Goal: Information Seeking & Learning: Compare options

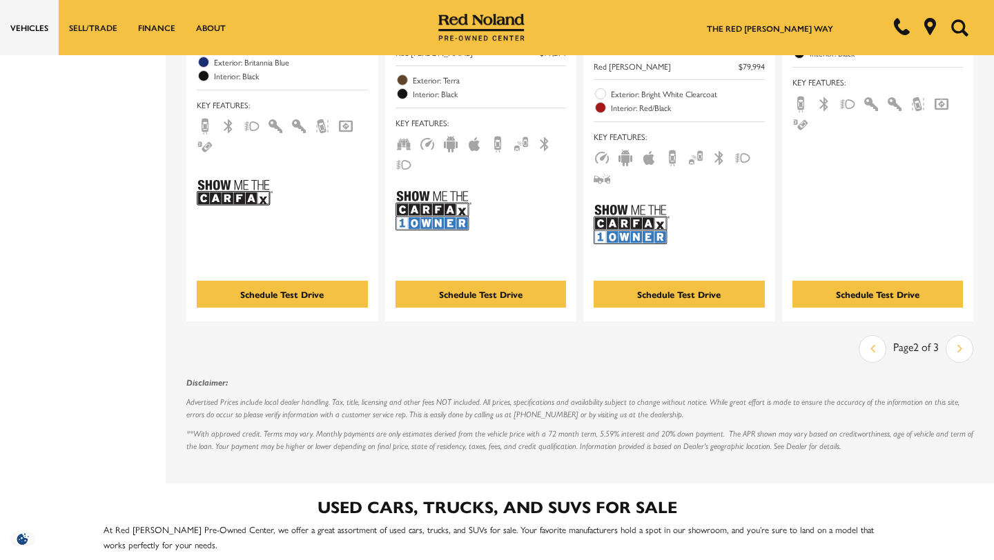
scroll to position [3037, 0]
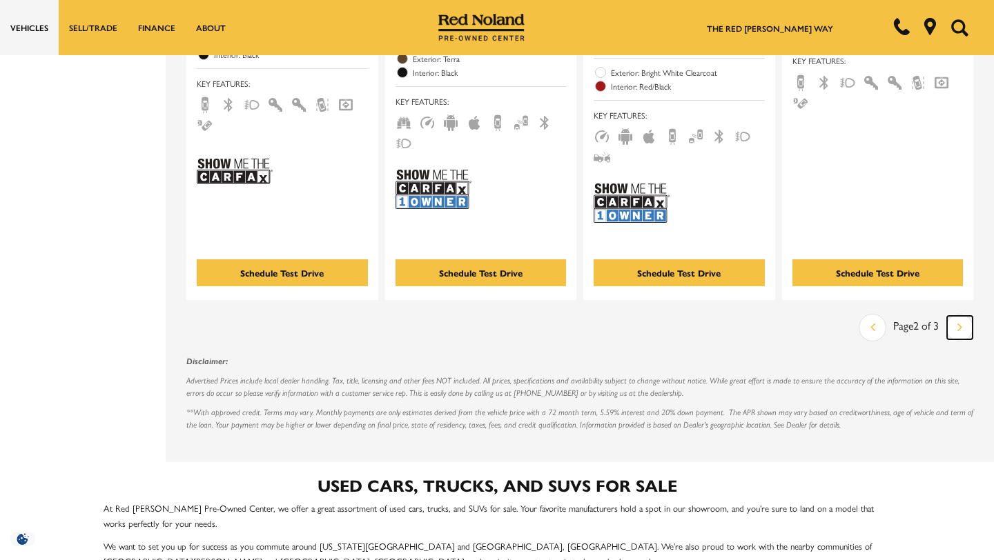
click at [962, 316] on link "Next" at bounding box center [960, 327] width 26 height 23
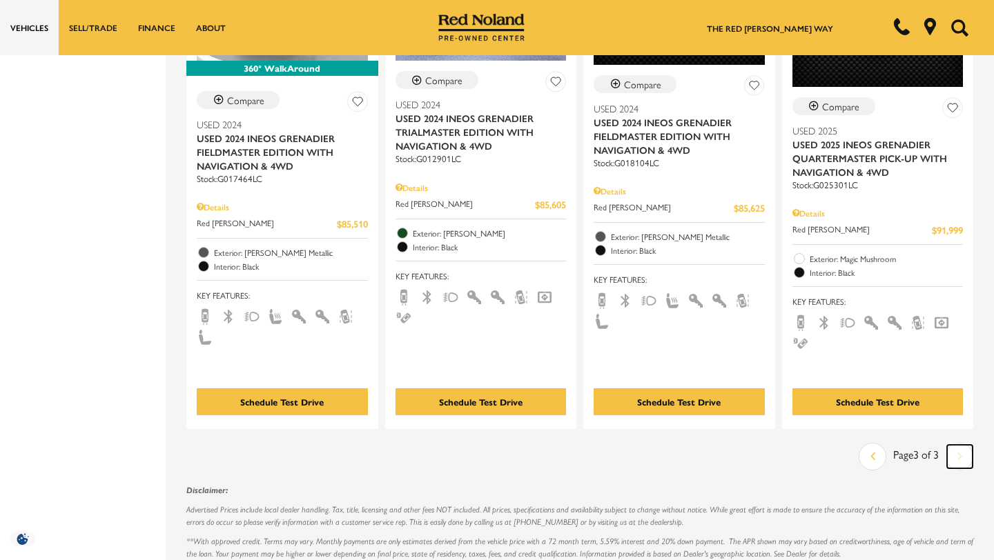
scroll to position [939, 0]
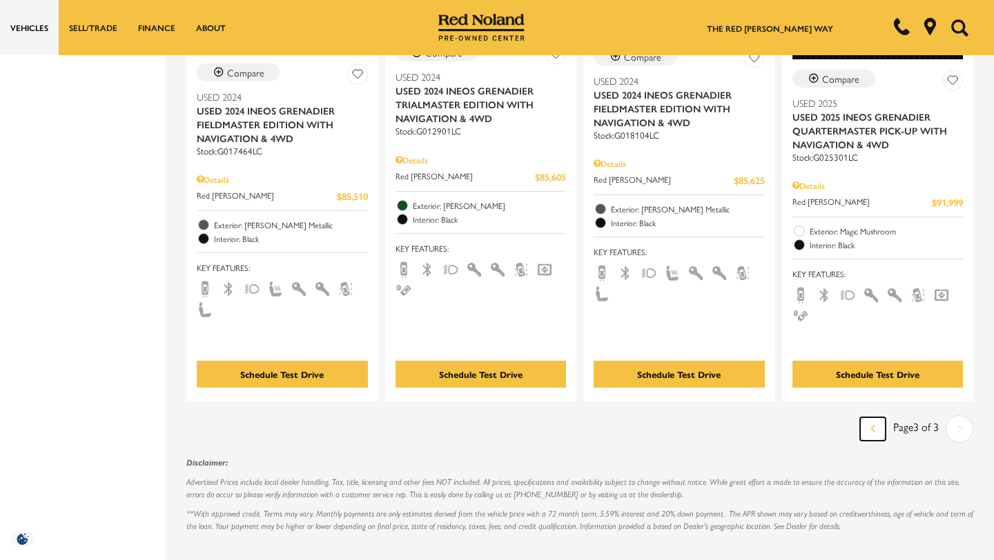
click at [871, 418] on icon "previous page" at bounding box center [872, 429] width 5 height 22
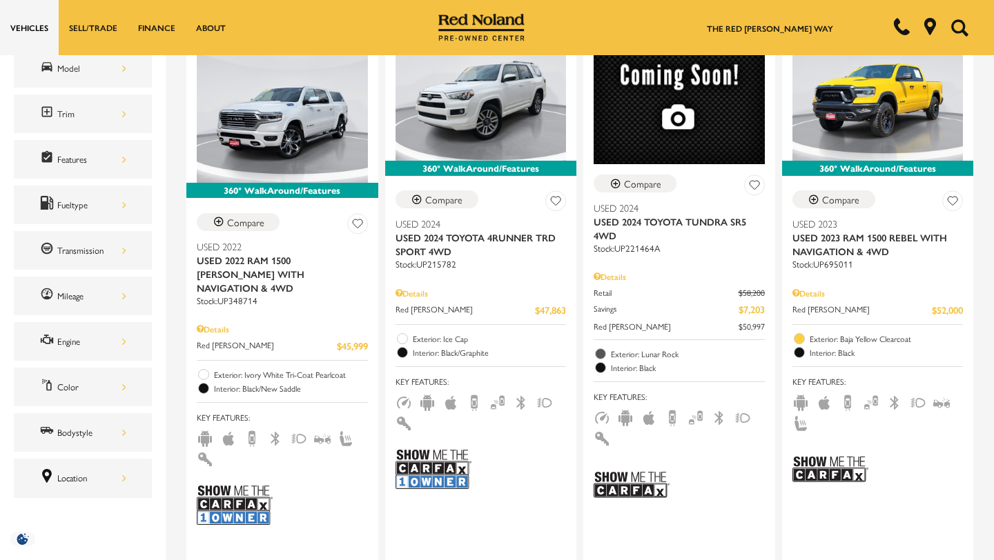
scroll to position [276, 0]
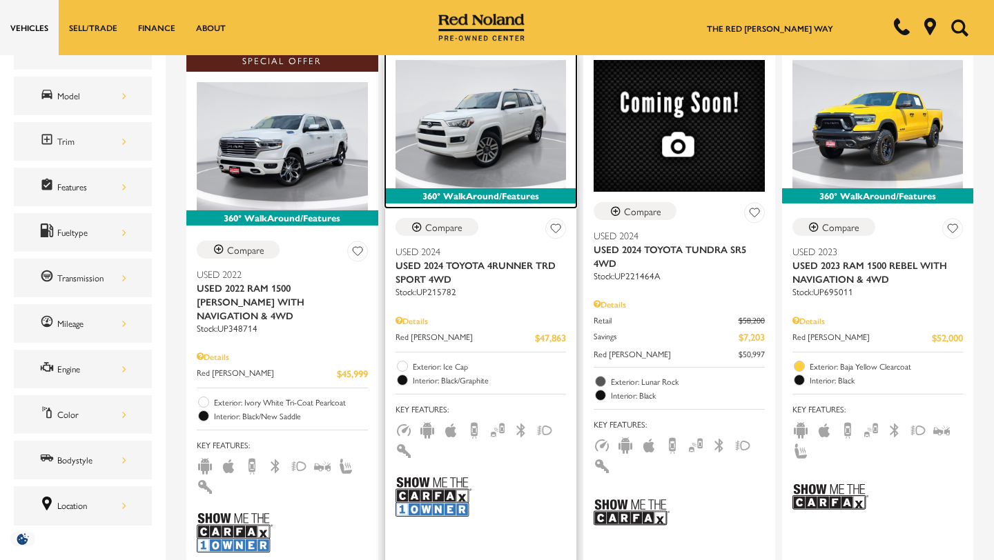
click at [469, 101] on img at bounding box center [480, 124] width 171 height 128
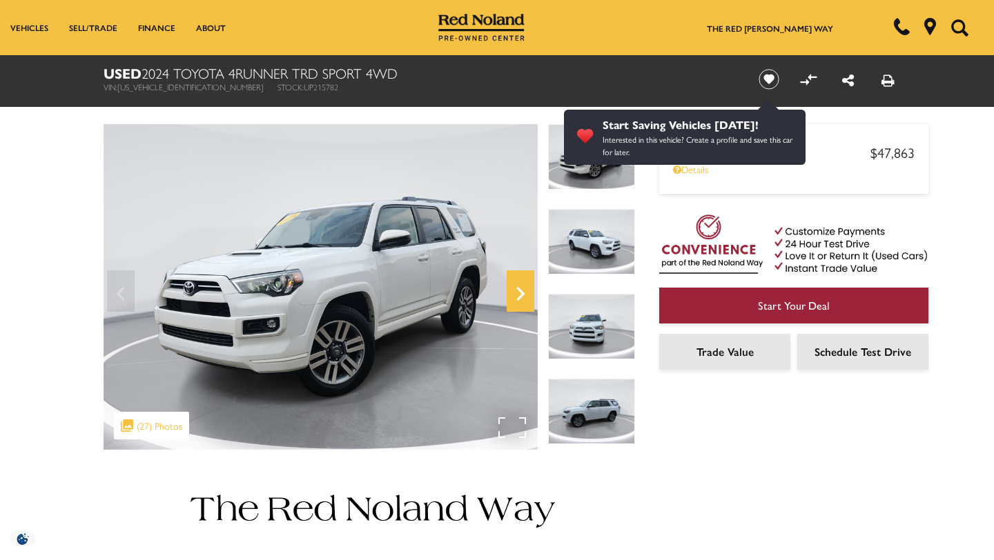
click at [525, 293] on icon "Next" at bounding box center [521, 293] width 28 height 33
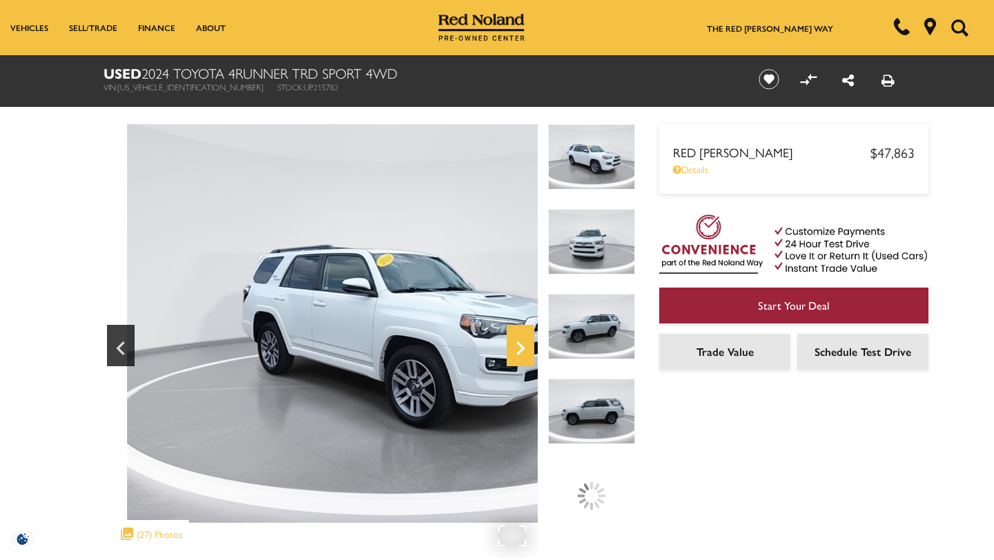
click at [523, 345] on icon "Next" at bounding box center [521, 348] width 28 height 33
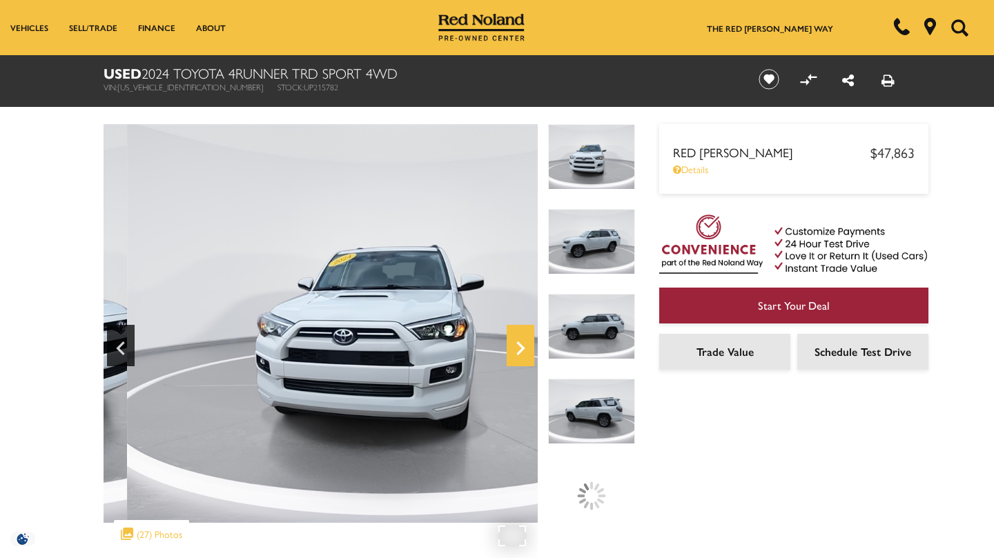
click at [521, 351] on icon "Next" at bounding box center [520, 349] width 8 height 14
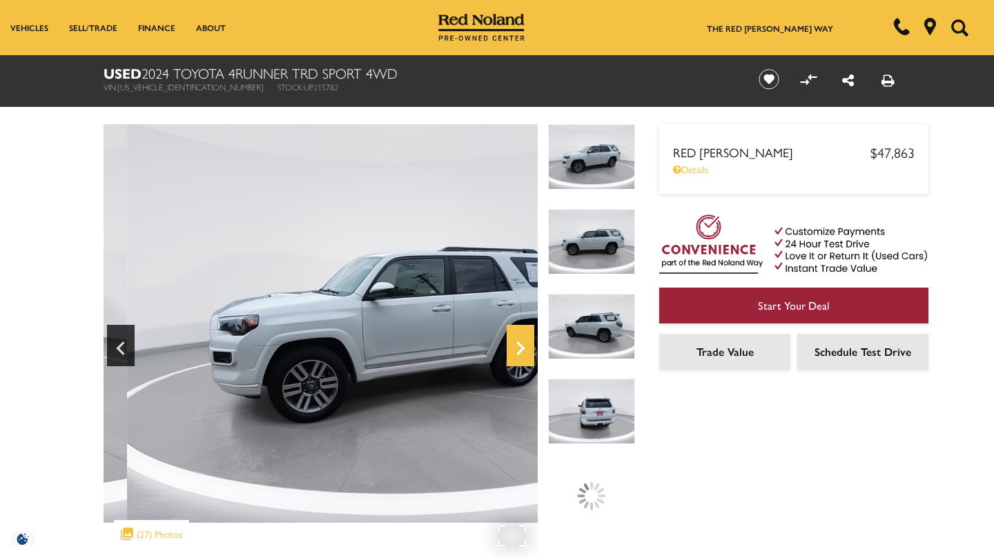
click at [527, 350] on icon "Next" at bounding box center [521, 348] width 28 height 33
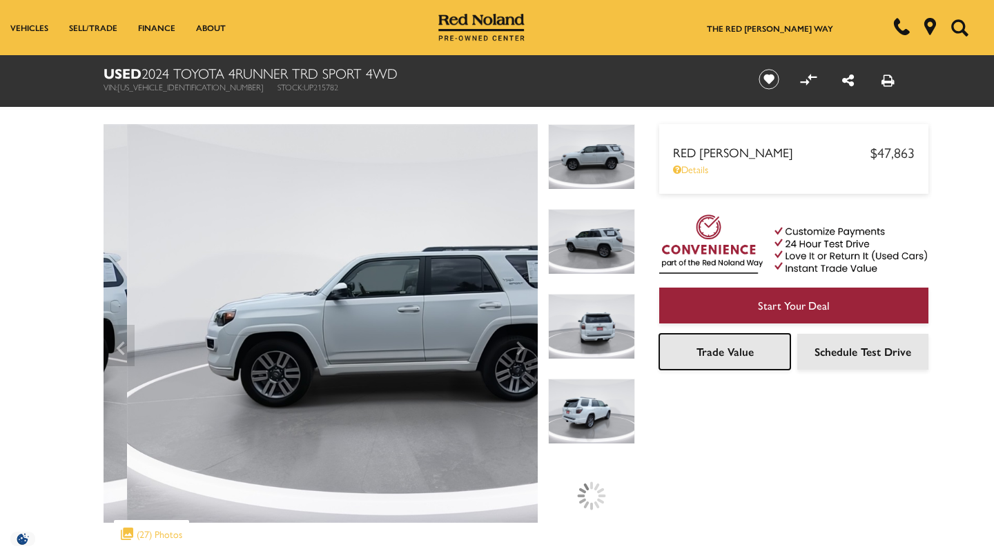
click at [738, 353] on span "Trade Value" at bounding box center [724, 352] width 57 height 16
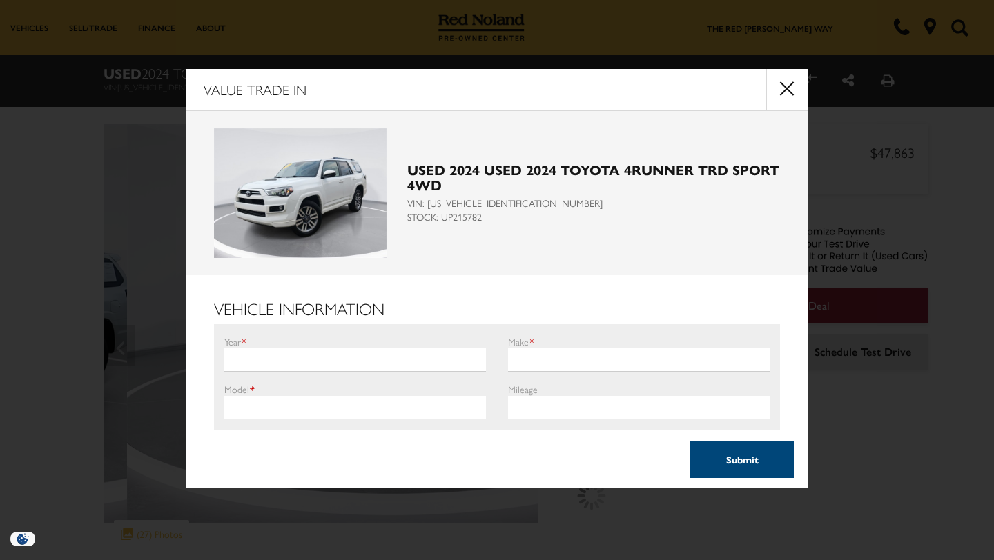
scroll to position [3, 0]
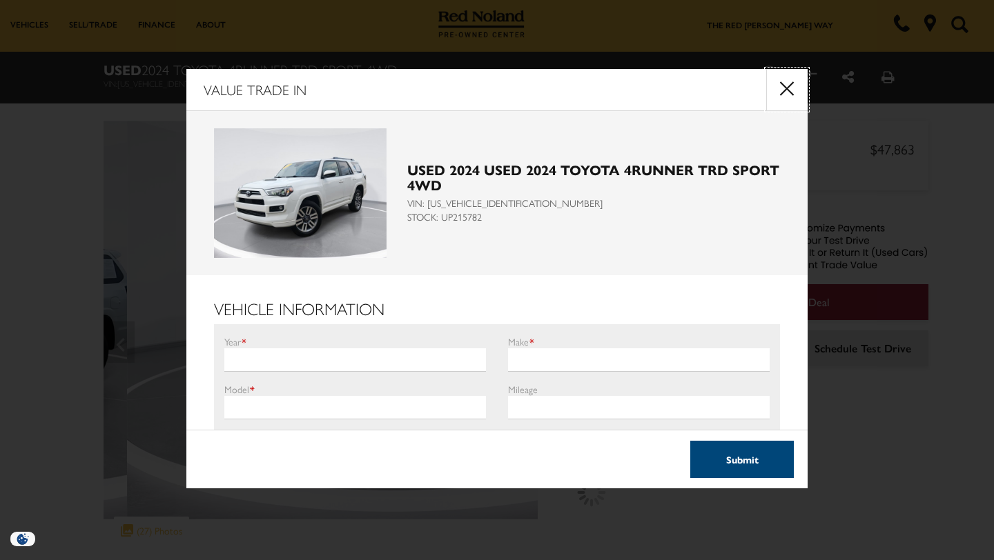
click at [786, 89] on button "close" at bounding box center [786, 89] width 41 height 41
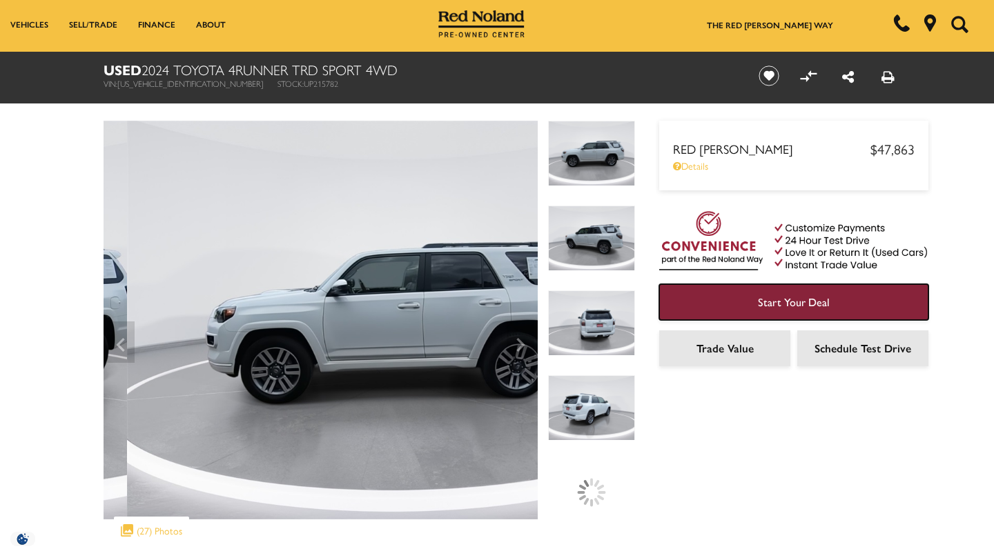
click at [830, 303] on link "Start Your Deal" at bounding box center [793, 302] width 269 height 36
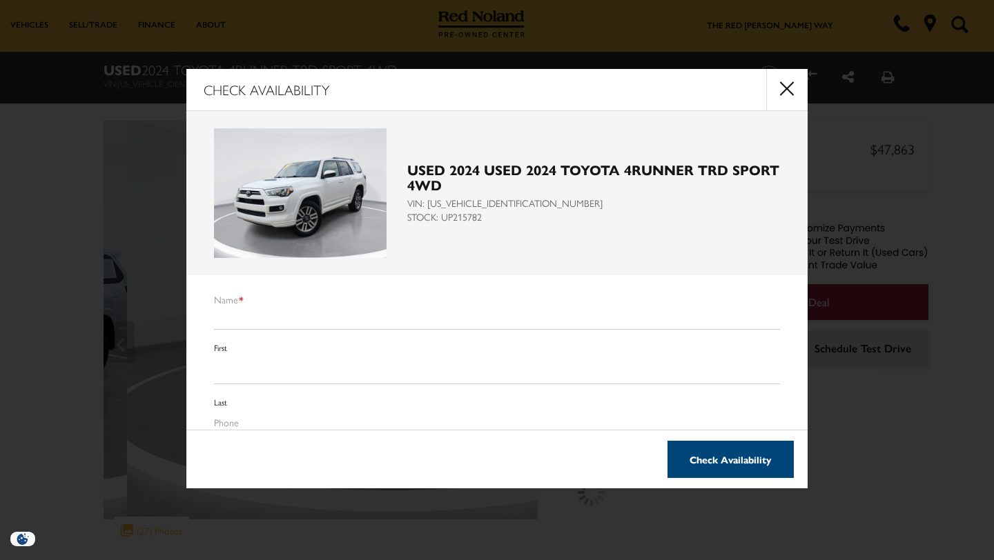
scroll to position [7, 0]
click at [789, 92] on button "close" at bounding box center [786, 89] width 41 height 41
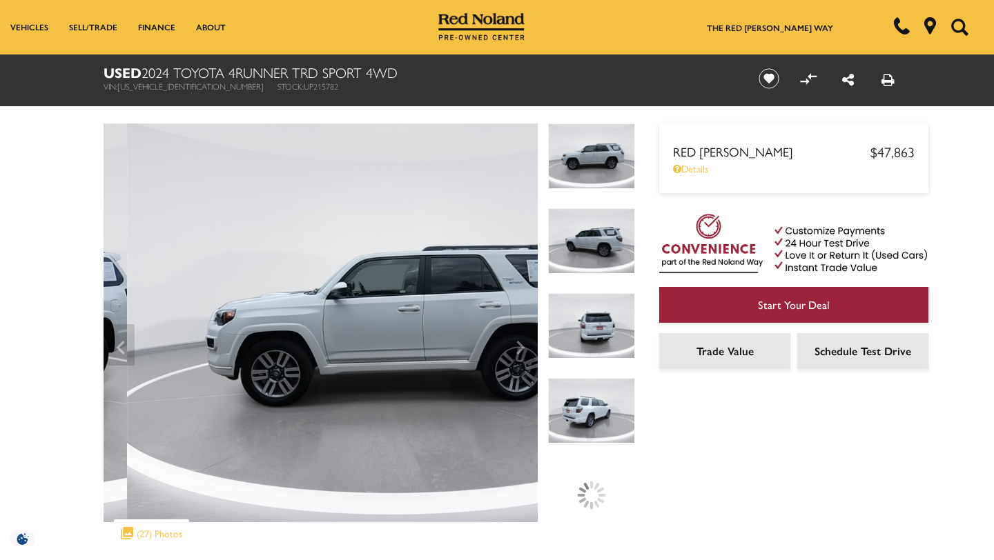
scroll to position [0, 0]
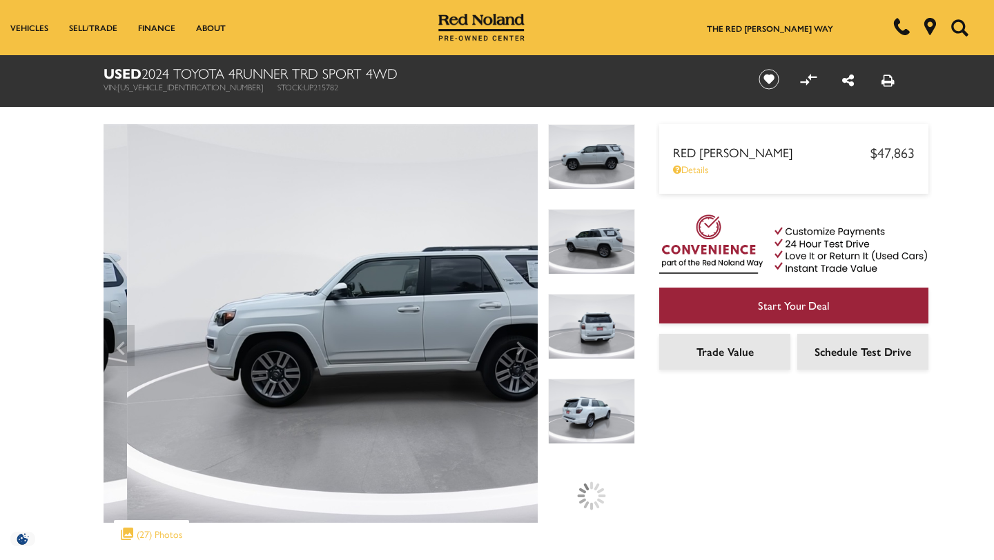
click at [594, 324] on img at bounding box center [591, 327] width 87 height 66
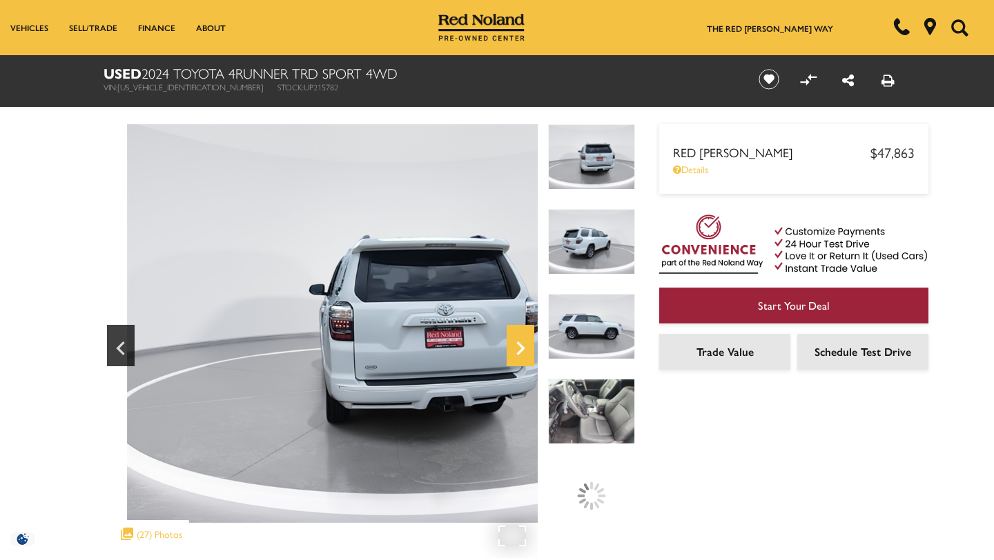
click at [514, 327] on div "Next" at bounding box center [521, 345] width 28 height 41
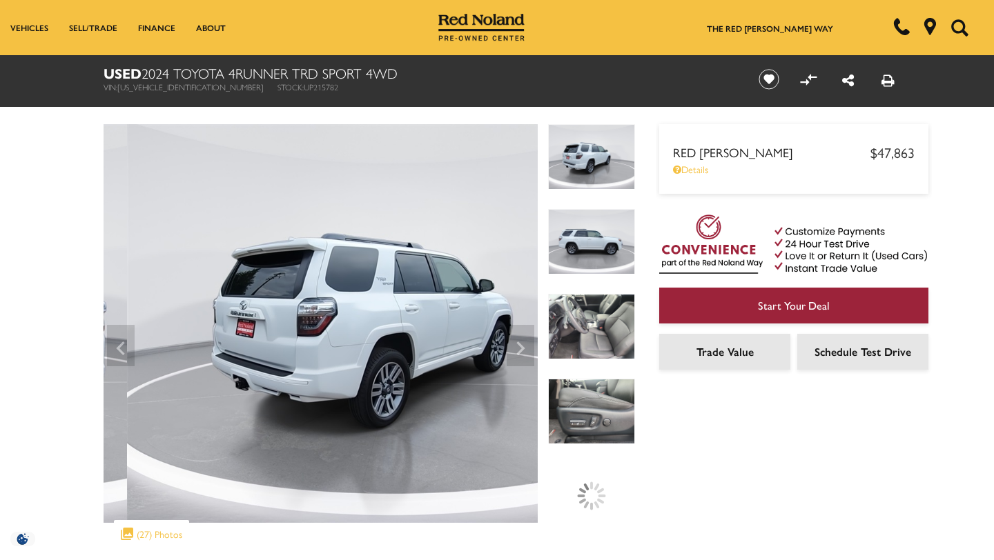
click at [581, 343] on img at bounding box center [591, 327] width 87 height 66
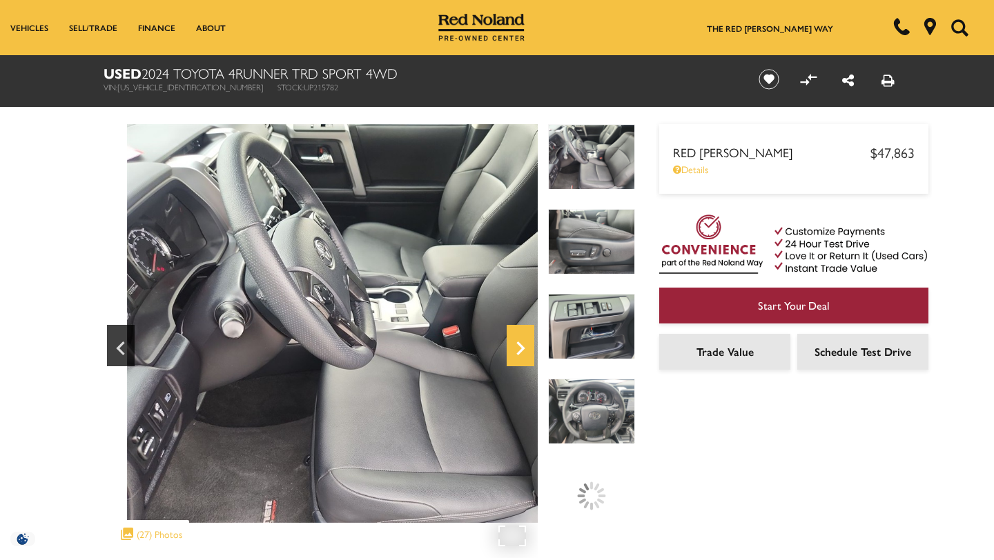
click at [523, 349] on icon "Next" at bounding box center [520, 349] width 8 height 14
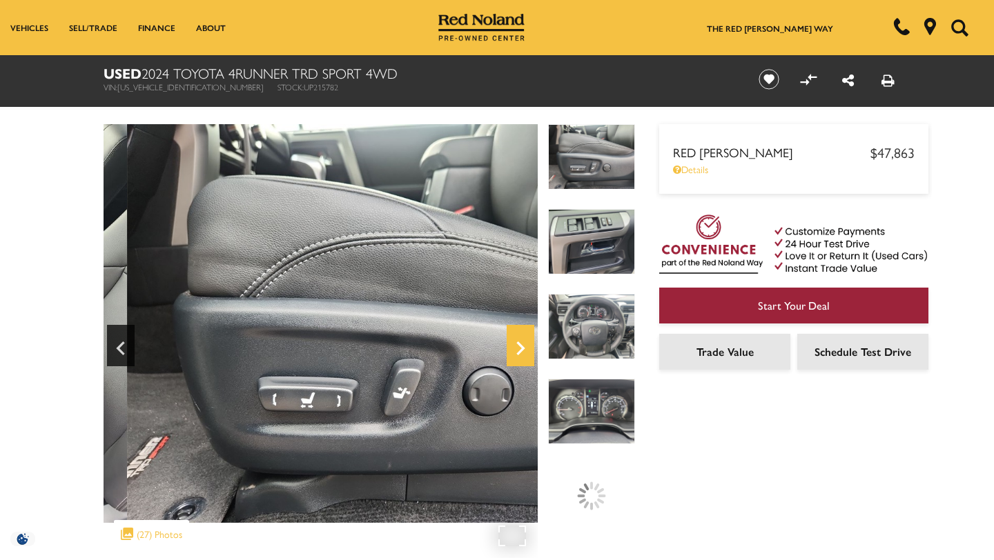
click at [522, 346] on icon "Next" at bounding box center [520, 349] width 8 height 14
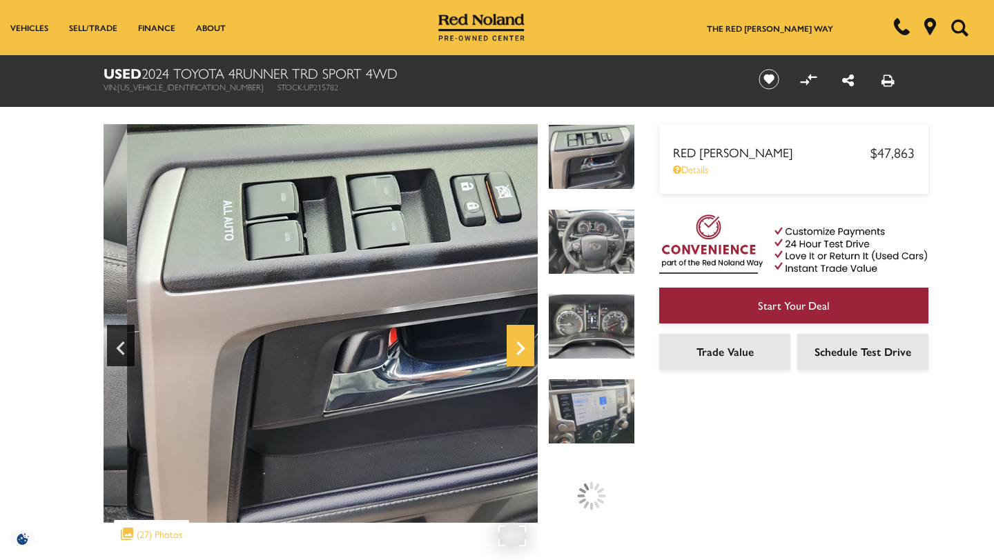
click at [522, 348] on icon "Next" at bounding box center [520, 349] width 8 height 14
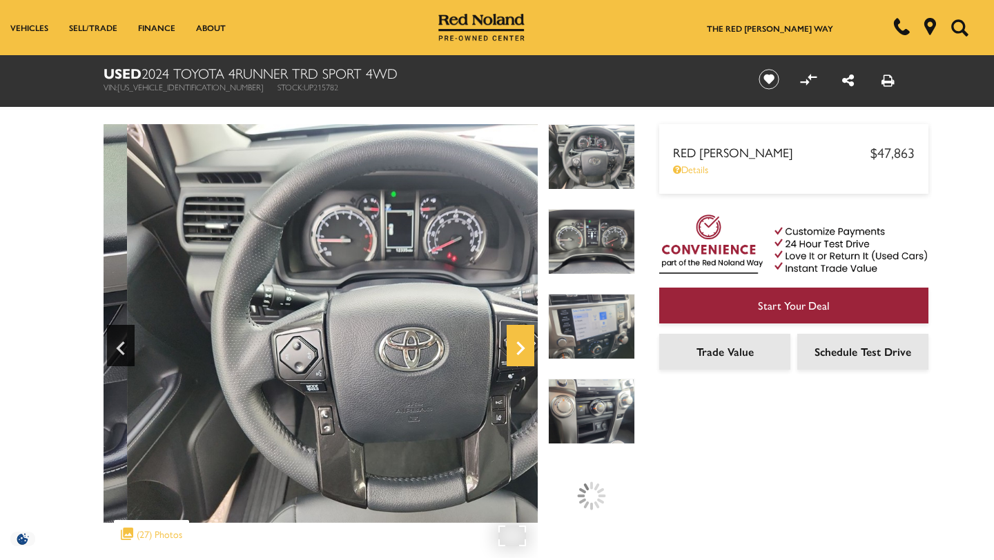
click at [522, 347] on icon "Next" at bounding box center [520, 349] width 8 height 14
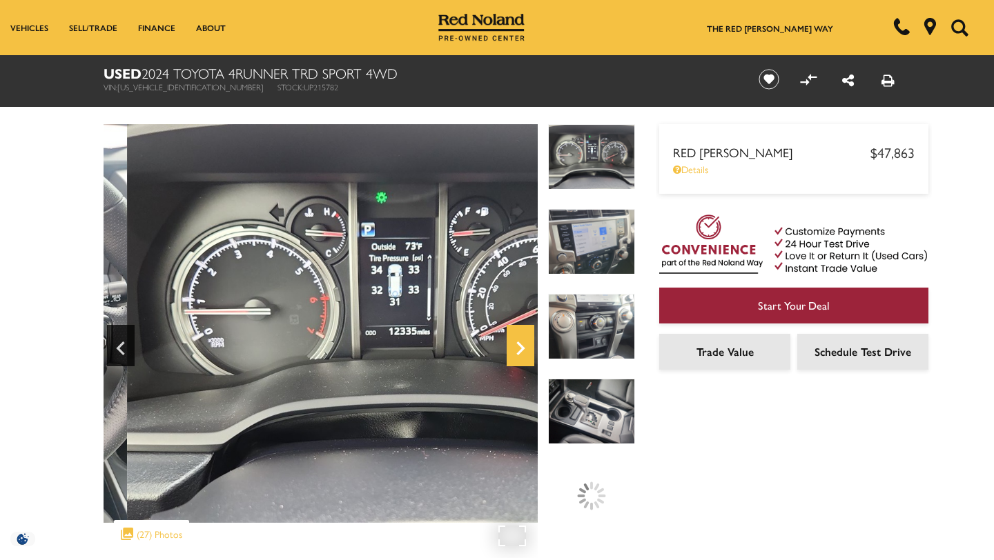
click at [522, 351] on icon "Next" at bounding box center [521, 348] width 28 height 33
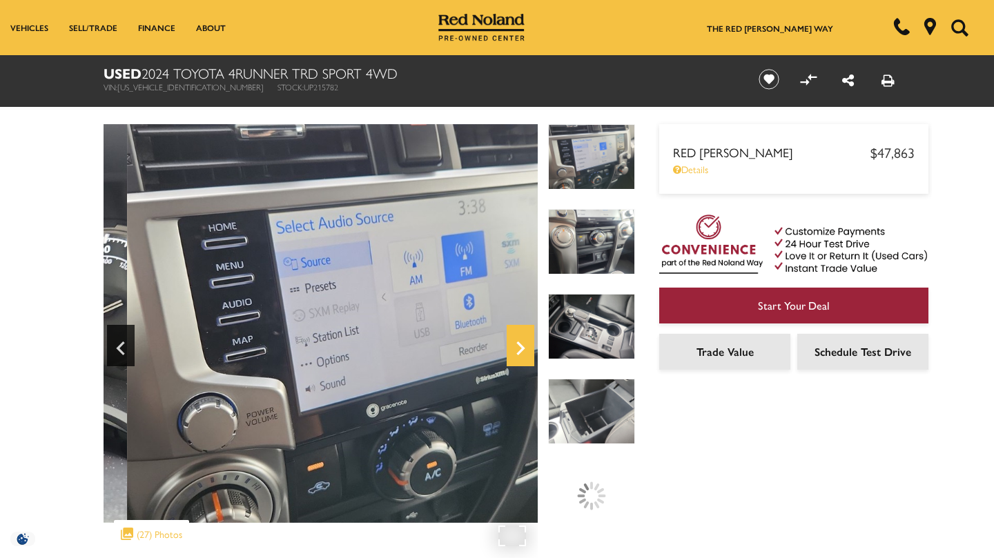
click at [525, 351] on icon "Next" at bounding box center [521, 348] width 28 height 33
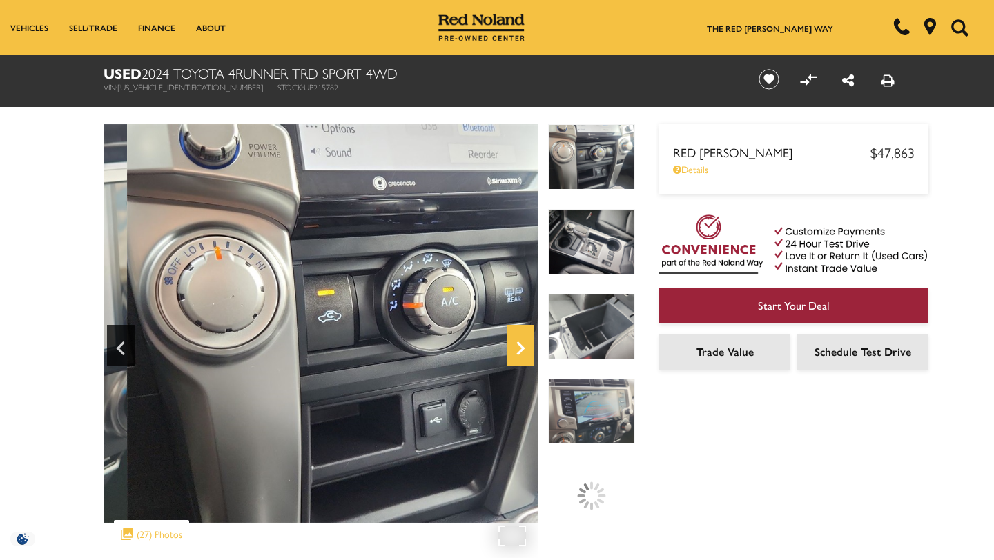
click at [520, 343] on icon "Next" at bounding box center [521, 348] width 28 height 33
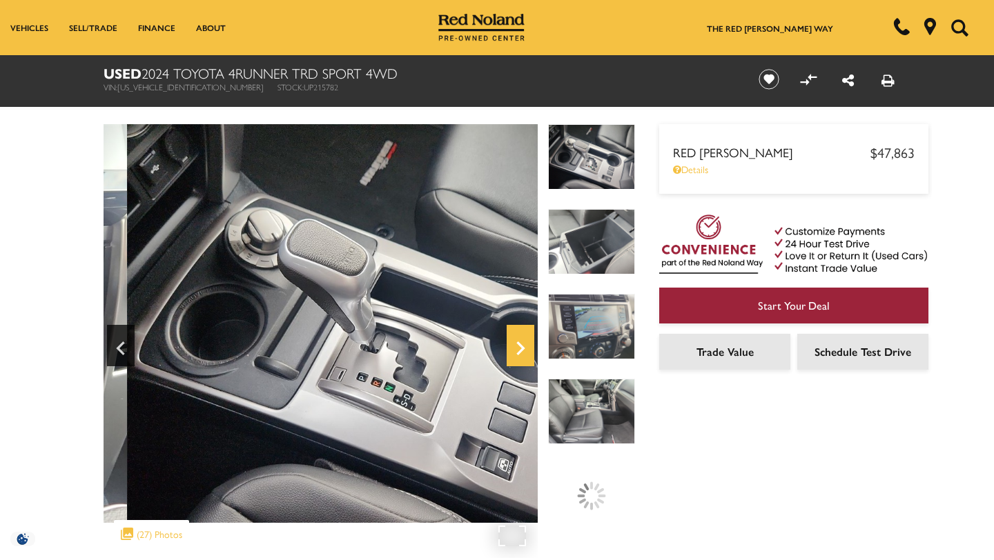
click at [520, 343] on icon "Next" at bounding box center [521, 348] width 28 height 33
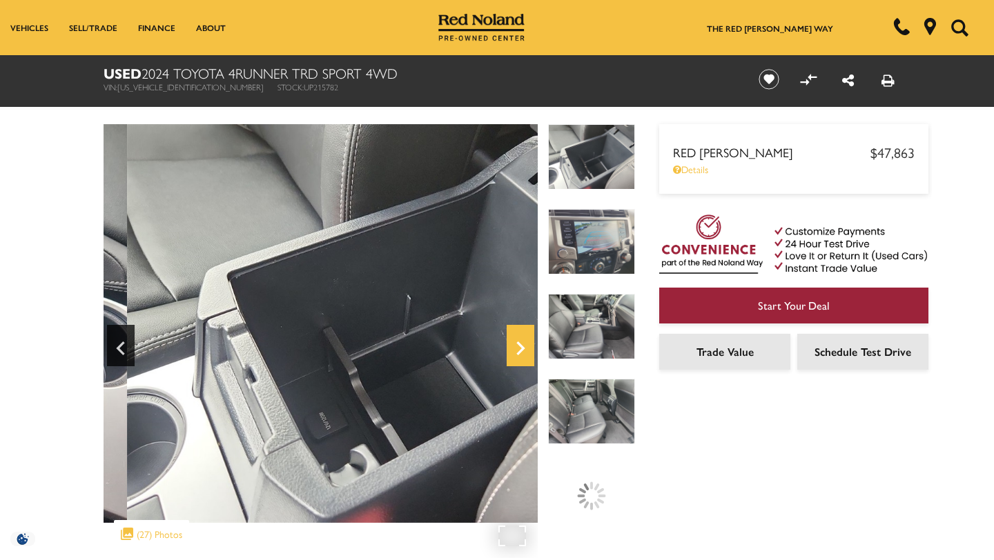
click at [522, 348] on icon "Next" at bounding box center [520, 349] width 8 height 14
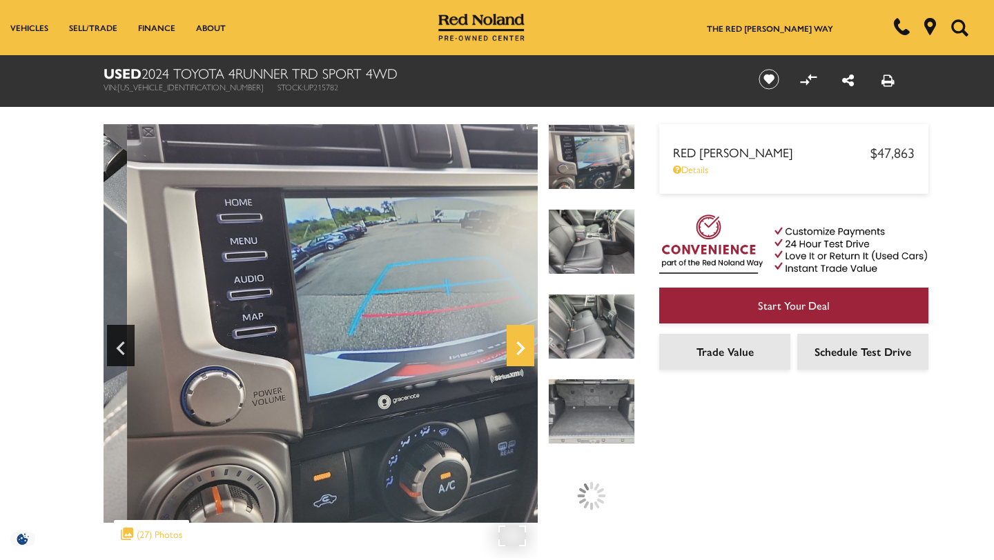
click at [522, 349] on icon "Next" at bounding box center [520, 349] width 8 height 14
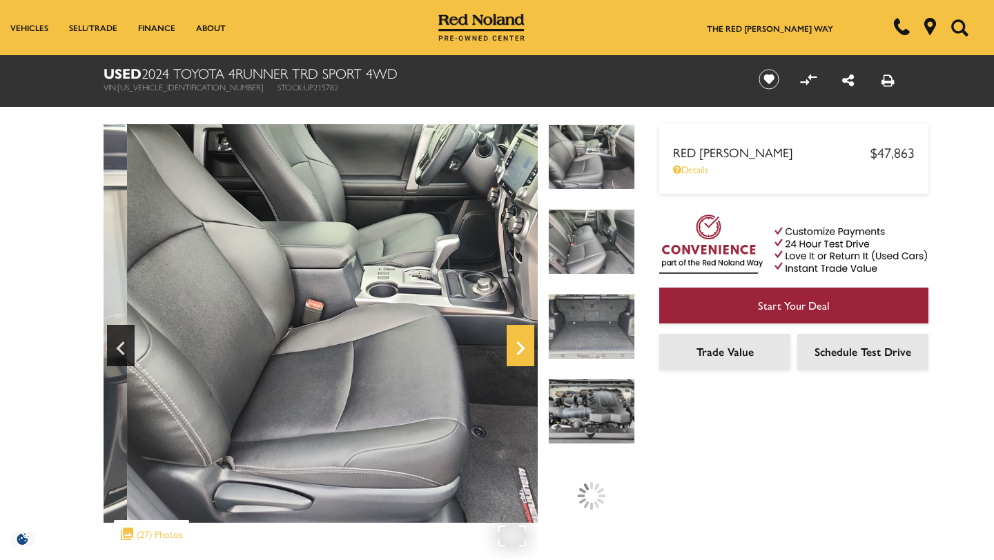
click at [522, 349] on icon "Next" at bounding box center [520, 349] width 8 height 14
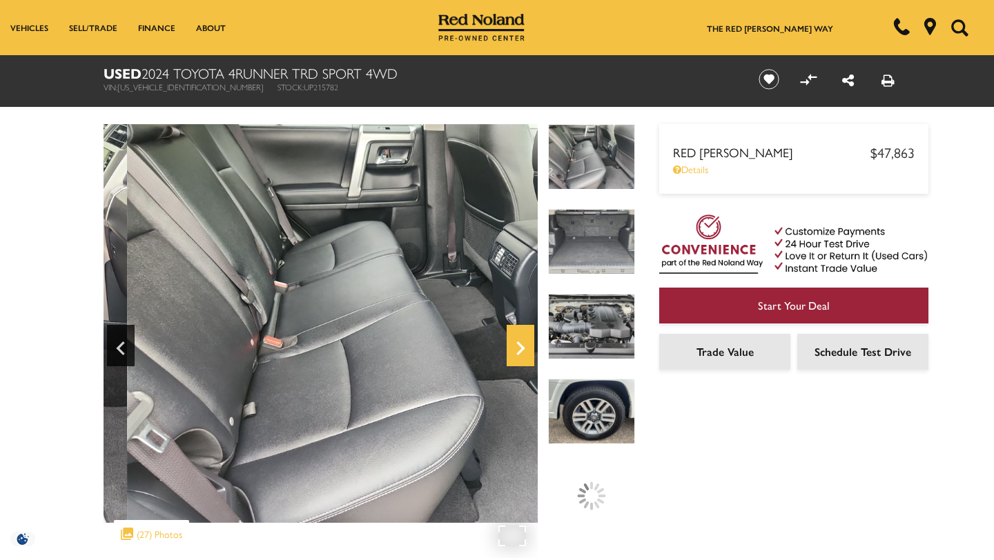
click at [521, 349] on icon "Next" at bounding box center [520, 349] width 8 height 14
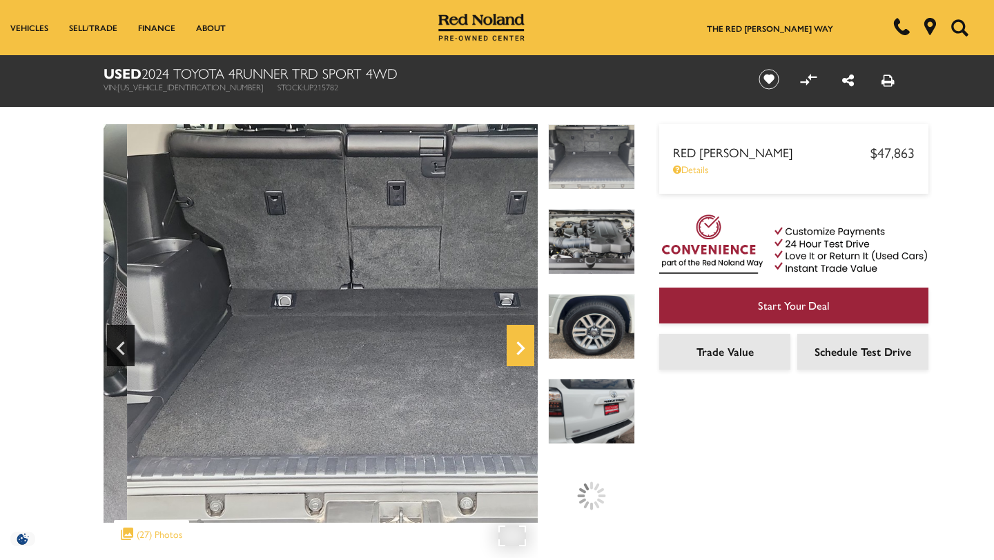
click at [521, 349] on icon "Next" at bounding box center [520, 349] width 8 height 14
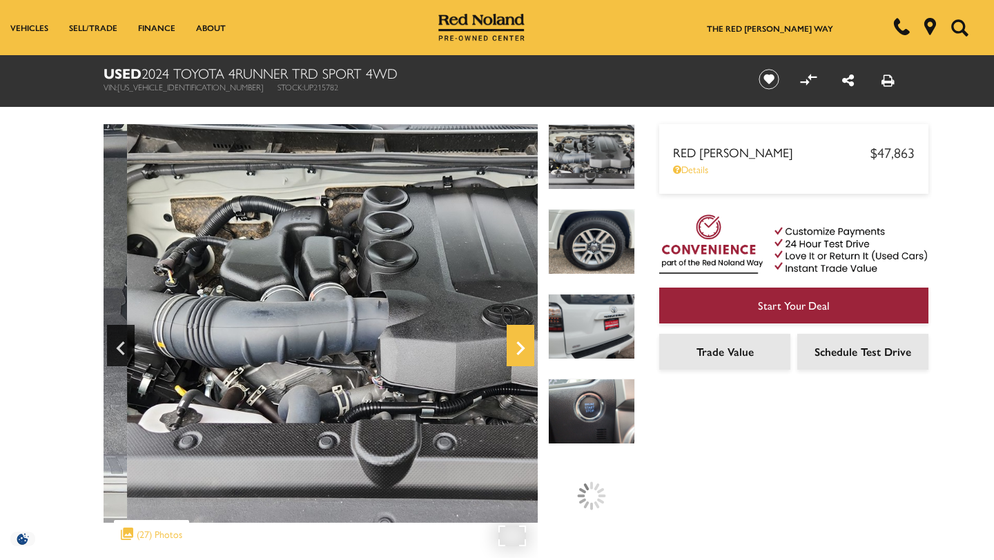
click at [521, 348] on icon "Next" at bounding box center [520, 349] width 8 height 14
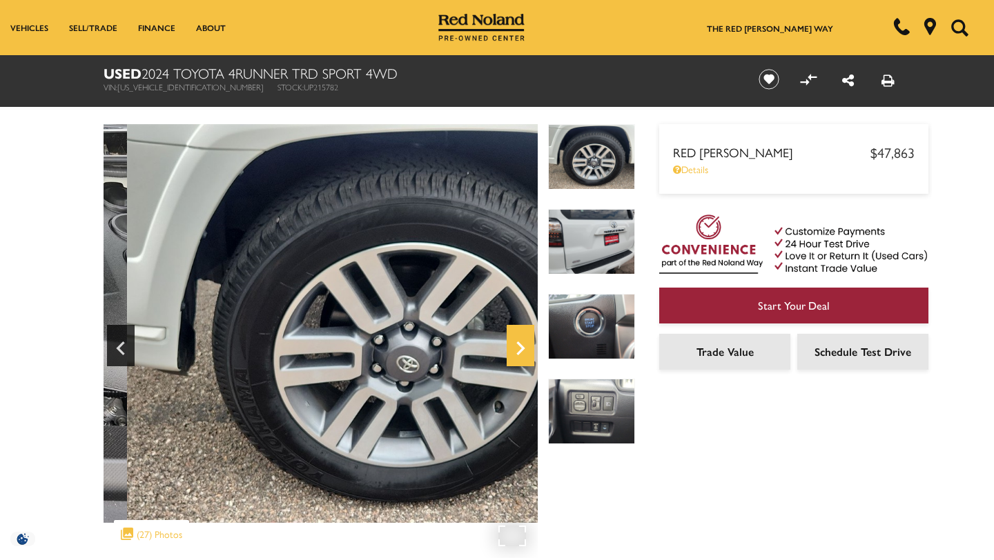
click at [522, 360] on icon "Next" at bounding box center [521, 348] width 28 height 33
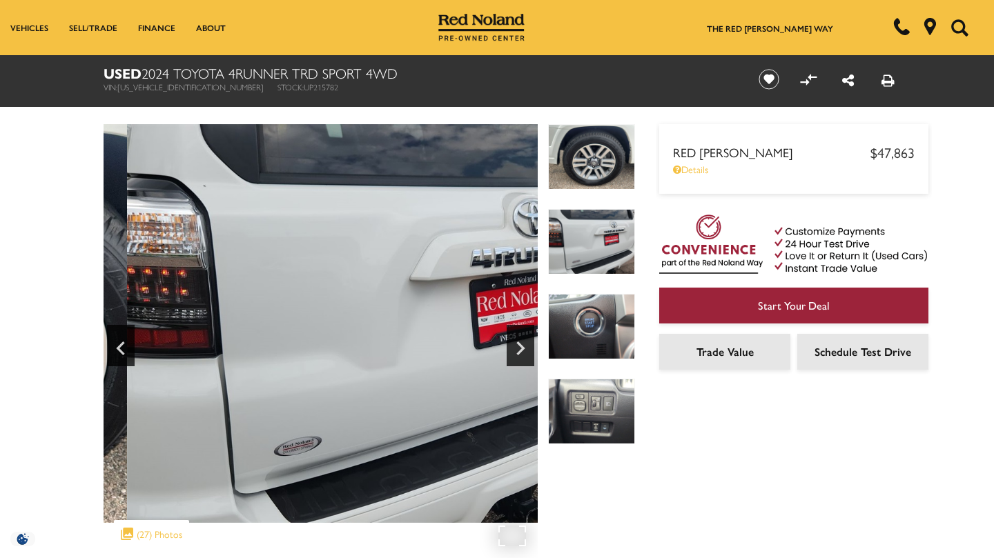
click at [453, 300] on img at bounding box center [393, 323] width 579 height 399
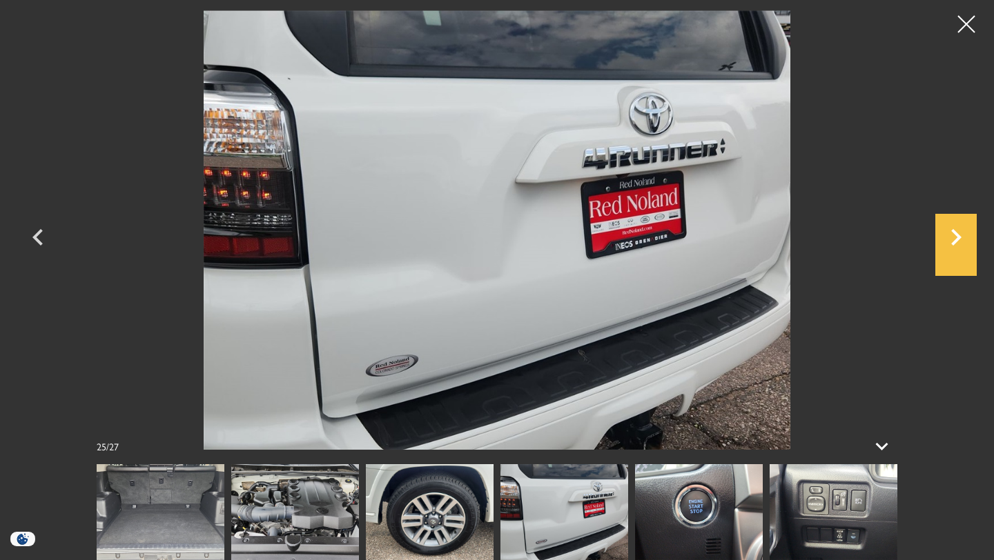
click at [961, 233] on icon "Next" at bounding box center [955, 237] width 41 height 33
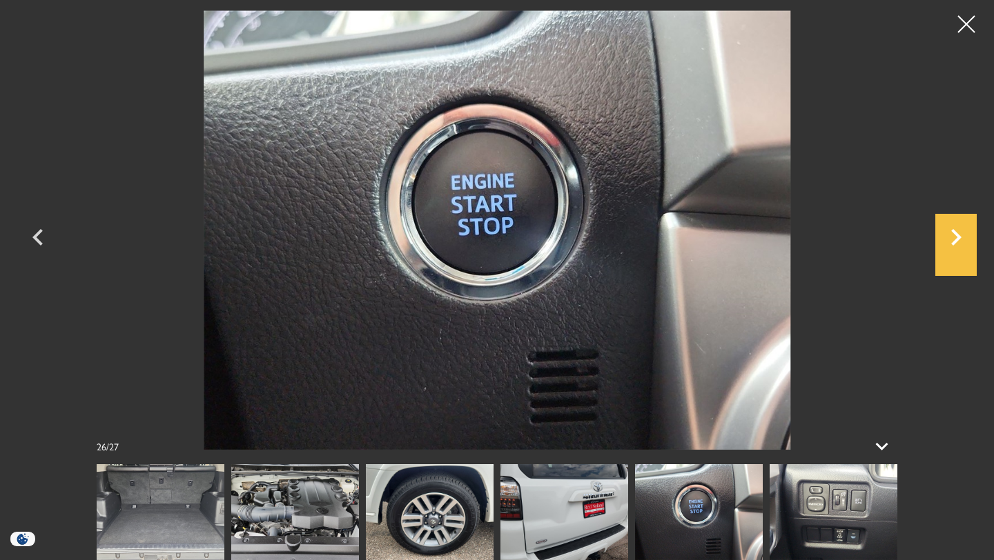
click at [955, 237] on icon "Next" at bounding box center [955, 237] width 41 height 33
click at [963, 241] on icon "Next" at bounding box center [955, 237] width 41 height 33
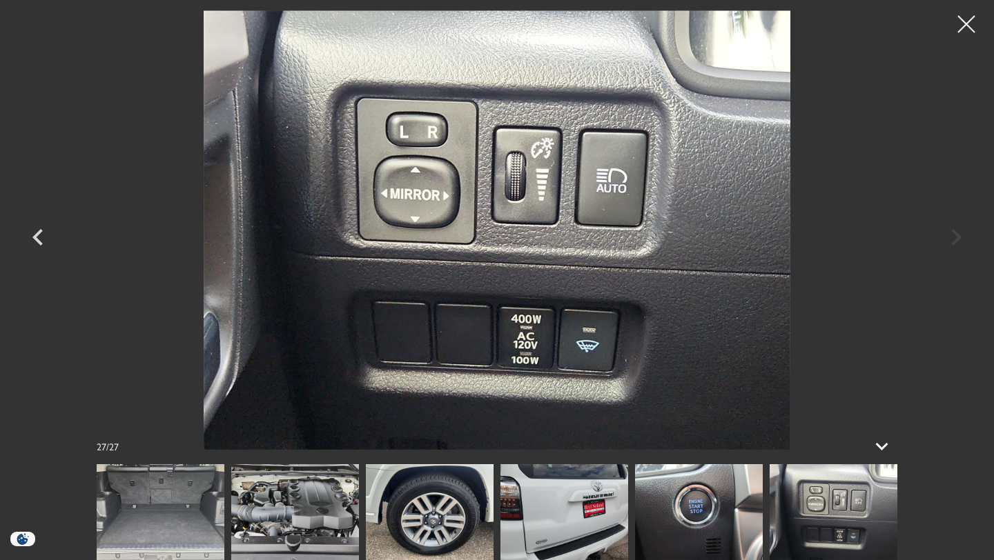
click at [957, 239] on div at bounding box center [497, 230] width 966 height 440
click at [960, 242] on div at bounding box center [497, 230] width 966 height 440
click at [37, 235] on icon "Previous" at bounding box center [37, 237] width 41 height 33
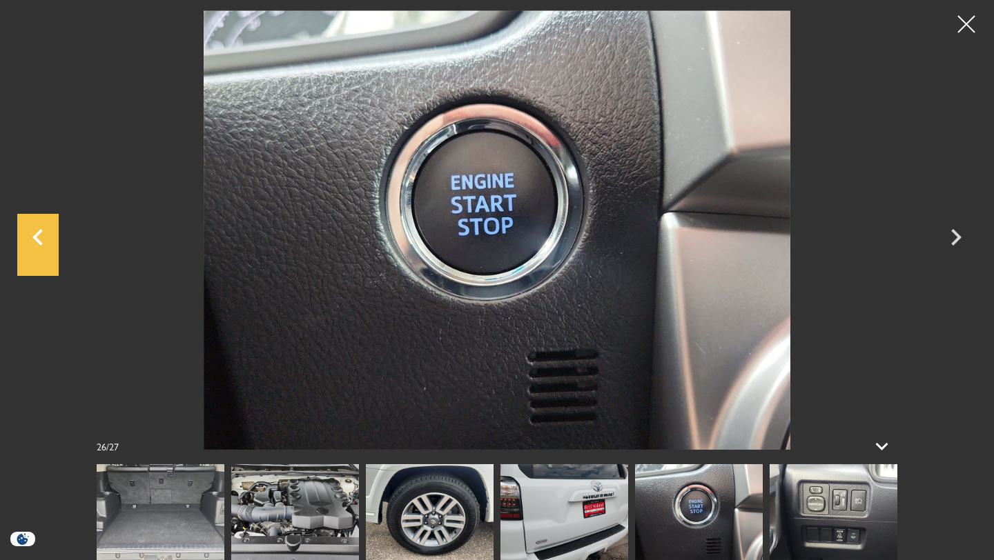
click at [38, 236] on icon "Previous" at bounding box center [37, 237] width 41 height 33
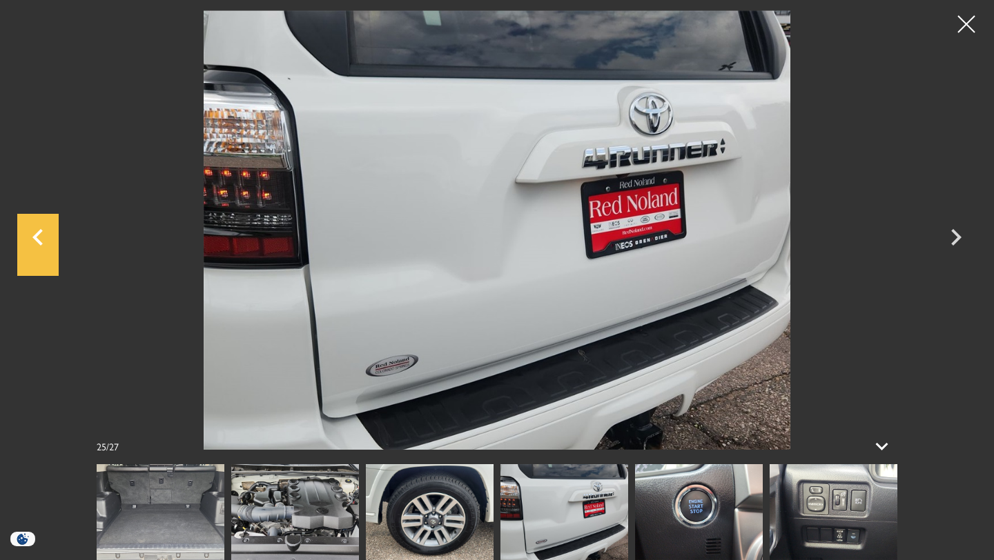
click at [38, 236] on icon "Previous" at bounding box center [37, 237] width 41 height 33
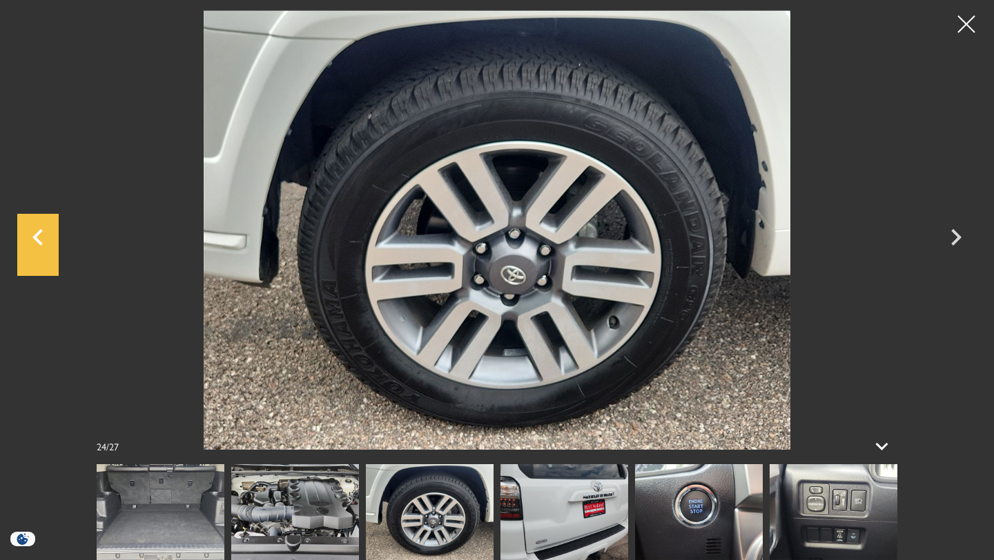
click at [38, 236] on icon "Previous" at bounding box center [37, 237] width 41 height 33
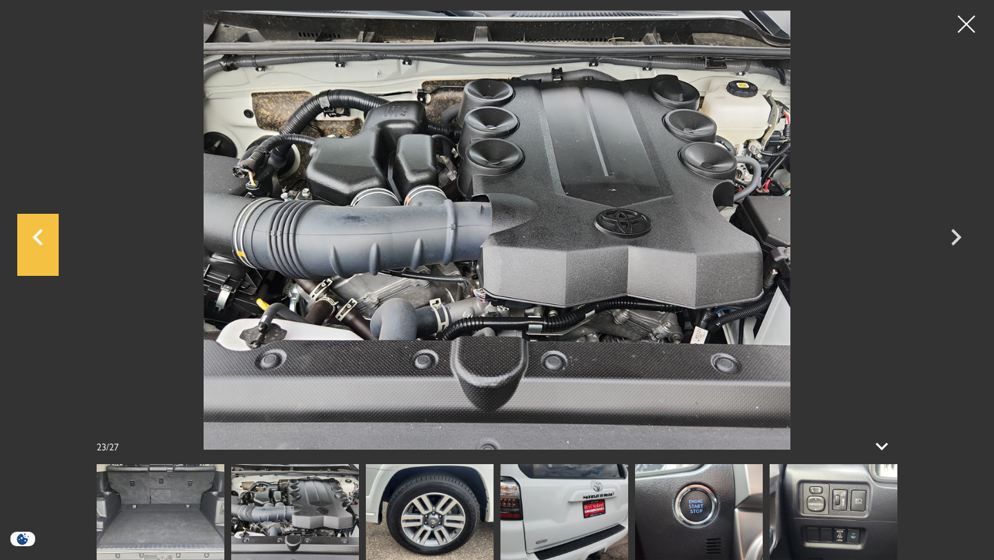
click at [39, 239] on icon "Previous" at bounding box center [37, 237] width 41 height 33
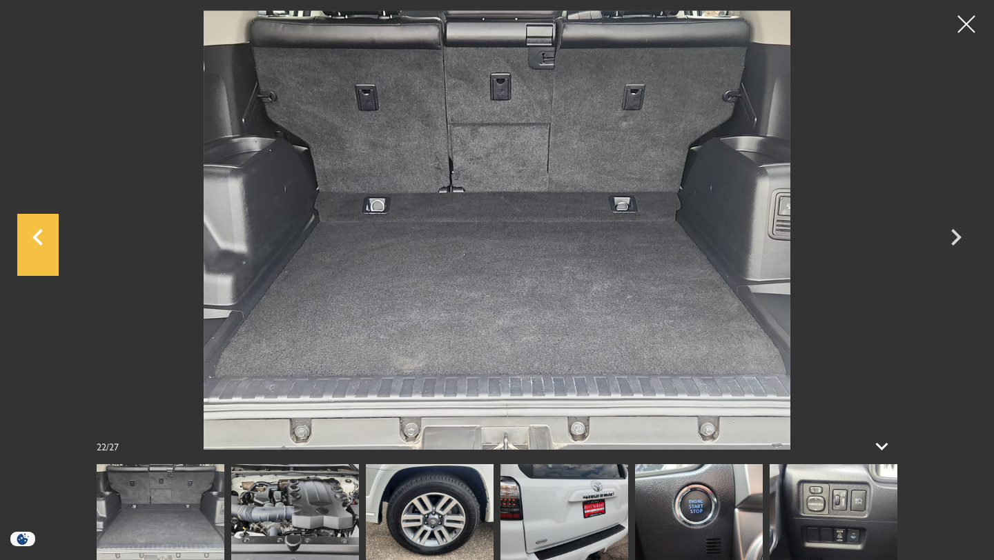
click at [39, 240] on icon "Previous" at bounding box center [37, 237] width 41 height 33
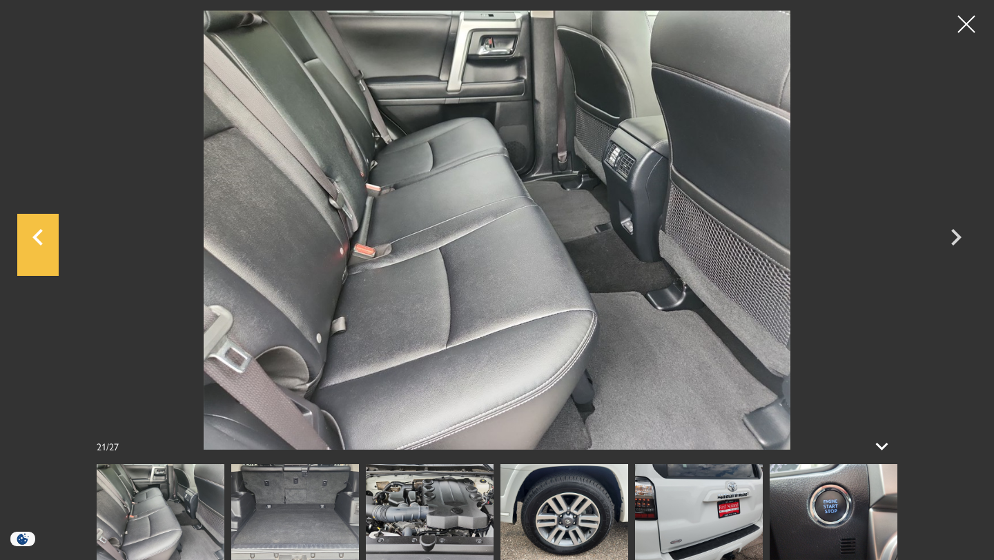
click at [39, 239] on icon "Previous" at bounding box center [37, 237] width 41 height 33
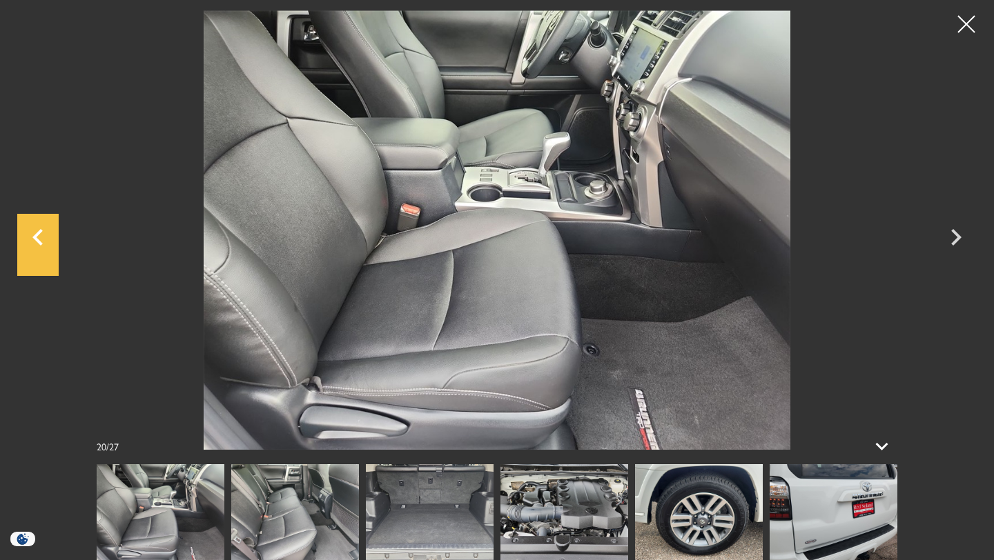
click at [39, 240] on icon "Previous" at bounding box center [37, 237] width 41 height 33
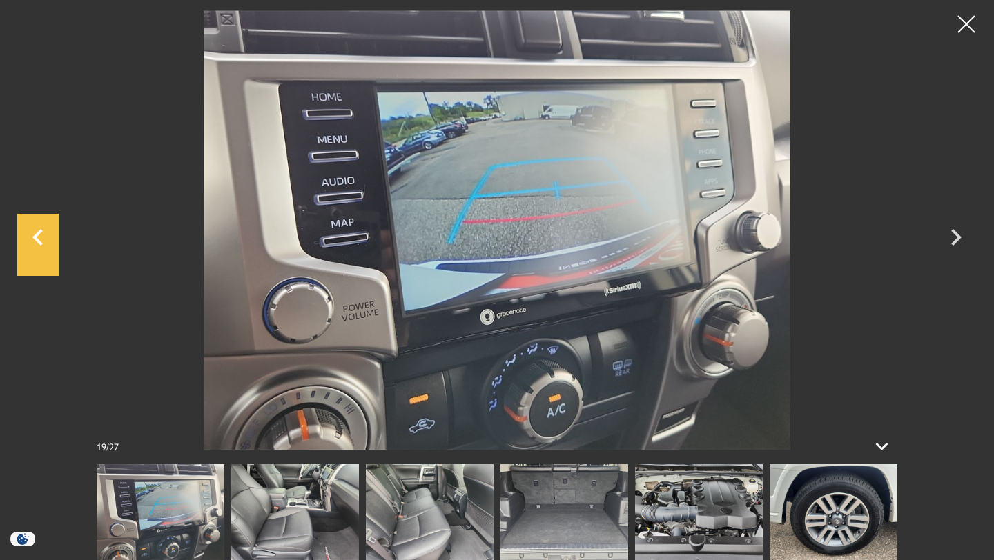
click at [39, 240] on icon "Previous" at bounding box center [37, 237] width 41 height 33
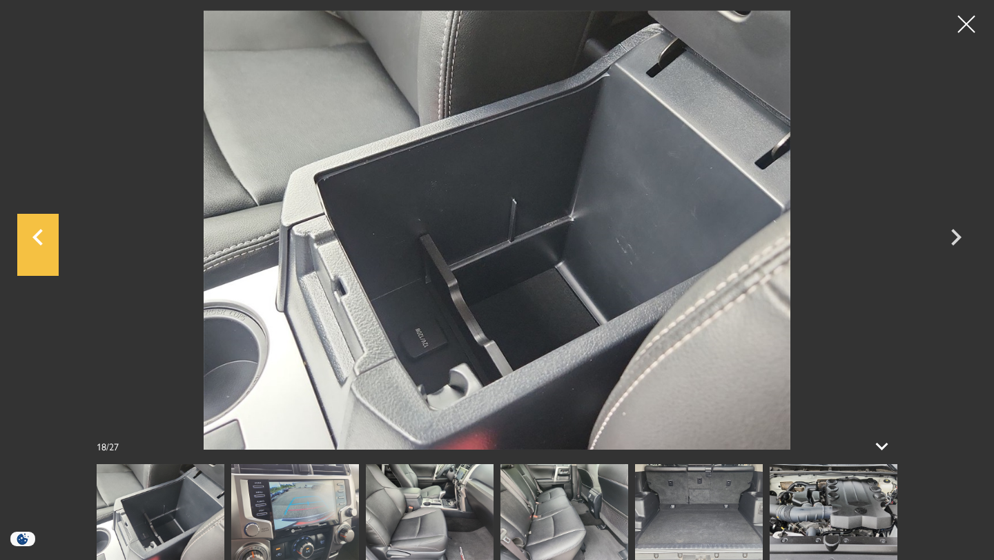
click at [40, 240] on icon "Previous" at bounding box center [37, 237] width 41 height 33
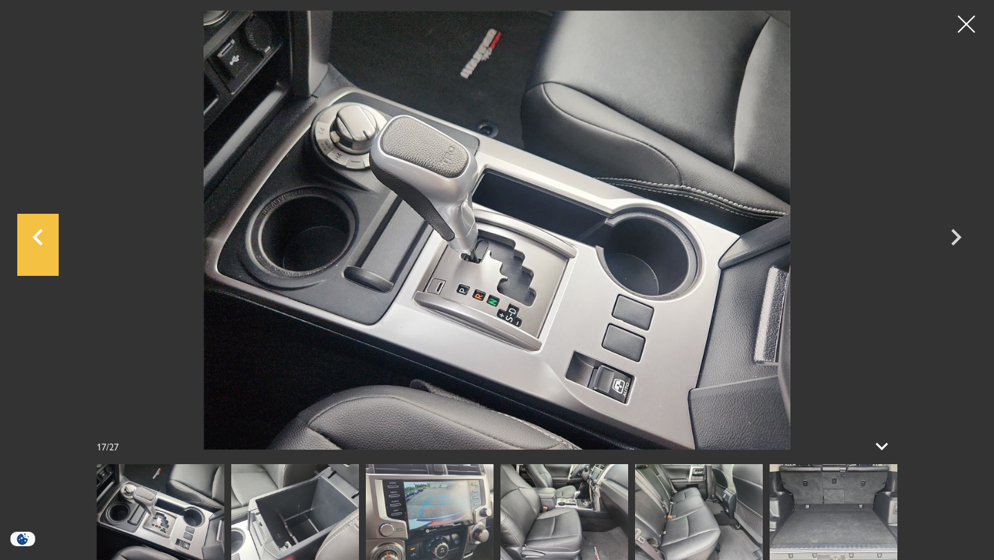
click at [40, 234] on icon "Previous" at bounding box center [37, 237] width 41 height 33
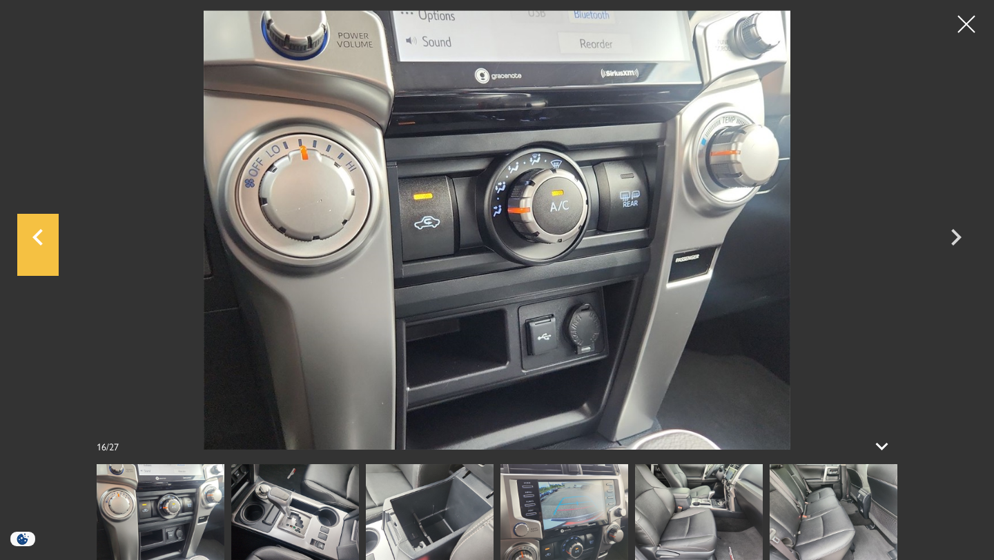
click at [40, 234] on icon "Previous" at bounding box center [37, 237] width 41 height 33
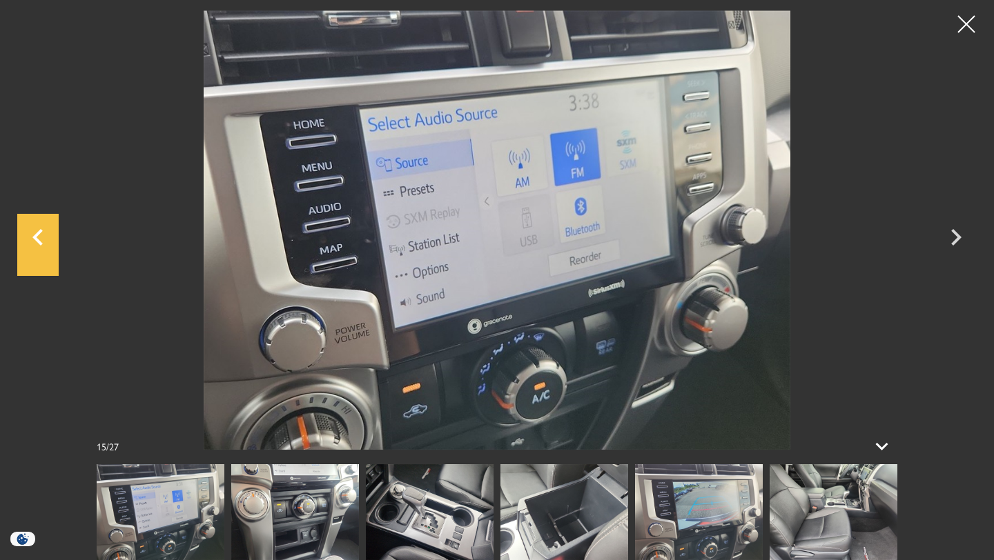
click at [39, 235] on icon "Previous" at bounding box center [37, 237] width 41 height 33
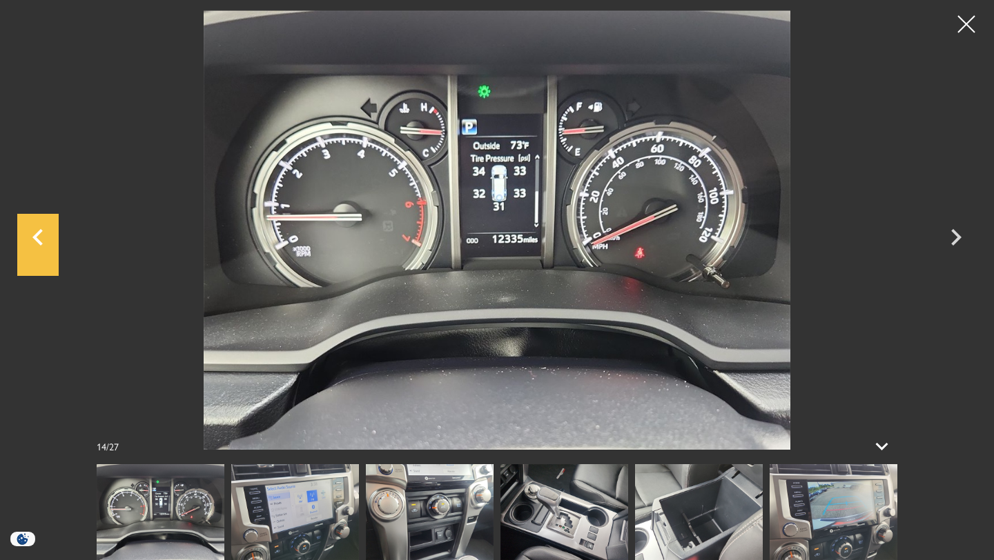
click at [41, 235] on icon "Previous" at bounding box center [37, 237] width 41 height 33
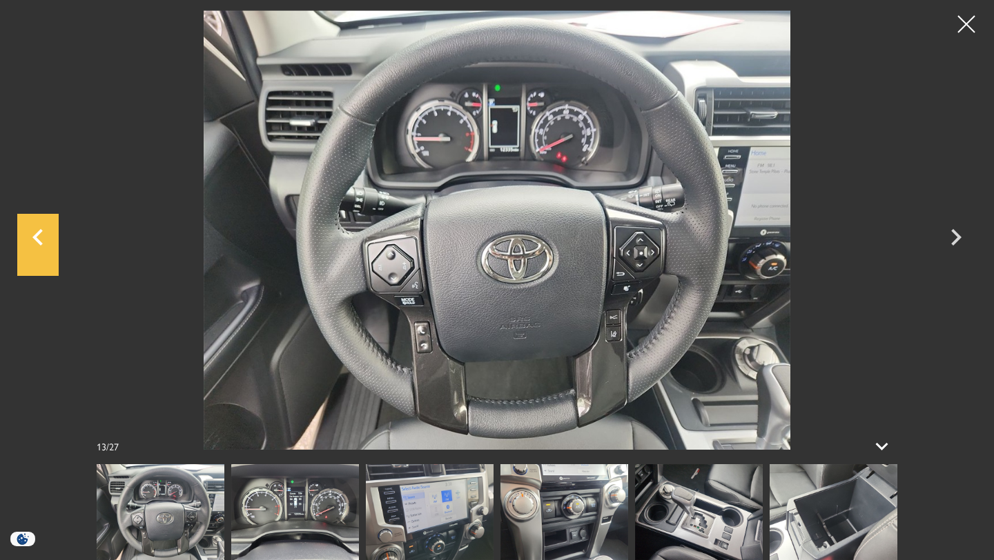
click at [41, 235] on icon "Previous" at bounding box center [37, 237] width 41 height 33
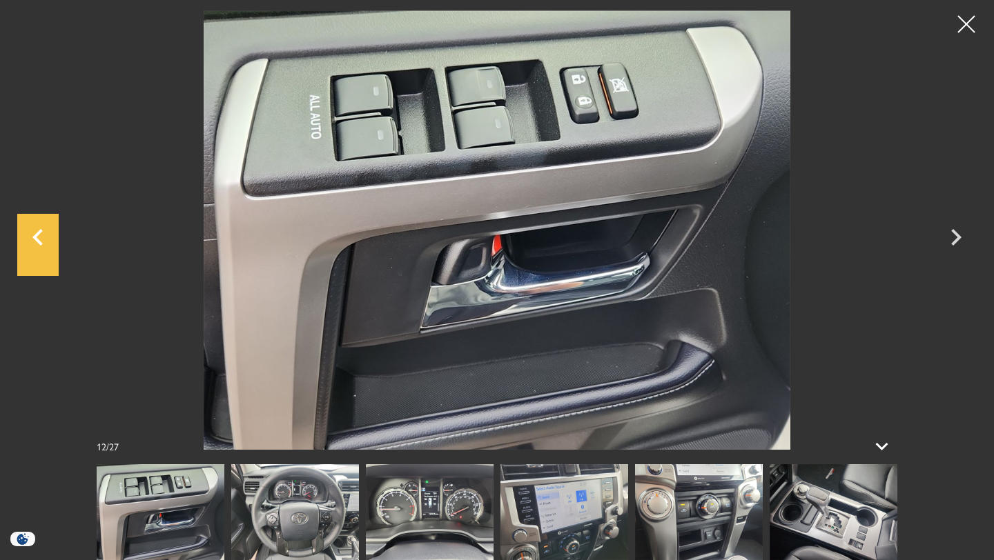
click at [41, 235] on icon "Previous" at bounding box center [37, 237] width 41 height 33
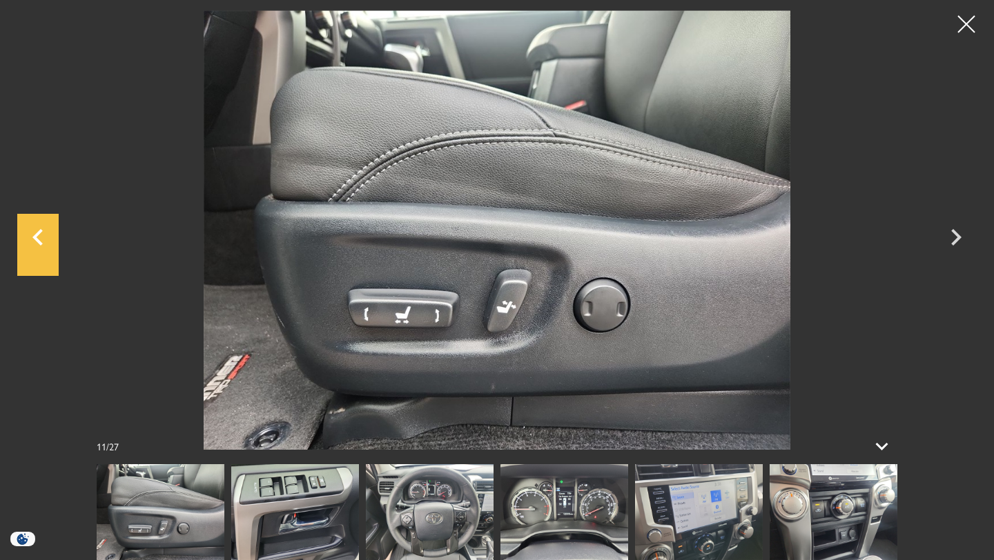
click at [41, 235] on icon "Previous" at bounding box center [37, 237] width 41 height 33
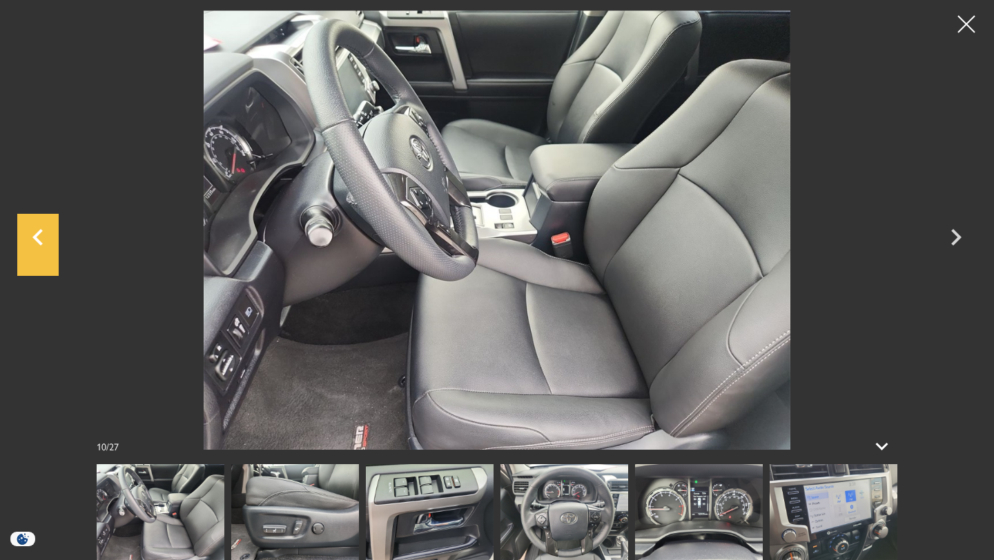
click at [41, 235] on icon "Previous" at bounding box center [37, 237] width 41 height 33
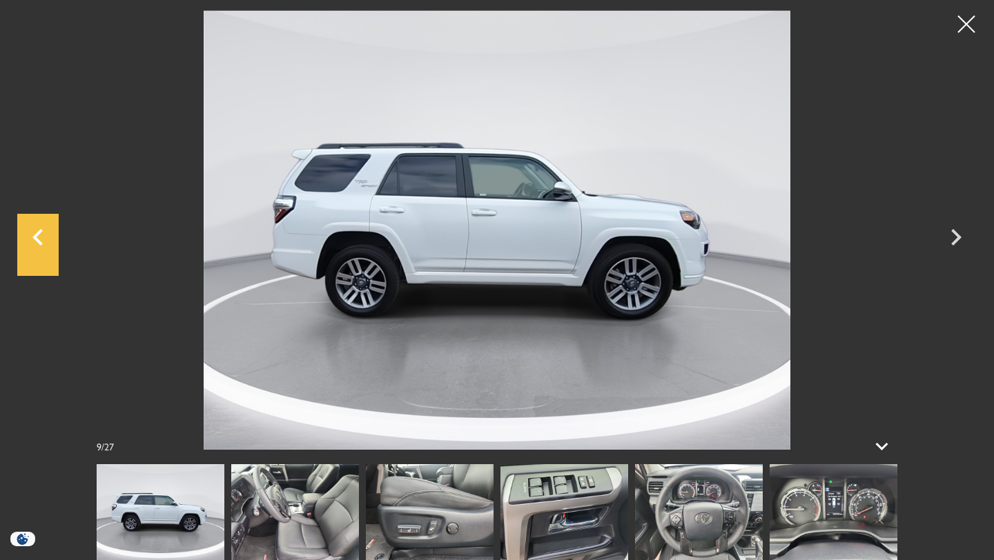
click at [41, 235] on icon "Previous" at bounding box center [37, 237] width 41 height 33
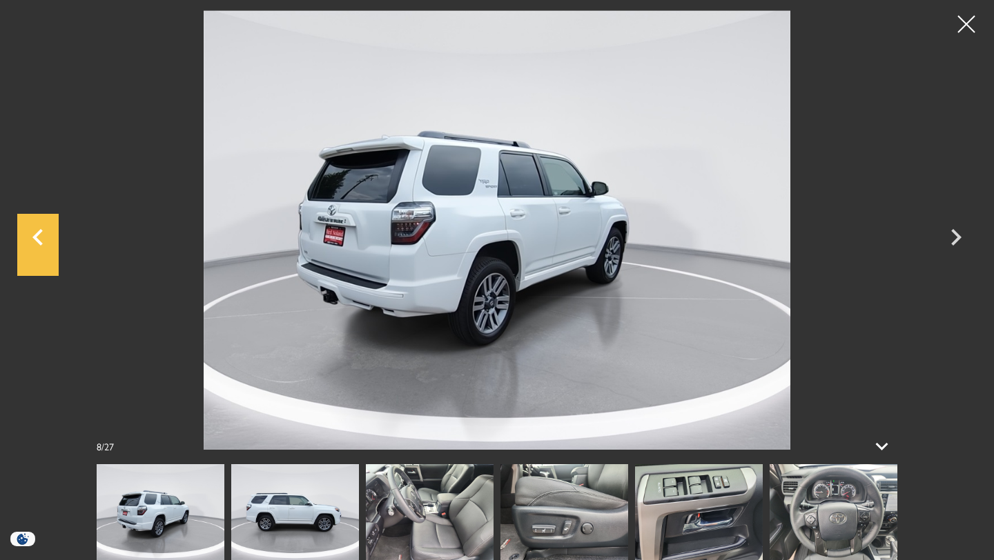
click at [41, 235] on icon "Previous" at bounding box center [37, 237] width 41 height 33
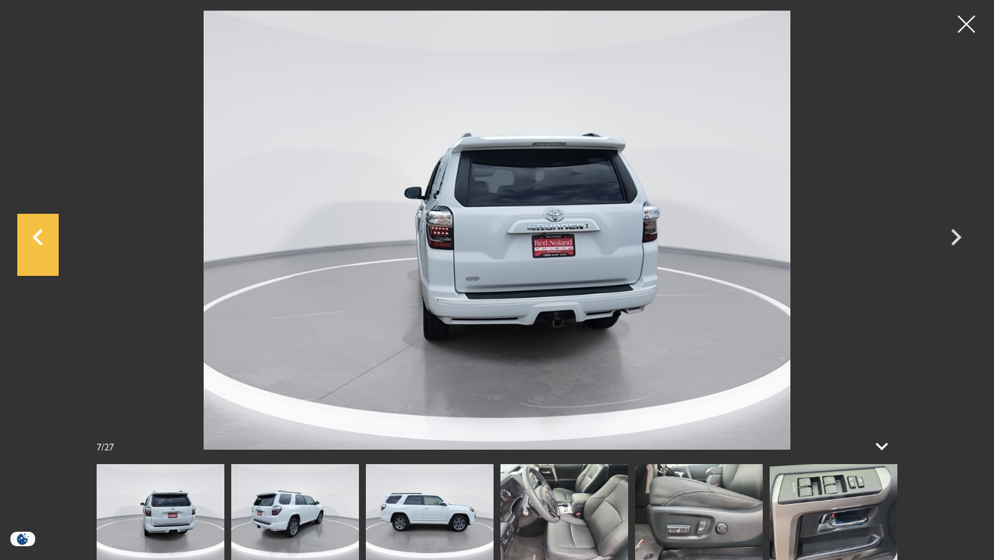
click at [41, 235] on icon "Previous" at bounding box center [37, 237] width 41 height 33
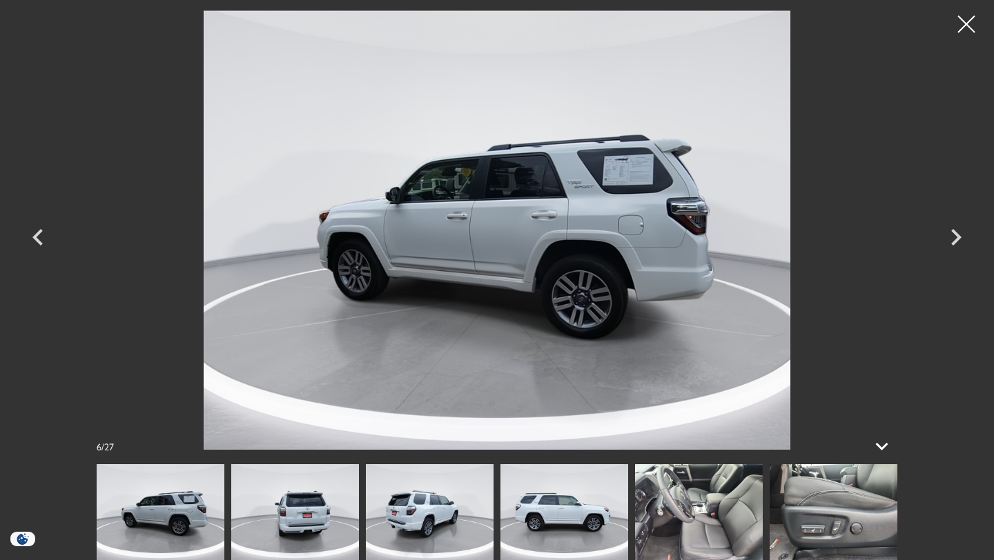
click at [604, 160] on img at bounding box center [497, 230] width 828 height 440
click at [40, 236] on icon "Previous" at bounding box center [37, 237] width 41 height 33
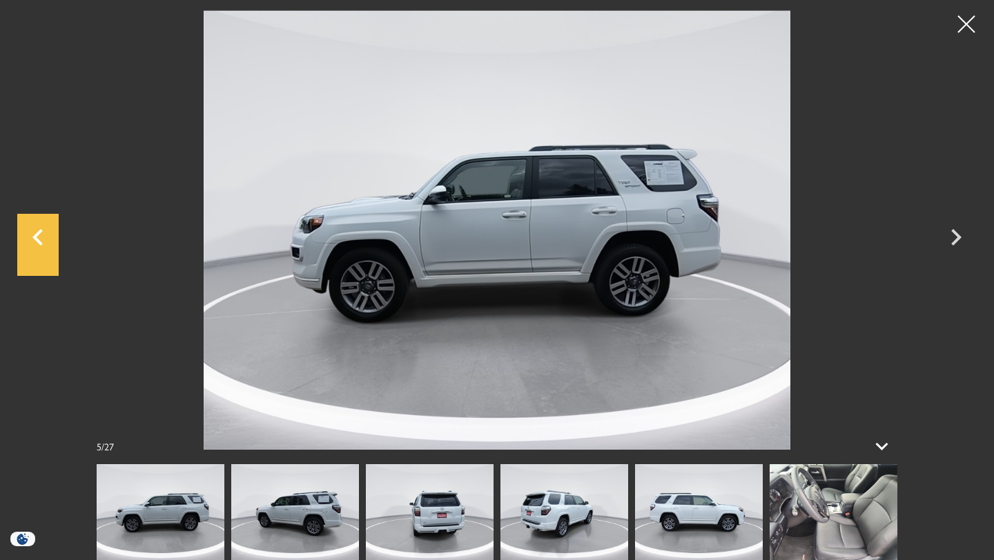
click at [41, 239] on icon "Previous" at bounding box center [37, 237] width 41 height 33
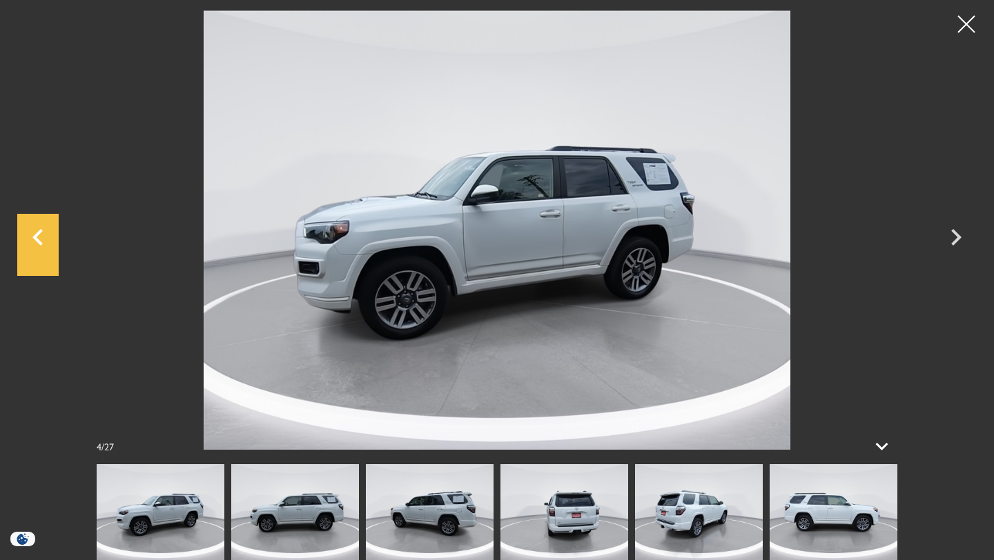
scroll to position [4, 0]
click at [41, 239] on icon "Previous" at bounding box center [37, 237] width 41 height 33
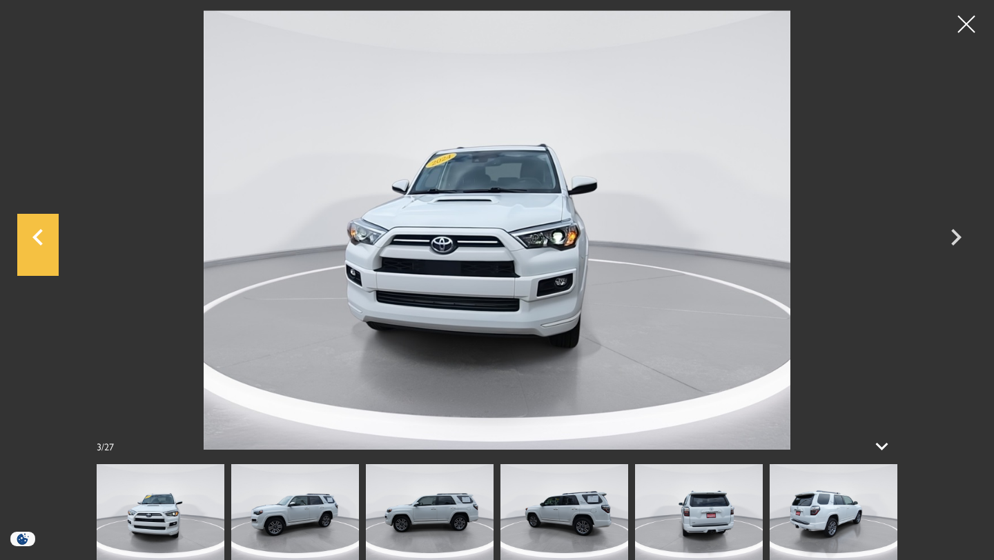
click at [39, 234] on icon "Previous" at bounding box center [37, 237] width 41 height 33
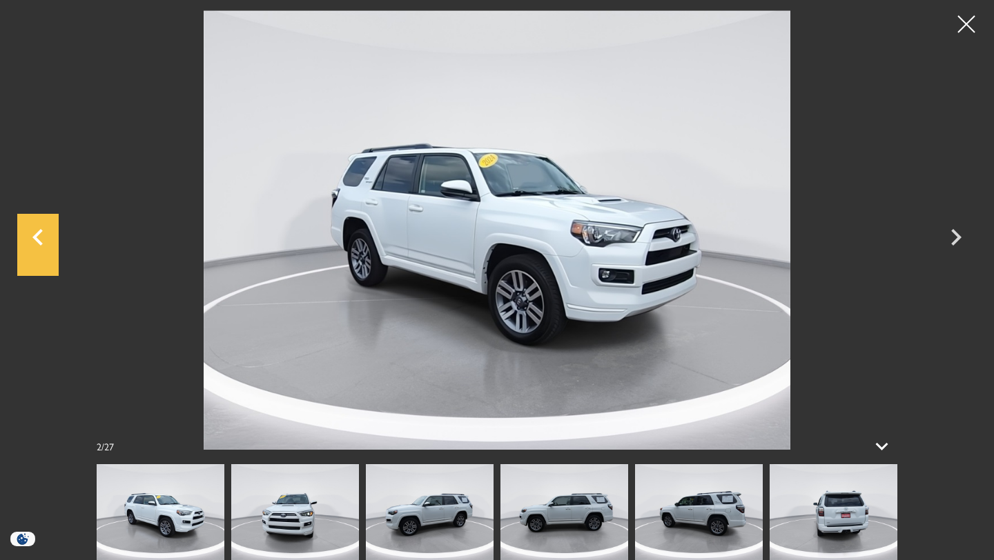
click at [39, 234] on icon "Previous" at bounding box center [37, 237] width 41 height 33
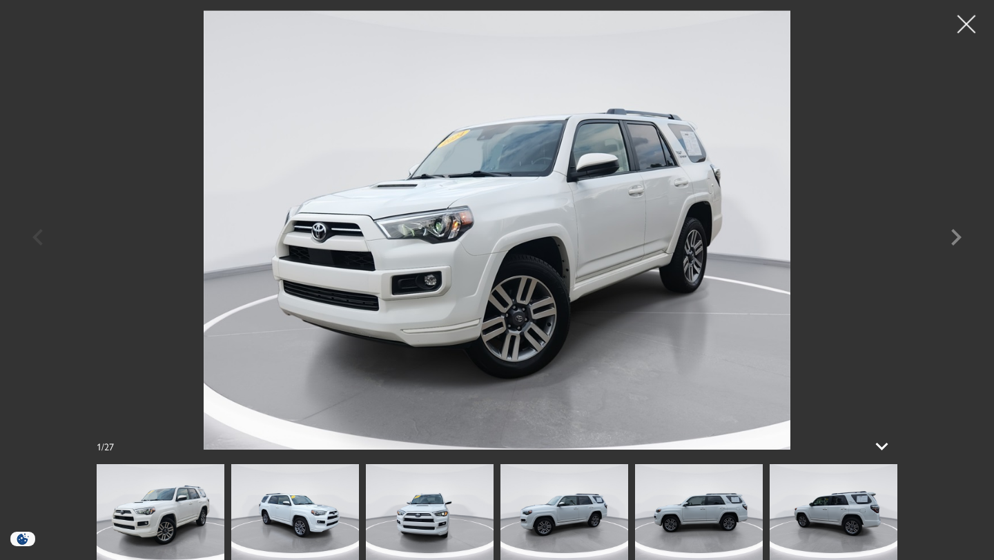
click at [966, 28] on div at bounding box center [966, 24] width 37 height 37
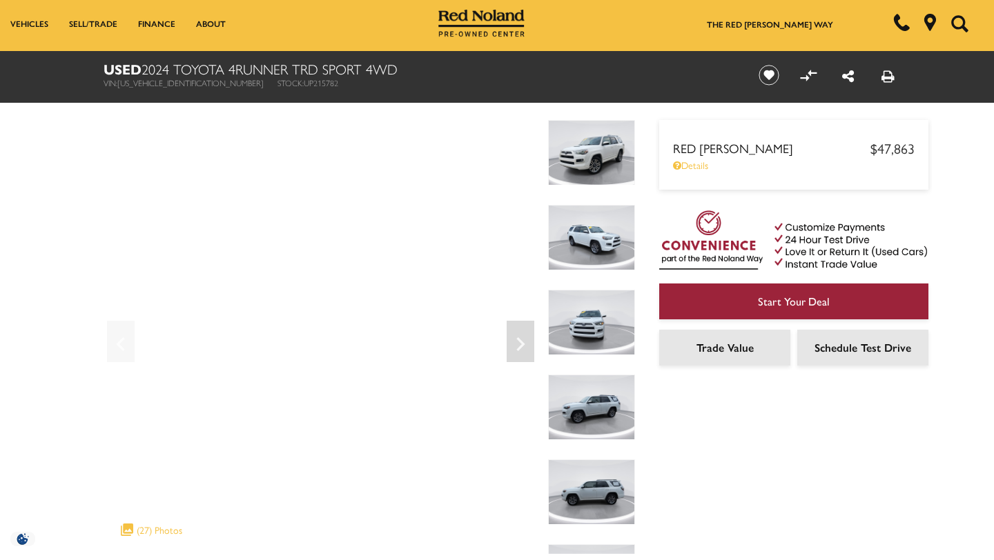
click at [959, 35] on button "Search" at bounding box center [960, 24] width 28 height 54
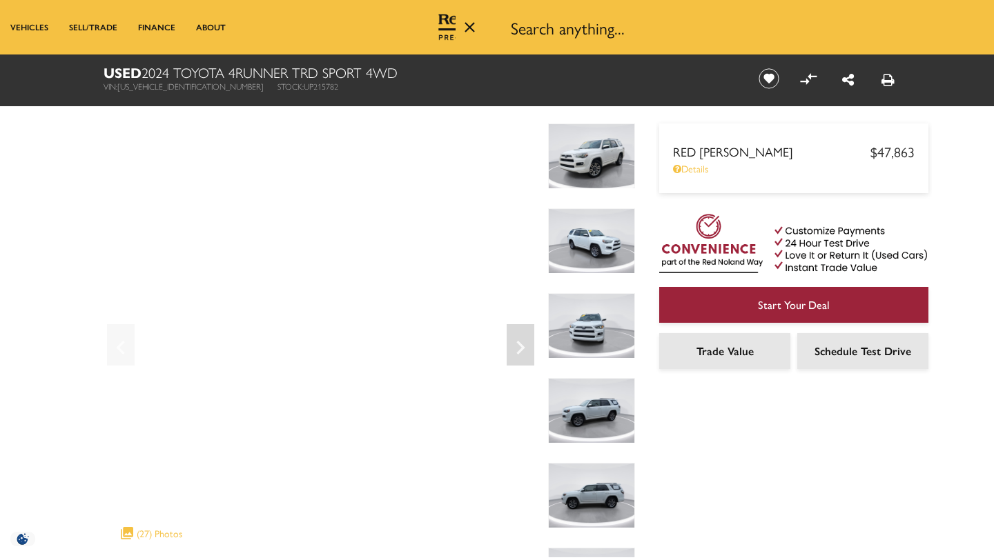
click at [605, 501] on img at bounding box center [591, 496] width 87 height 66
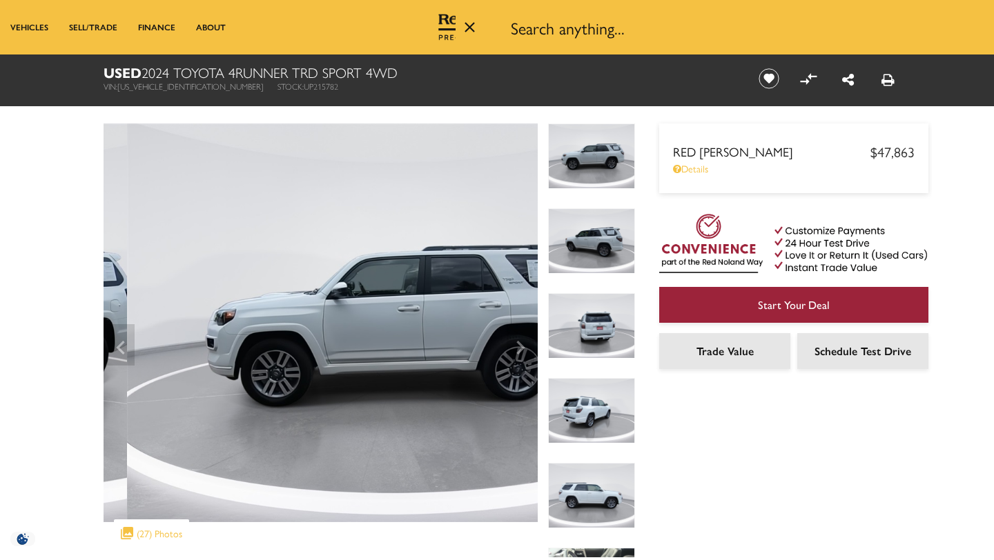
click at [596, 412] on img at bounding box center [591, 411] width 87 height 66
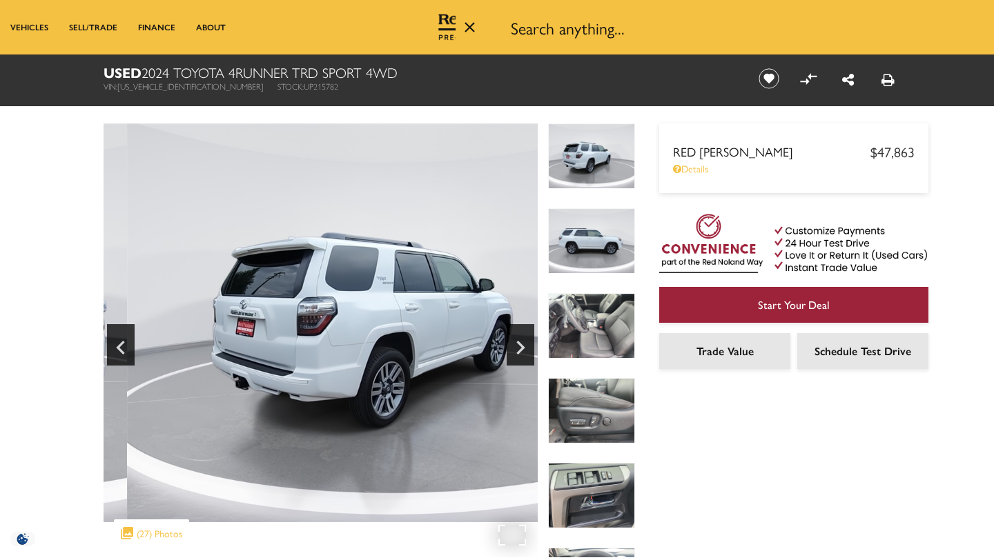
click at [385, 335] on img at bounding box center [393, 323] width 579 height 399
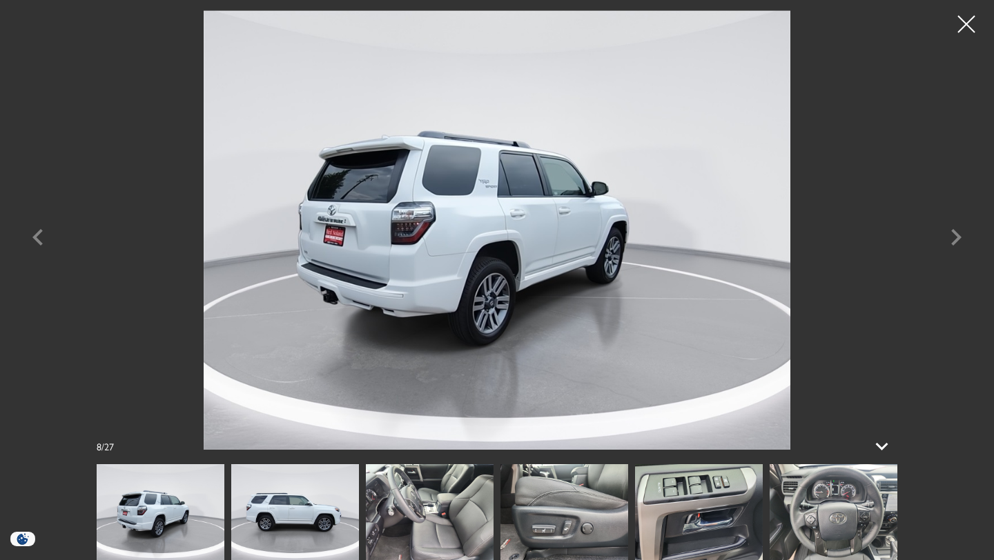
click at [468, 501] on img at bounding box center [430, 512] width 128 height 96
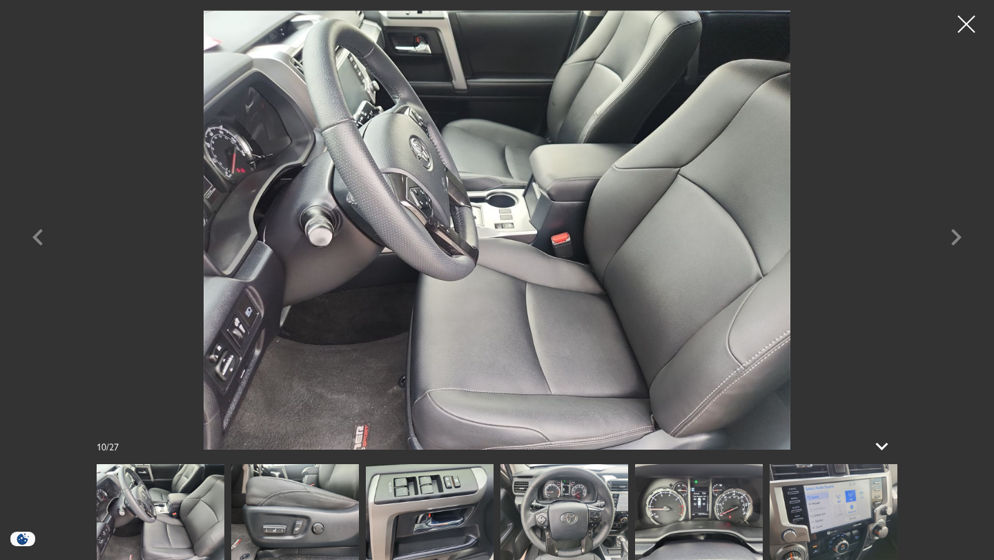
click at [460, 520] on img at bounding box center [430, 512] width 128 height 96
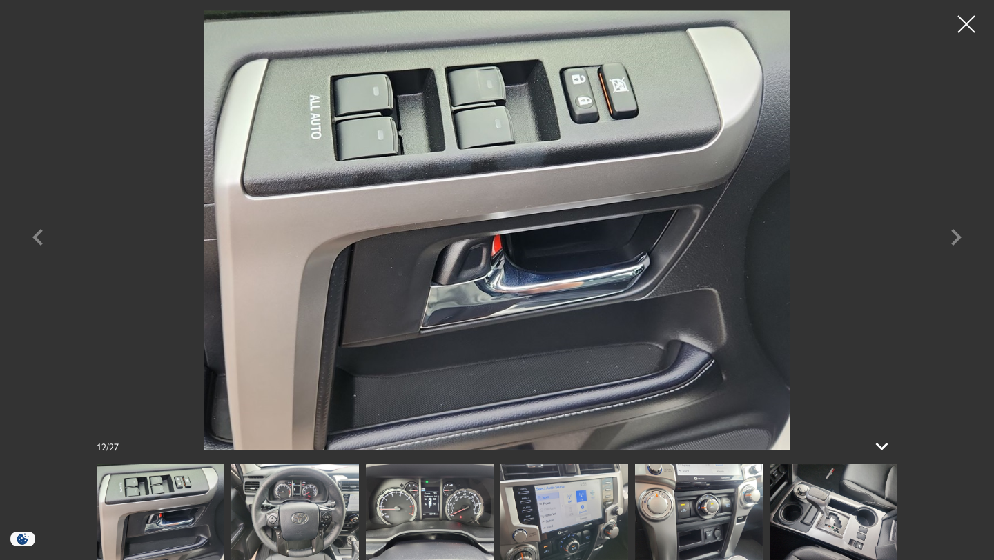
click at [466, 515] on img at bounding box center [430, 512] width 128 height 96
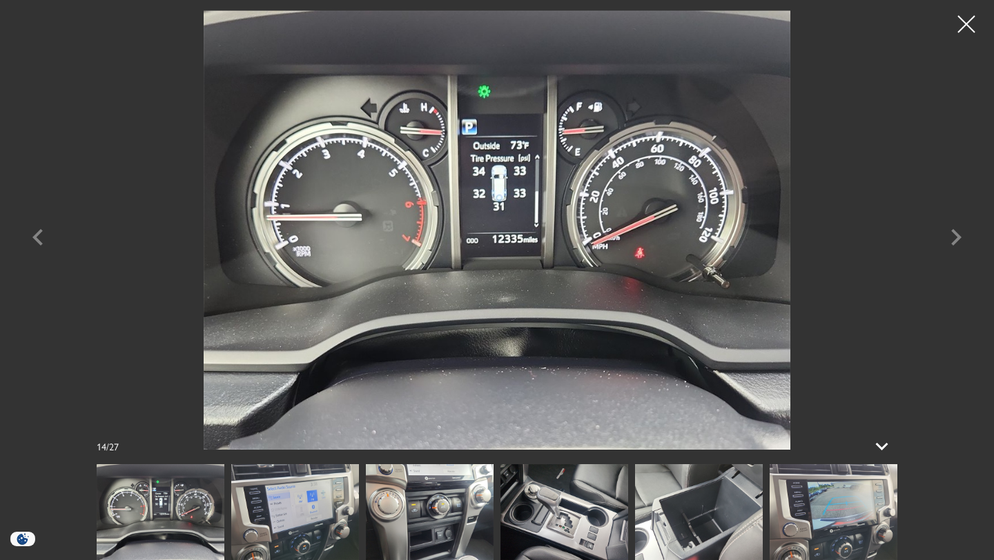
click at [469, 514] on img at bounding box center [430, 512] width 128 height 96
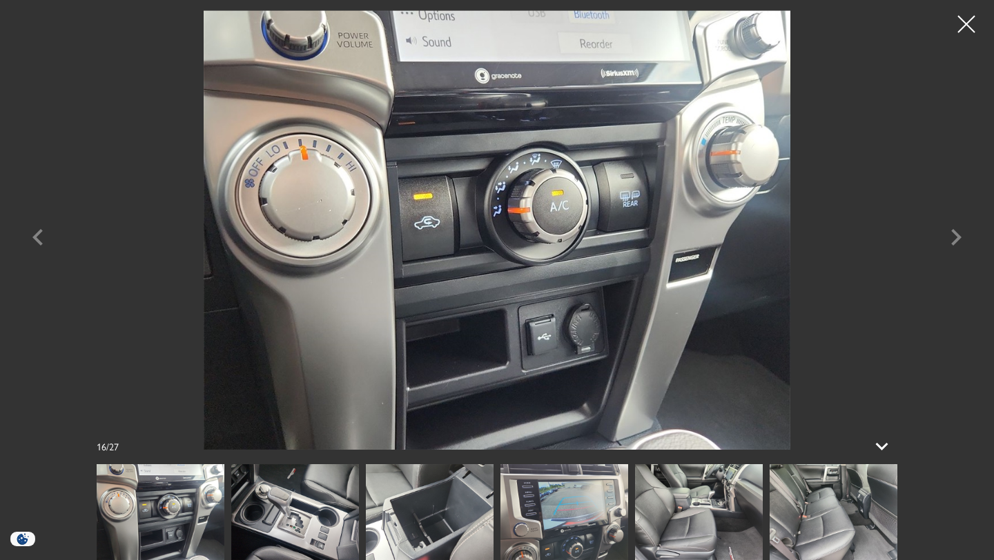
click at [565, 519] on img at bounding box center [564, 512] width 128 height 96
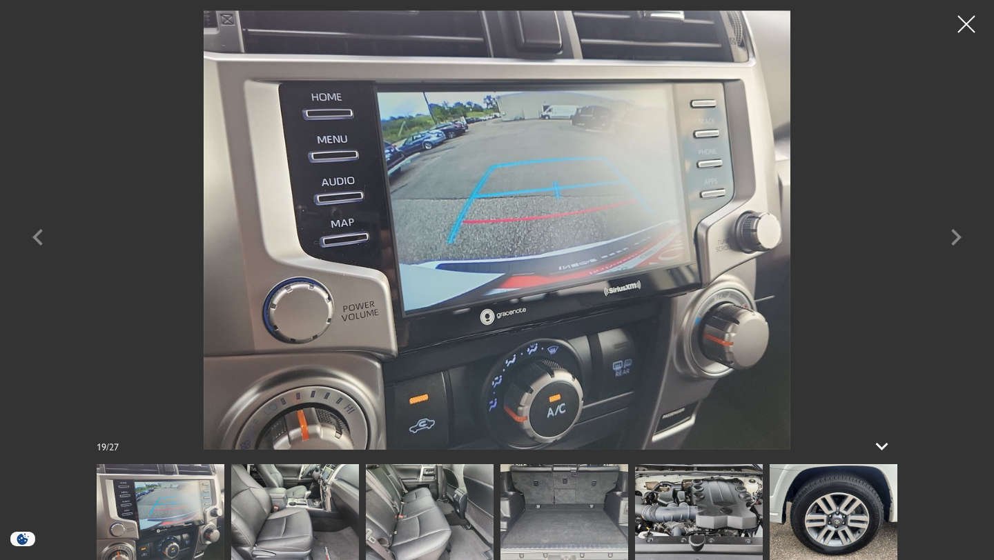
click at [701, 511] on img at bounding box center [699, 512] width 128 height 96
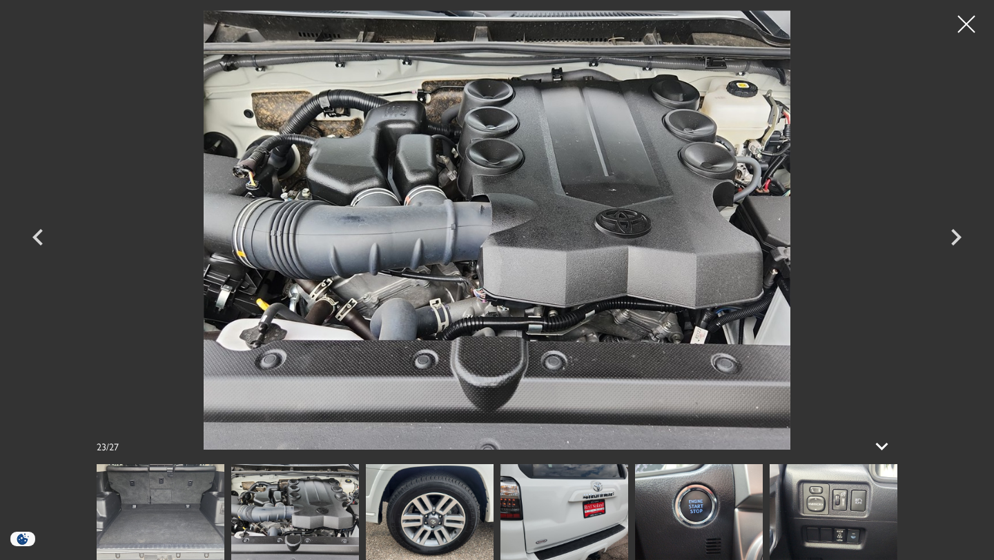
click at [560, 213] on img at bounding box center [497, 230] width 828 height 440
click at [698, 502] on img at bounding box center [699, 512] width 128 height 96
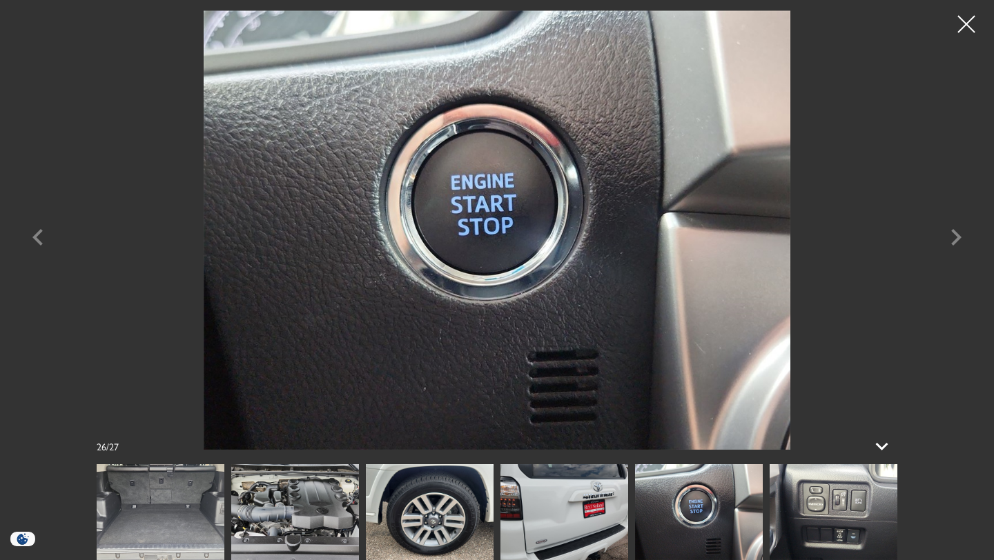
click at [828, 522] on img at bounding box center [834, 512] width 128 height 96
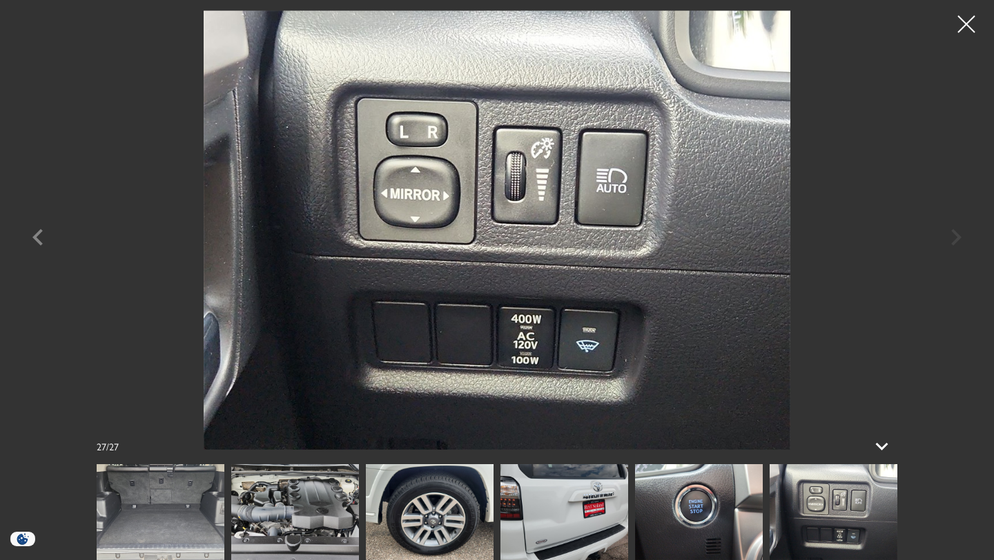
click at [841, 524] on img at bounding box center [834, 512] width 128 height 96
click at [961, 36] on div at bounding box center [966, 24] width 37 height 37
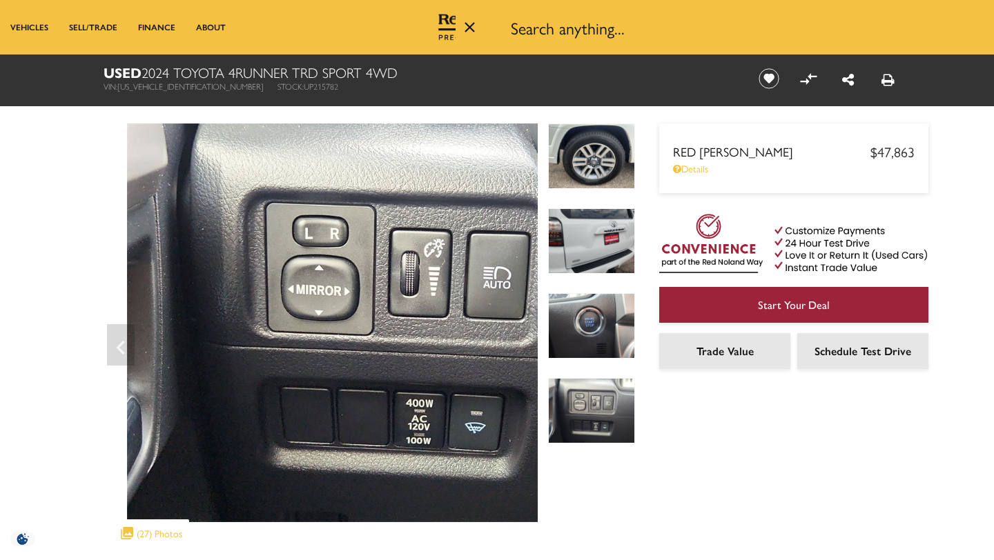
click at [545, 144] on div "360 WalkAround Powered By SpinCar" at bounding box center [369, 341] width 531 height 434
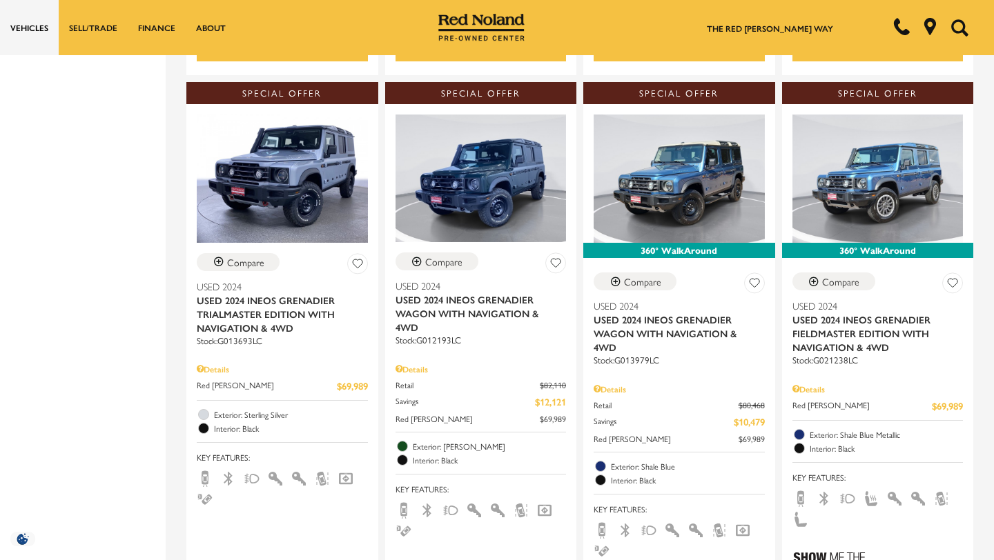
scroll to position [1463, 0]
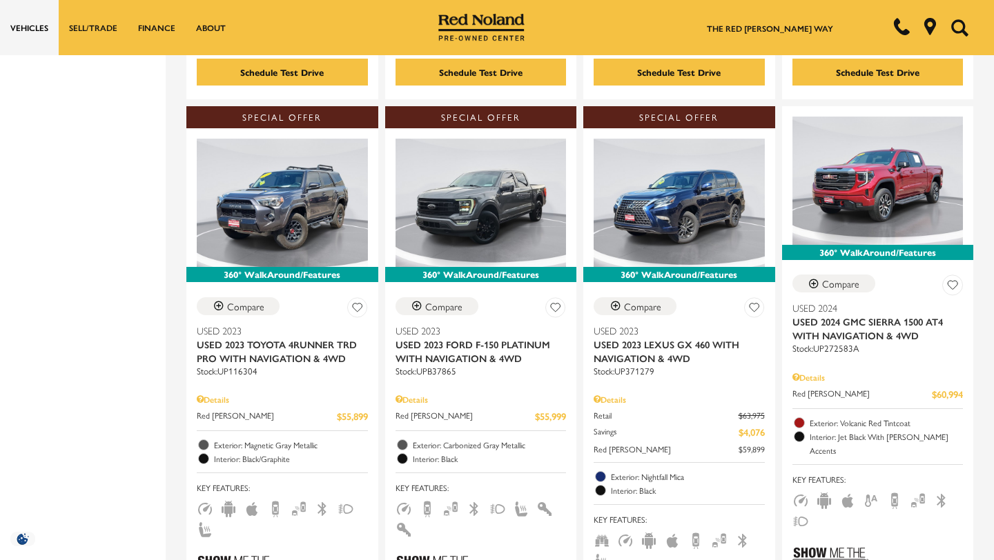
scroll to position [828, 0]
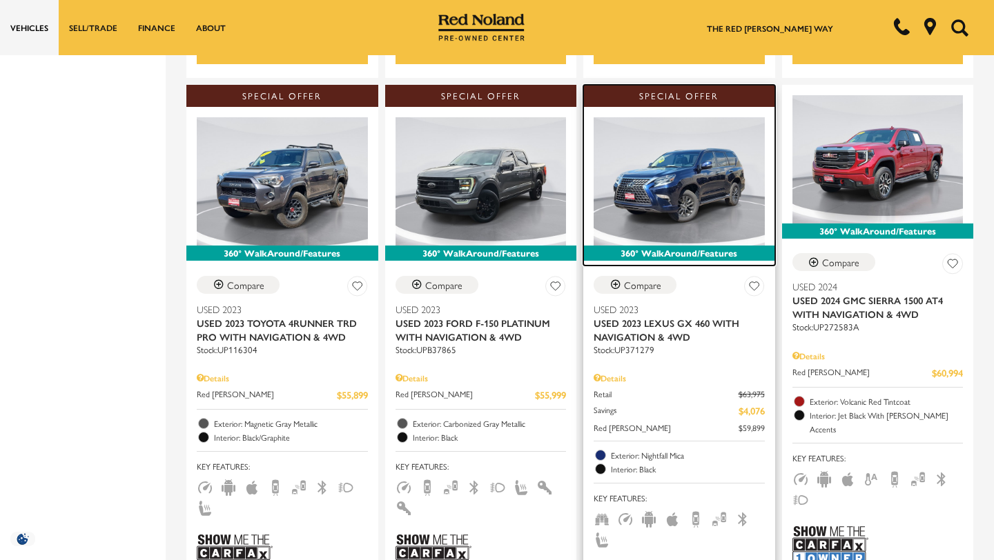
click at [701, 155] on img at bounding box center [679, 181] width 171 height 128
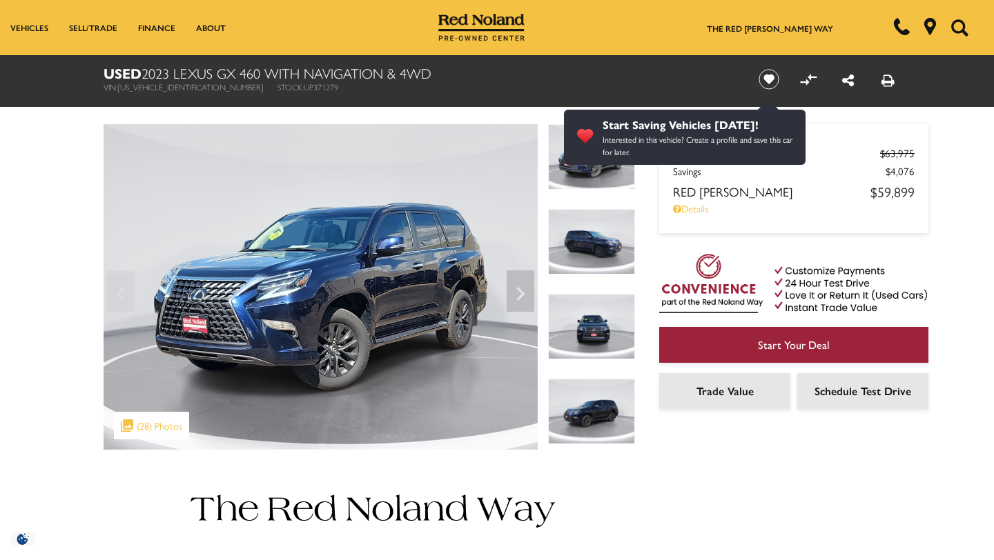
click at [589, 242] on img at bounding box center [591, 242] width 87 height 66
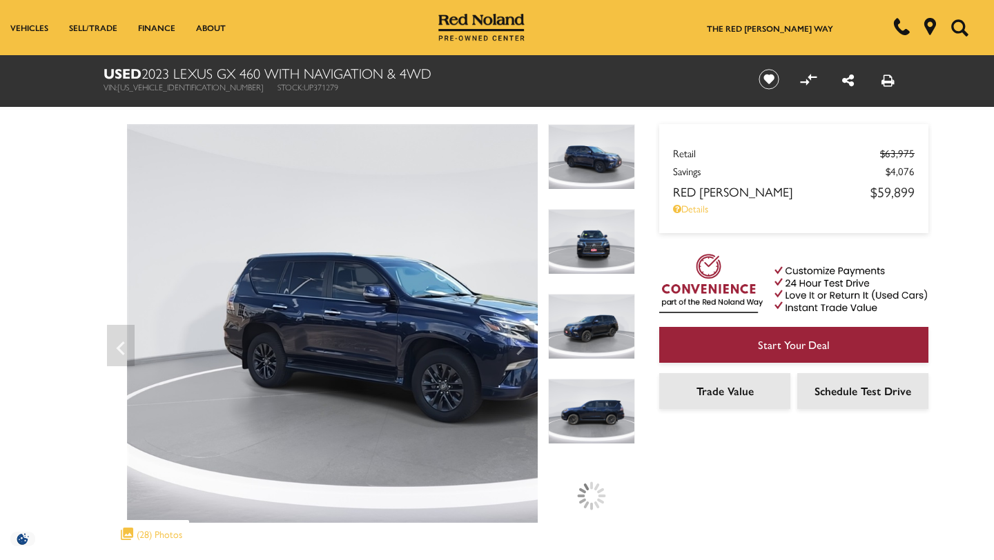
click at [587, 313] on img at bounding box center [591, 327] width 87 height 66
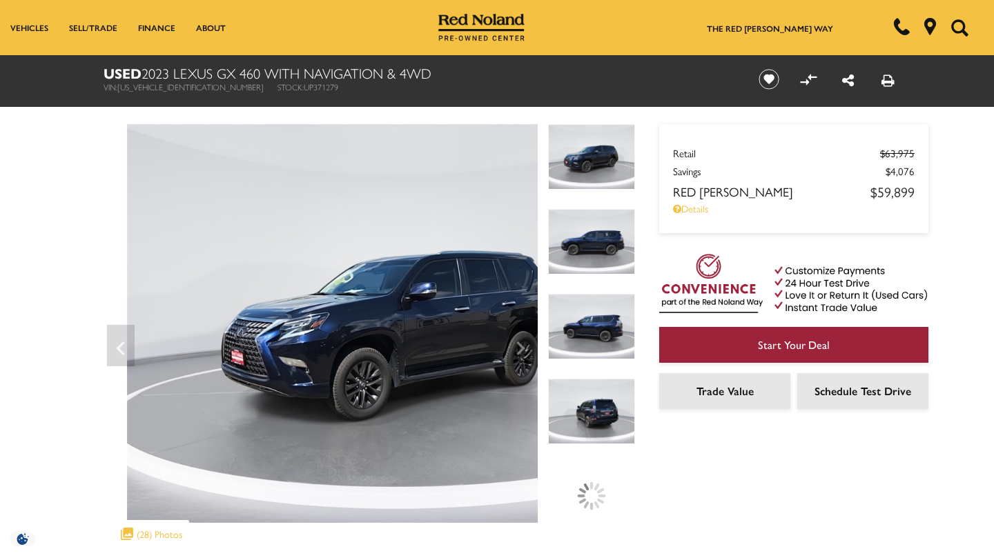
click at [600, 400] on img at bounding box center [591, 412] width 87 height 66
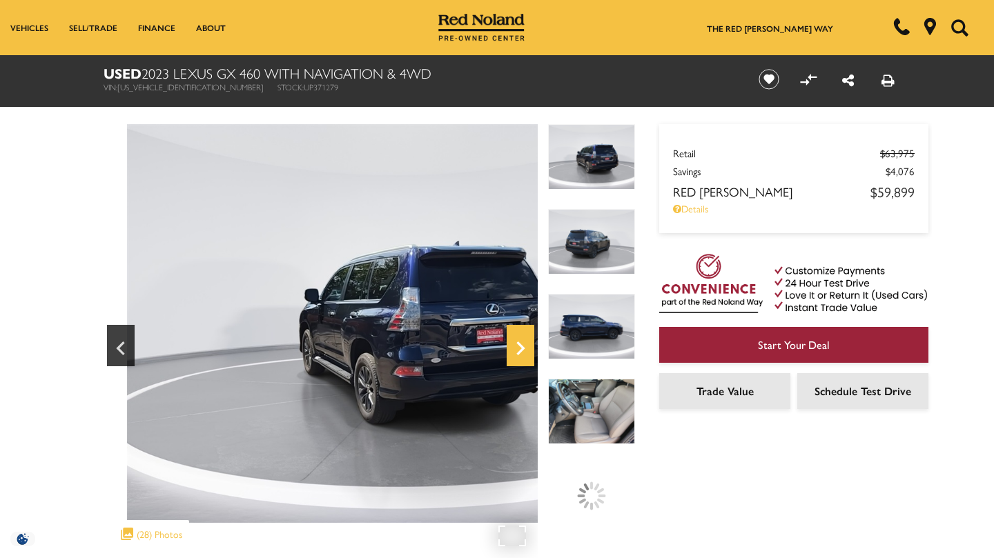
click at [522, 346] on icon "Next" at bounding box center [520, 349] width 8 height 14
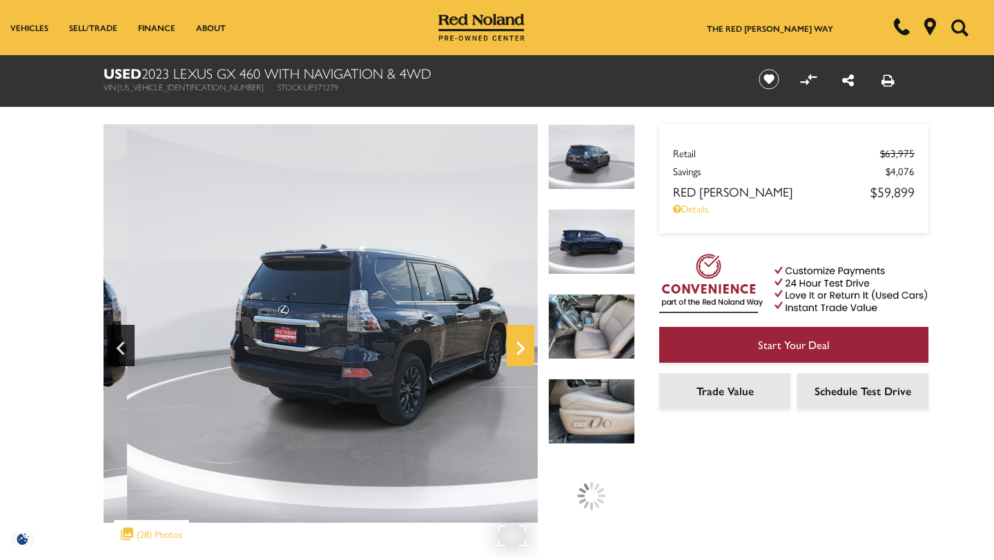
click at [522, 350] on icon "Next" at bounding box center [520, 349] width 8 height 14
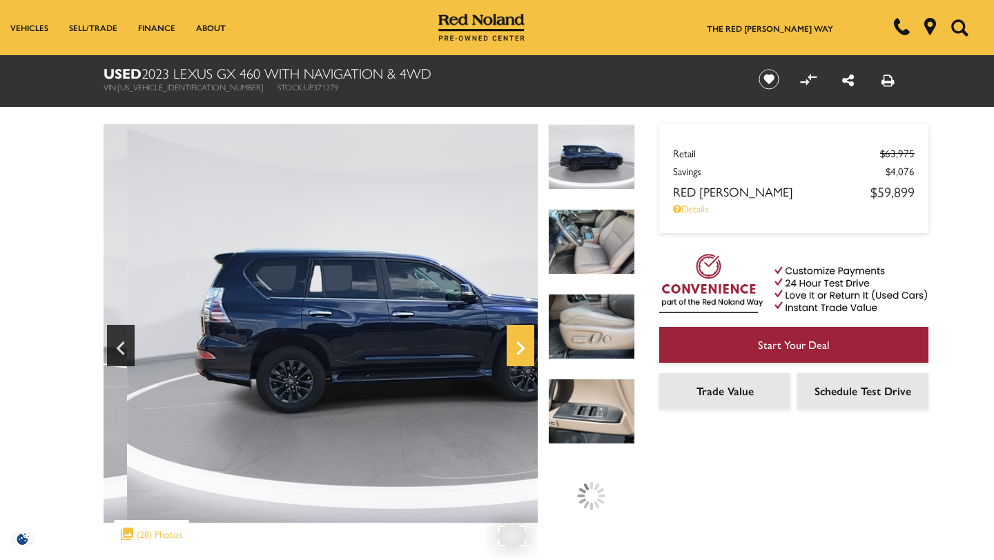
click at [525, 348] on icon "Next" at bounding box center [520, 349] width 8 height 14
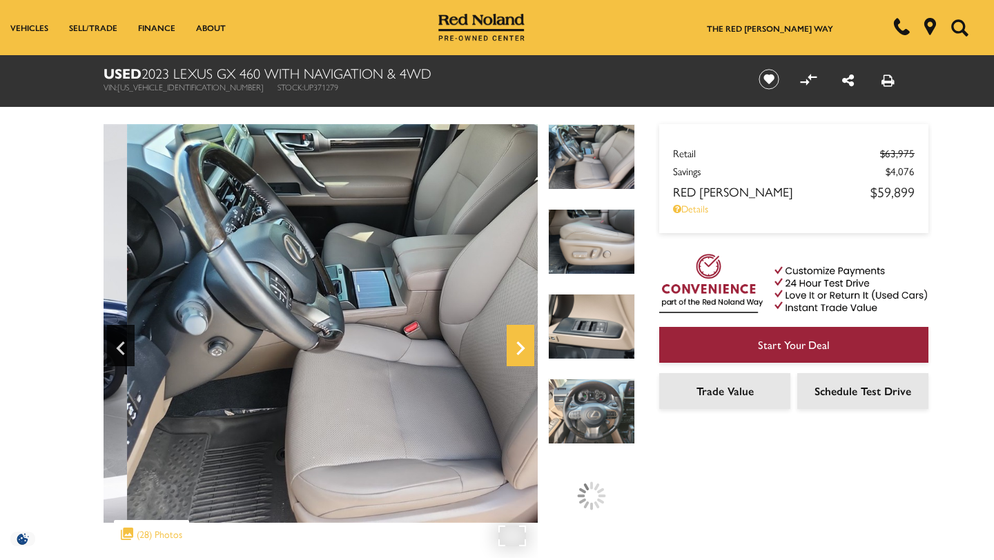
click at [523, 348] on icon "Next" at bounding box center [520, 349] width 8 height 14
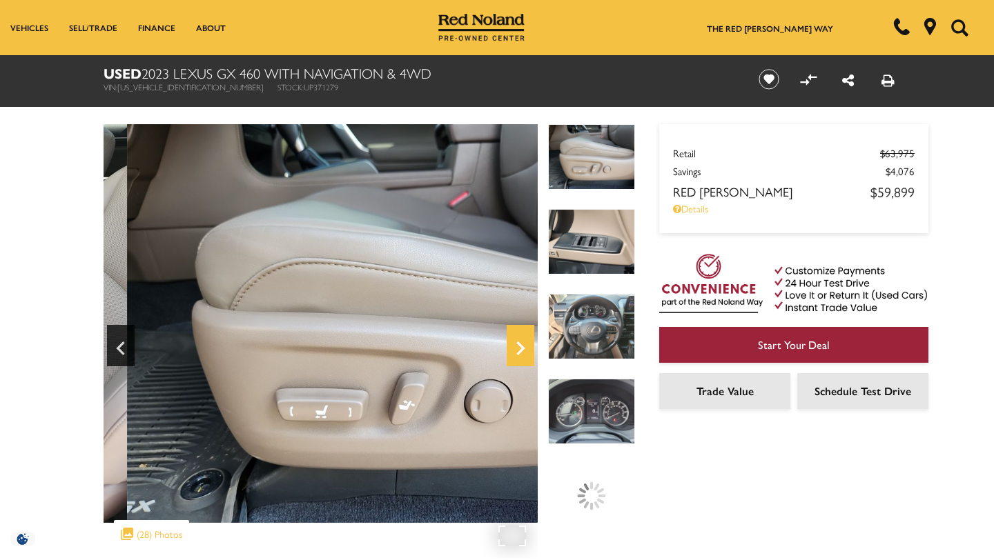
click at [524, 350] on icon "Next" at bounding box center [521, 348] width 28 height 33
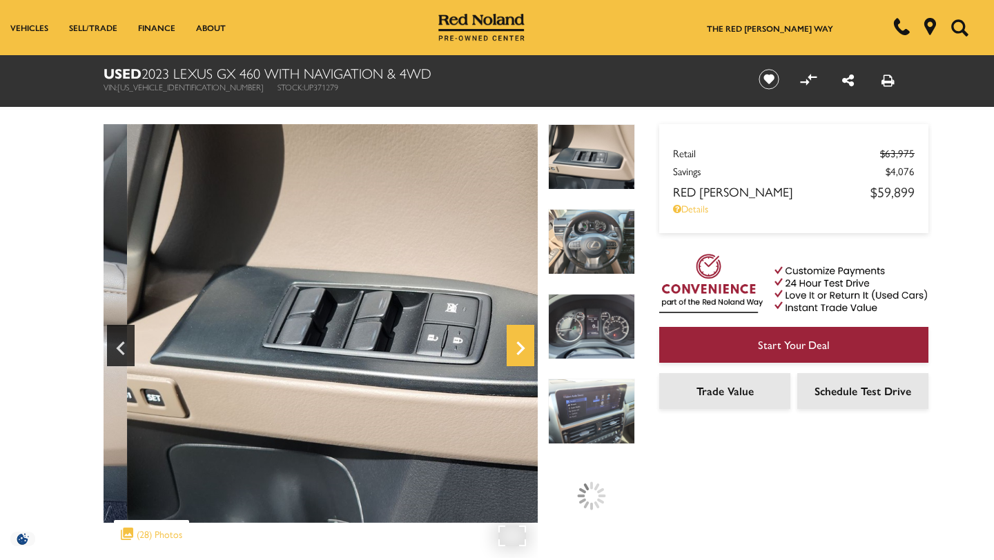
click at [521, 347] on icon "Next" at bounding box center [520, 349] width 8 height 14
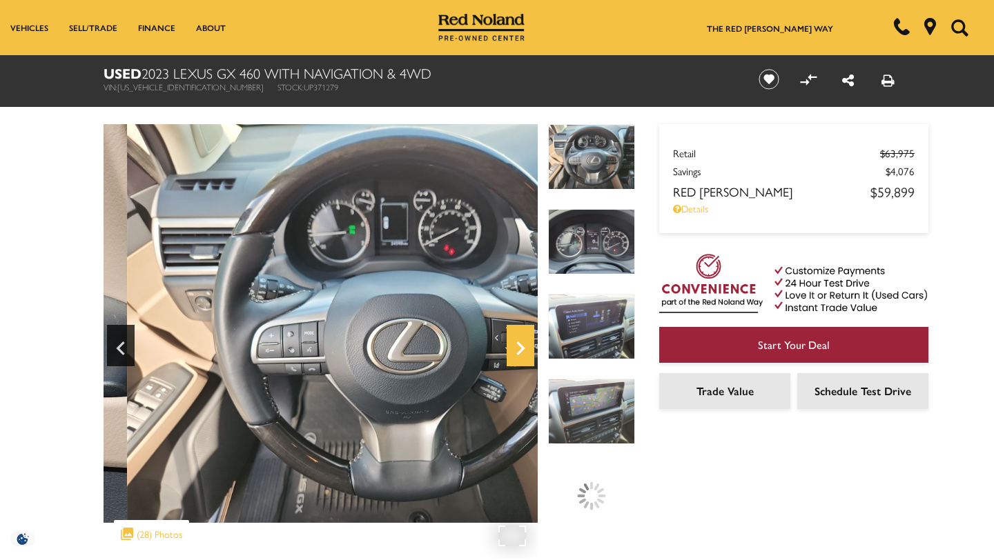
click at [522, 347] on icon "Next" at bounding box center [520, 349] width 8 height 14
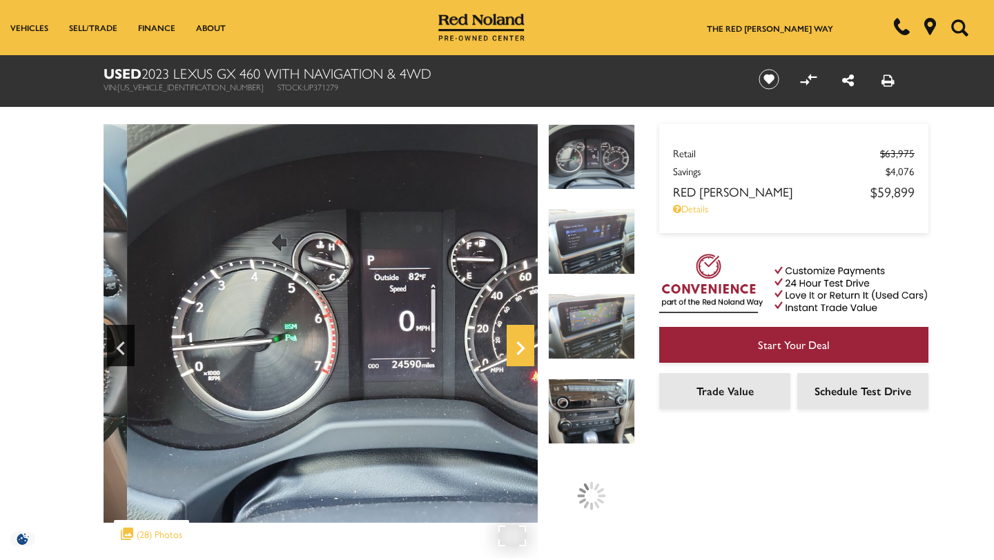
click at [522, 347] on icon "Next" at bounding box center [520, 349] width 8 height 14
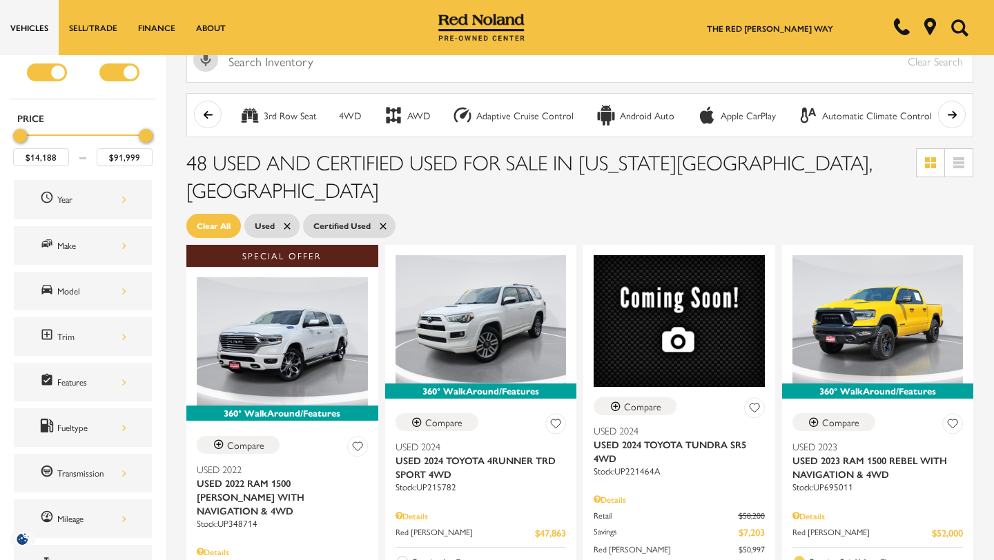
scroll to position [83, 0]
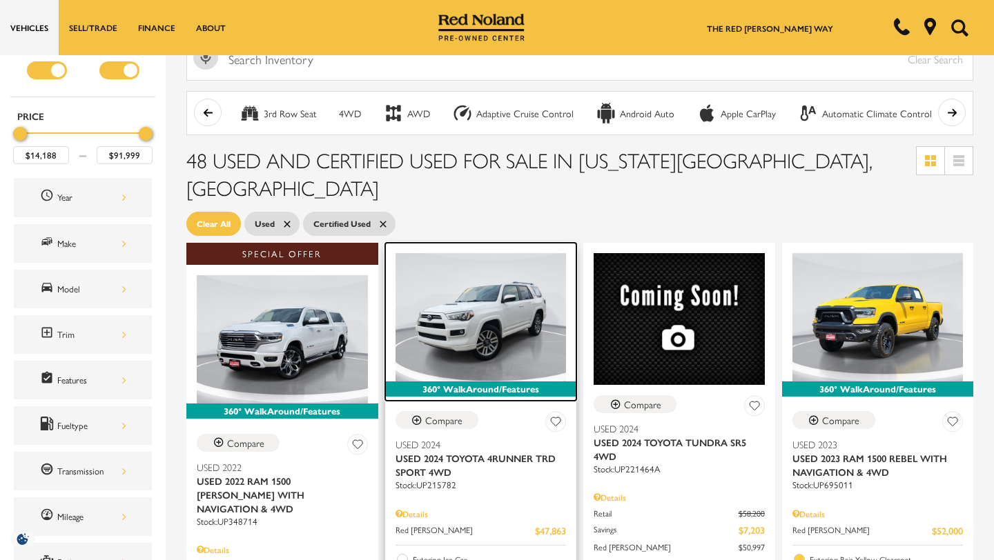
click at [473, 278] on img at bounding box center [480, 317] width 171 height 128
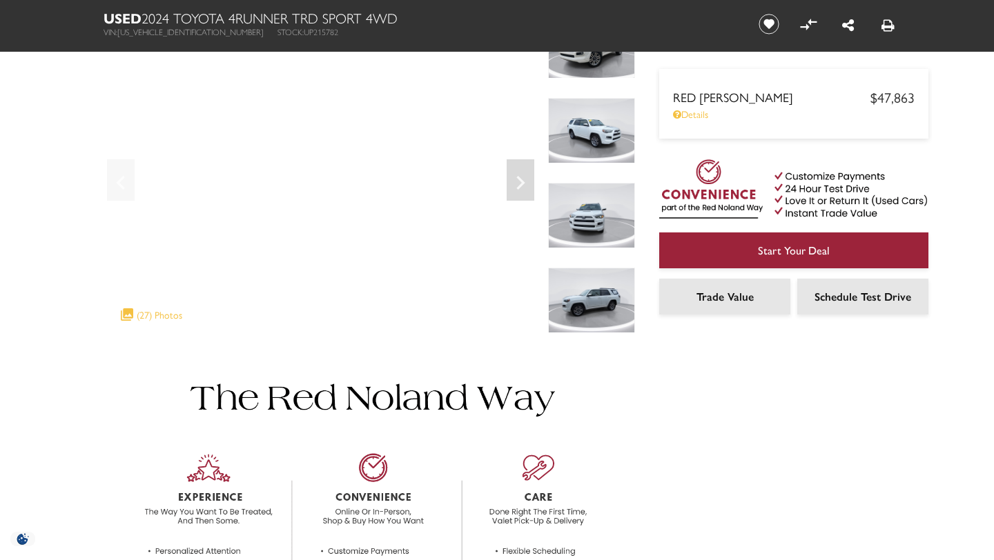
scroll to position [138, 0]
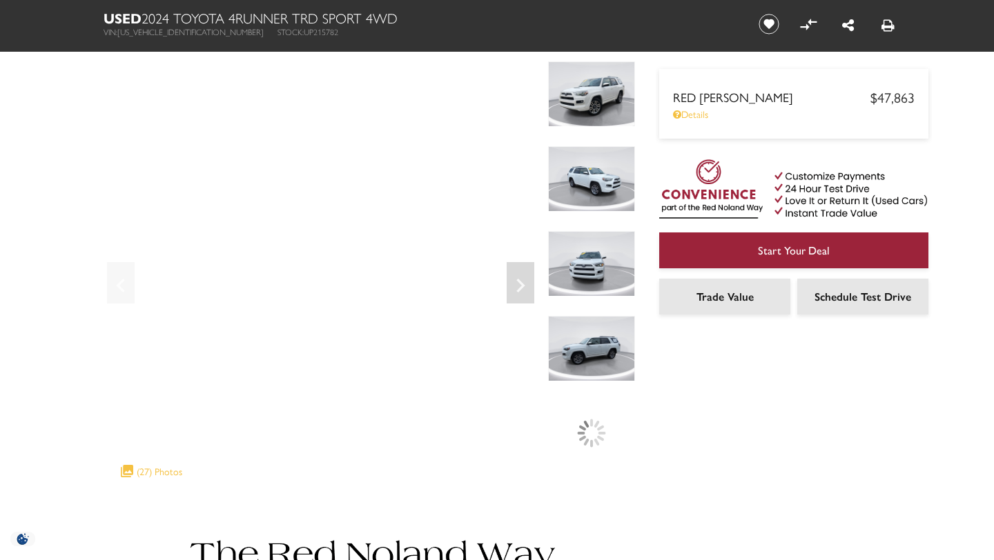
scroll to position [55, 0]
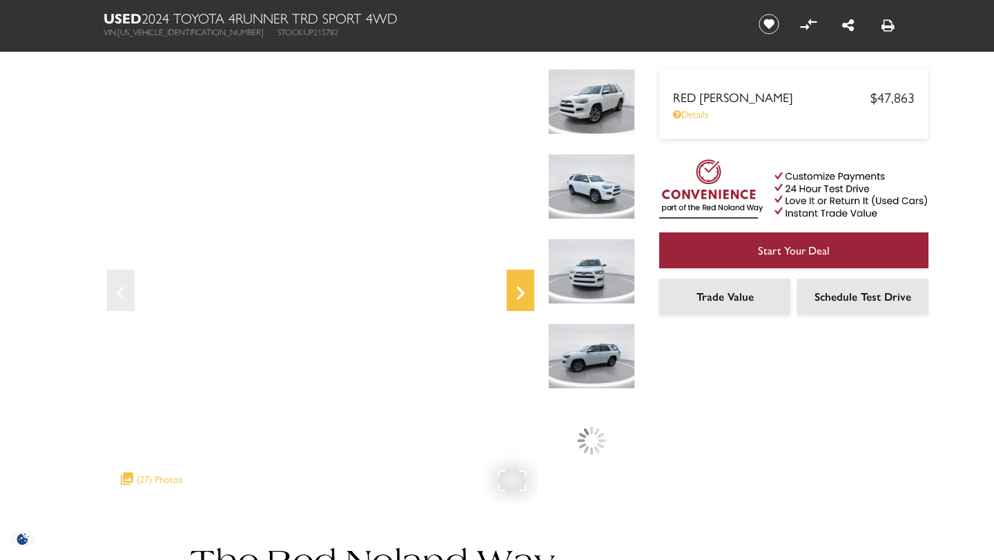
click at [524, 290] on icon "Next" at bounding box center [521, 293] width 28 height 33
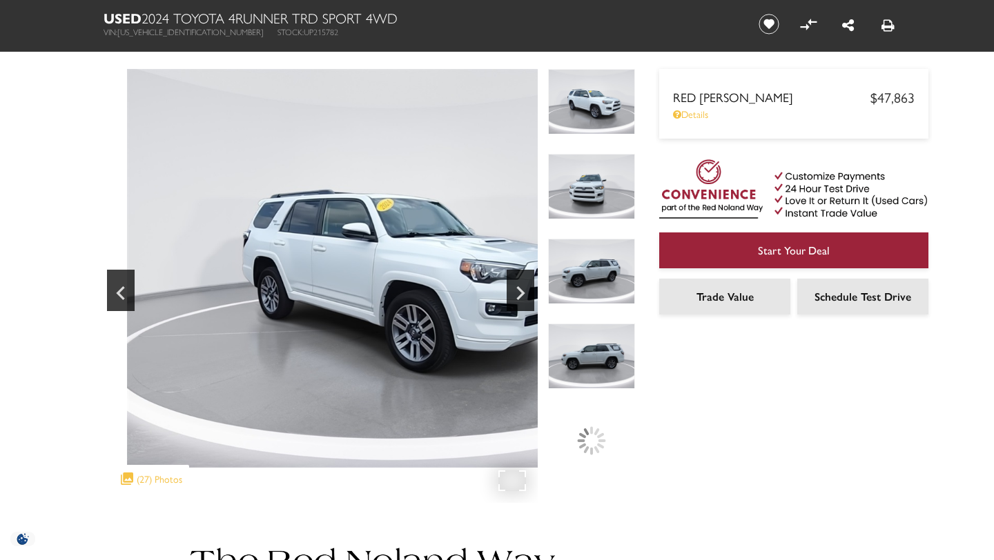
click at [495, 218] on img at bounding box center [393, 268] width 579 height 399
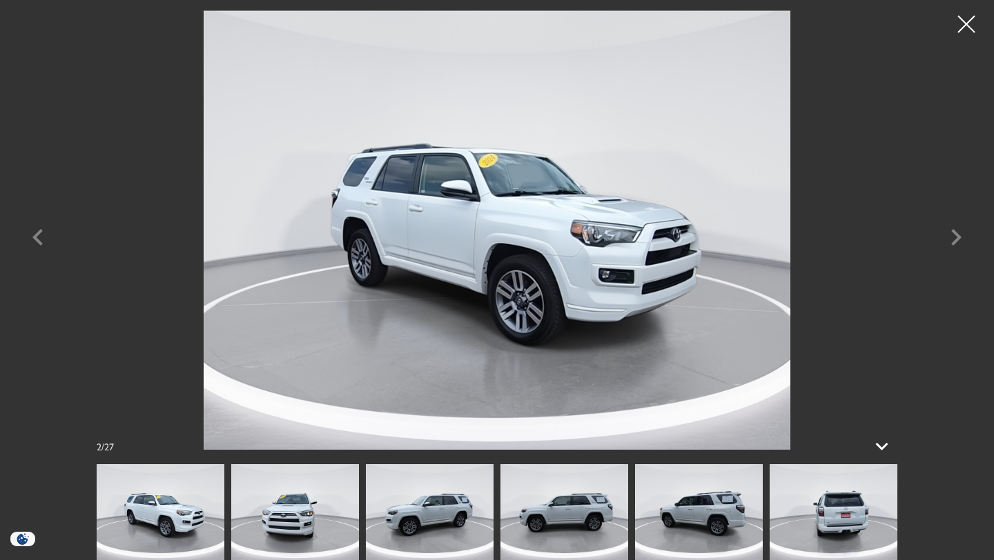
click at [455, 520] on img at bounding box center [430, 512] width 128 height 96
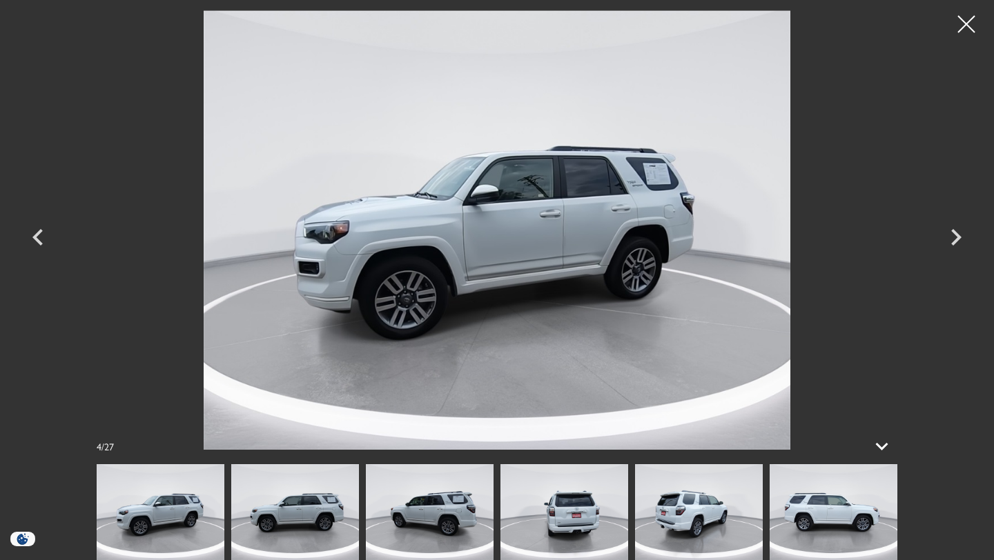
click at [701, 207] on img at bounding box center [497, 230] width 828 height 440
click at [961, 239] on icon "Next" at bounding box center [955, 237] width 41 height 33
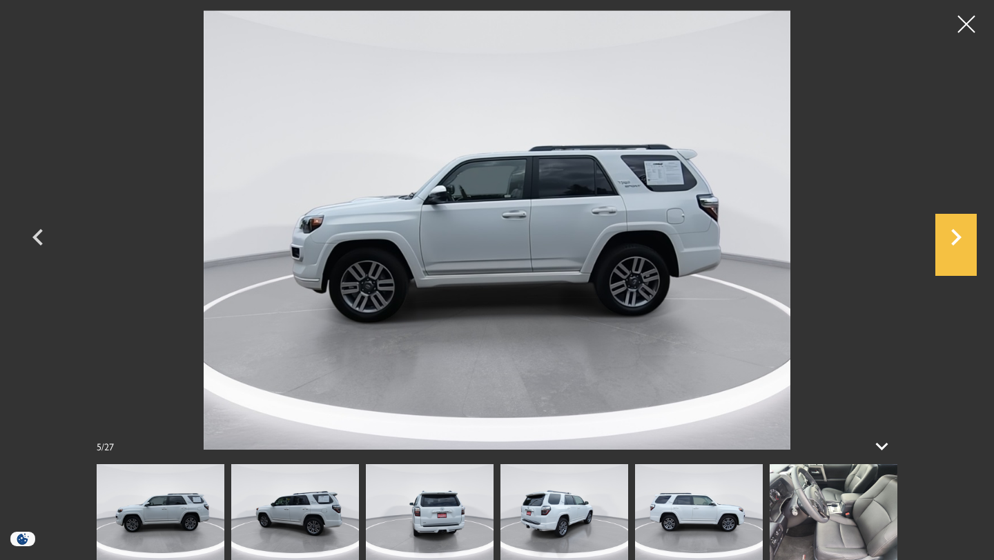
click at [961, 239] on icon "Next" at bounding box center [955, 237] width 41 height 33
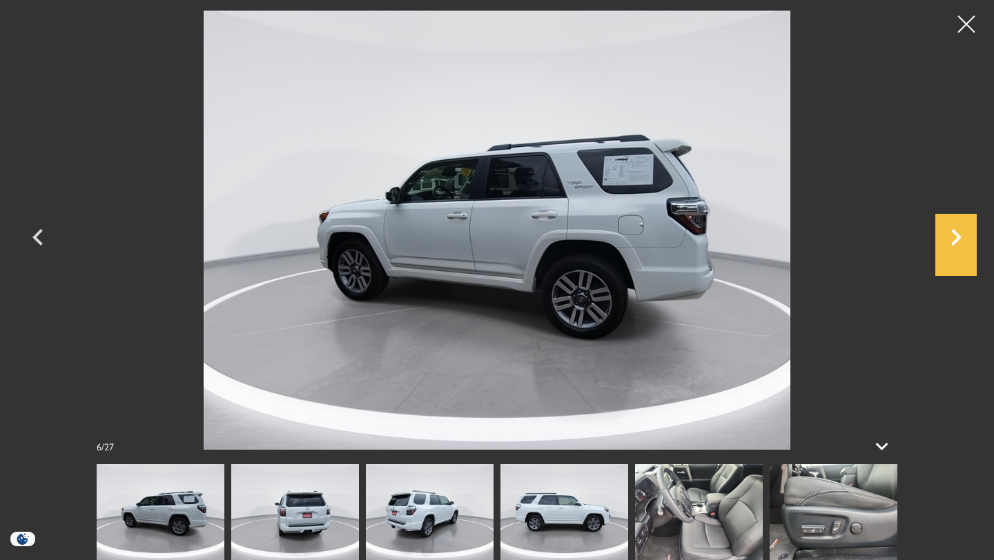
scroll to position [57, 0]
click at [960, 237] on icon "Next" at bounding box center [956, 237] width 10 height 17
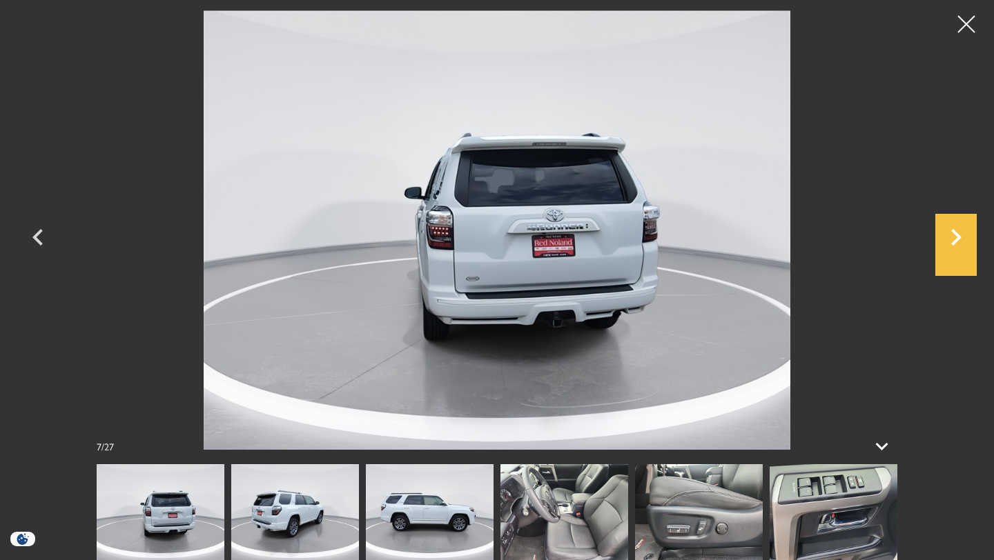
click at [962, 239] on icon "Next" at bounding box center [955, 237] width 41 height 33
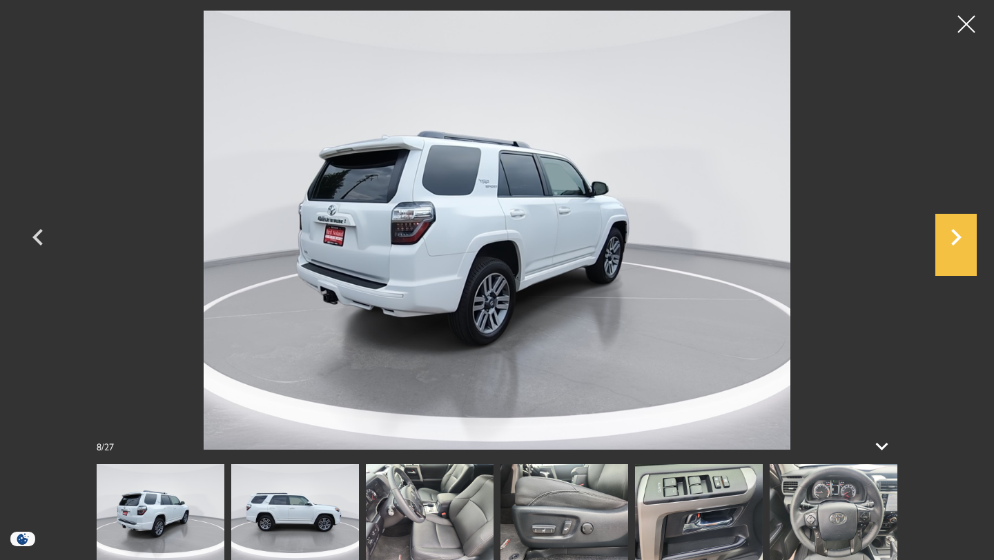
click at [960, 237] on icon "Next" at bounding box center [956, 237] width 10 height 17
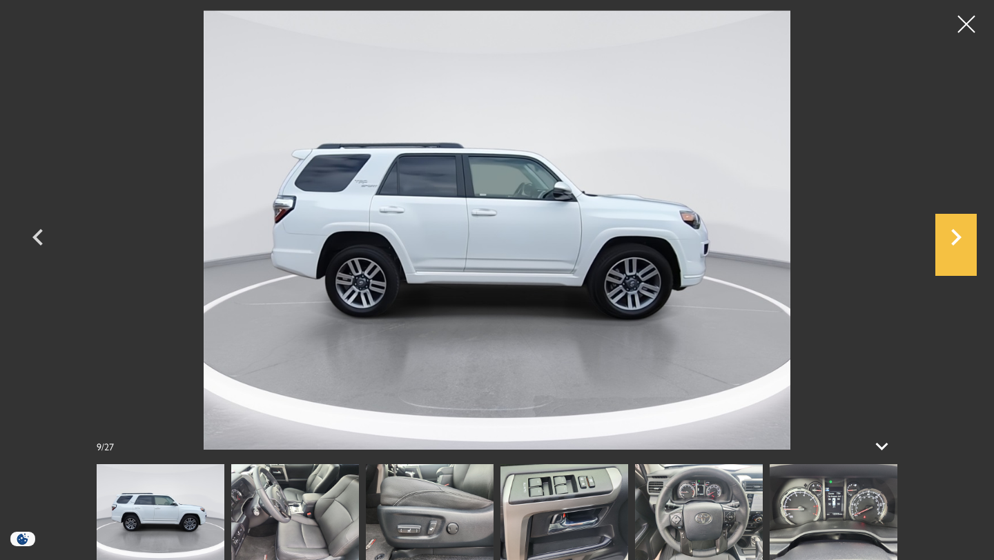
click at [960, 238] on icon "Next" at bounding box center [956, 237] width 10 height 17
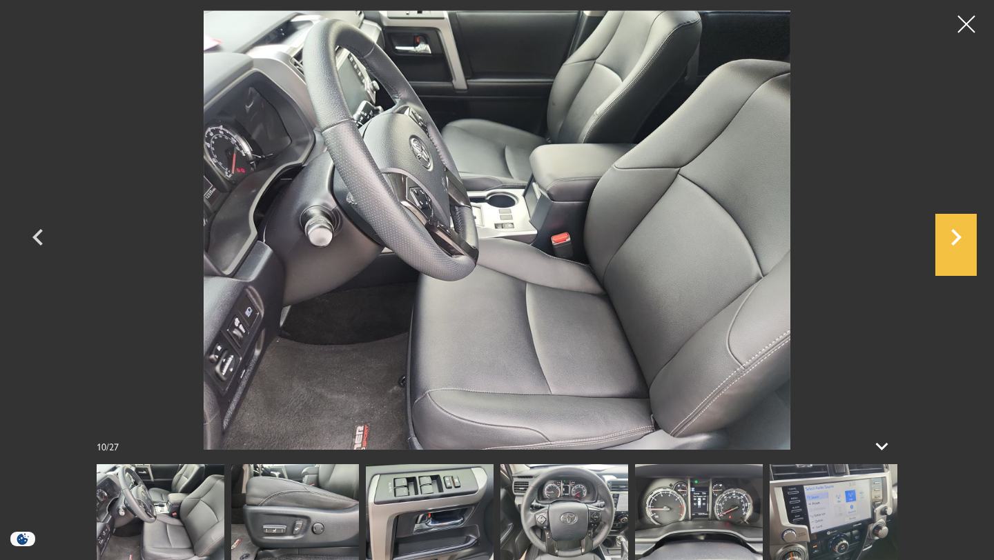
click at [959, 237] on icon "Next" at bounding box center [956, 237] width 10 height 17
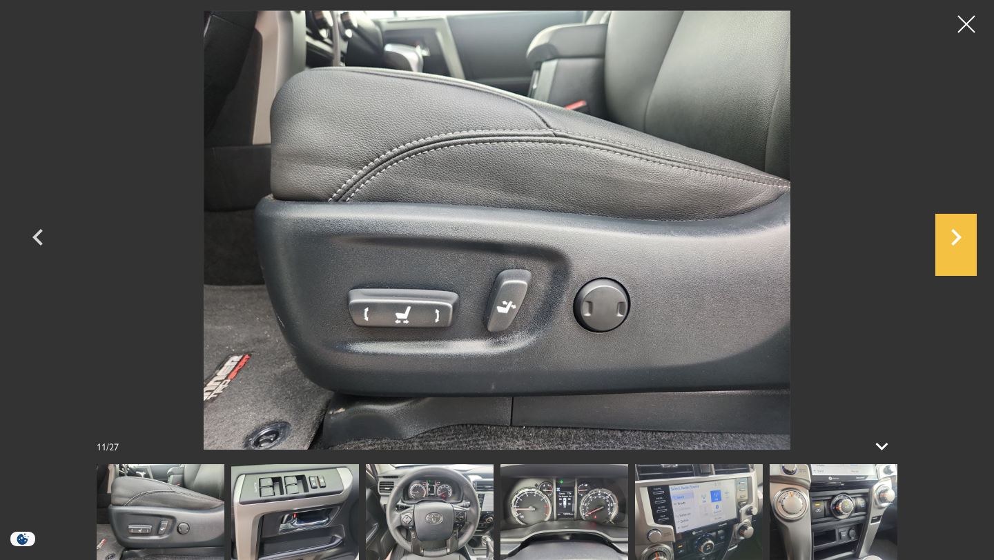
click at [958, 237] on icon "Next" at bounding box center [956, 237] width 10 height 17
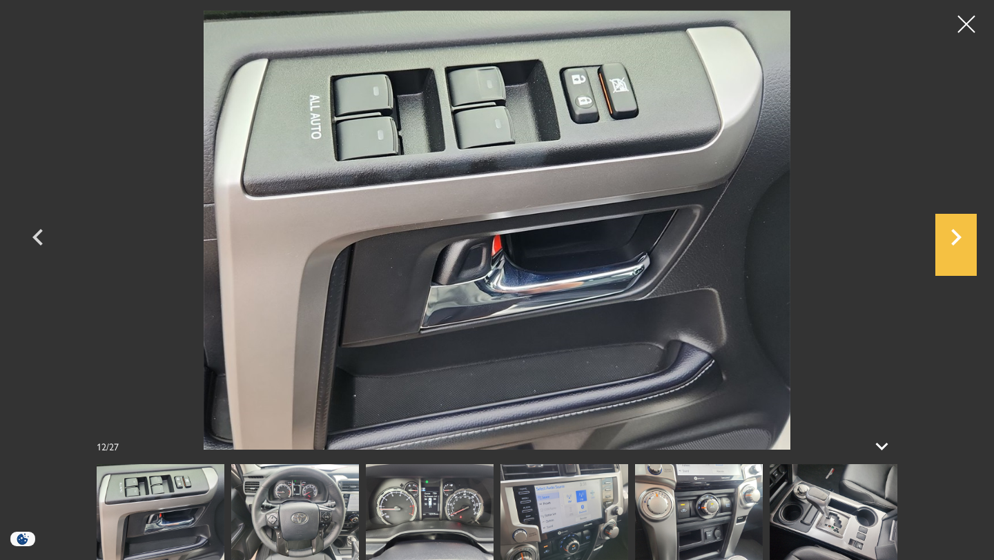
click at [960, 242] on icon "Next" at bounding box center [955, 237] width 41 height 33
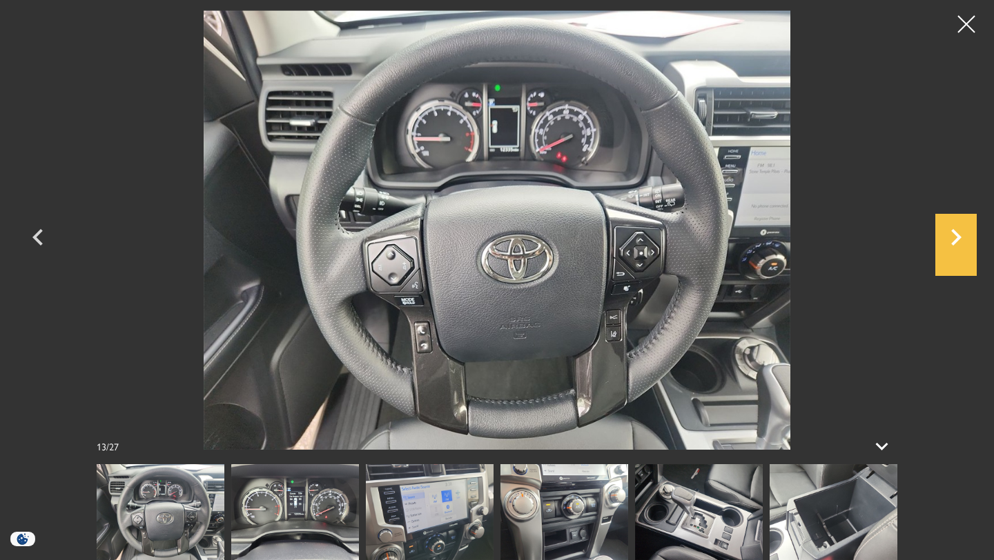
click at [959, 237] on icon "Next" at bounding box center [956, 237] width 10 height 17
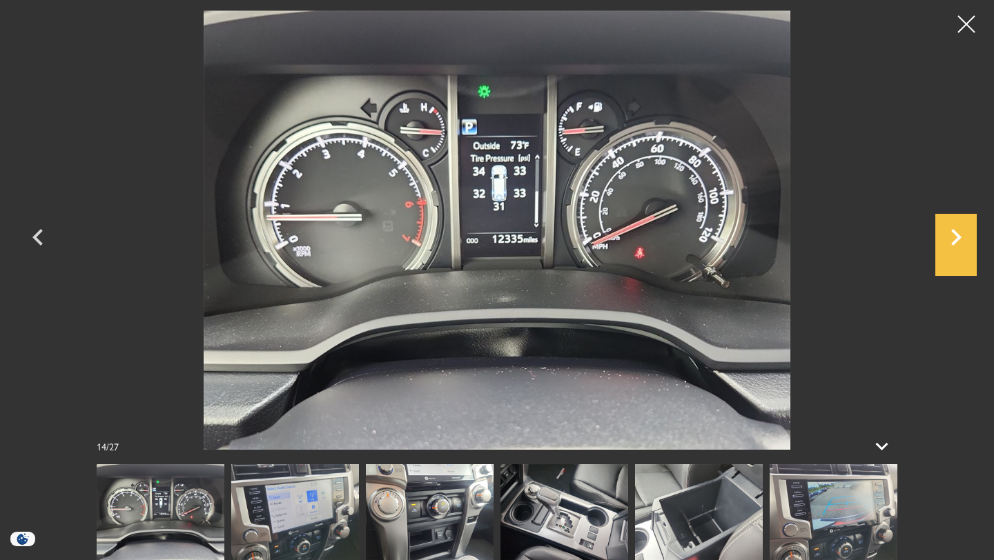
click at [957, 236] on icon "Next" at bounding box center [955, 237] width 41 height 33
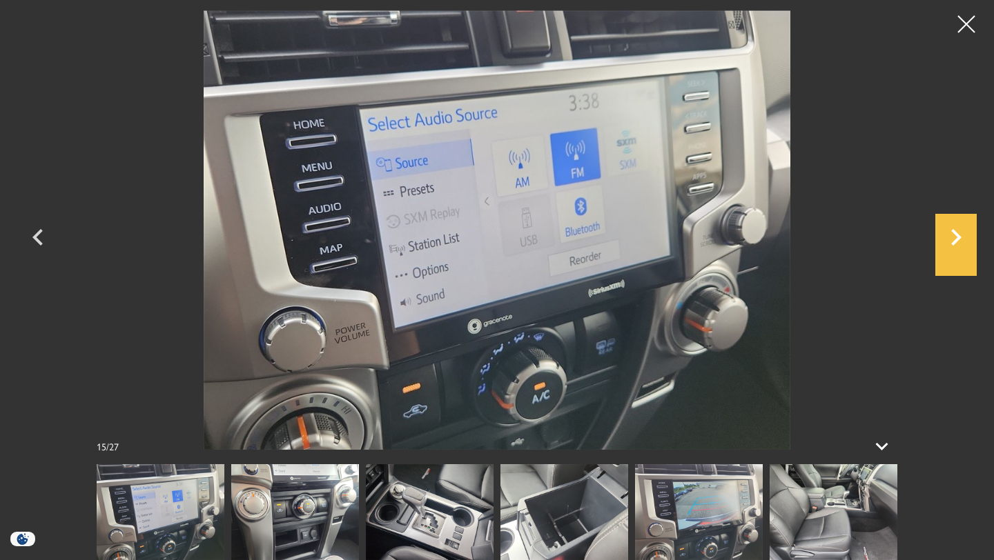
click at [962, 237] on icon "Next" at bounding box center [955, 237] width 41 height 33
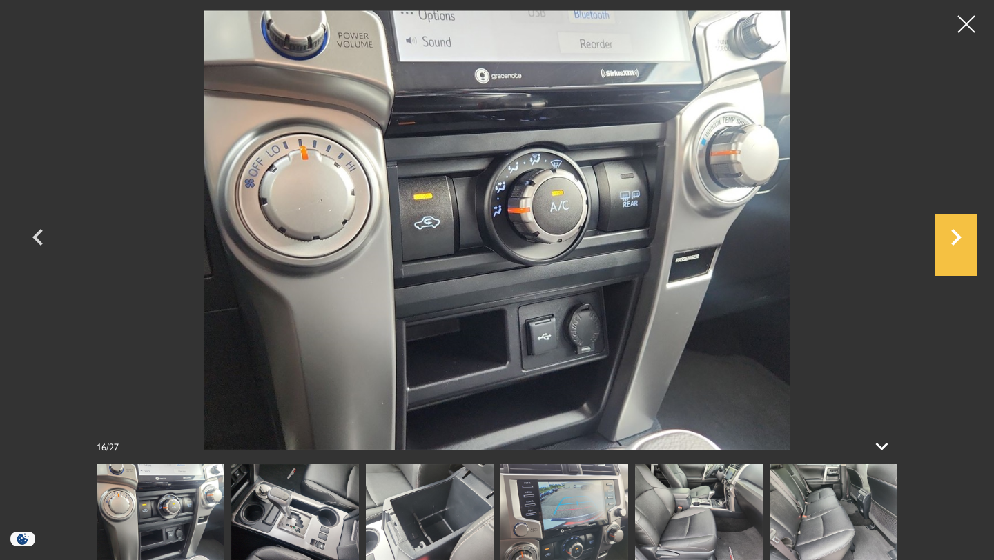
click at [961, 233] on icon "Next" at bounding box center [955, 237] width 41 height 33
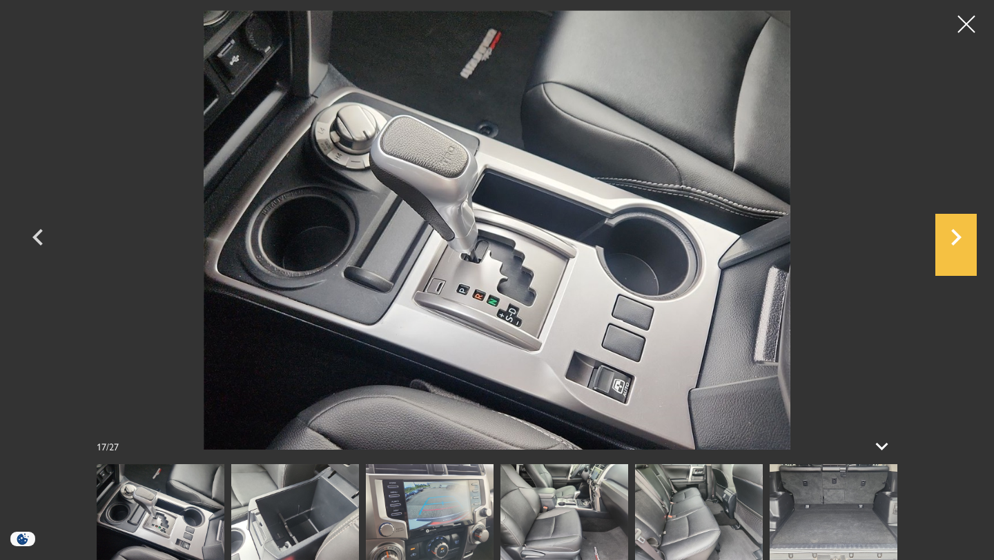
click at [961, 235] on icon "Next" at bounding box center [955, 237] width 41 height 33
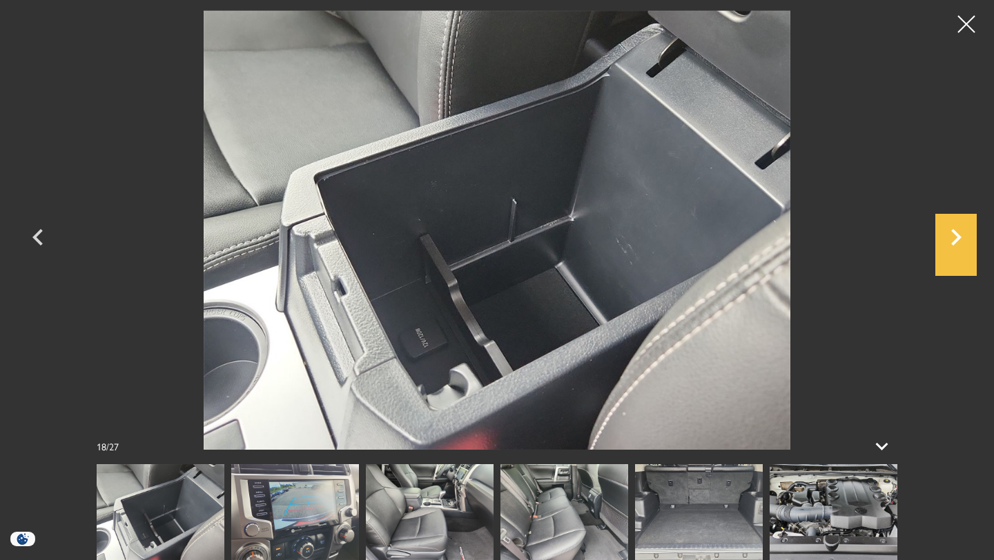
click at [960, 231] on icon "Next" at bounding box center [955, 237] width 41 height 33
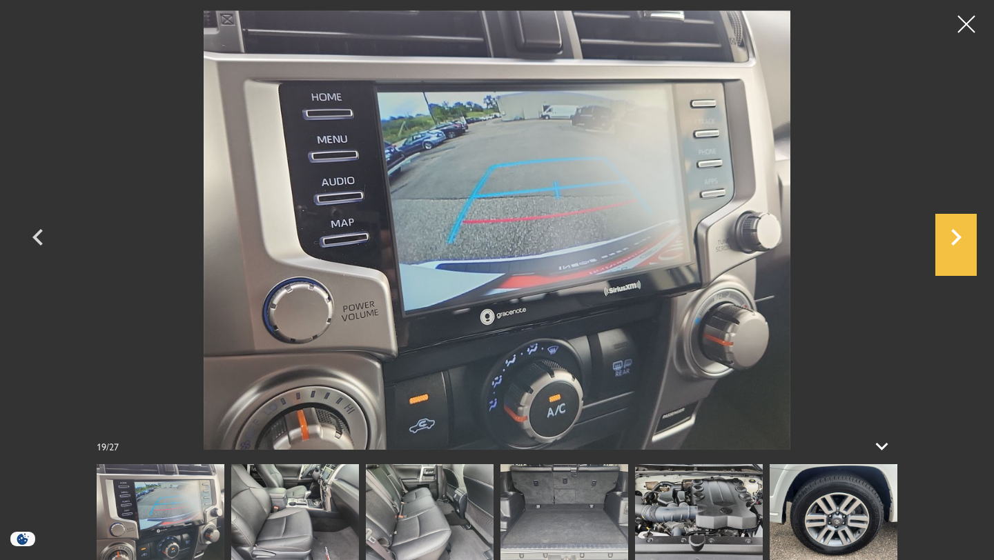
click at [960, 233] on icon "Next" at bounding box center [955, 237] width 41 height 33
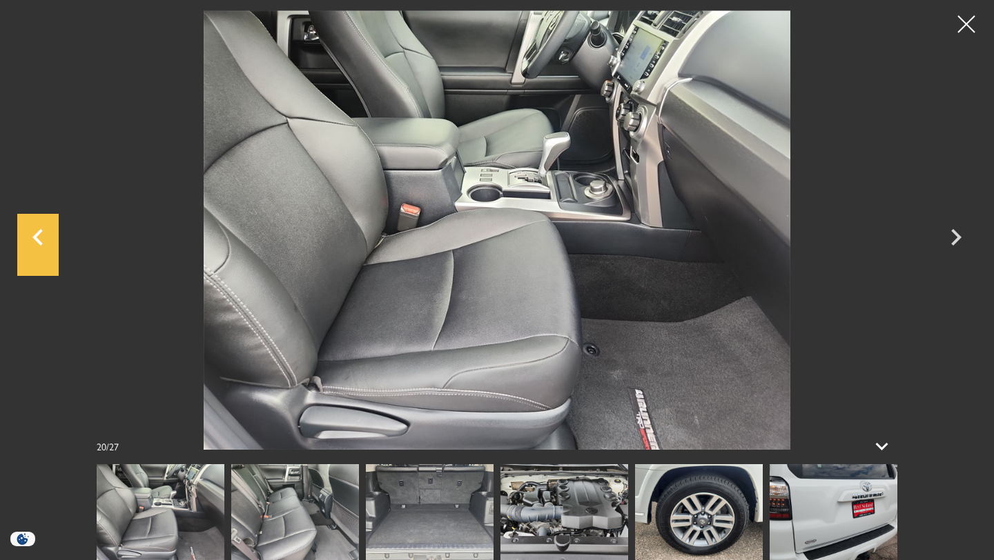
click at [38, 233] on icon "Previous" at bounding box center [37, 237] width 10 height 17
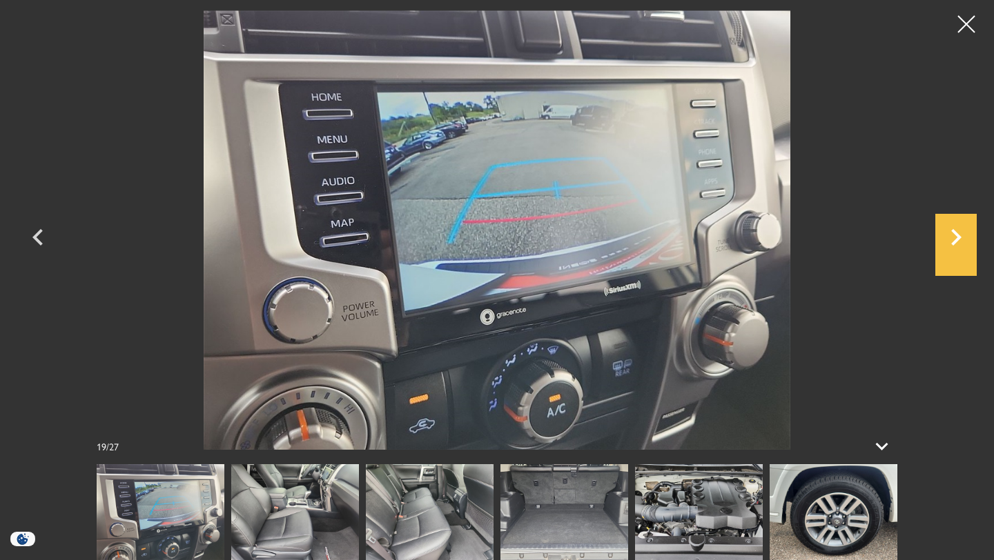
click at [957, 241] on icon "Next" at bounding box center [956, 237] width 10 height 17
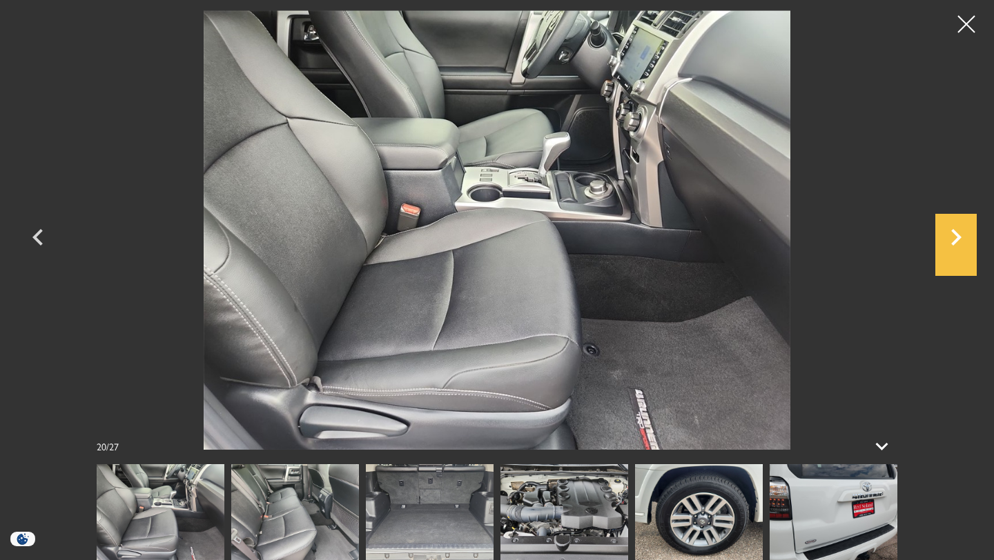
click at [961, 237] on icon "Next" at bounding box center [955, 237] width 41 height 33
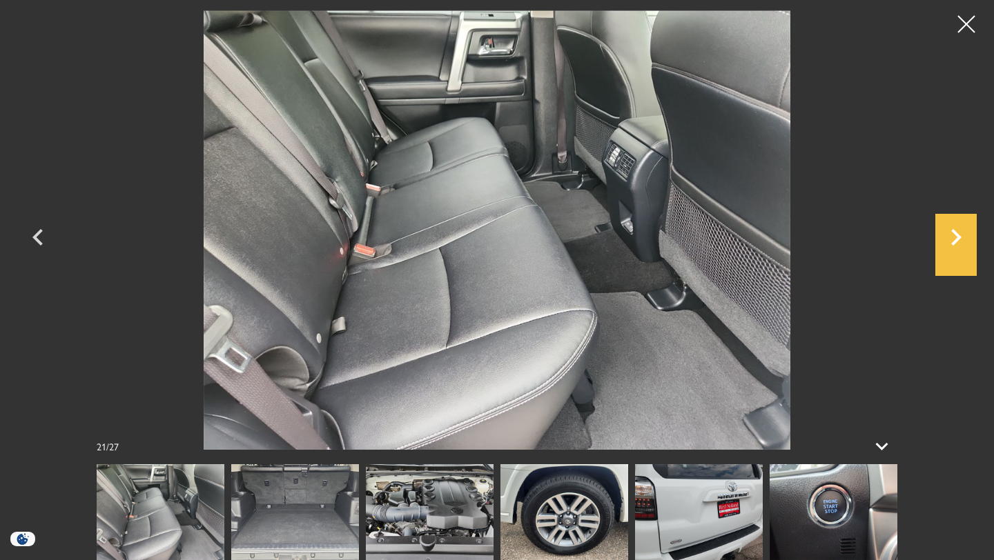
click at [961, 238] on icon "Next" at bounding box center [955, 237] width 41 height 33
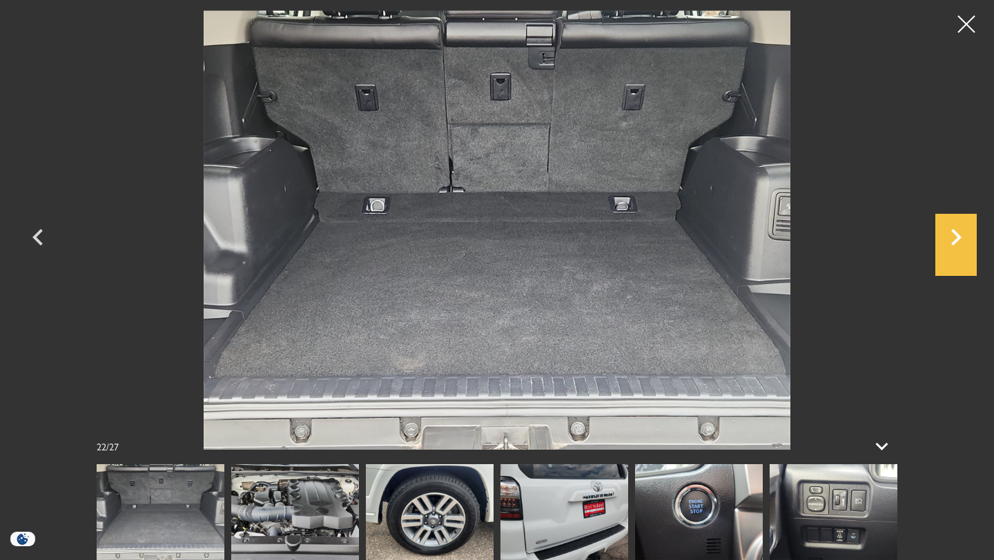
click at [959, 231] on icon "Next" at bounding box center [955, 237] width 41 height 33
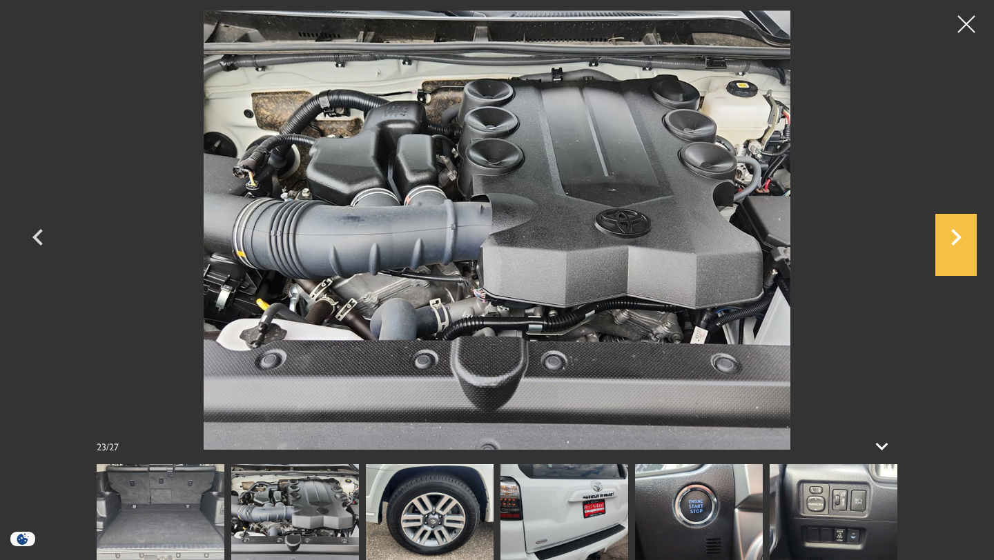
click at [960, 235] on icon "Next" at bounding box center [955, 237] width 41 height 33
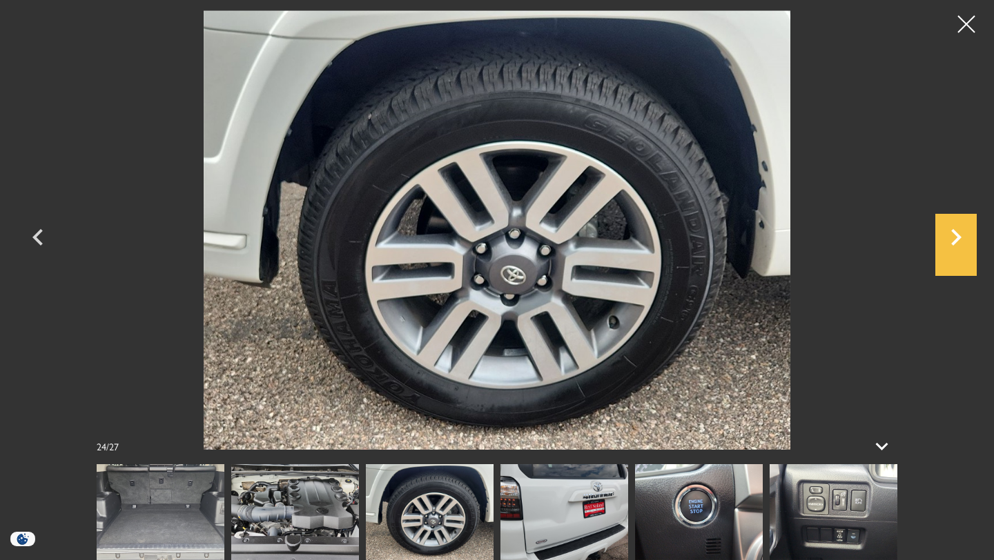
click at [961, 232] on icon "Next" at bounding box center [955, 237] width 41 height 33
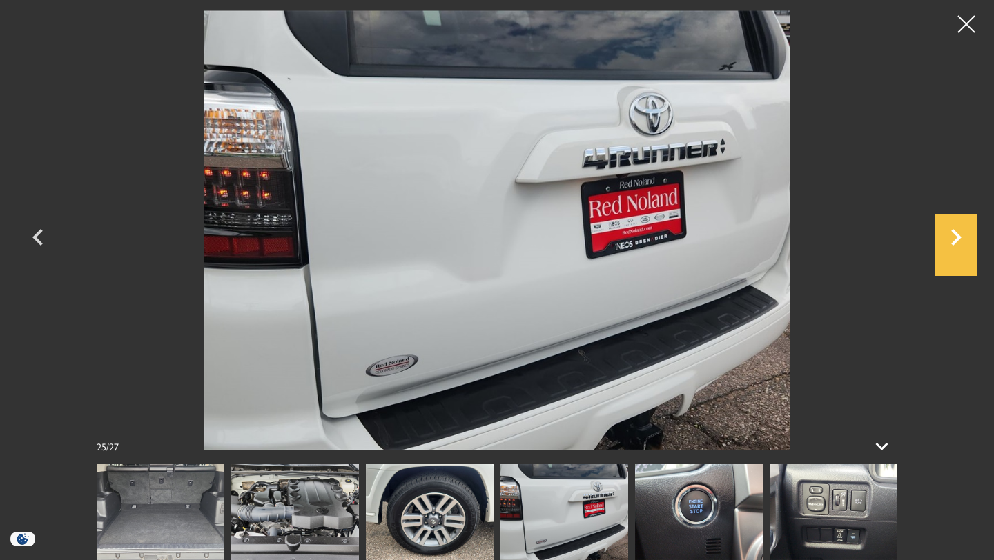
click at [961, 234] on icon "Next" at bounding box center [955, 237] width 41 height 33
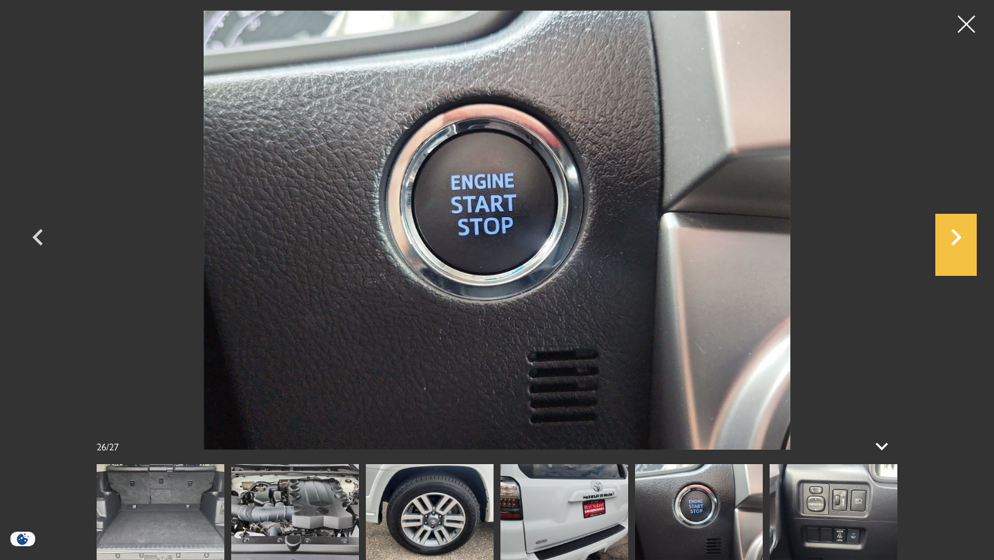
click at [962, 235] on icon "Next" at bounding box center [955, 237] width 41 height 33
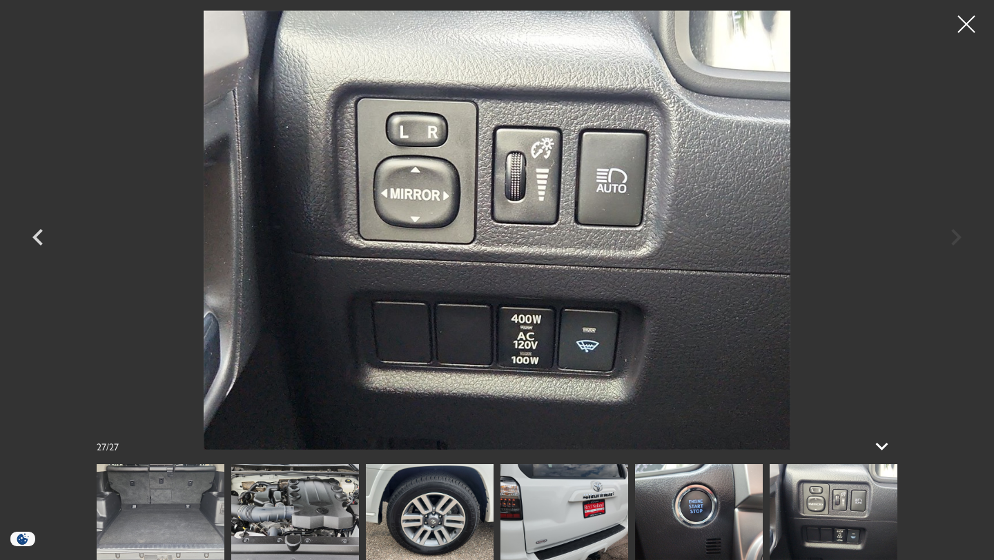
click at [958, 241] on div at bounding box center [497, 230] width 966 height 440
click at [43, 235] on icon "Previous" at bounding box center [37, 237] width 41 height 33
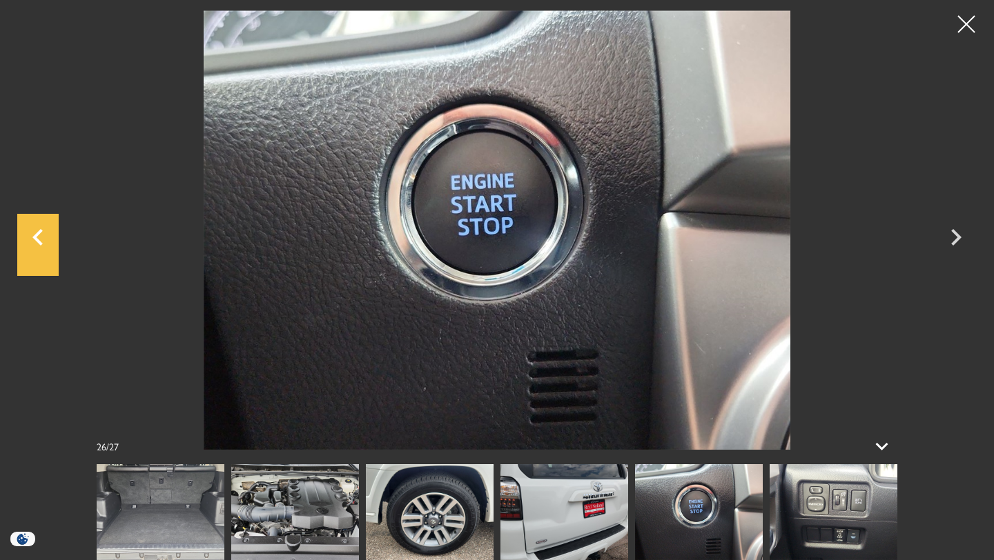
click at [36, 238] on icon "Previous" at bounding box center [37, 237] width 10 height 17
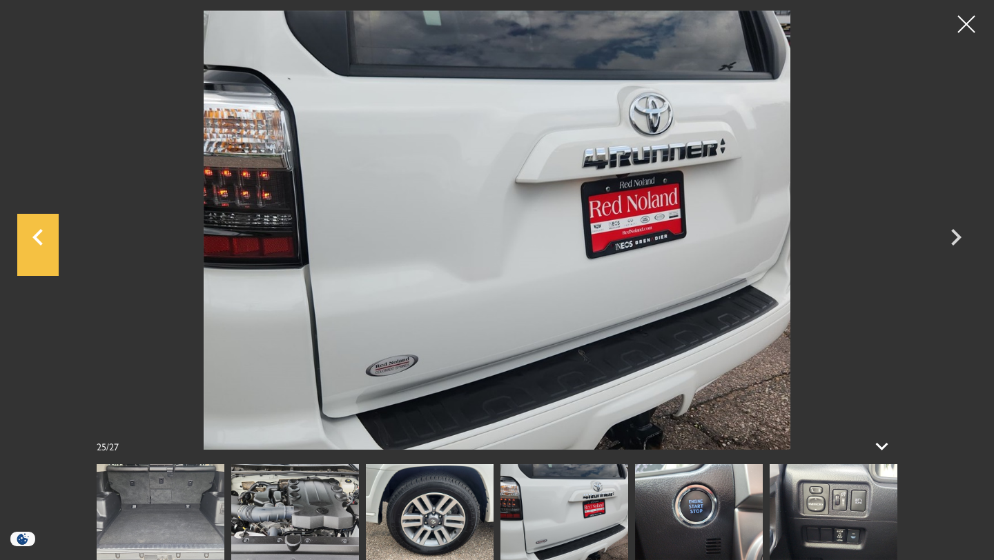
click at [39, 234] on icon "Previous" at bounding box center [37, 237] width 41 height 33
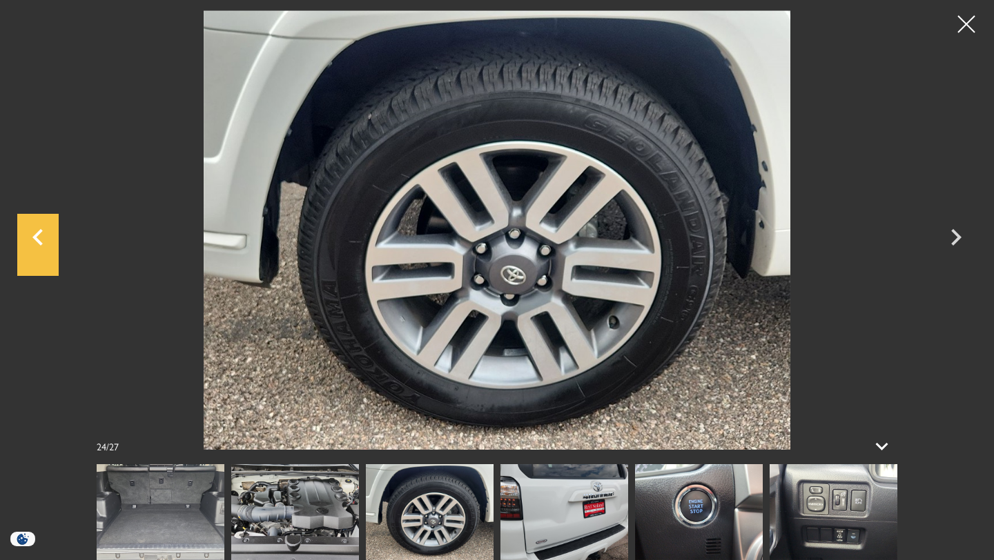
click at [37, 237] on icon "Previous" at bounding box center [37, 237] width 10 height 17
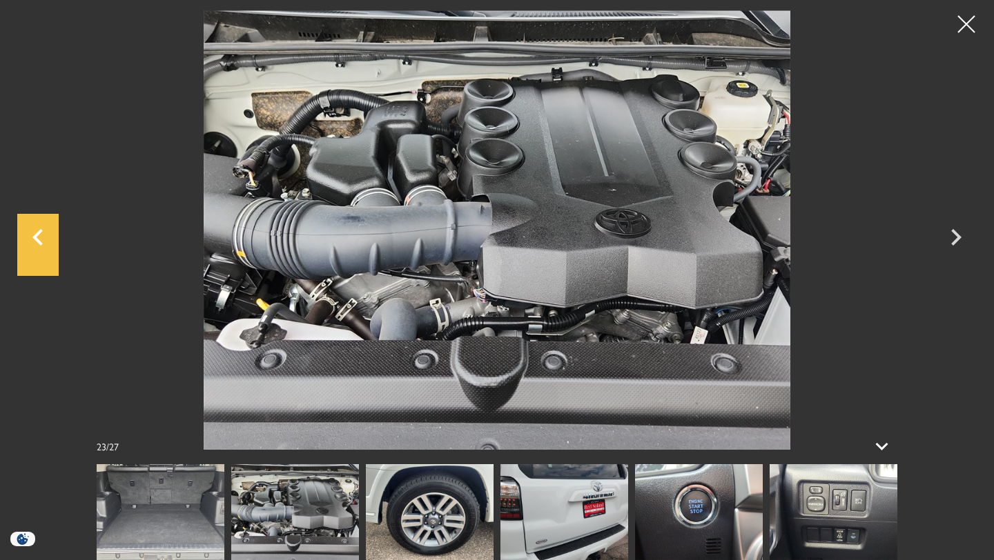
click at [37, 236] on icon "Previous" at bounding box center [37, 237] width 41 height 33
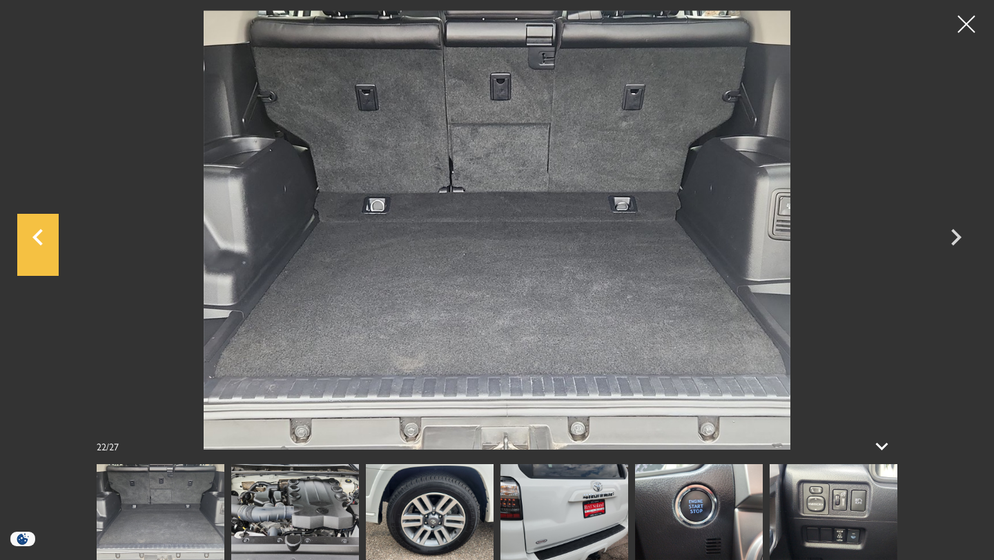
click at [39, 237] on icon "Previous" at bounding box center [37, 237] width 41 height 33
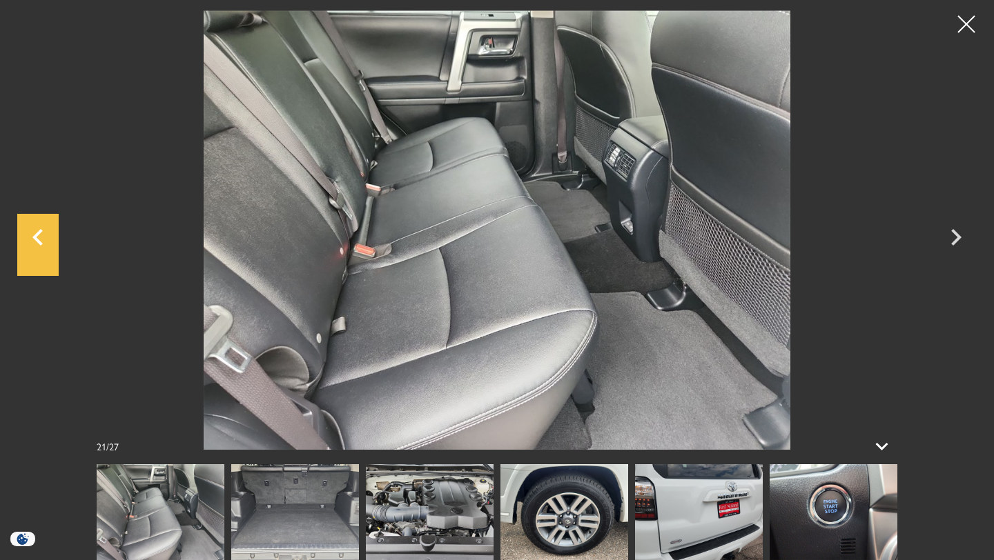
click at [37, 235] on icon "Previous" at bounding box center [37, 237] width 10 height 17
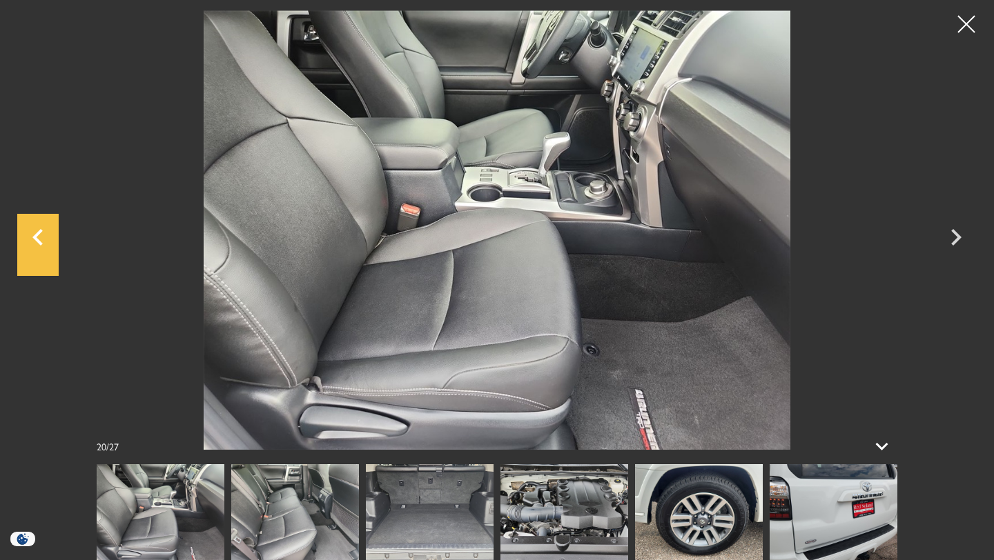
click at [38, 234] on icon "Previous" at bounding box center [37, 237] width 10 height 17
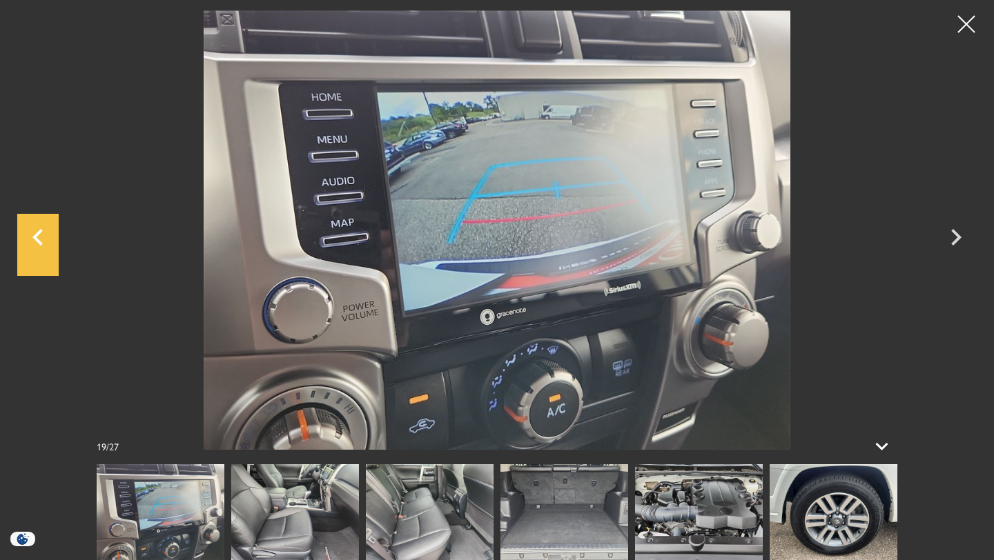
click at [38, 234] on icon "Previous" at bounding box center [37, 237] width 10 height 17
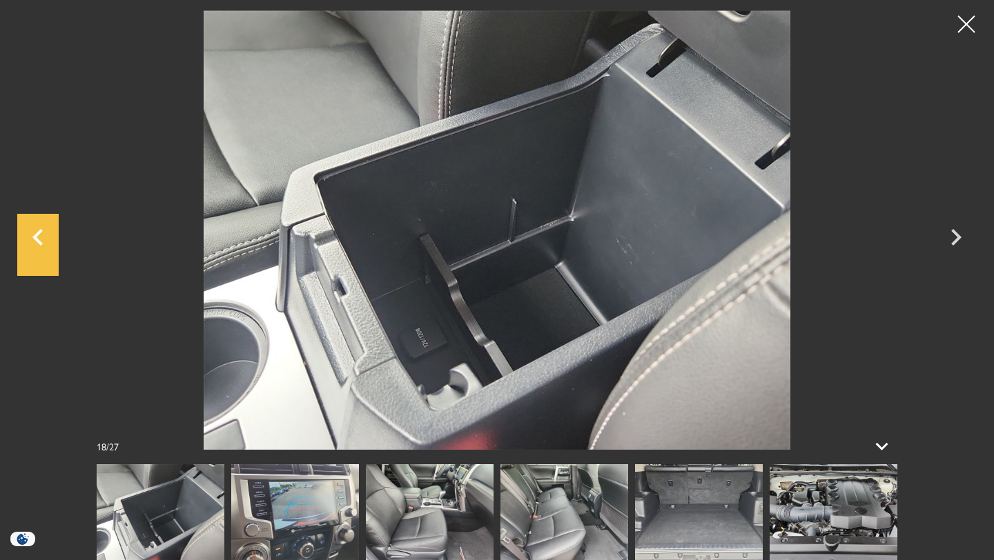
click at [38, 234] on icon "Previous" at bounding box center [37, 237] width 10 height 17
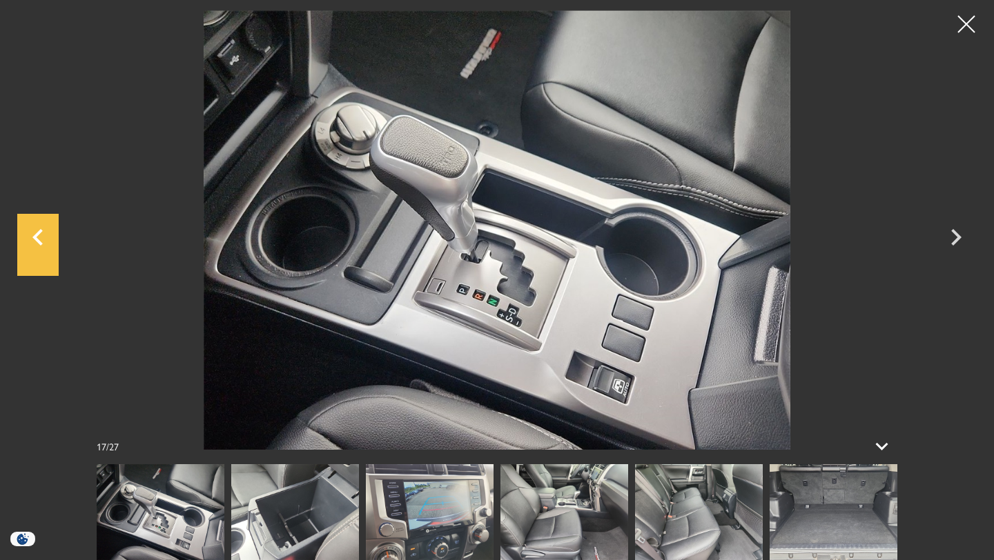
click at [42, 235] on icon "Previous" at bounding box center [37, 237] width 41 height 33
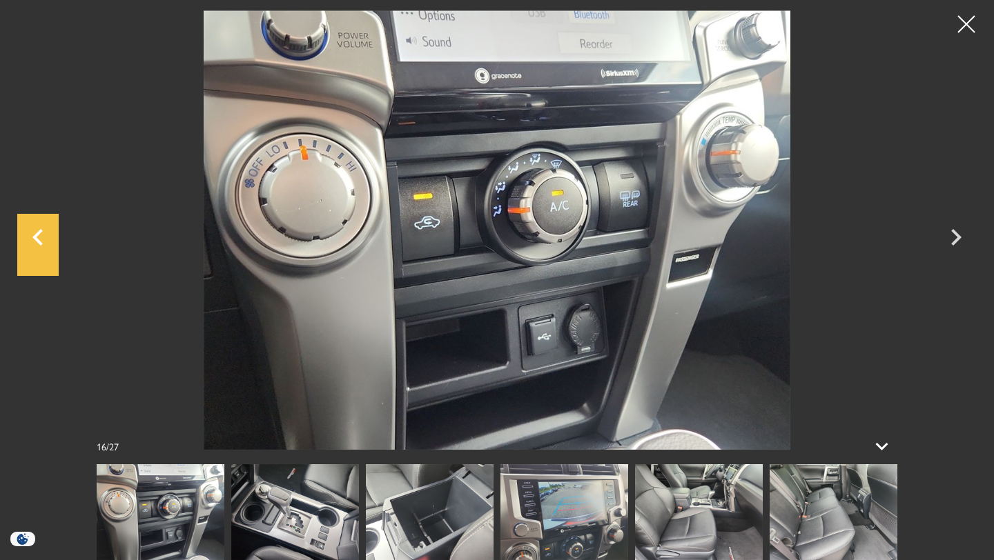
click at [37, 239] on icon "Previous" at bounding box center [37, 237] width 10 height 17
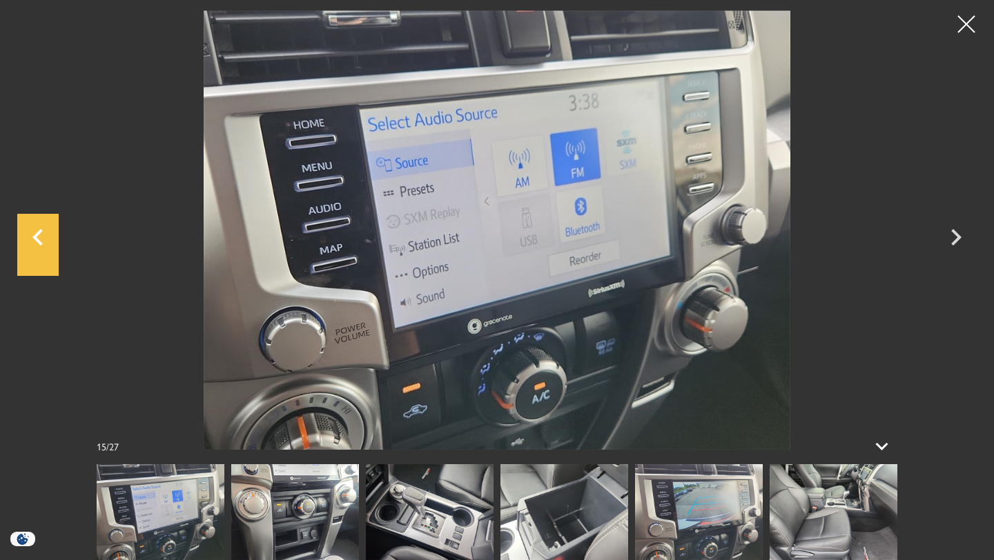
click at [37, 239] on icon "Previous" at bounding box center [37, 237] width 10 height 17
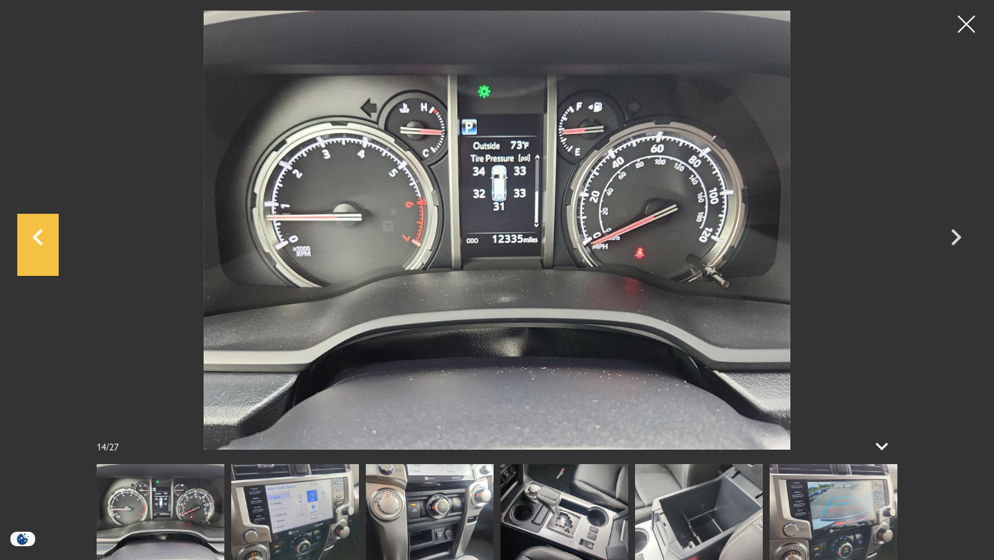
click at [40, 239] on icon "Previous" at bounding box center [37, 237] width 41 height 33
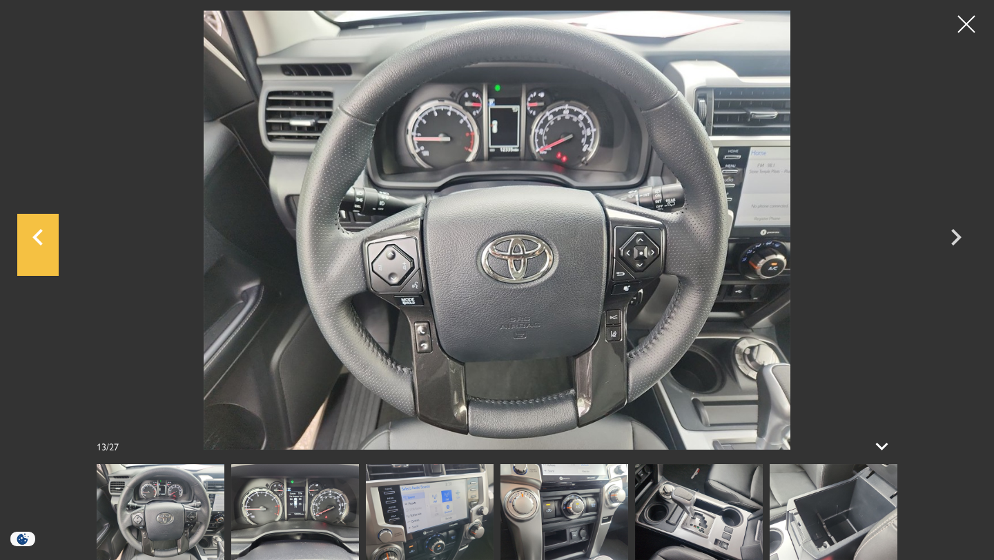
click at [37, 237] on icon "Previous" at bounding box center [37, 237] width 41 height 33
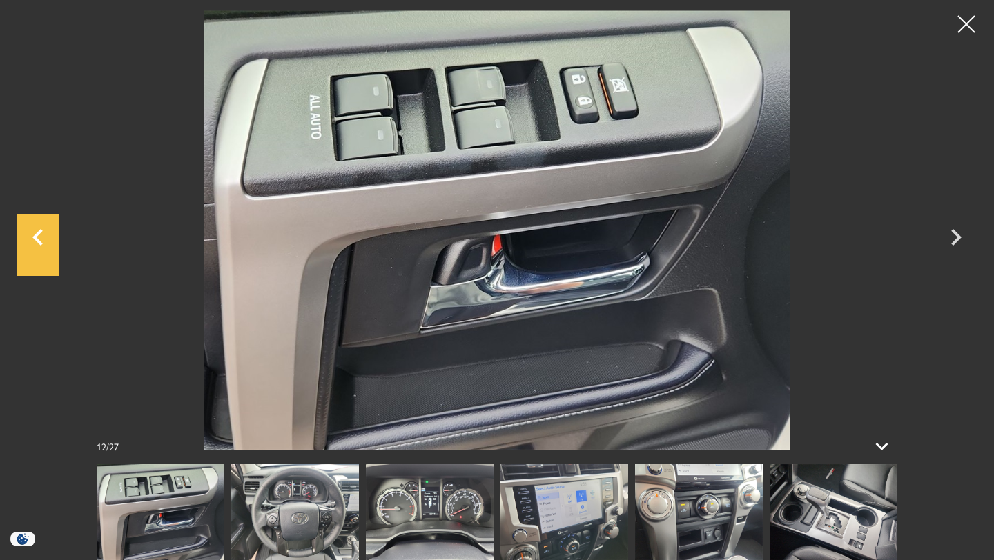
click at [37, 237] on icon "Previous" at bounding box center [37, 237] width 41 height 33
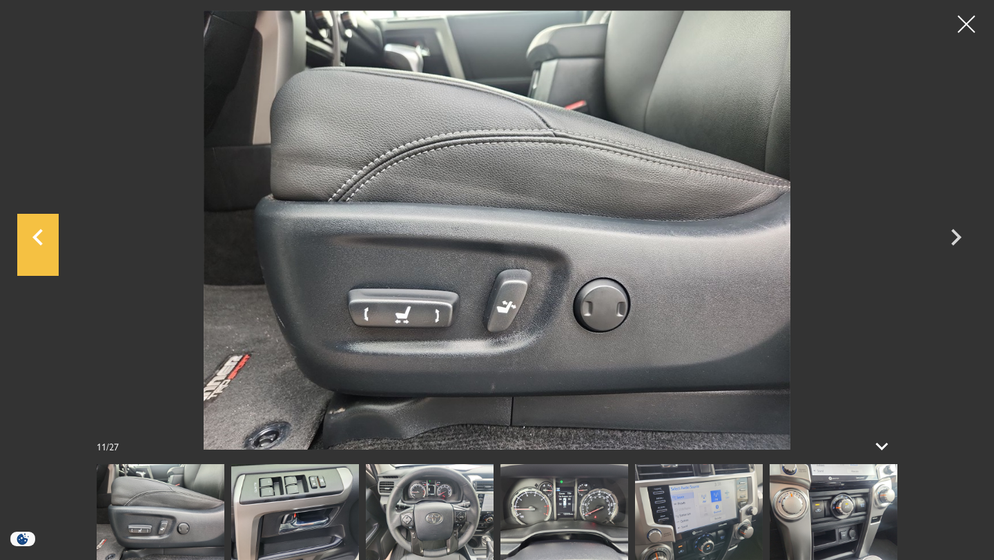
click at [37, 237] on icon "Previous" at bounding box center [37, 237] width 41 height 33
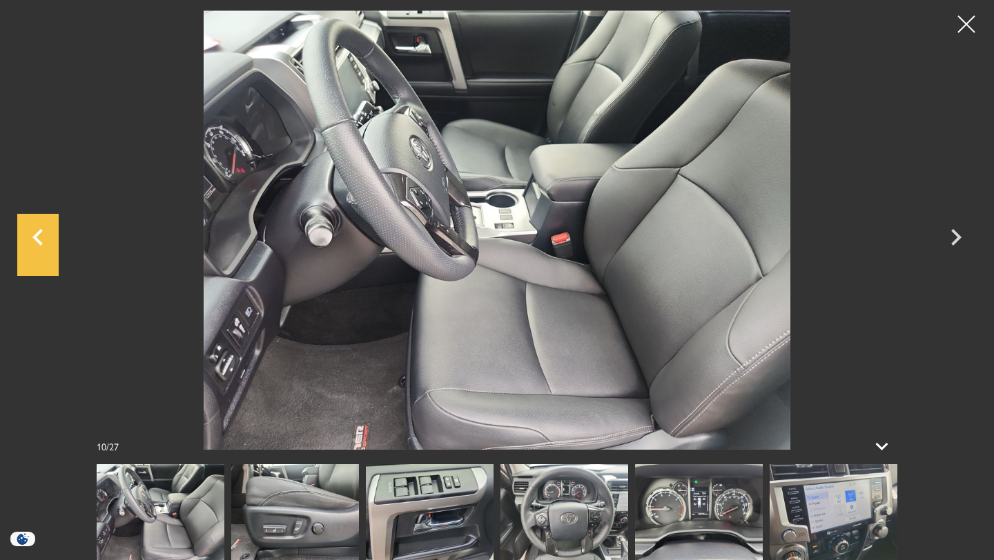
click at [37, 237] on icon "Previous" at bounding box center [37, 237] width 41 height 33
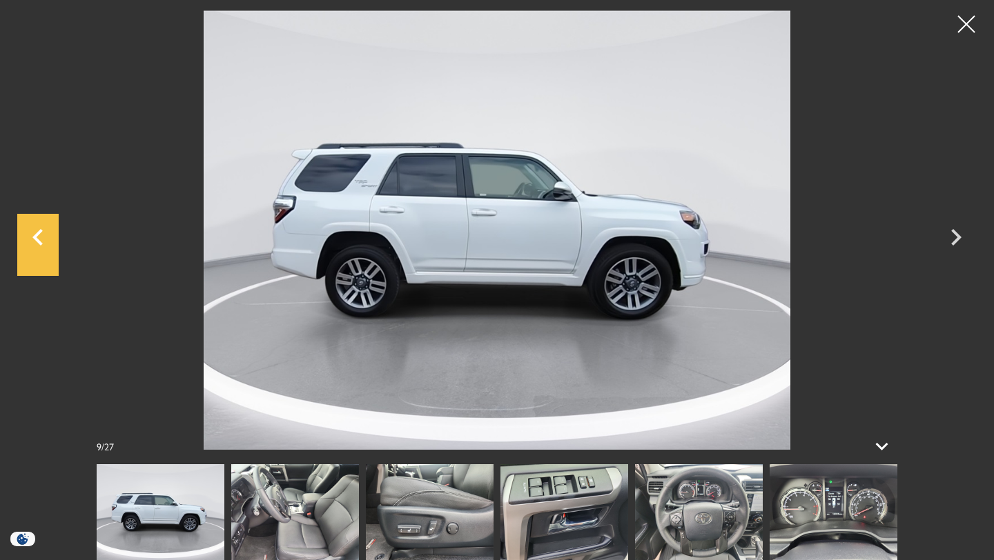
click at [37, 237] on icon "Previous" at bounding box center [37, 237] width 41 height 33
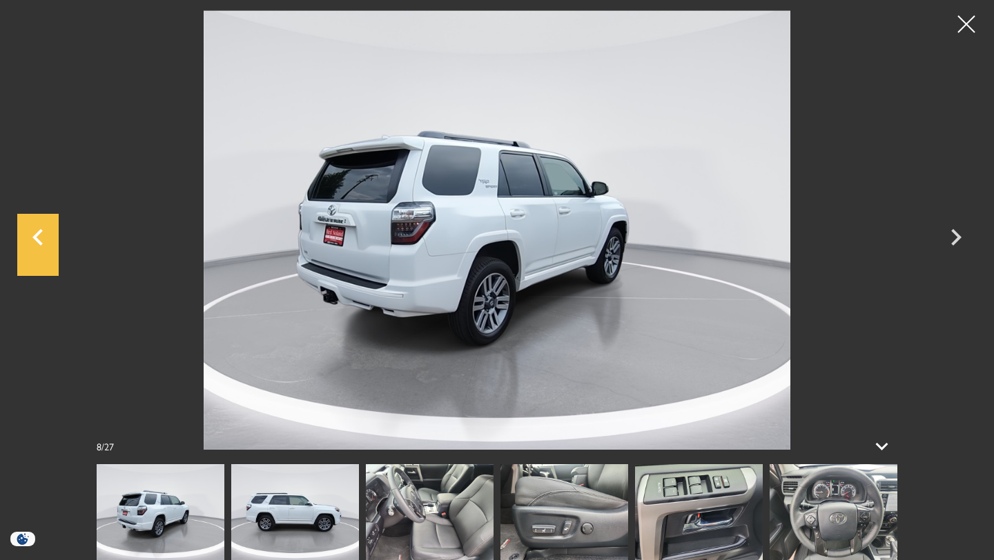
click at [37, 237] on icon "Previous" at bounding box center [37, 237] width 41 height 33
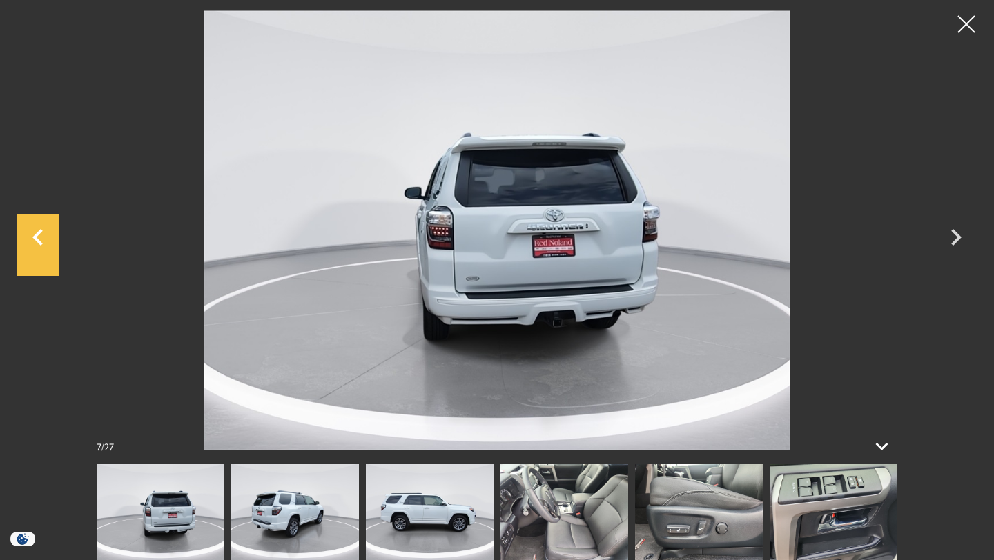
click at [37, 237] on icon "Previous" at bounding box center [37, 237] width 41 height 33
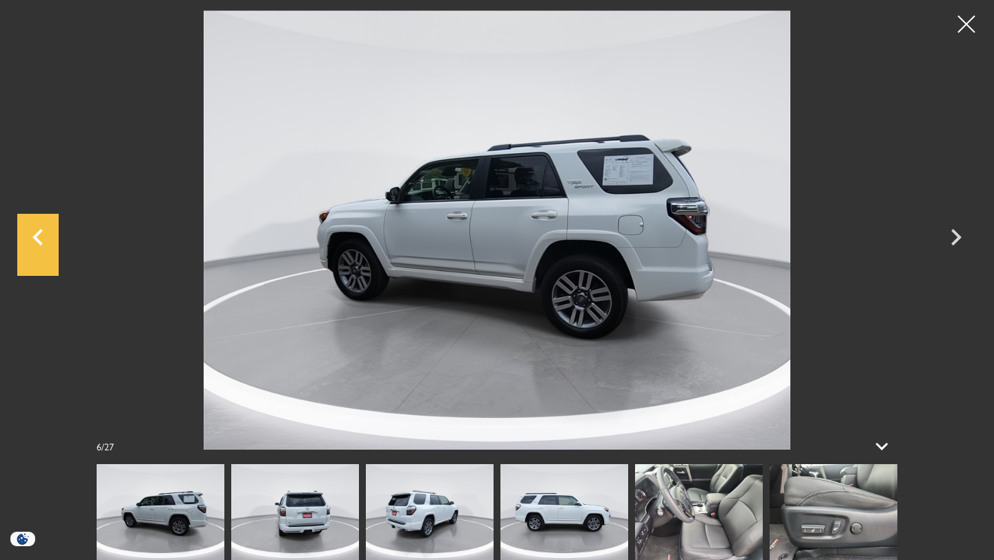
click at [36, 237] on icon "Previous" at bounding box center [37, 237] width 10 height 17
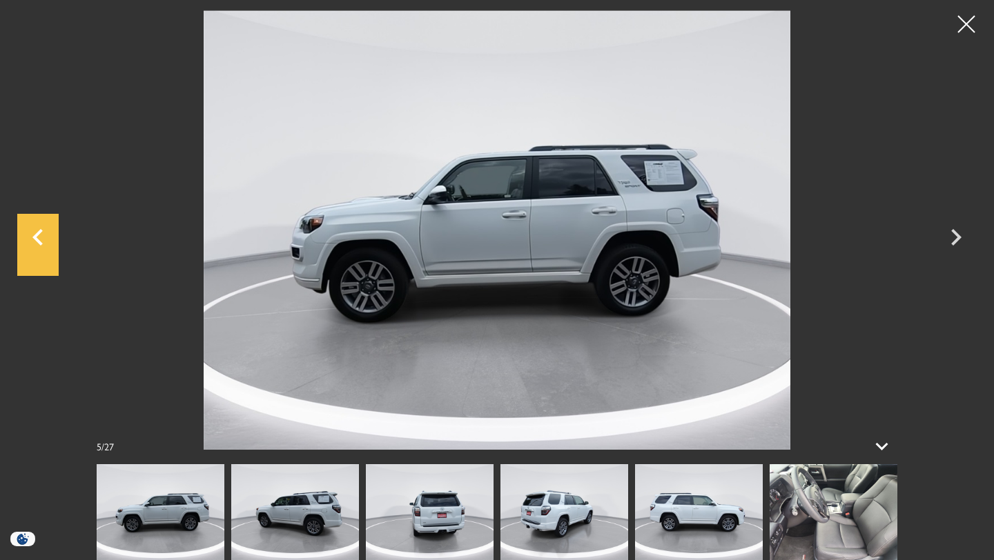
click at [36, 237] on icon "Previous" at bounding box center [37, 237] width 10 height 17
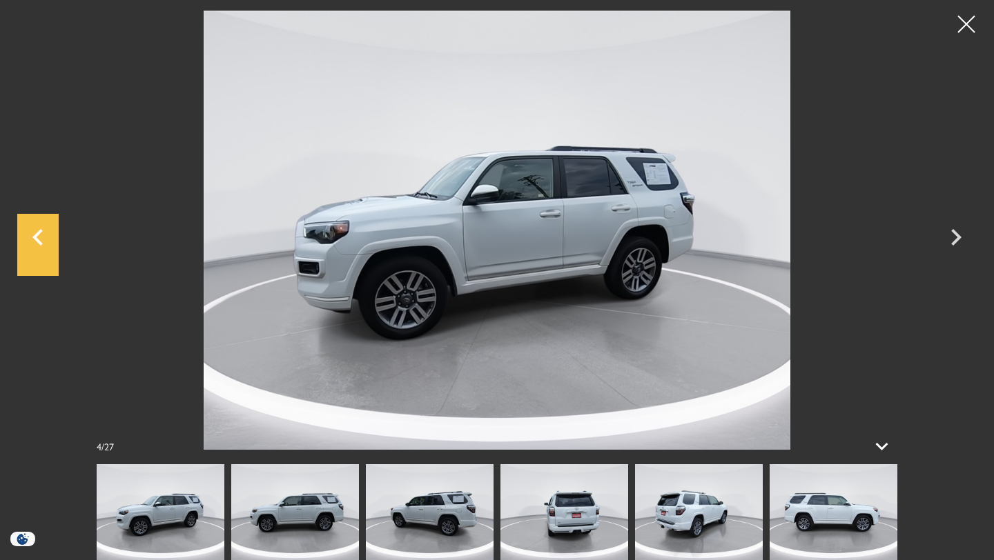
click at [37, 237] on icon "Previous" at bounding box center [37, 237] width 41 height 33
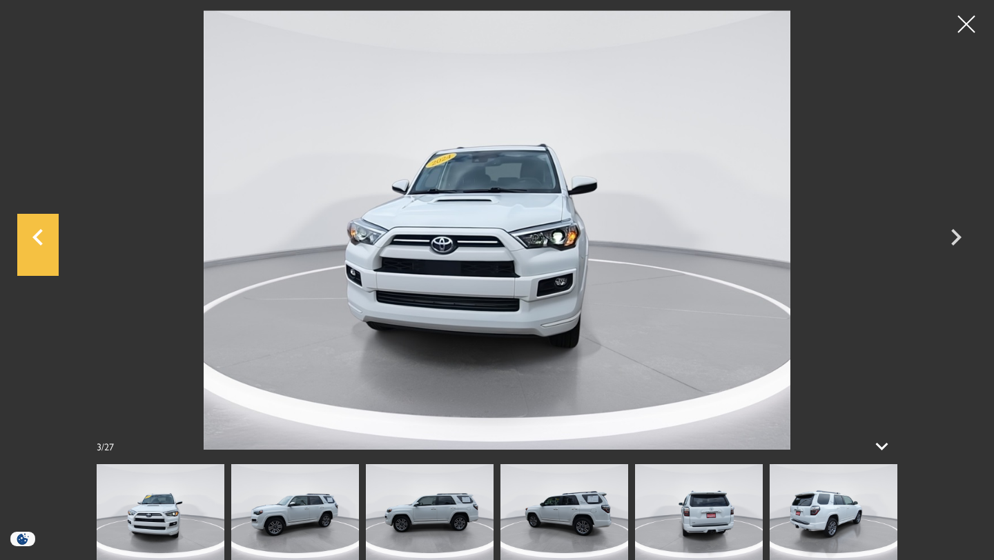
click at [37, 237] on icon "Previous" at bounding box center [37, 237] width 41 height 33
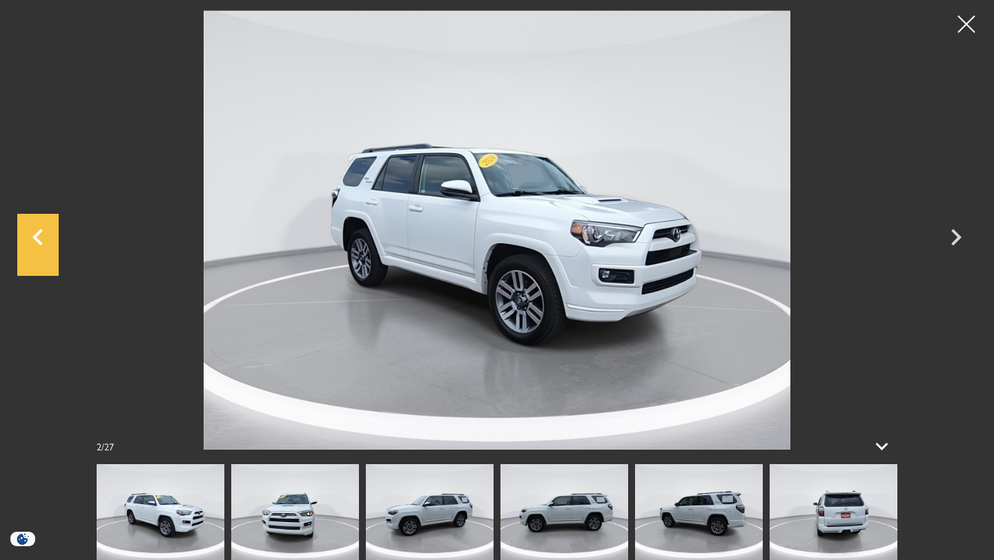
click at [37, 237] on icon "Previous" at bounding box center [37, 237] width 41 height 33
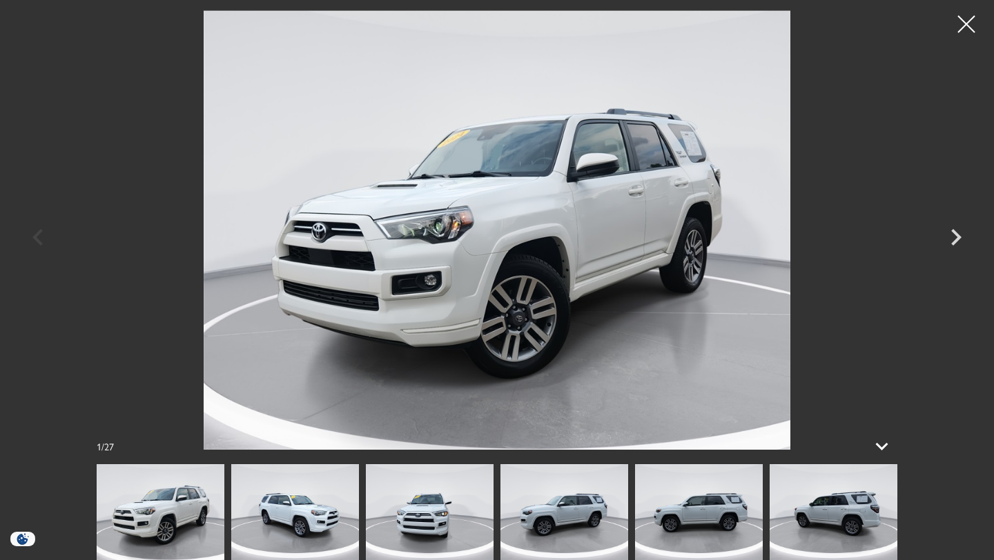
click at [38, 239] on div at bounding box center [497, 230] width 966 height 440
click at [678, 315] on img at bounding box center [497, 230] width 828 height 440
click at [321, 495] on img at bounding box center [295, 512] width 128 height 96
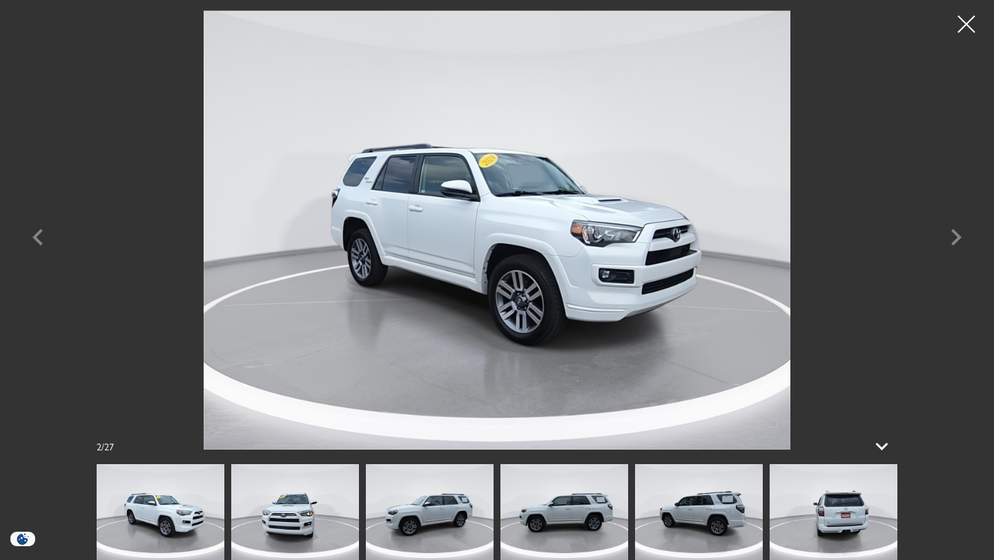
click at [465, 491] on img at bounding box center [430, 512] width 128 height 96
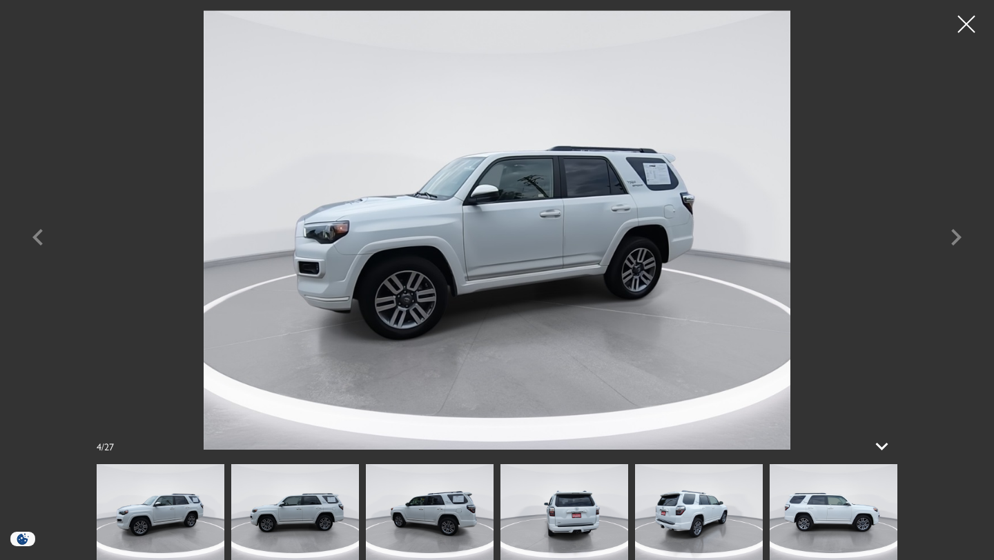
click at [478, 504] on img at bounding box center [430, 512] width 128 height 96
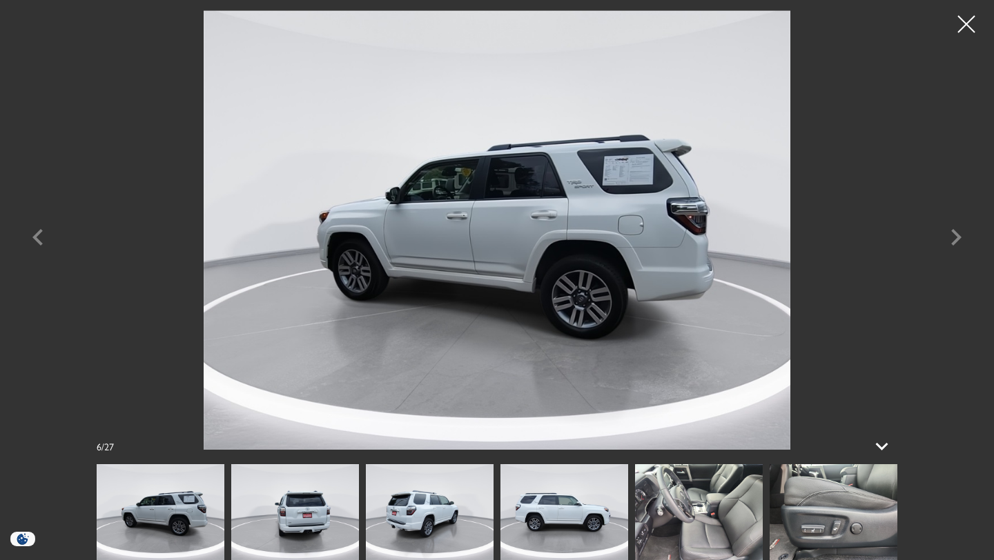
click at [478, 505] on img at bounding box center [430, 512] width 128 height 96
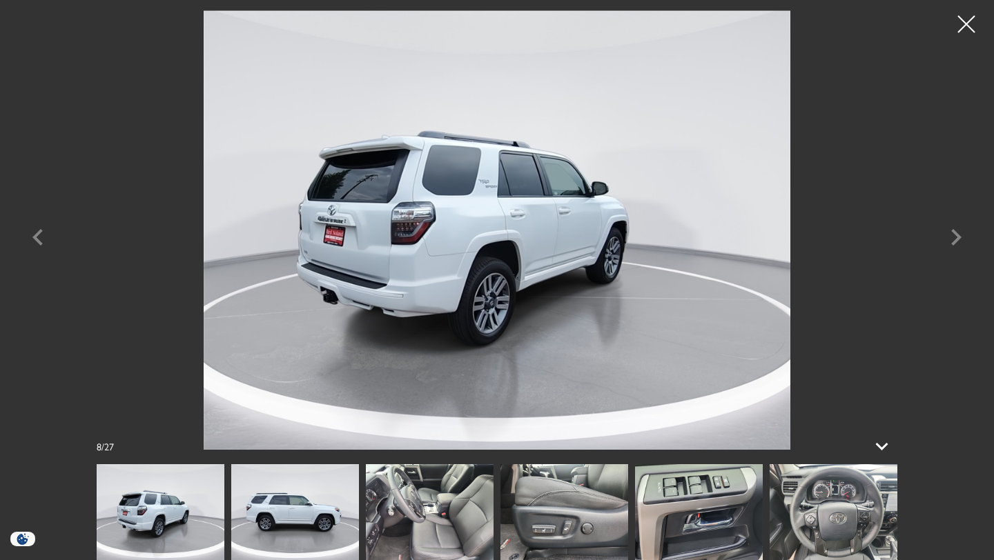
click at [460, 511] on img at bounding box center [430, 512] width 128 height 96
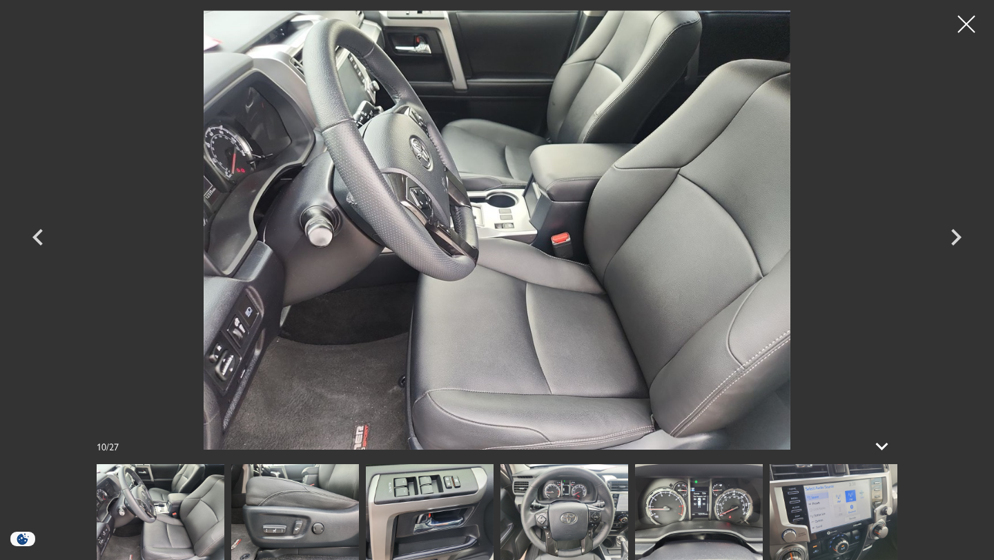
click at [480, 264] on img at bounding box center [497, 230] width 828 height 440
click at [524, 196] on img at bounding box center [497, 230] width 828 height 440
click at [561, 493] on img at bounding box center [564, 512] width 128 height 96
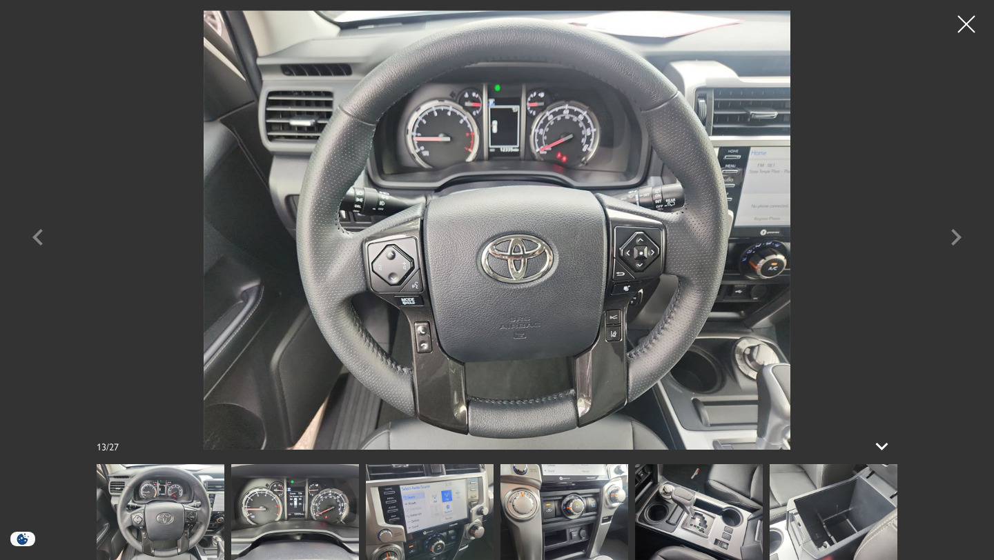
click at [663, 516] on img at bounding box center [699, 512] width 128 height 96
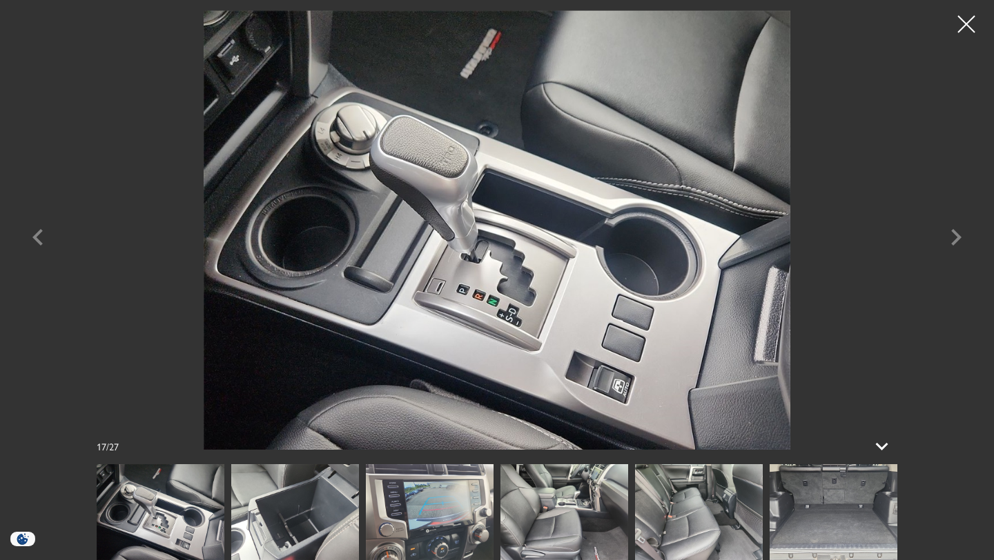
scroll to position [66, 0]
click at [957, 244] on icon "Next" at bounding box center [955, 237] width 41 height 33
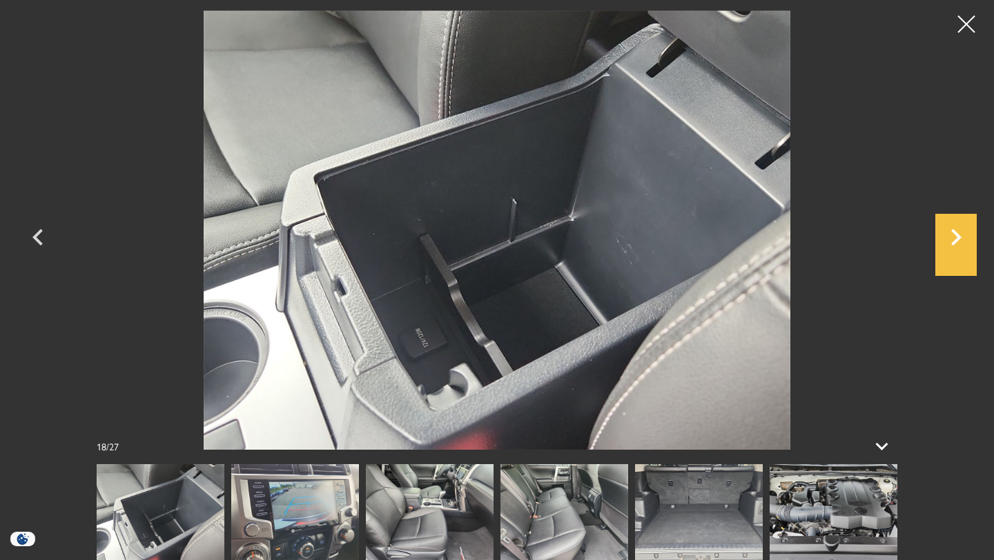
click at [959, 237] on icon "Next" at bounding box center [956, 237] width 10 height 17
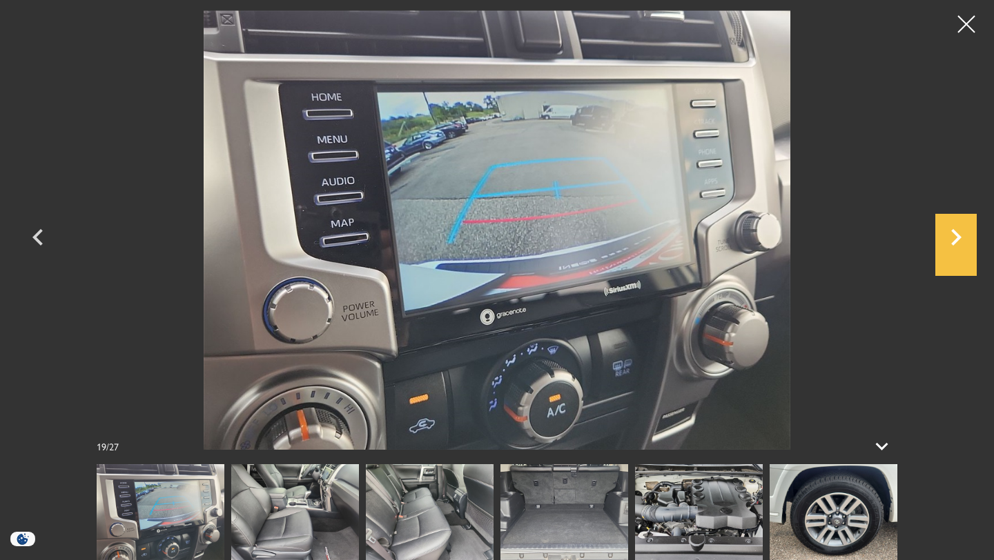
click at [958, 238] on icon "Next" at bounding box center [956, 237] width 10 height 17
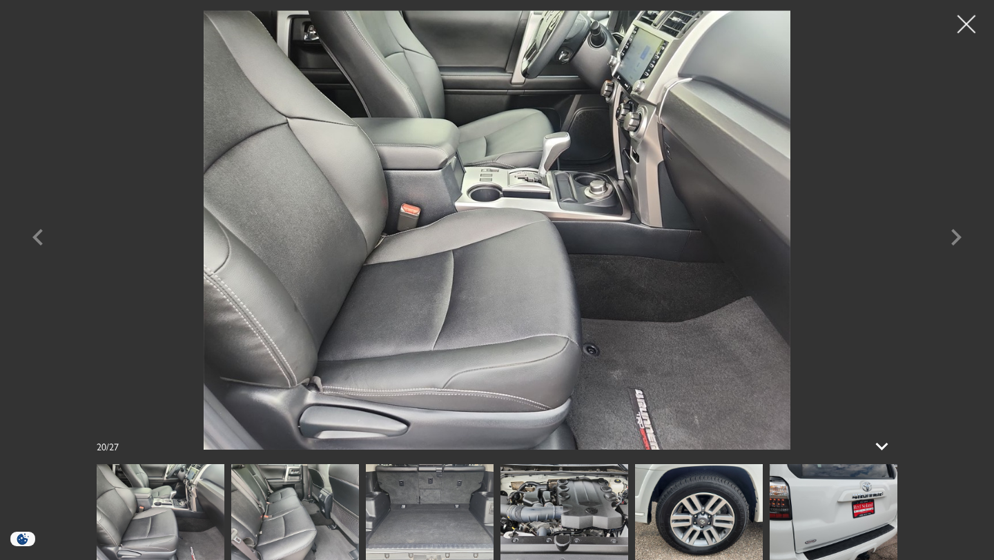
click at [972, 29] on div at bounding box center [966, 24] width 37 height 37
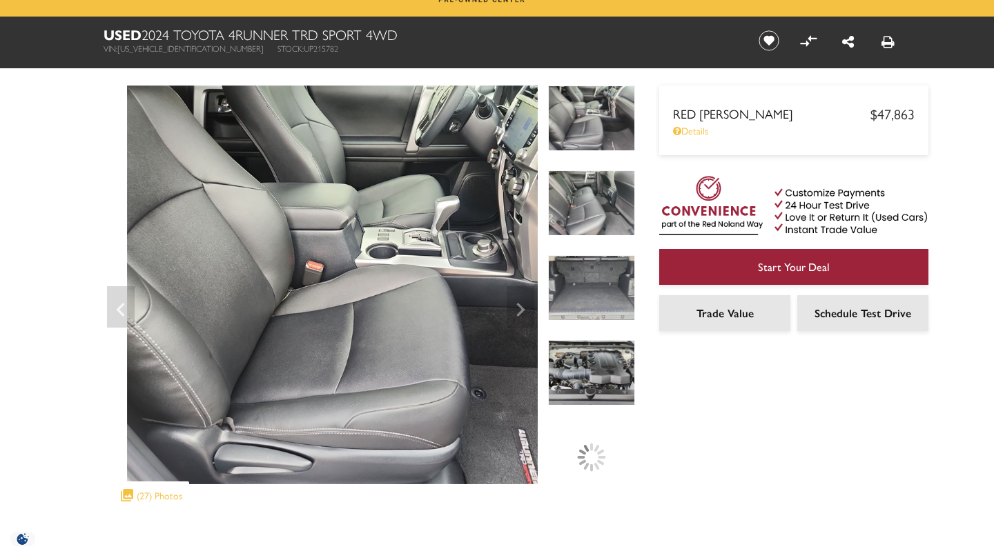
scroll to position [0, 0]
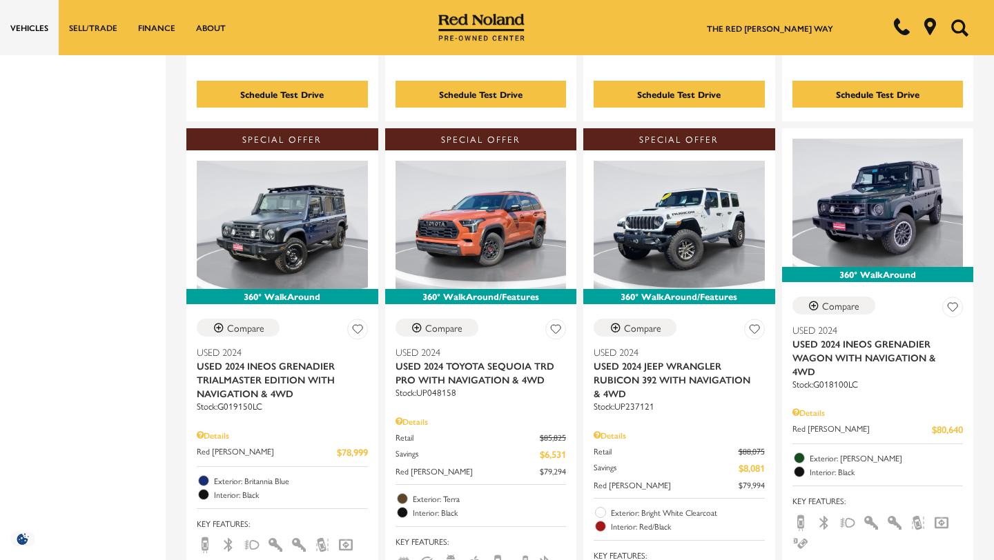
scroll to position [2598, 0]
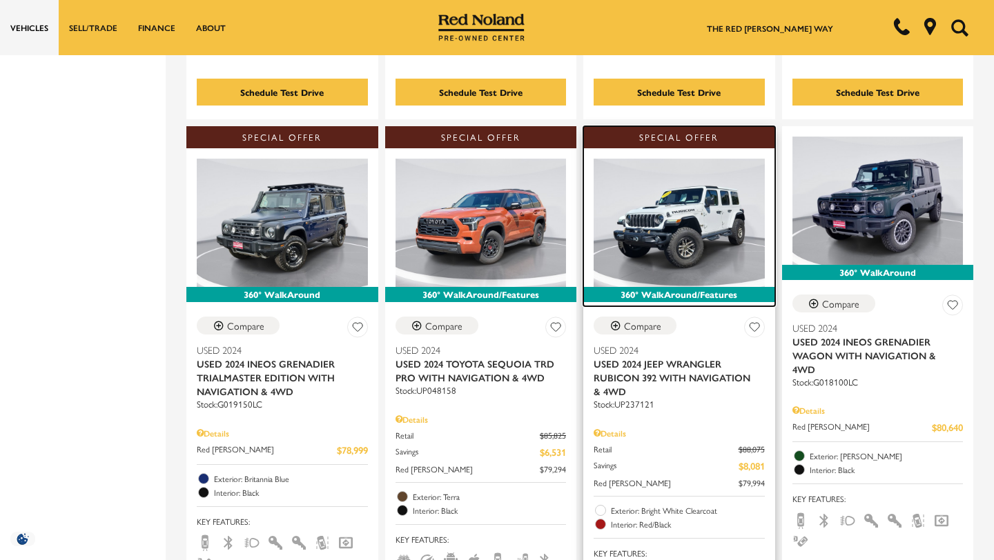
click at [670, 206] on img at bounding box center [679, 223] width 171 height 128
click at [672, 206] on img at bounding box center [679, 223] width 171 height 128
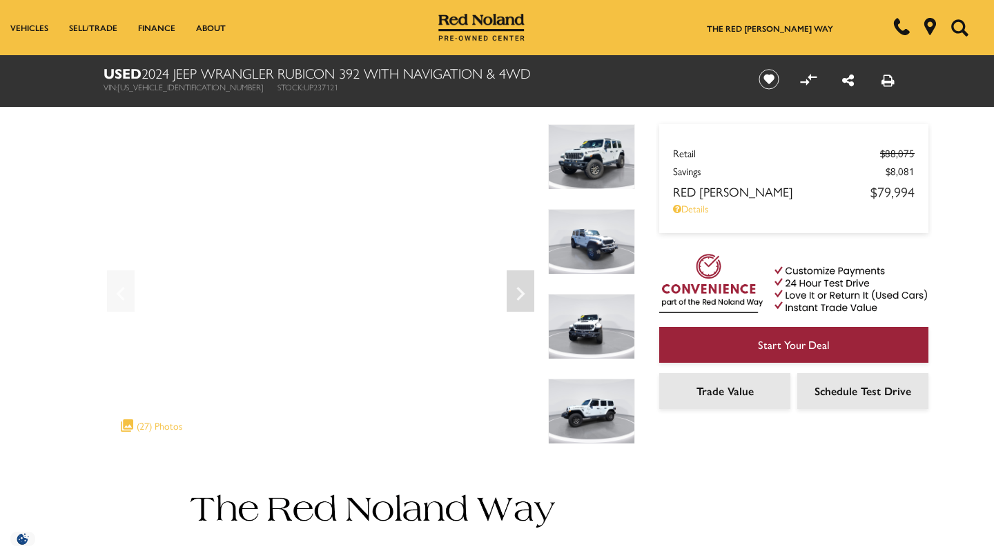
click at [590, 161] on img at bounding box center [591, 157] width 87 height 66
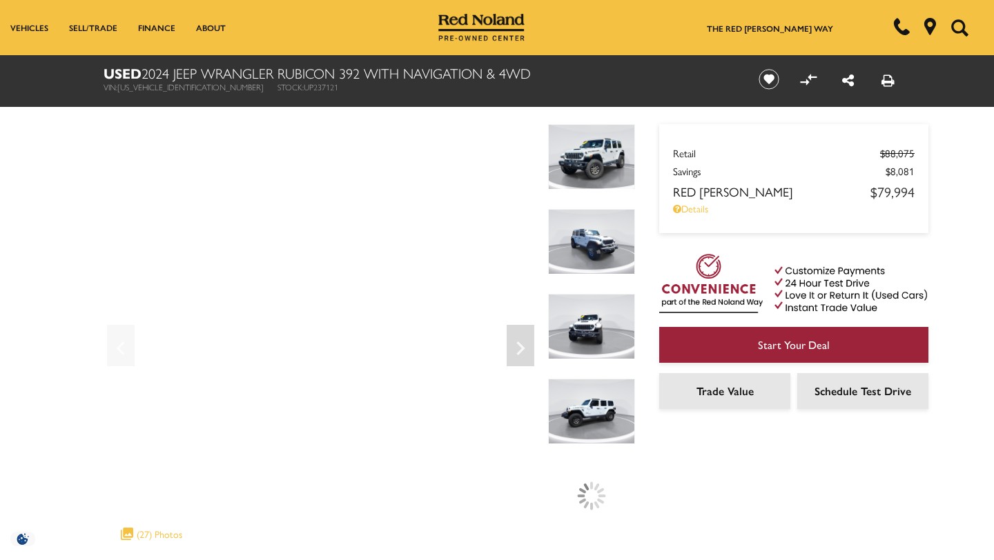
click at [590, 242] on img at bounding box center [591, 242] width 87 height 66
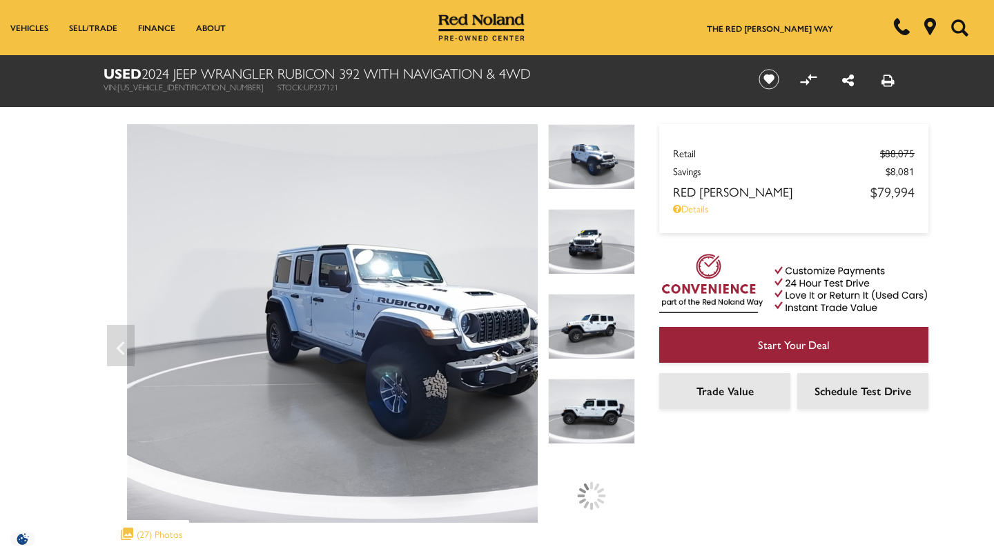
click at [585, 340] on img at bounding box center [591, 327] width 87 height 66
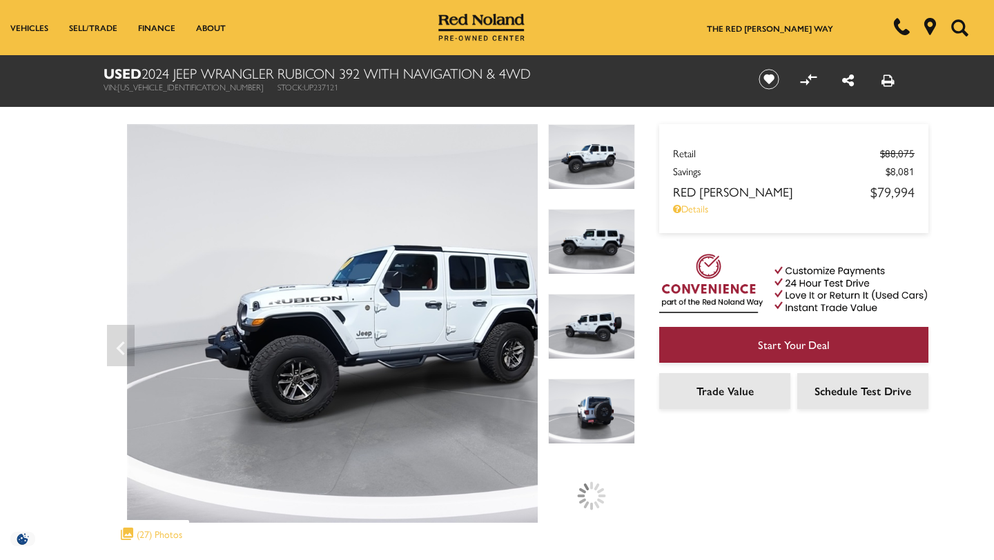
click at [601, 407] on img at bounding box center [591, 412] width 87 height 66
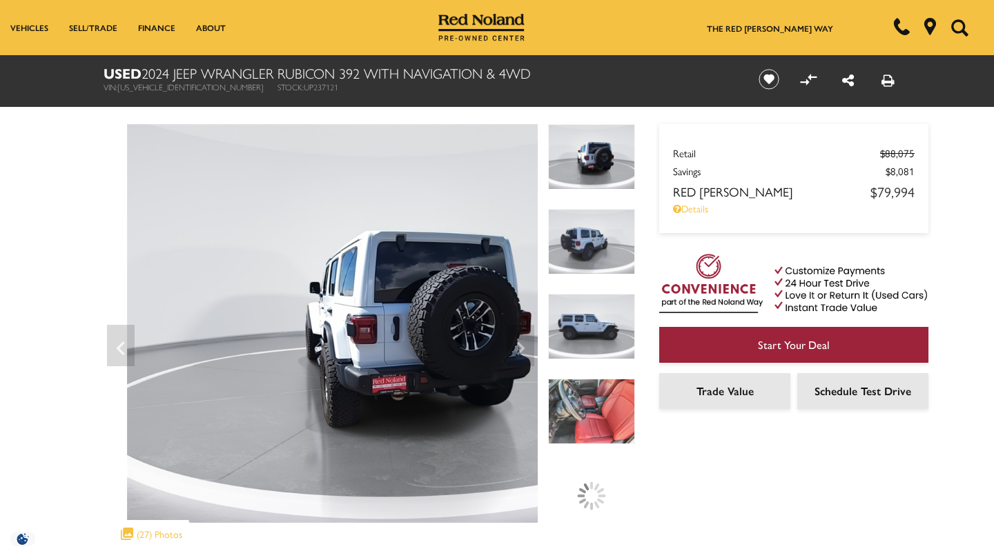
click at [605, 413] on img at bounding box center [591, 412] width 87 height 66
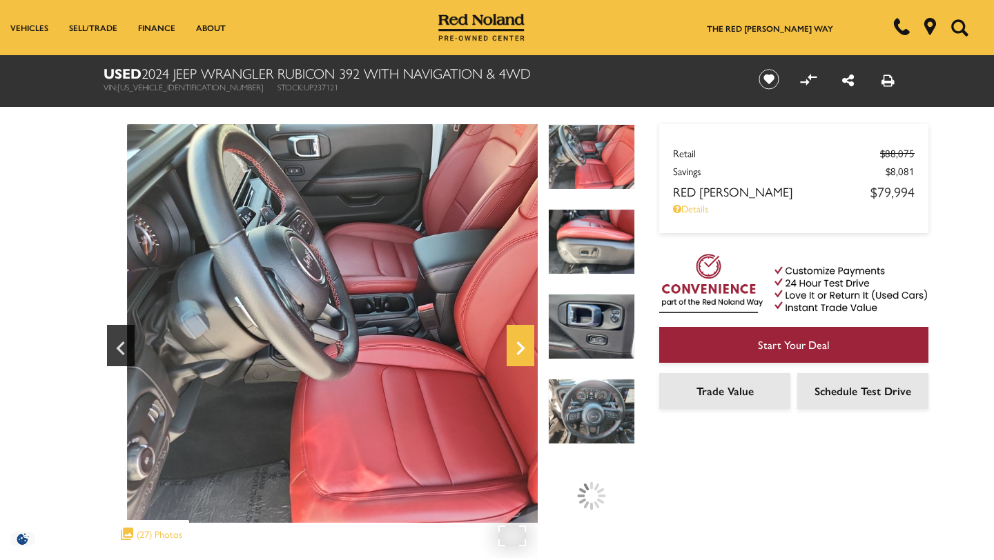
click at [524, 348] on icon "Next" at bounding box center [520, 349] width 8 height 14
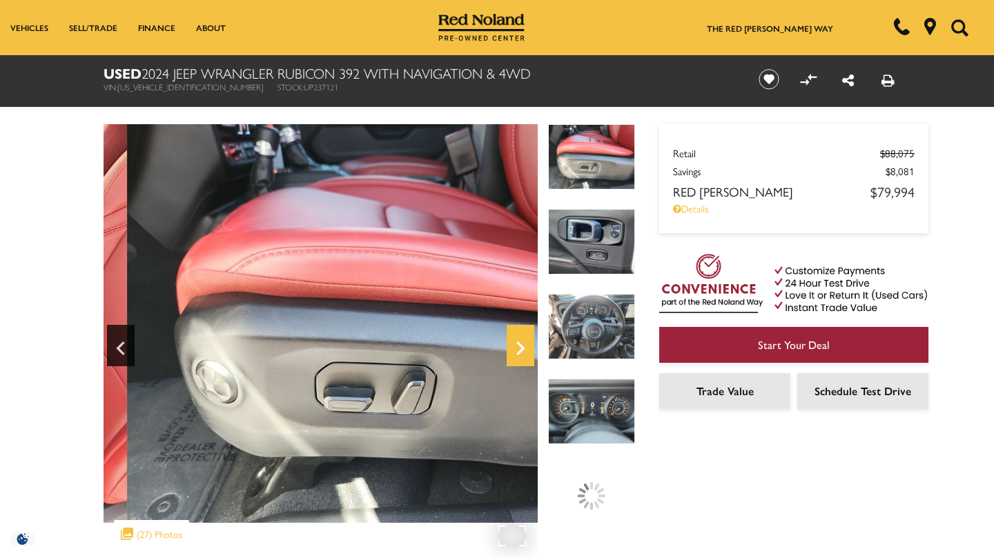
click at [524, 348] on icon "Next" at bounding box center [520, 349] width 8 height 14
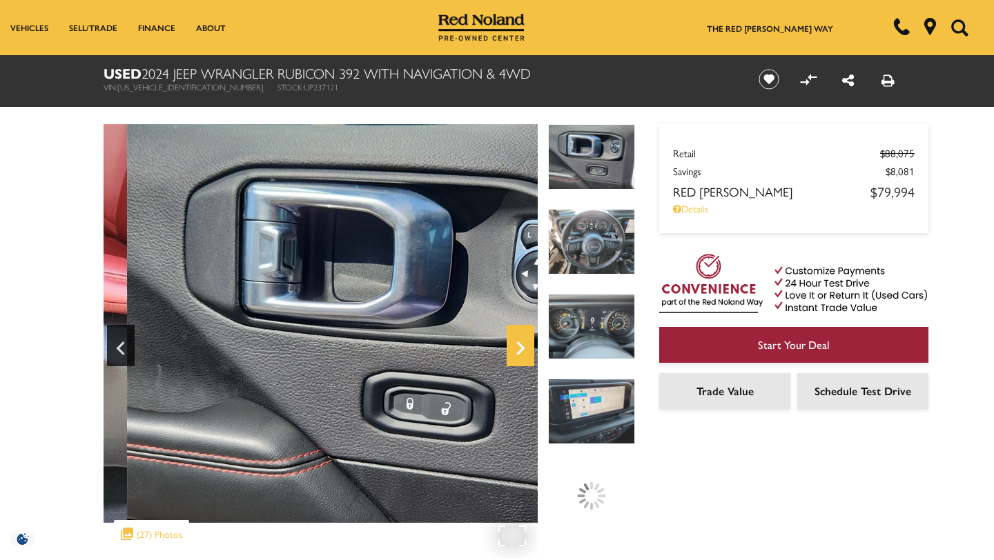
click at [525, 349] on icon "Next" at bounding box center [521, 348] width 28 height 33
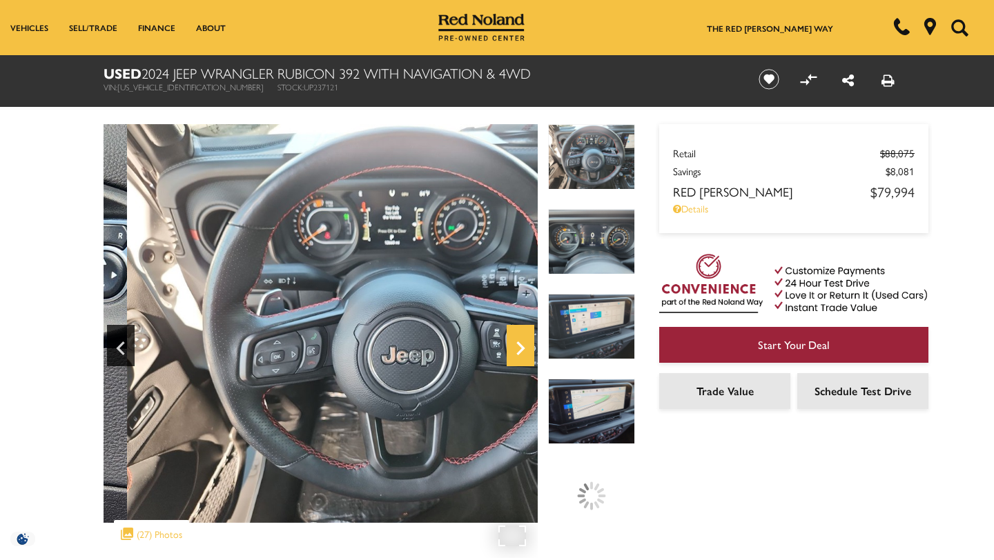
click at [523, 349] on icon "Next" at bounding box center [520, 349] width 8 height 14
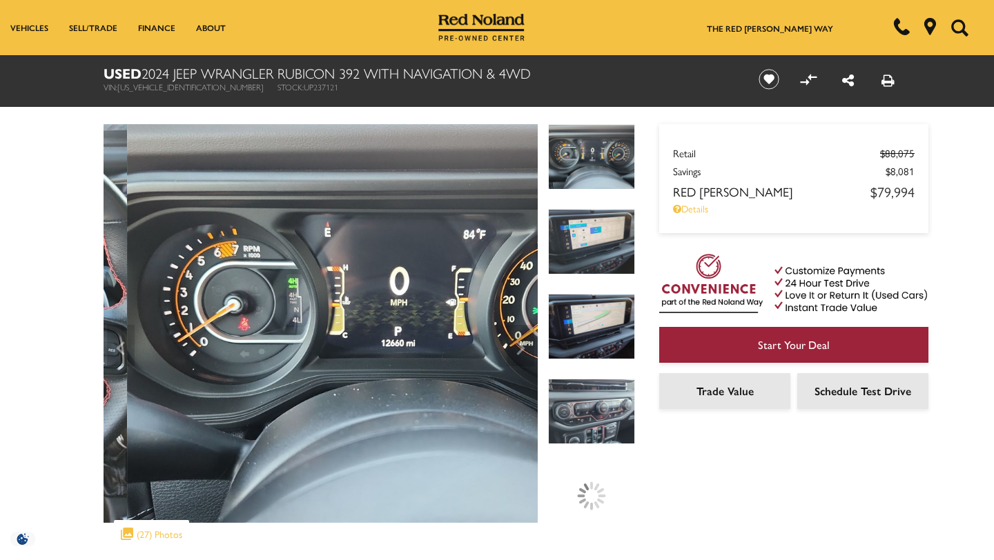
click at [679, 494] on div "Retail $88,075 Savings $8,081 Red Noland Price $79,994 Disclaimer: Advertised P…" at bounding box center [773, 306] width 276 height 503
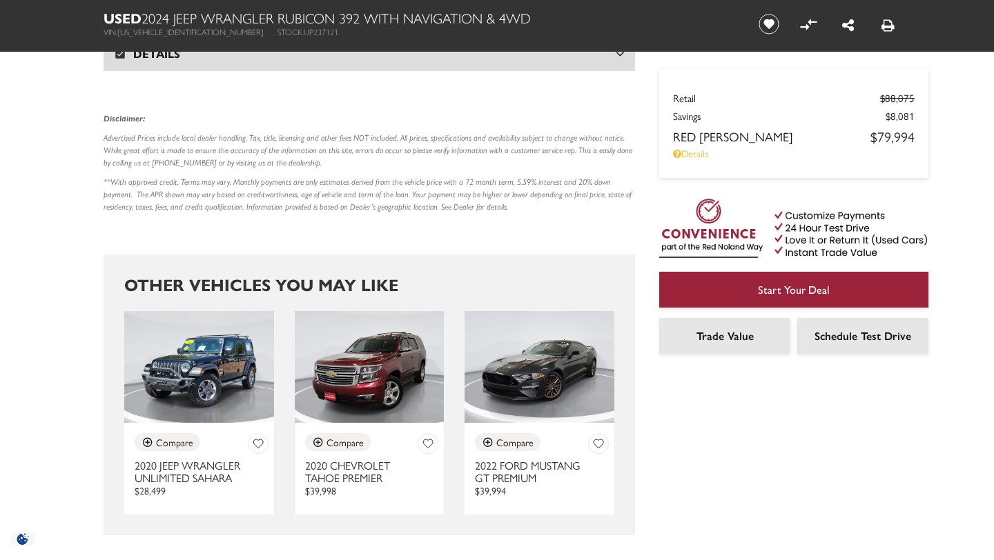
scroll to position [2595, 0]
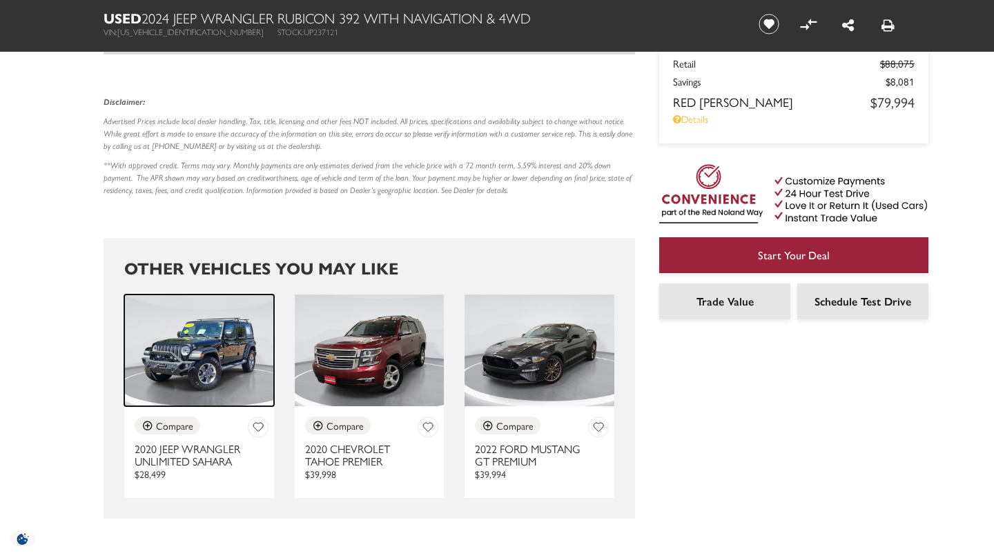
click at [224, 333] on img at bounding box center [199, 351] width 150 height 112
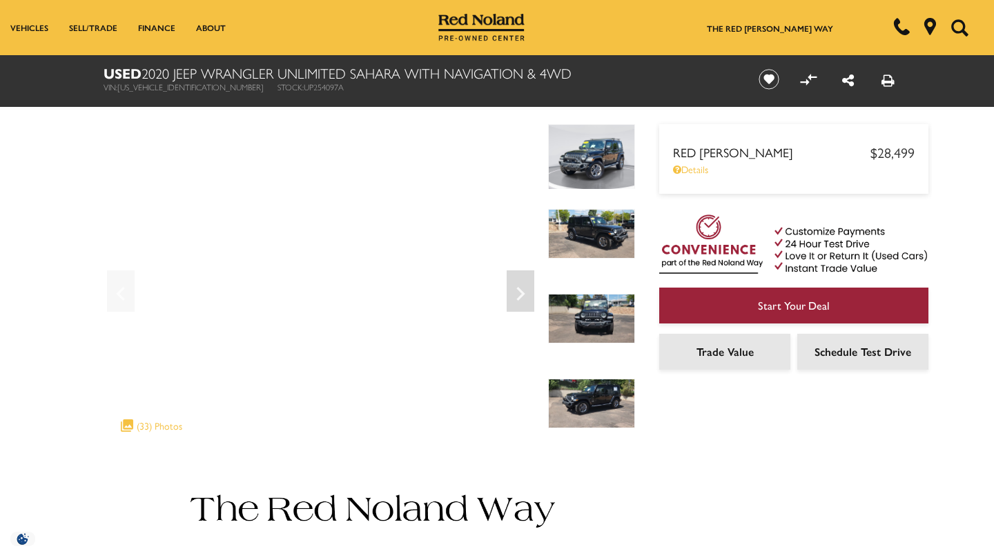
click at [594, 415] on img at bounding box center [591, 404] width 87 height 50
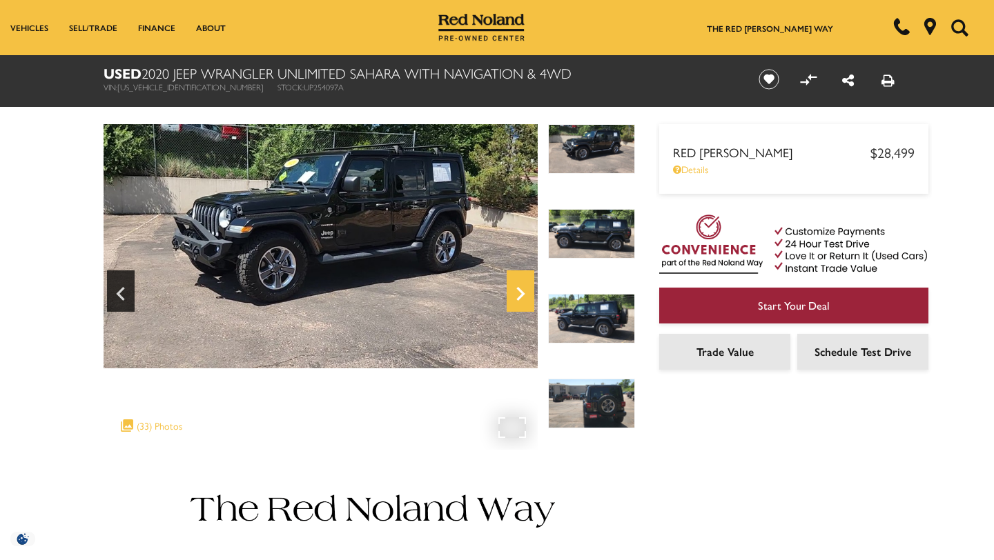
click at [518, 295] on icon "Next" at bounding box center [521, 293] width 28 height 33
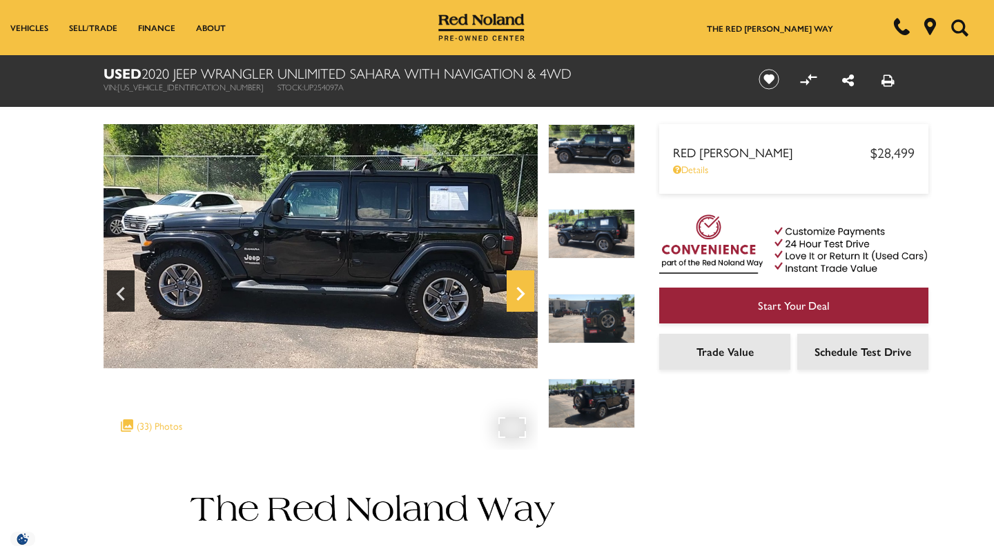
click at [529, 293] on icon "Next" at bounding box center [521, 293] width 28 height 33
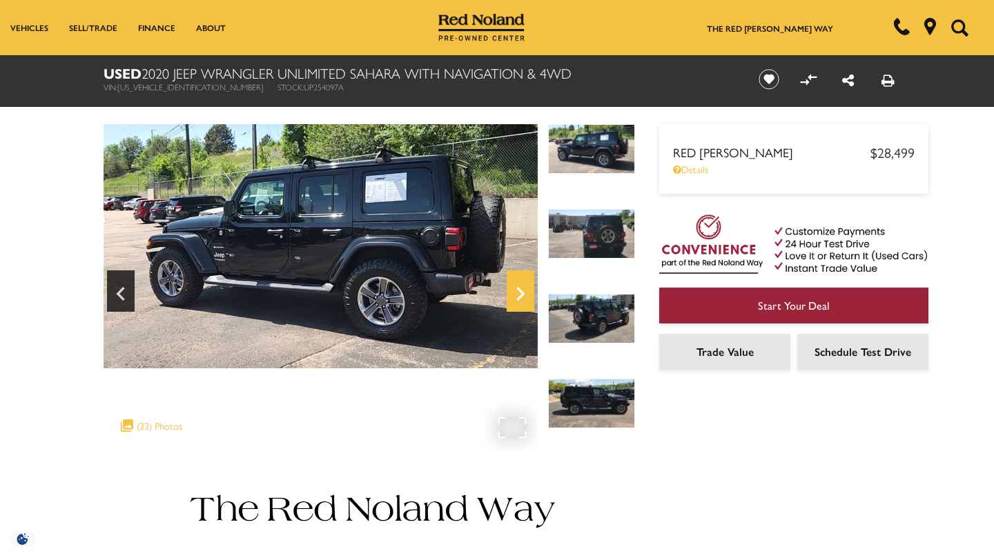
click at [529, 293] on icon "Next" at bounding box center [521, 293] width 28 height 33
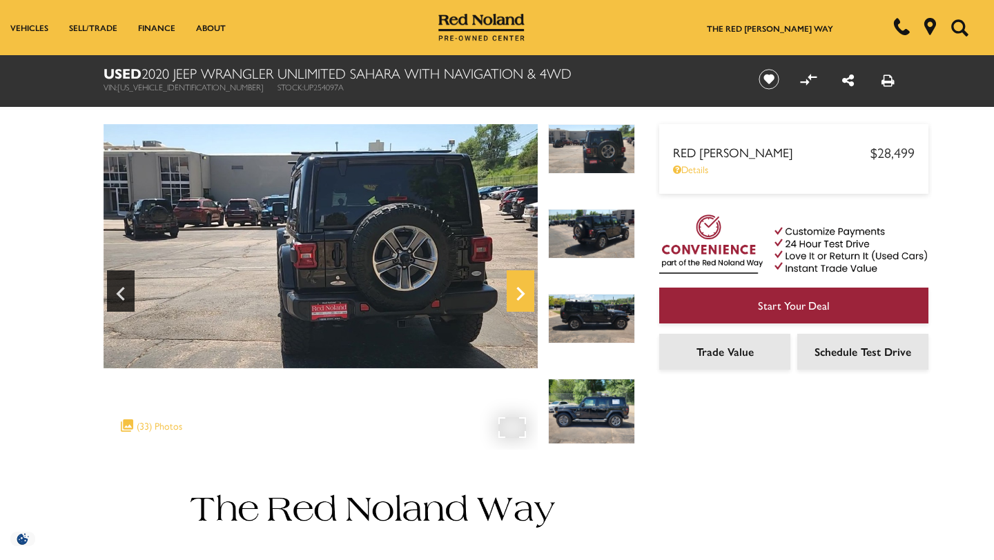
click at [522, 295] on icon "Next" at bounding box center [520, 294] width 8 height 14
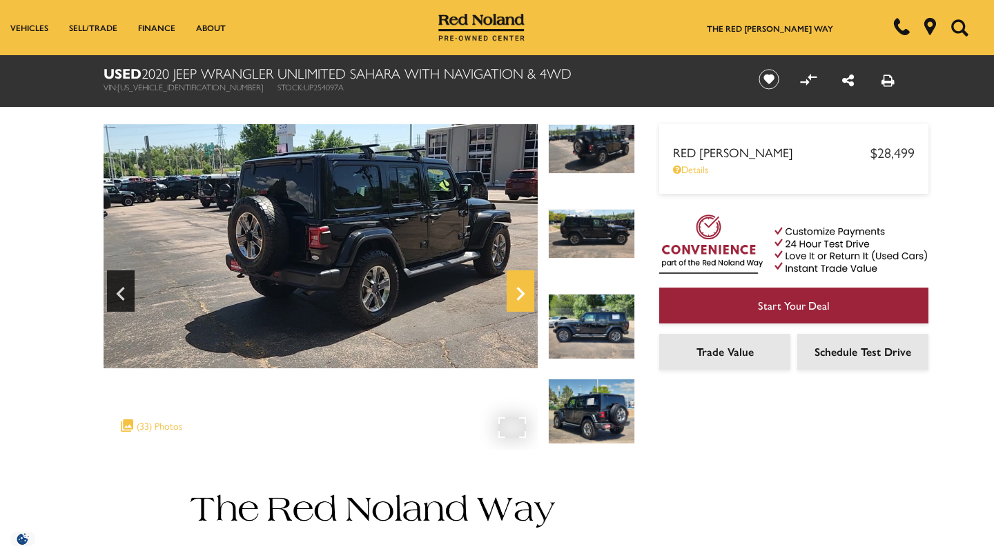
click at [525, 296] on icon "Next" at bounding box center [521, 293] width 28 height 33
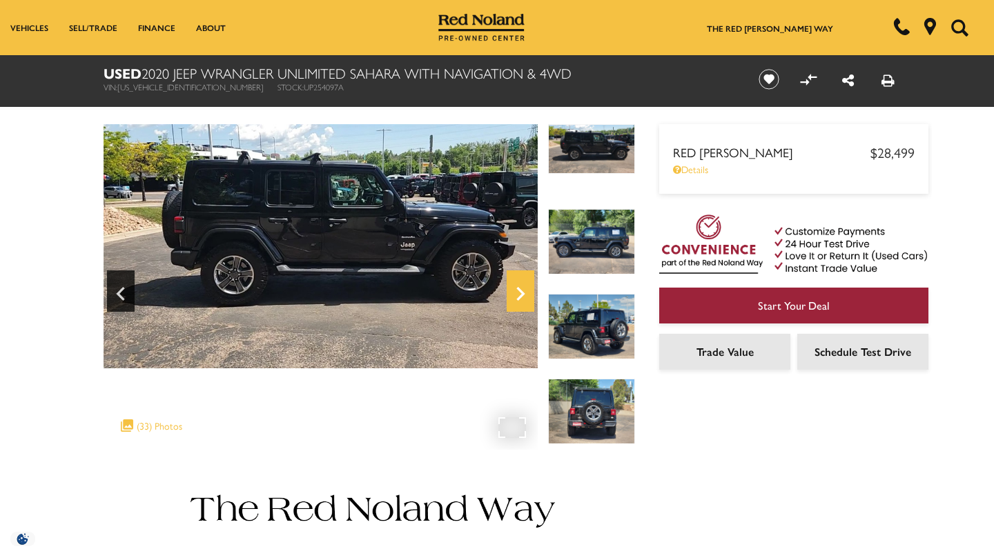
click at [526, 296] on icon "Next" at bounding box center [521, 293] width 28 height 33
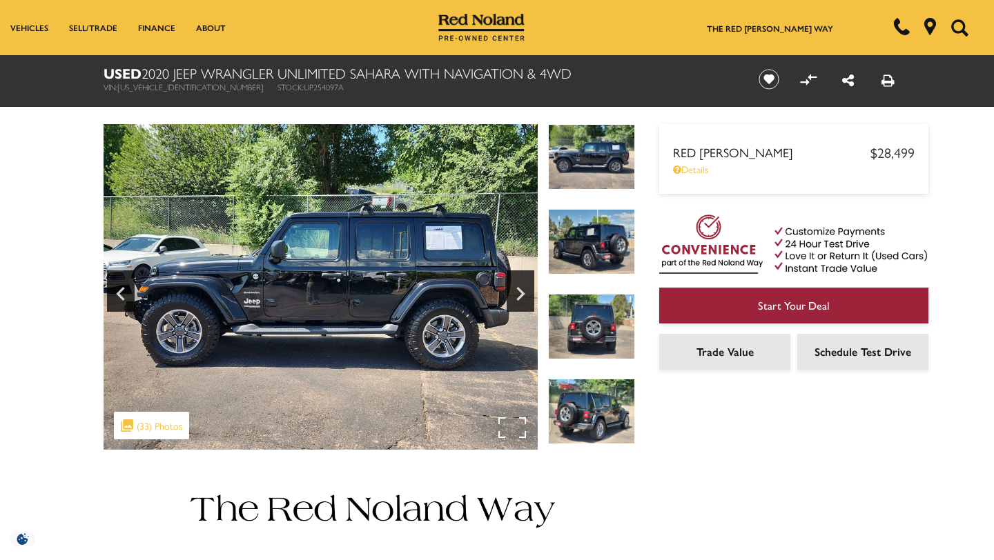
click at [302, 307] on img at bounding box center [321, 287] width 434 height 326
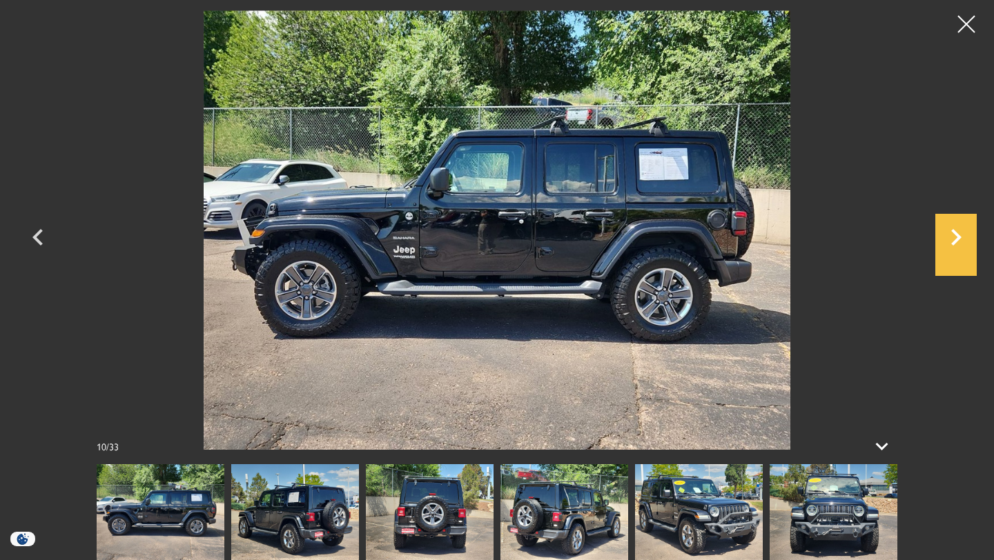
click at [958, 239] on icon "Next" at bounding box center [956, 237] width 10 height 17
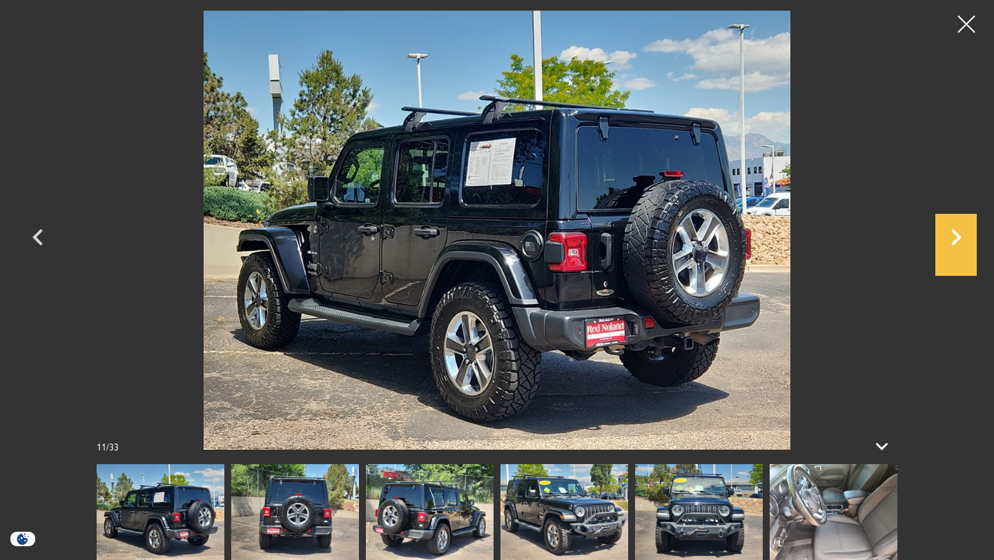
click at [958, 241] on icon "Next" at bounding box center [955, 237] width 41 height 33
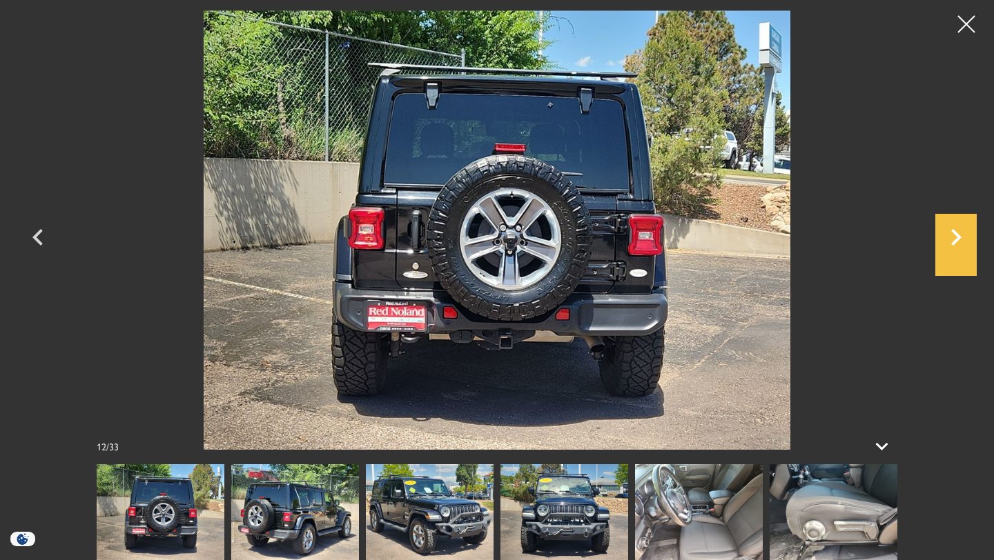
click at [959, 242] on icon "Next" at bounding box center [955, 237] width 41 height 33
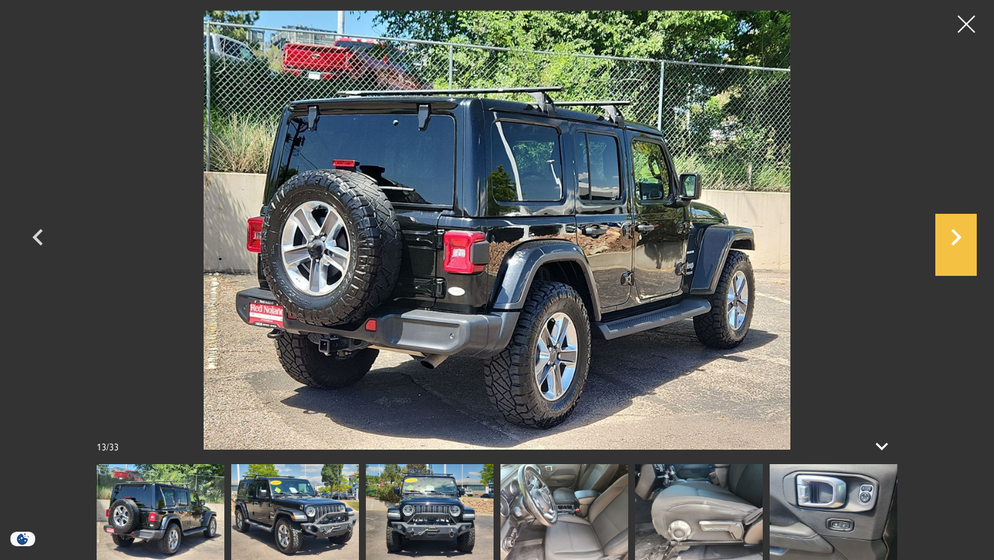
click at [958, 236] on icon "Next" at bounding box center [956, 237] width 10 height 17
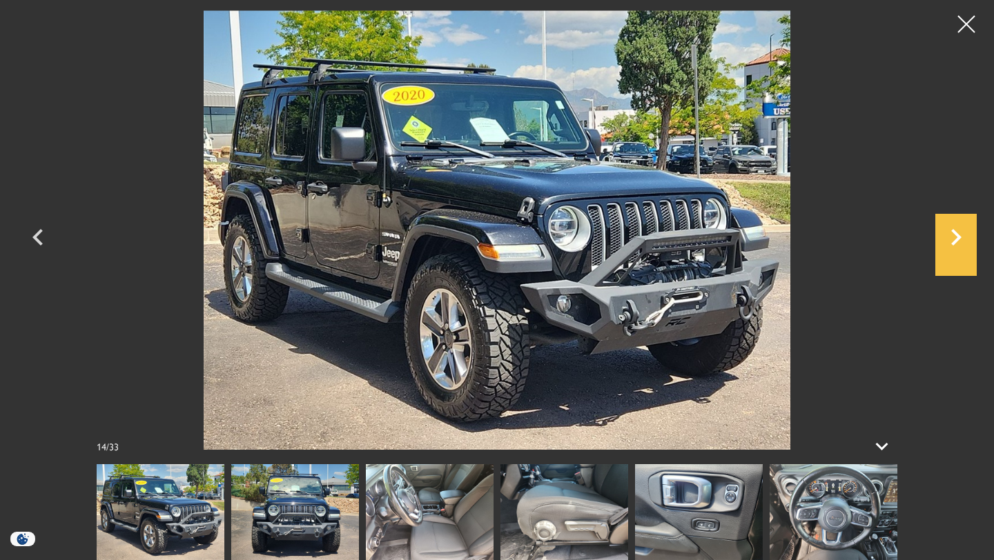
click at [960, 233] on icon "Next" at bounding box center [955, 237] width 41 height 33
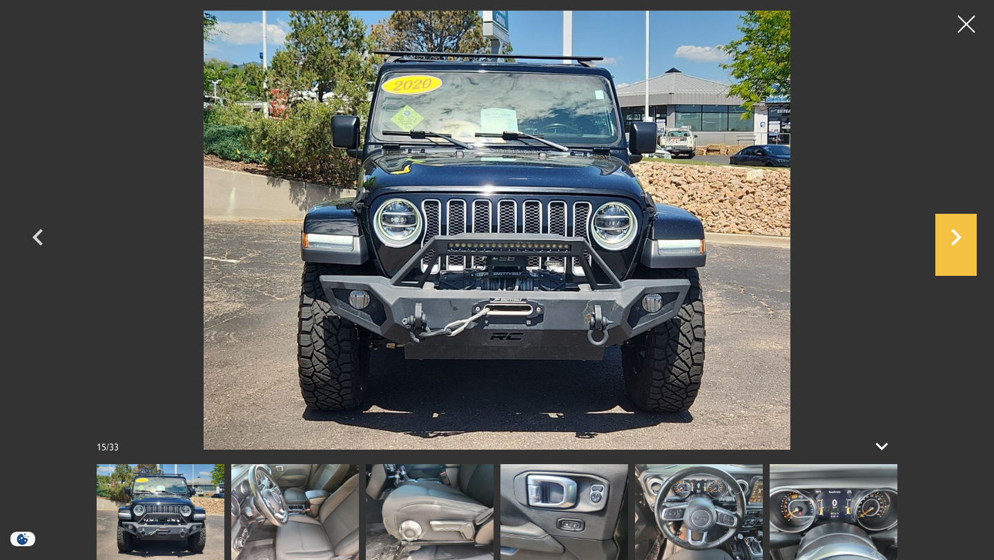
click at [960, 233] on icon "Next" at bounding box center [955, 237] width 41 height 33
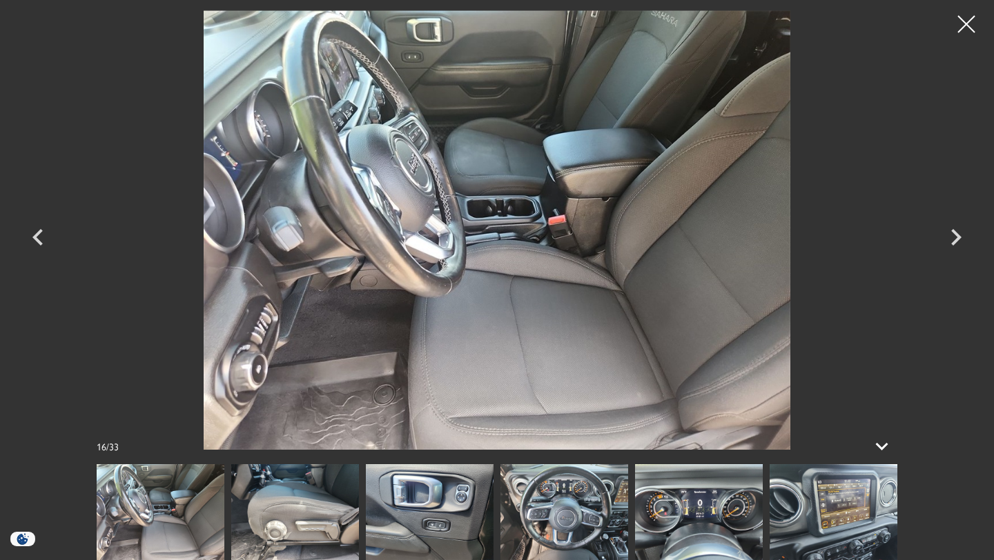
click at [943, 486] on div at bounding box center [497, 280] width 966 height 560
click at [35, 237] on icon "Previous" at bounding box center [37, 237] width 10 height 17
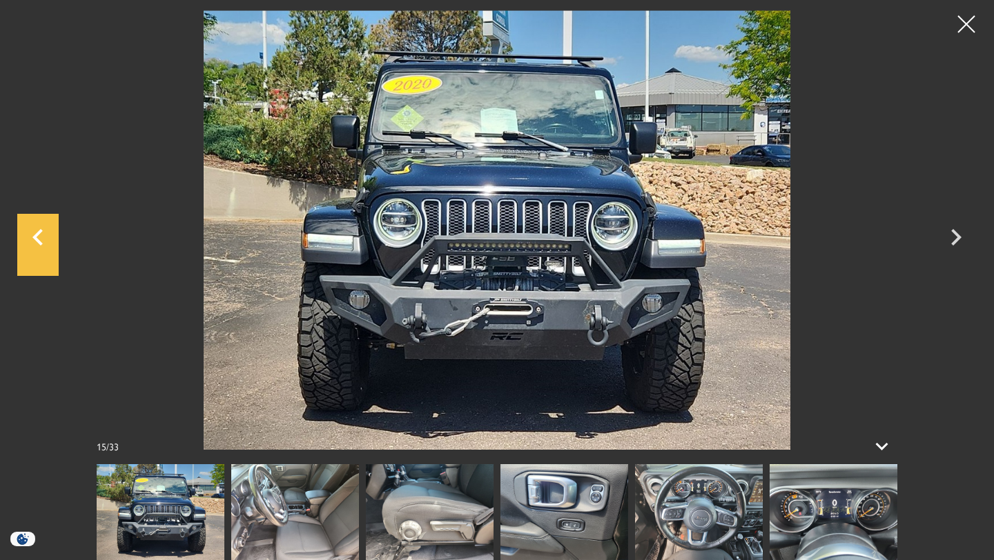
click at [35, 237] on icon "Previous" at bounding box center [37, 237] width 10 height 17
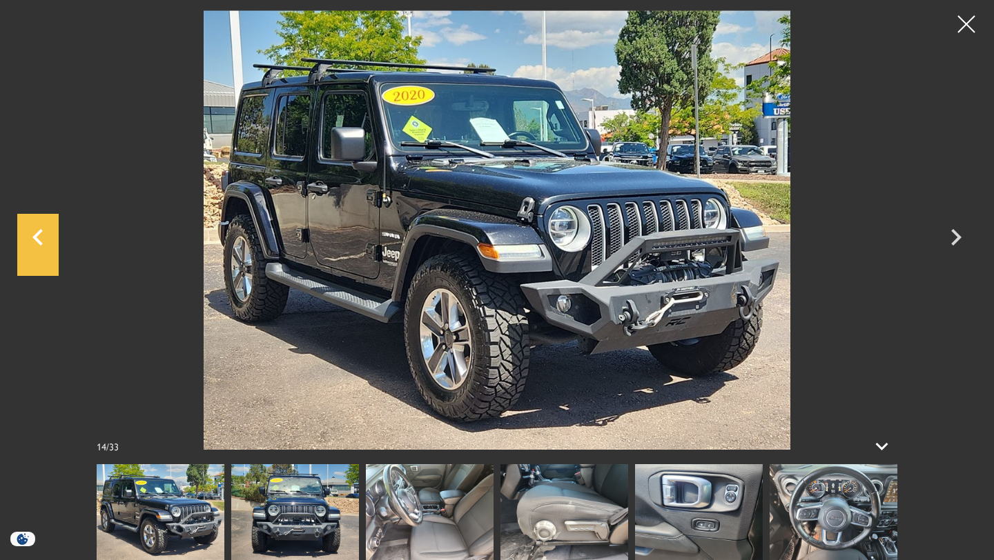
click at [35, 237] on icon "Previous" at bounding box center [37, 237] width 10 height 17
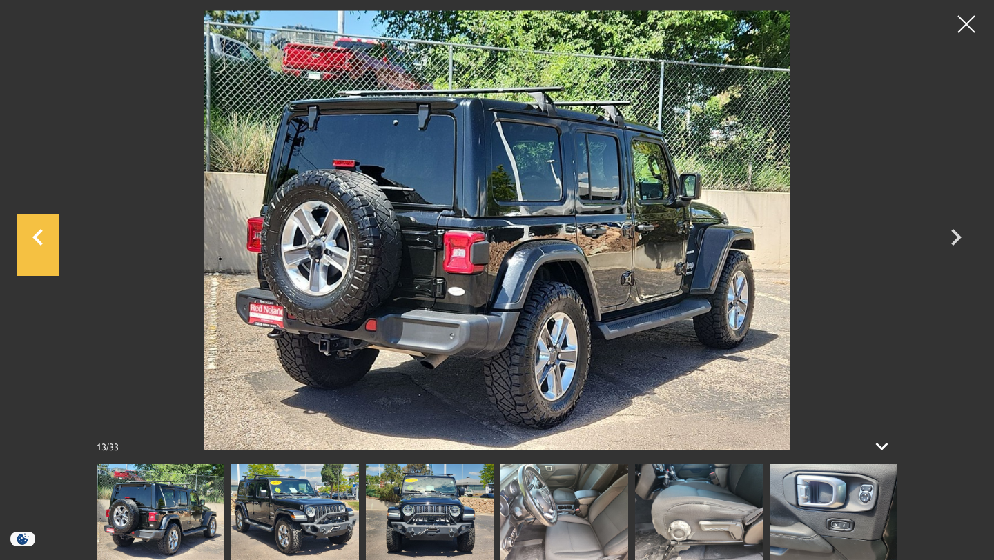
click at [35, 237] on icon "Previous" at bounding box center [37, 237] width 10 height 17
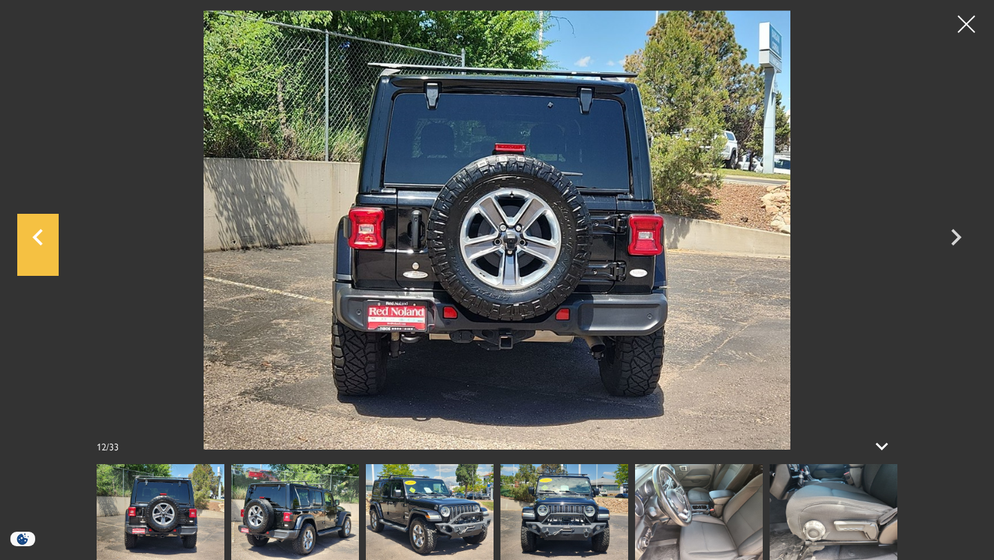
click at [35, 237] on icon "Previous" at bounding box center [37, 237] width 10 height 17
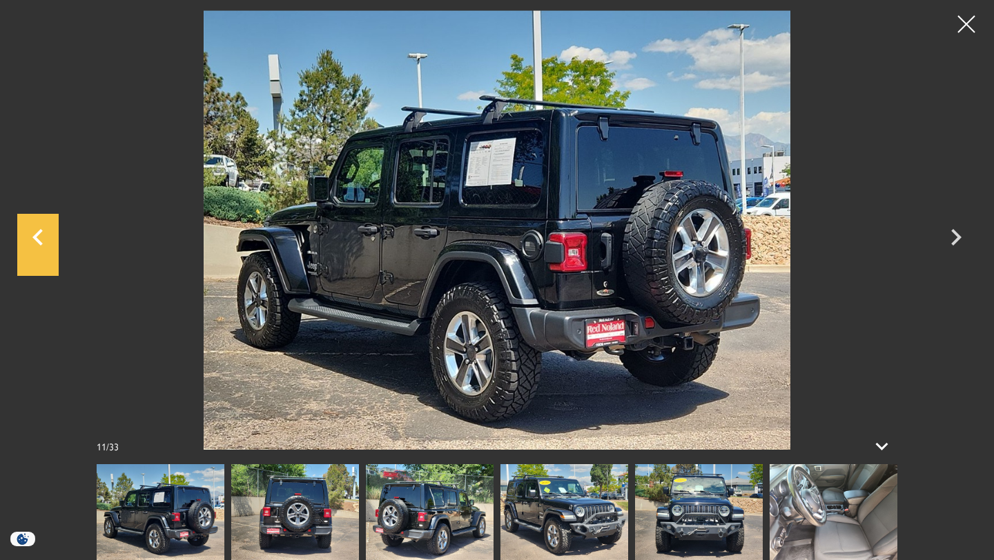
click at [35, 237] on icon "Previous" at bounding box center [37, 237] width 10 height 17
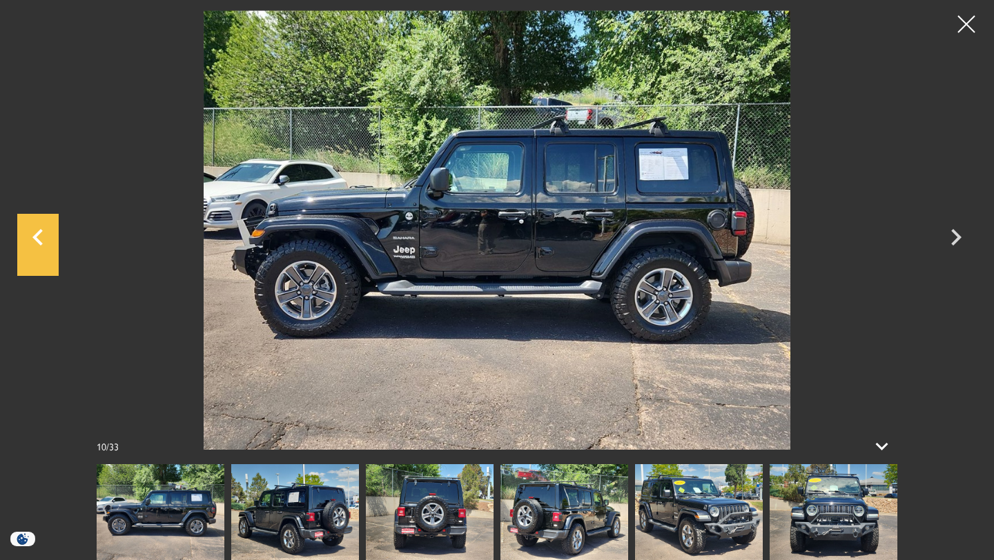
click at [35, 237] on icon "Previous" at bounding box center [37, 237] width 10 height 17
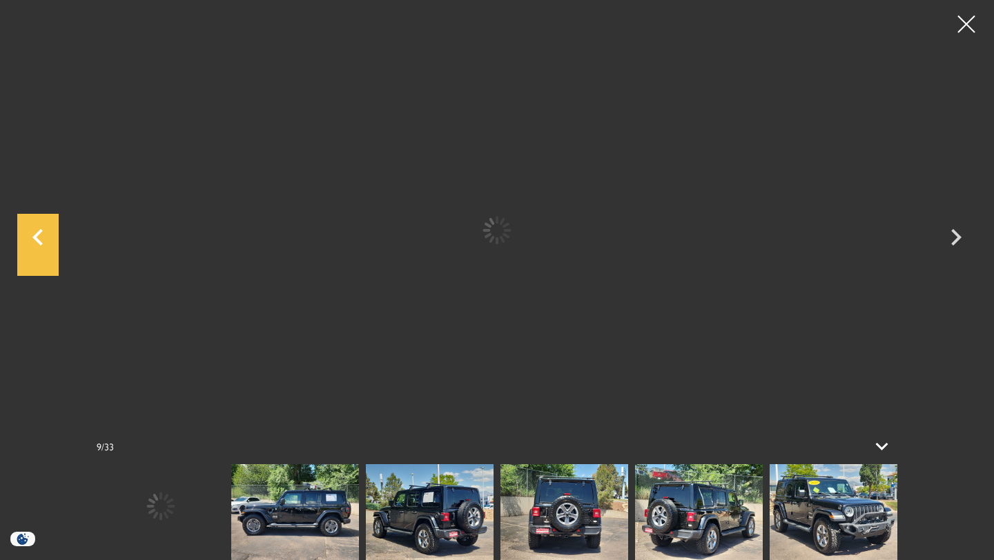
click at [35, 237] on icon "Previous" at bounding box center [37, 237] width 10 height 17
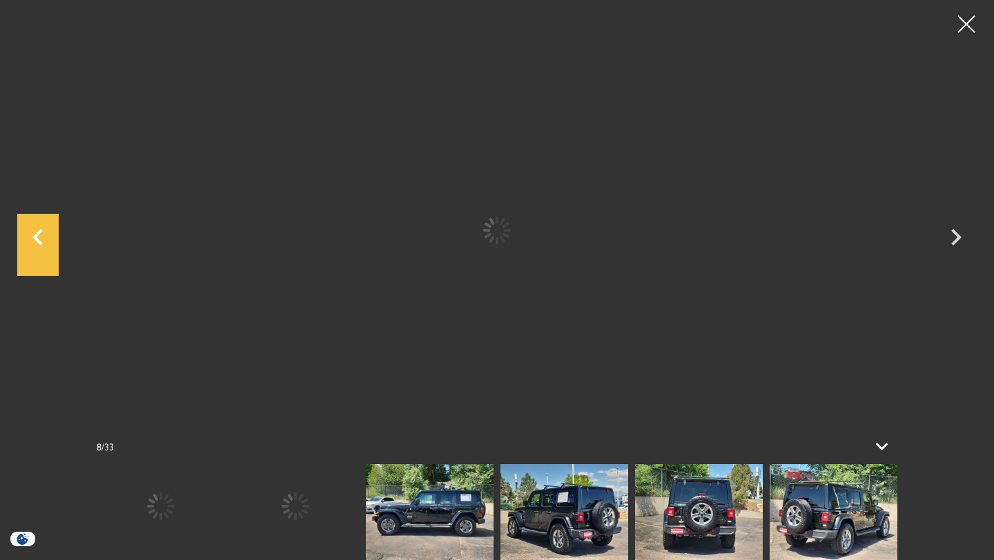
click at [35, 237] on icon "Previous" at bounding box center [37, 237] width 10 height 17
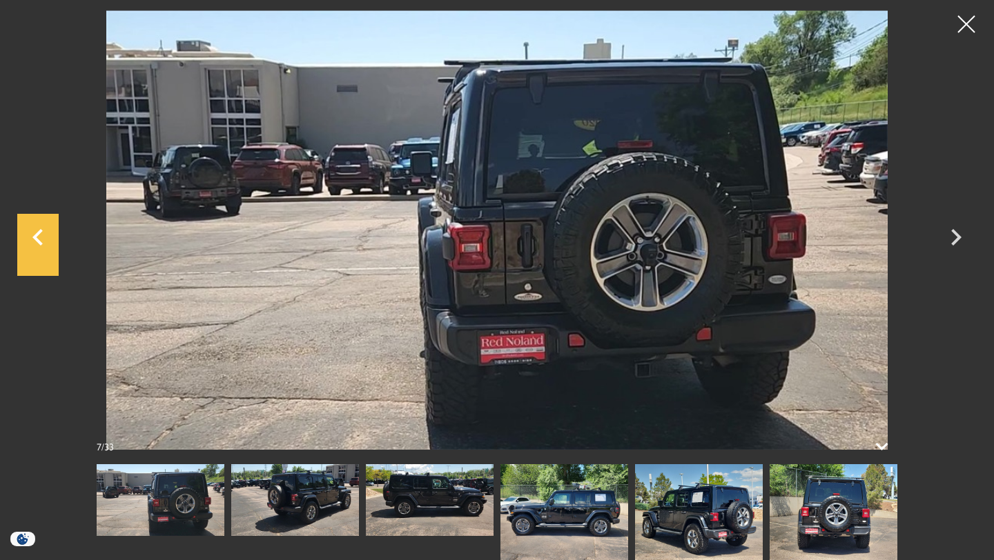
click at [39, 241] on icon "Previous" at bounding box center [37, 237] width 10 height 17
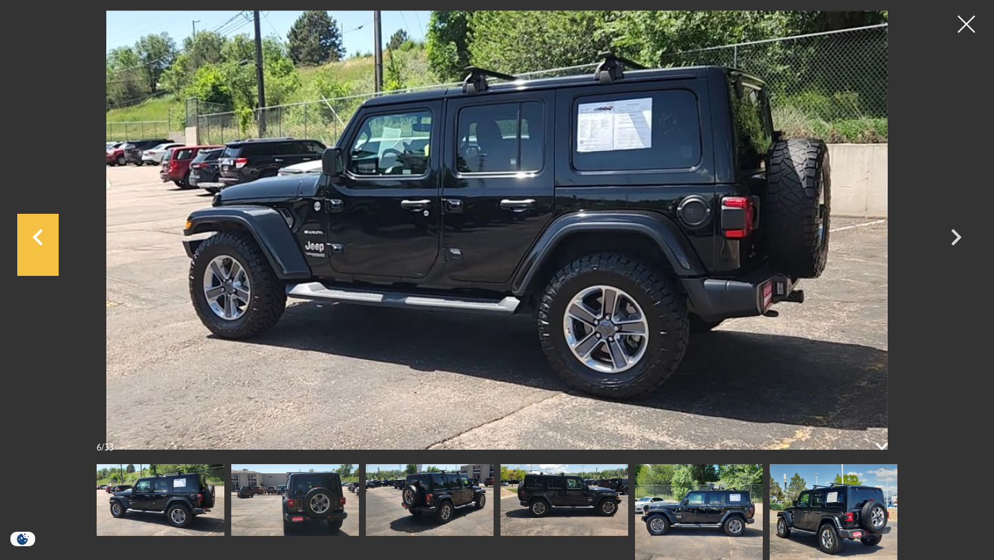
click at [39, 241] on icon "Previous" at bounding box center [37, 237] width 10 height 17
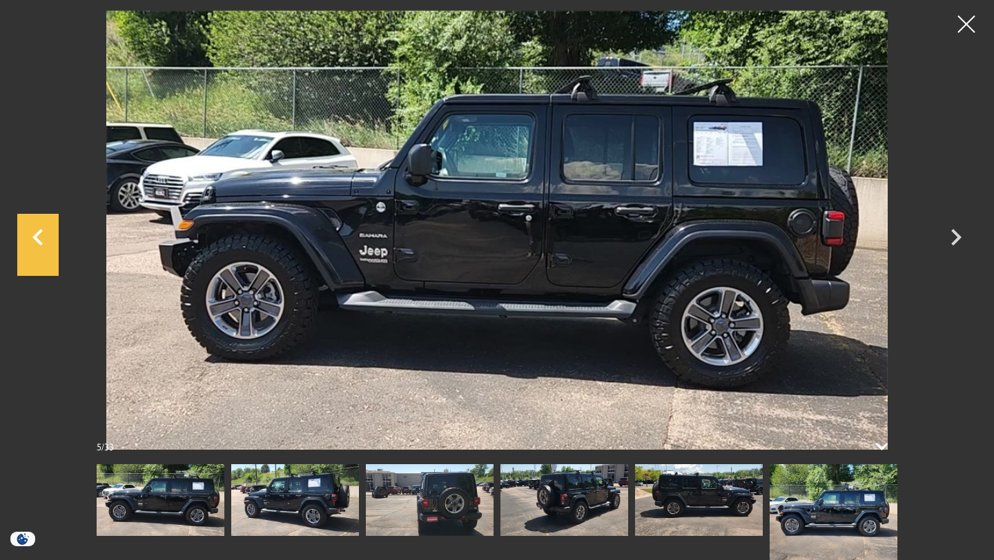
click at [39, 241] on icon "Previous" at bounding box center [37, 237] width 10 height 17
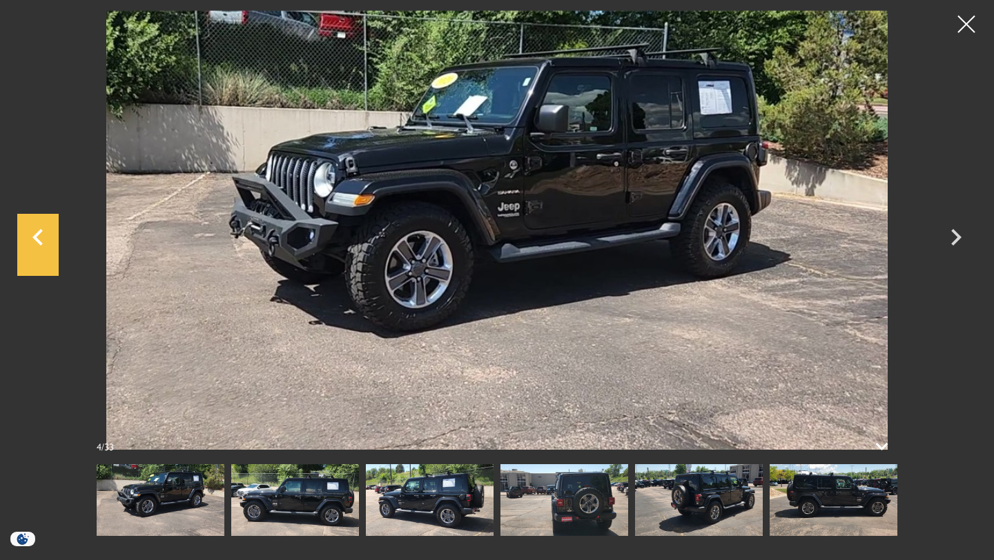
click at [39, 241] on icon "Previous" at bounding box center [37, 237] width 10 height 17
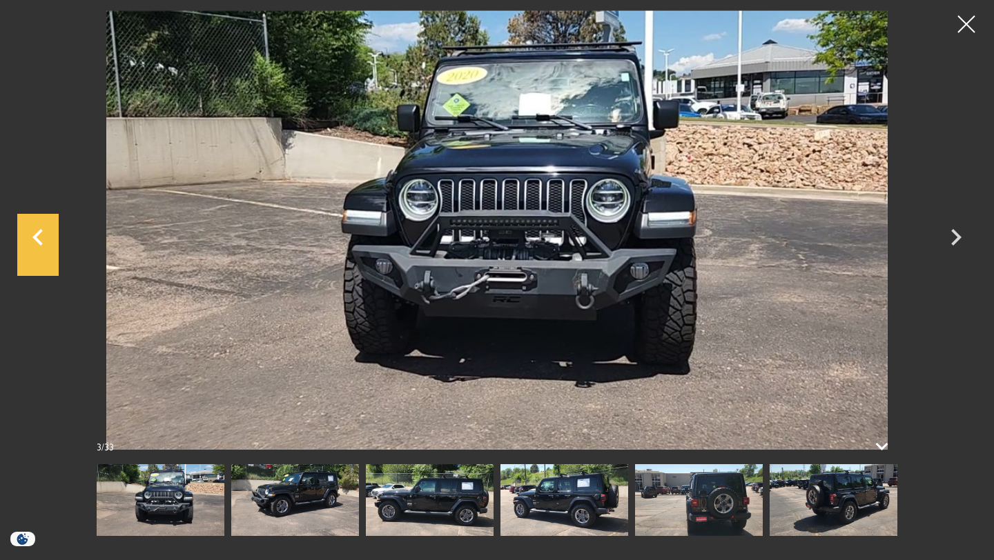
click at [39, 241] on icon "Previous" at bounding box center [37, 237] width 10 height 17
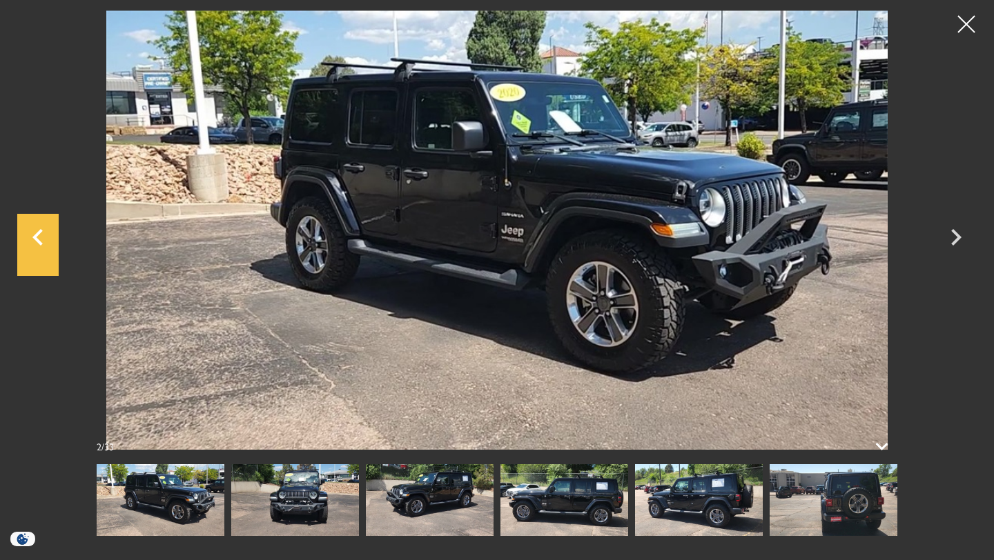
click at [39, 235] on icon "Previous" at bounding box center [37, 237] width 41 height 33
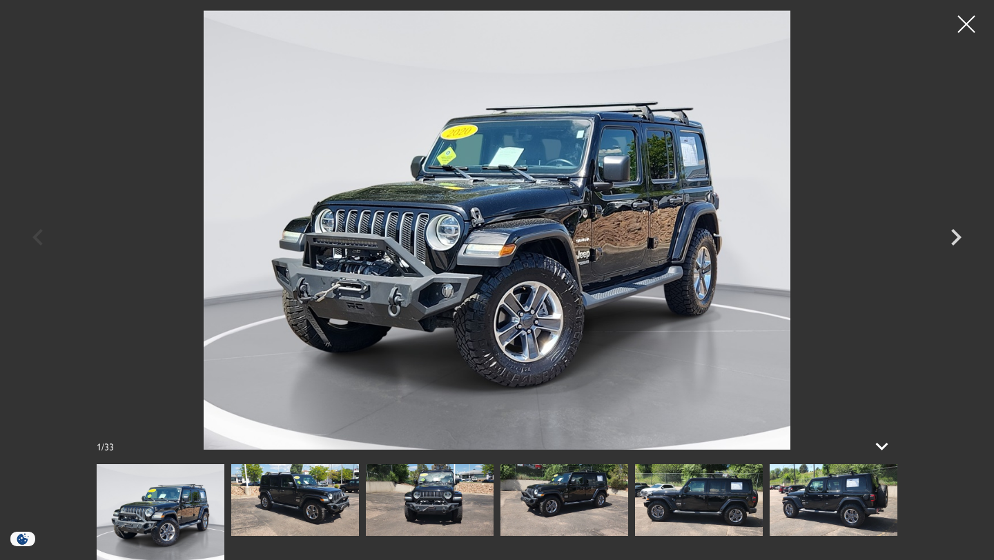
click at [963, 26] on div at bounding box center [966, 24] width 37 height 37
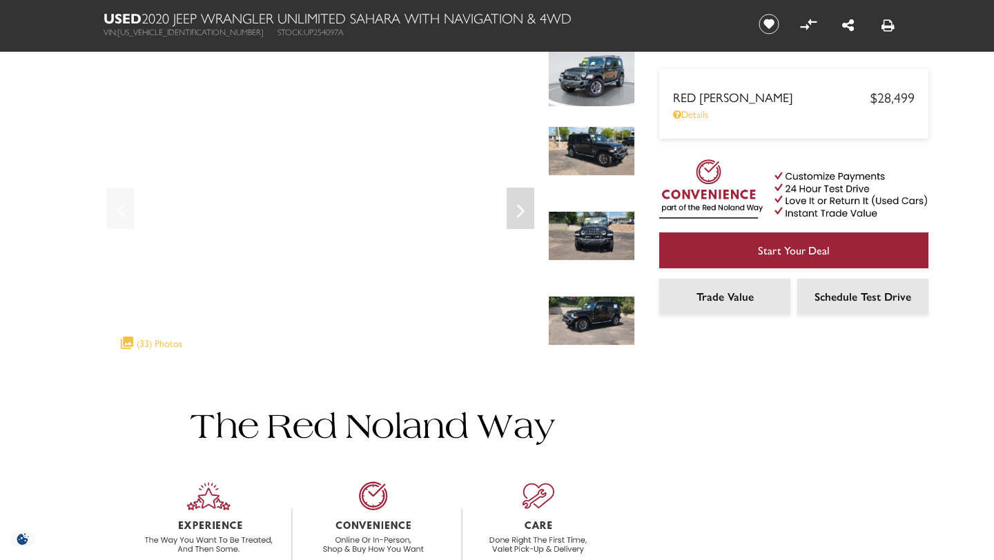
click at [761, 476] on div at bounding box center [497, 528] width 828 height 323
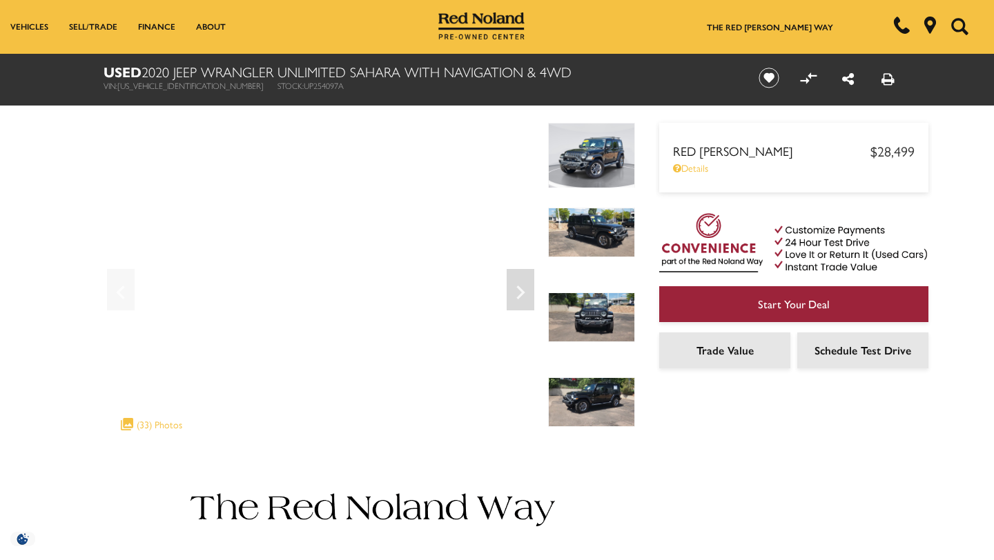
scroll to position [0, 0]
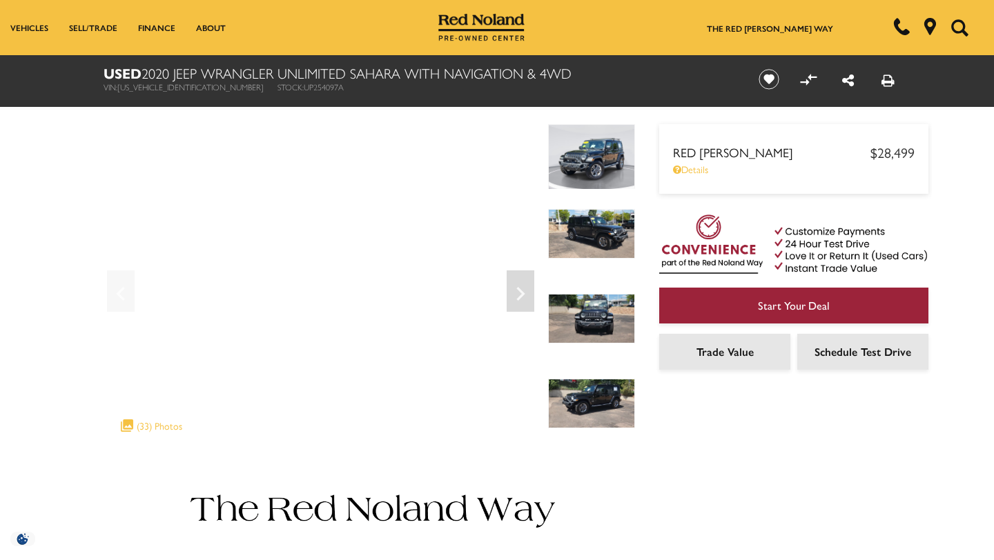
click at [601, 248] on img at bounding box center [591, 234] width 87 height 50
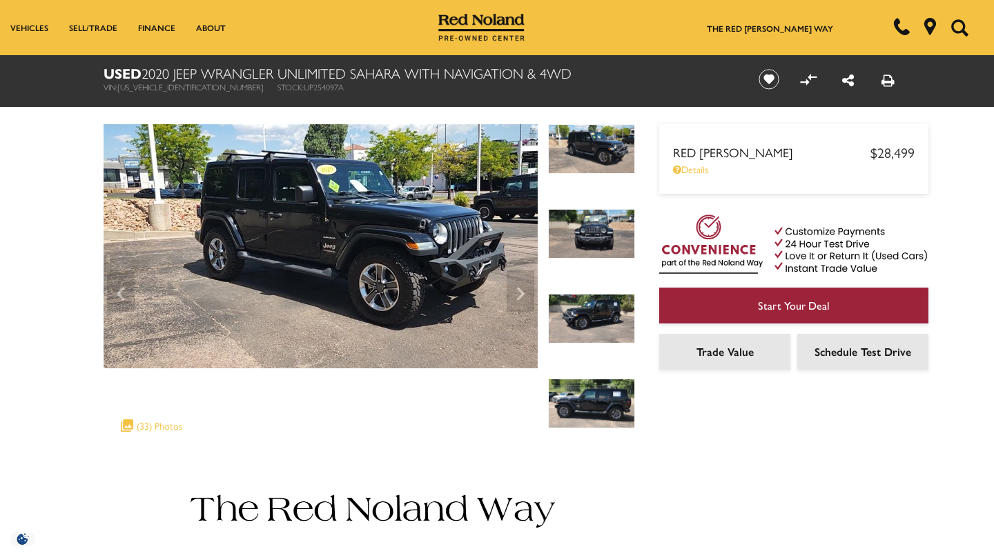
click at [605, 314] on img at bounding box center [591, 319] width 87 height 50
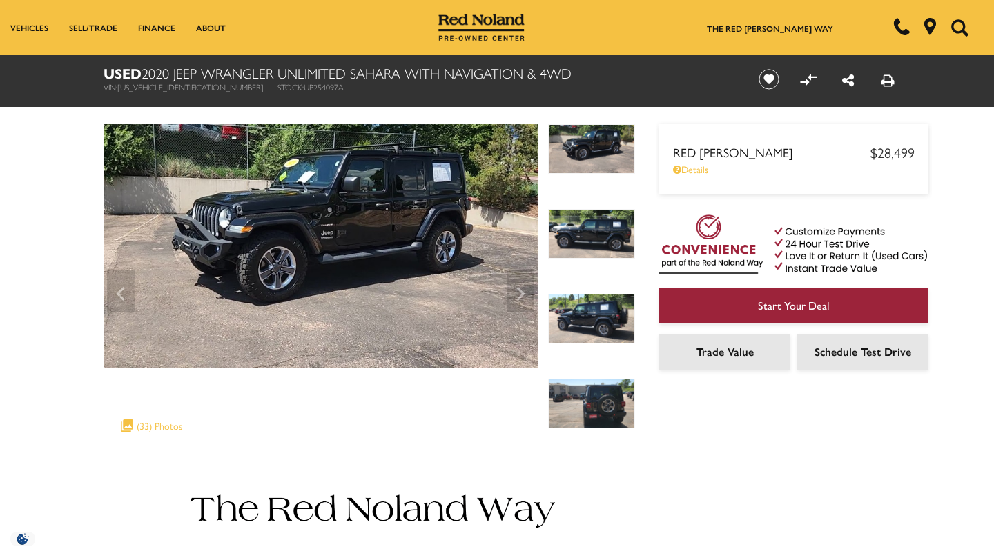
click at [622, 391] on img at bounding box center [591, 404] width 87 height 50
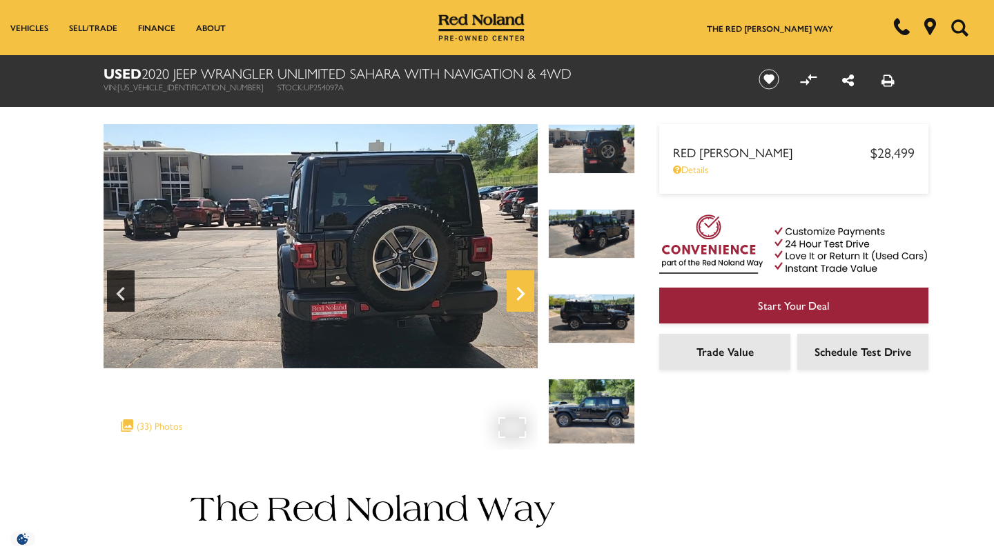
click at [517, 289] on icon "Next" at bounding box center [521, 293] width 28 height 33
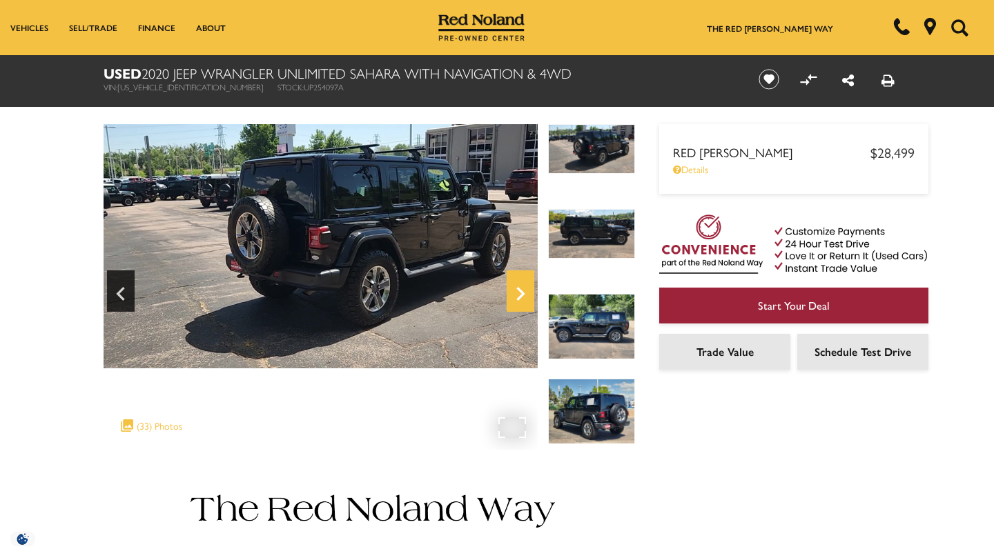
click at [521, 293] on icon "Next" at bounding box center [521, 293] width 28 height 33
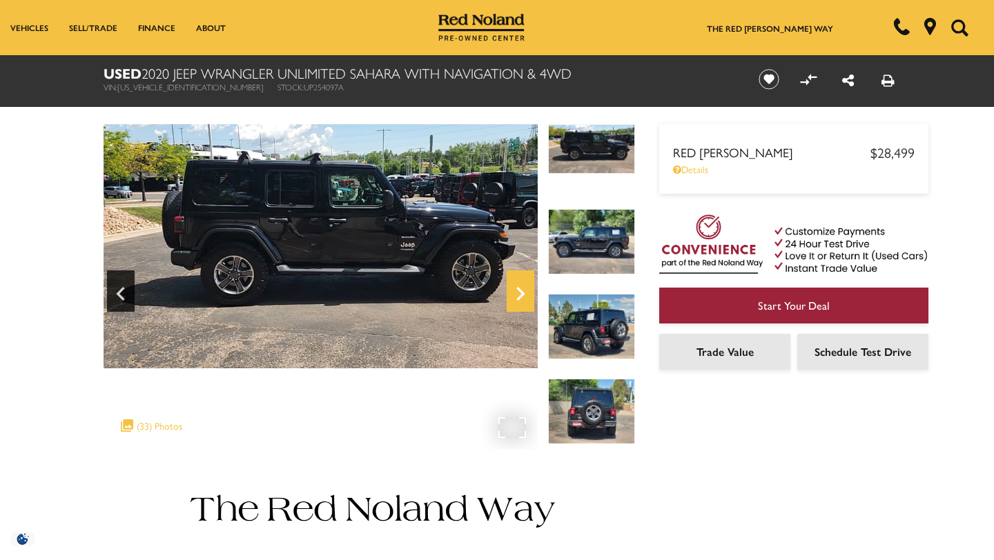
click at [525, 295] on icon "Next" at bounding box center [521, 293] width 28 height 33
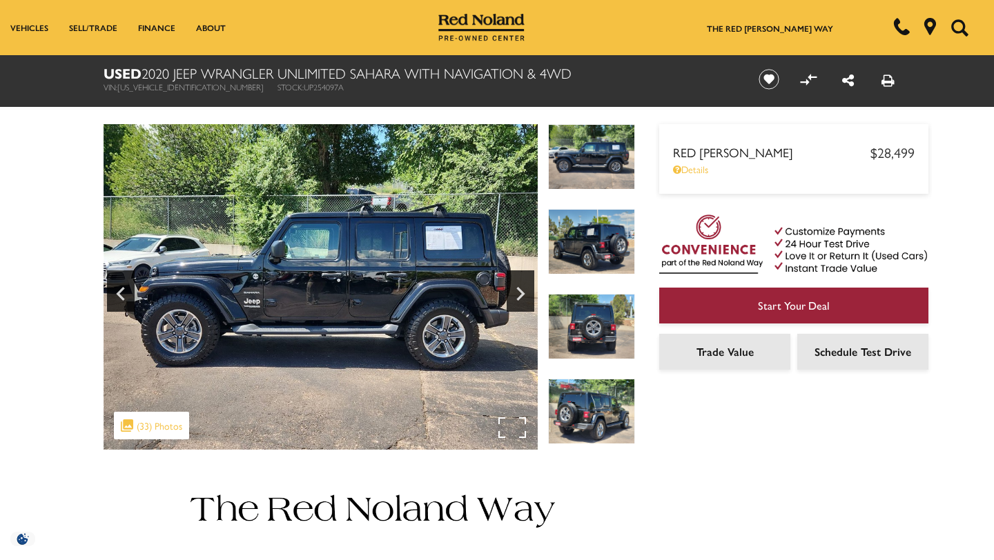
click at [391, 326] on img at bounding box center [321, 287] width 434 height 326
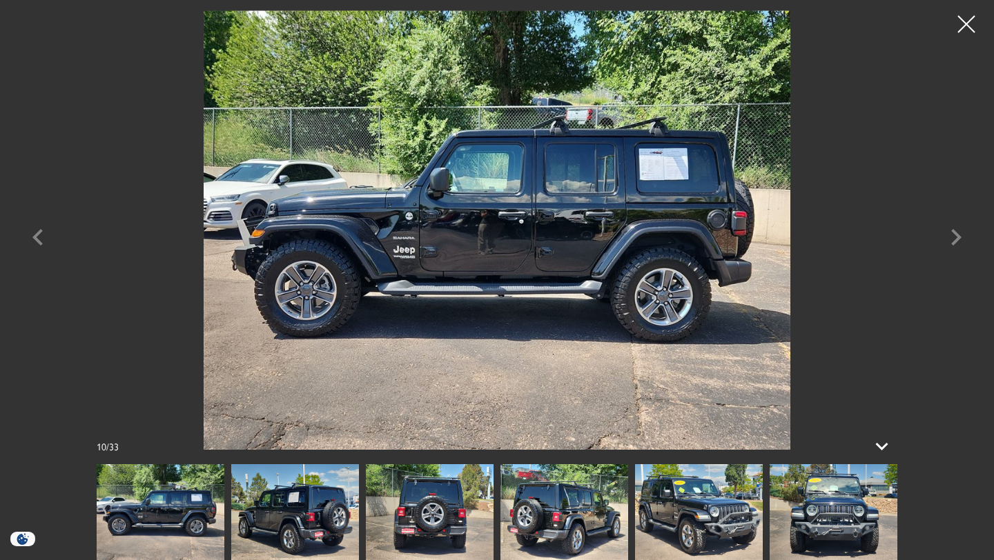
click at [311, 527] on img at bounding box center [295, 512] width 128 height 96
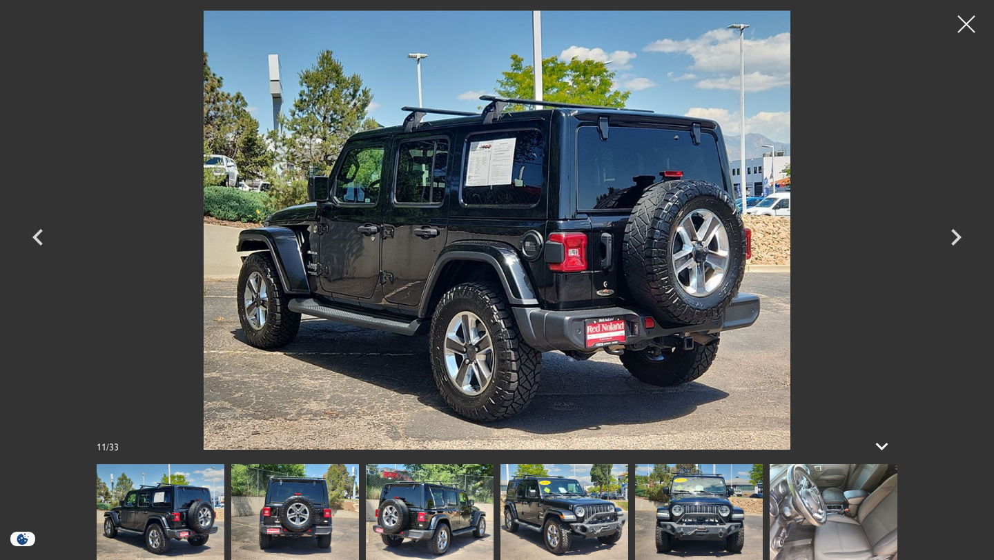
click at [511, 174] on img at bounding box center [497, 230] width 828 height 440
click at [42, 237] on icon "Previous" at bounding box center [37, 237] width 41 height 33
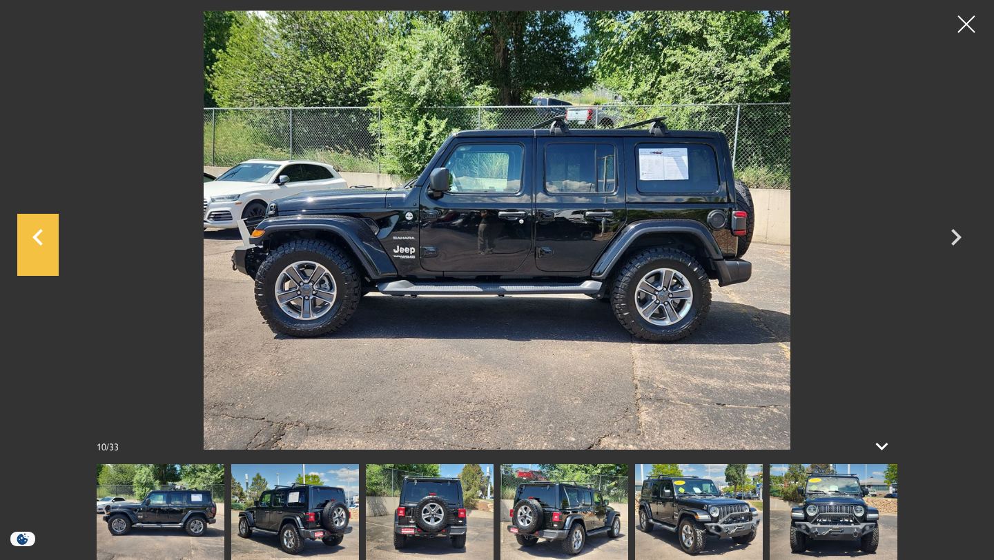
click at [42, 237] on icon "Previous" at bounding box center [37, 237] width 41 height 33
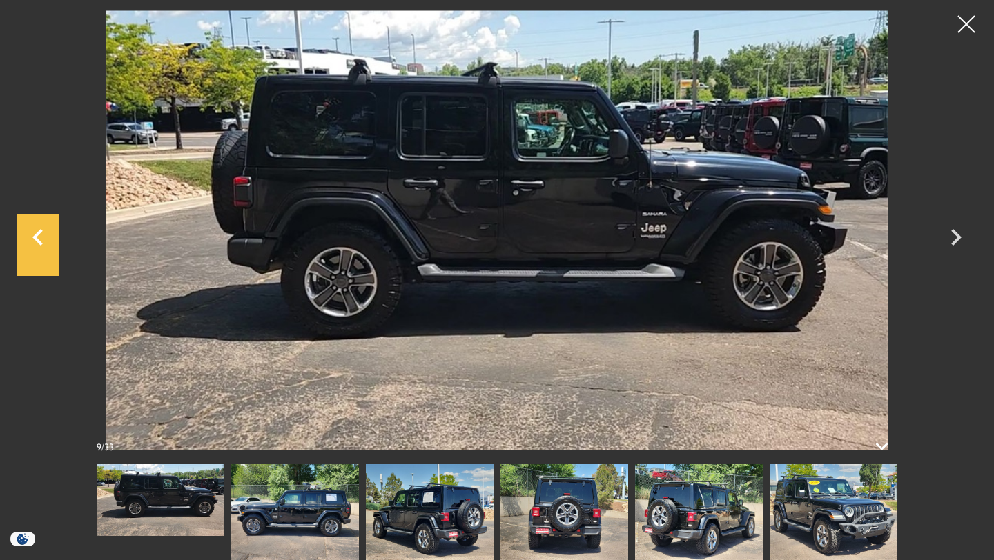
click at [38, 233] on icon "Previous" at bounding box center [37, 237] width 10 height 17
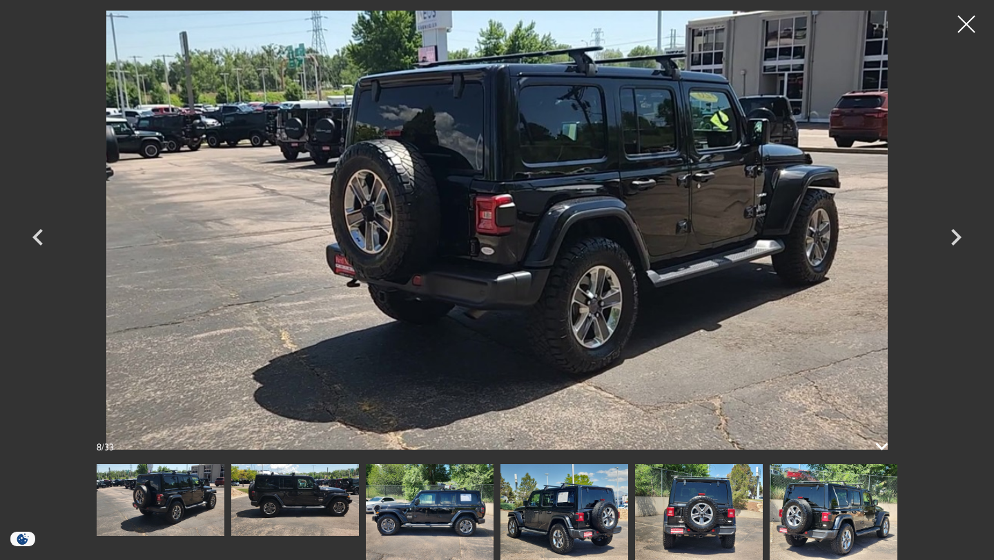
click at [531, 217] on img at bounding box center [497, 230] width 828 height 440
click at [707, 507] on img at bounding box center [699, 512] width 128 height 96
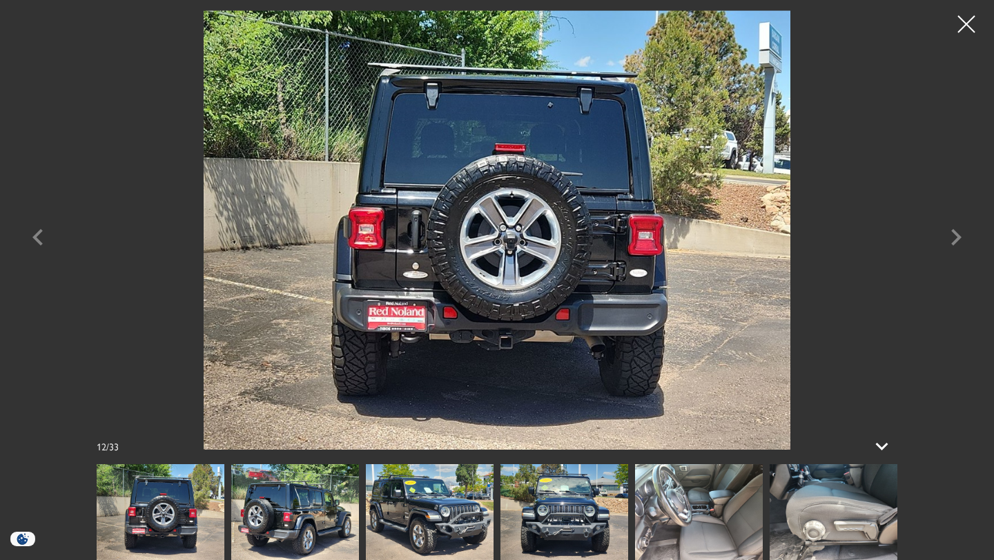
click at [712, 498] on img at bounding box center [699, 512] width 128 height 96
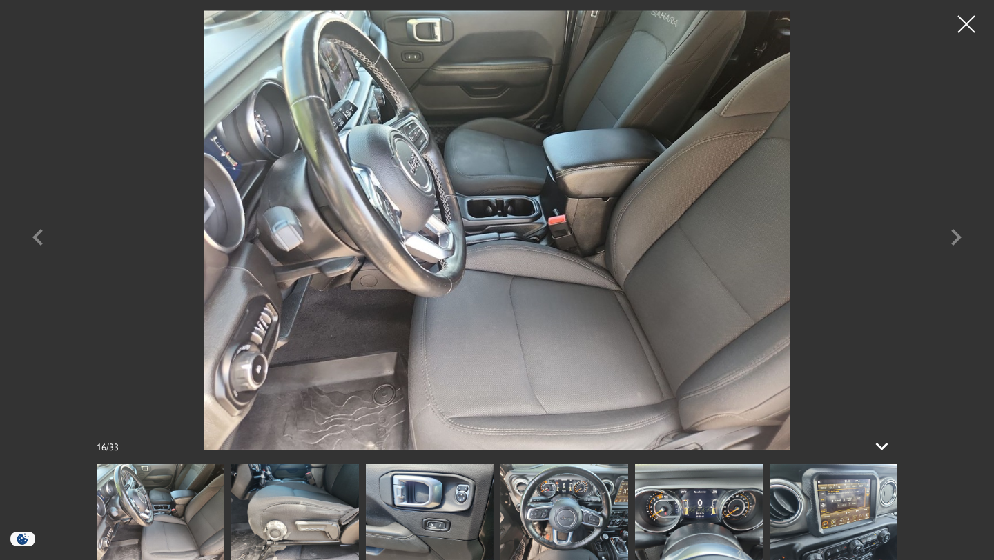
click at [804, 521] on img at bounding box center [834, 512] width 128 height 96
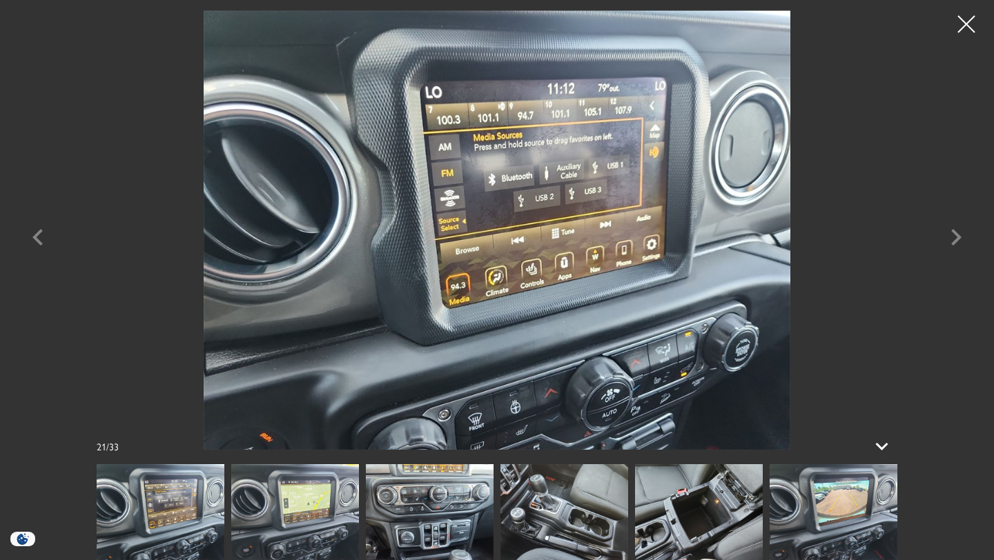
click at [815, 529] on img at bounding box center [834, 512] width 128 height 96
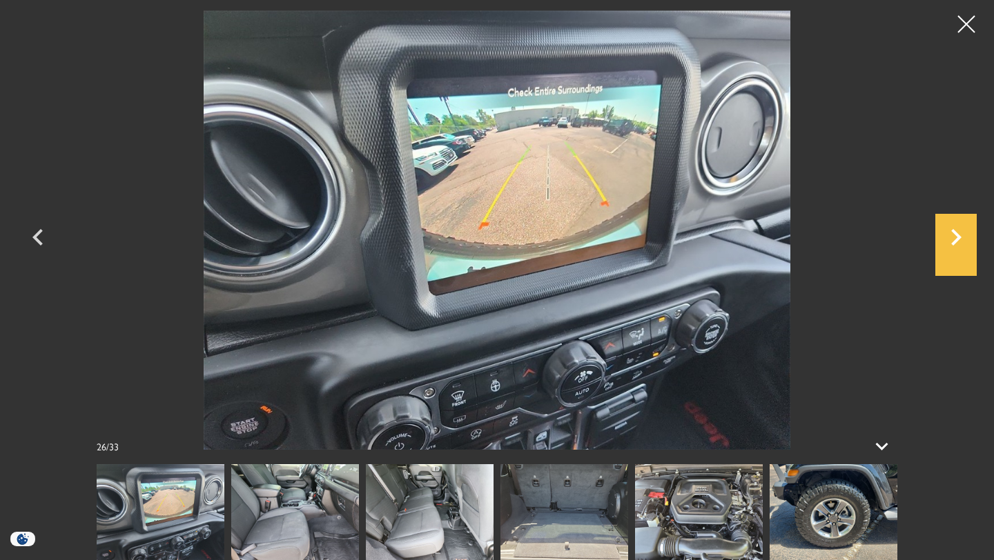
click at [947, 239] on icon "Next" at bounding box center [955, 237] width 41 height 33
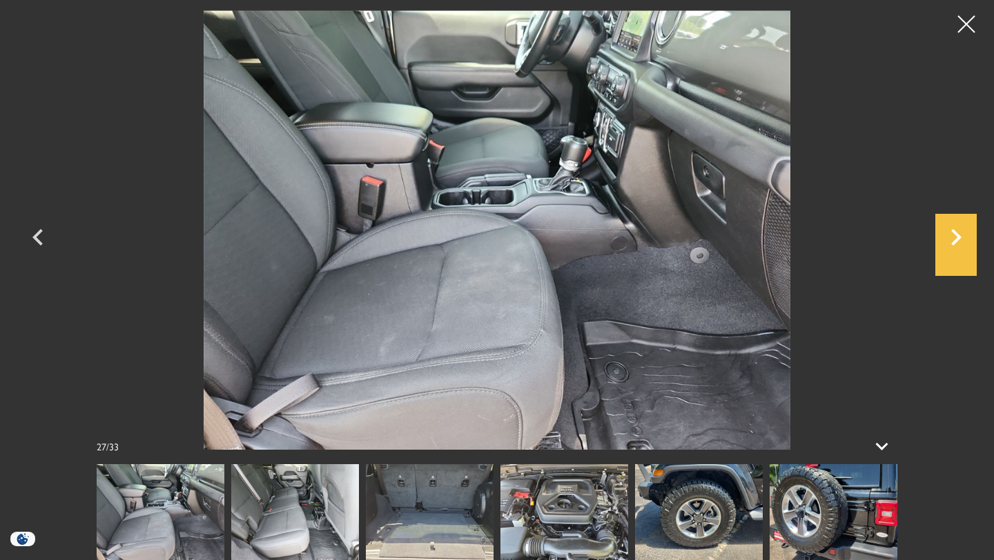
click at [957, 238] on icon "Next" at bounding box center [956, 237] width 10 height 17
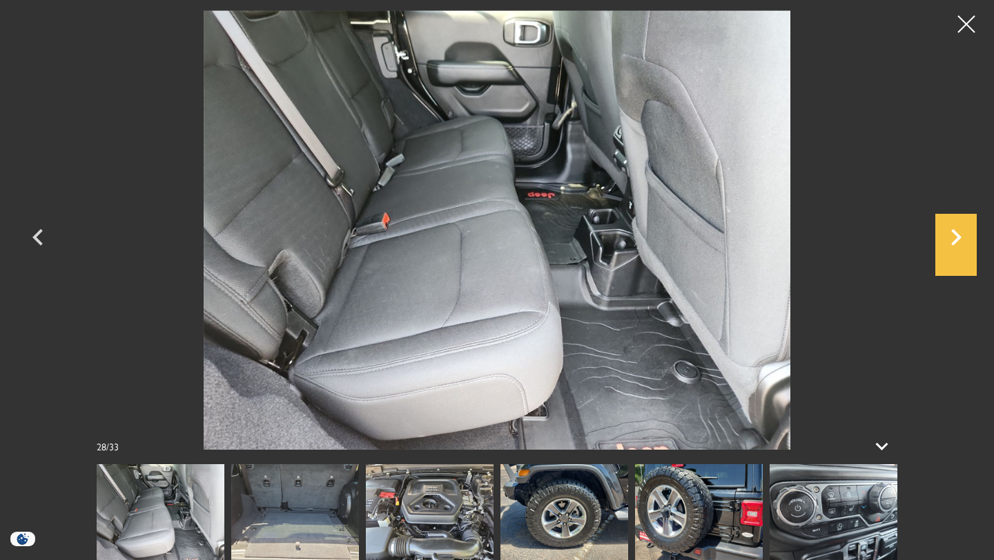
click at [960, 239] on icon "Next" at bounding box center [955, 237] width 41 height 33
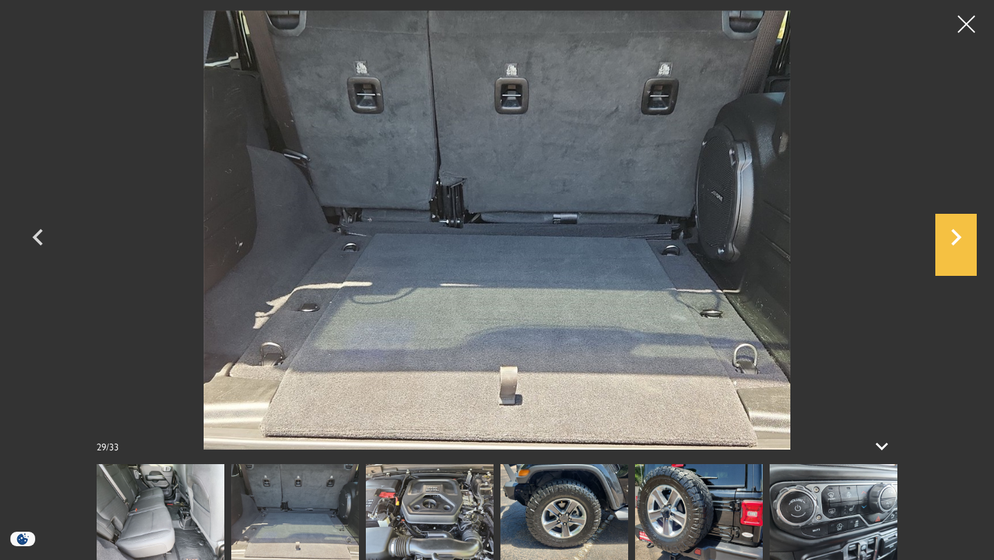
click at [961, 240] on icon "Next" at bounding box center [955, 237] width 41 height 33
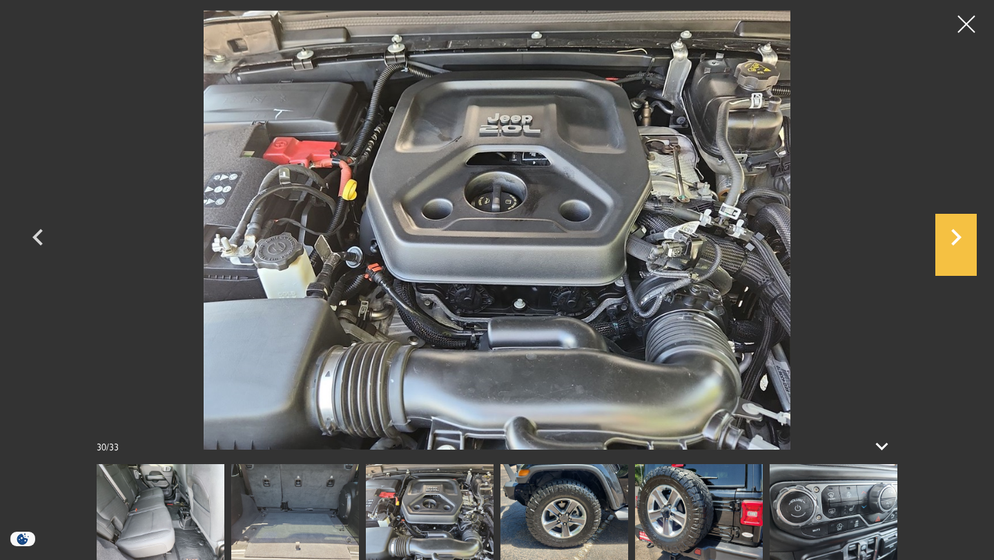
click at [958, 239] on icon "Next" at bounding box center [956, 237] width 10 height 17
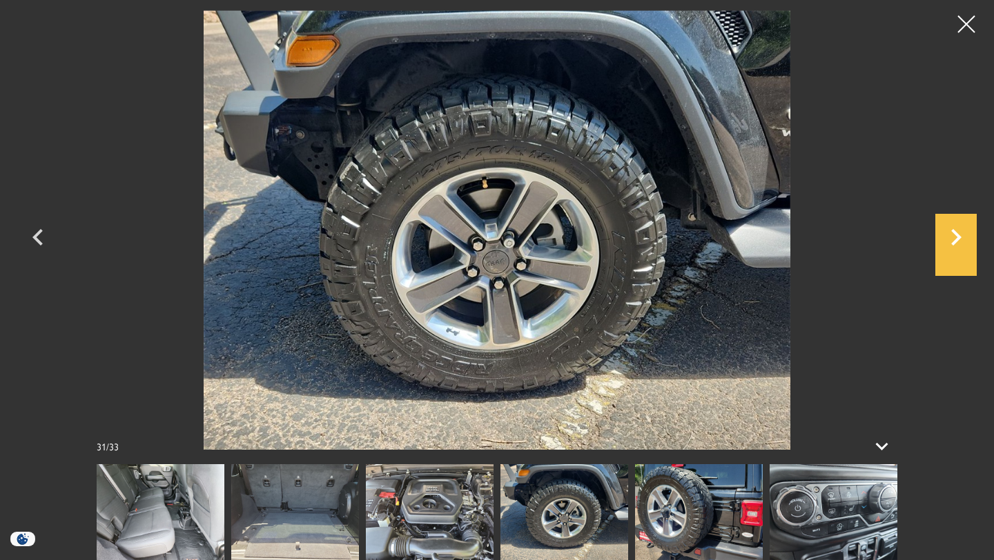
click at [962, 240] on icon "Next" at bounding box center [955, 237] width 41 height 33
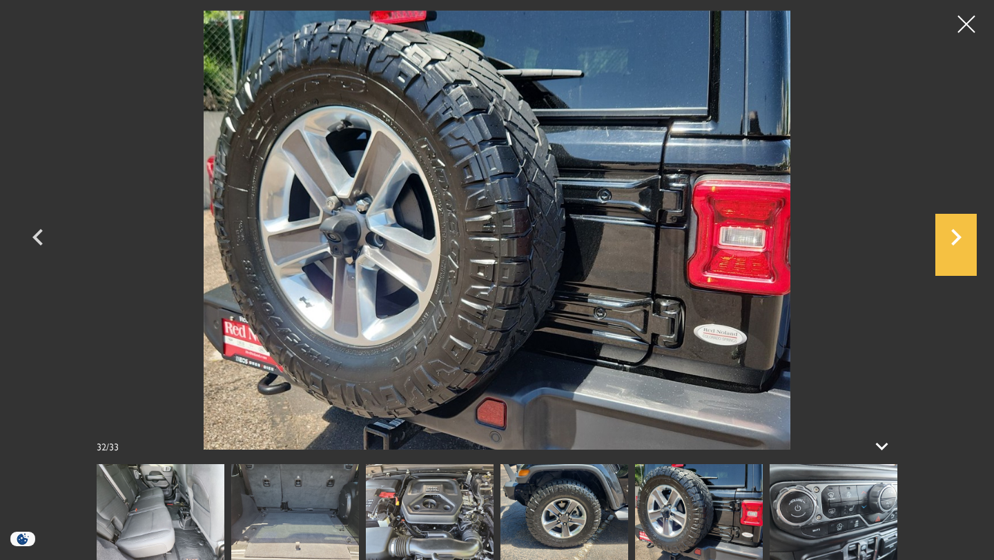
click at [962, 240] on icon "Next" at bounding box center [955, 237] width 41 height 33
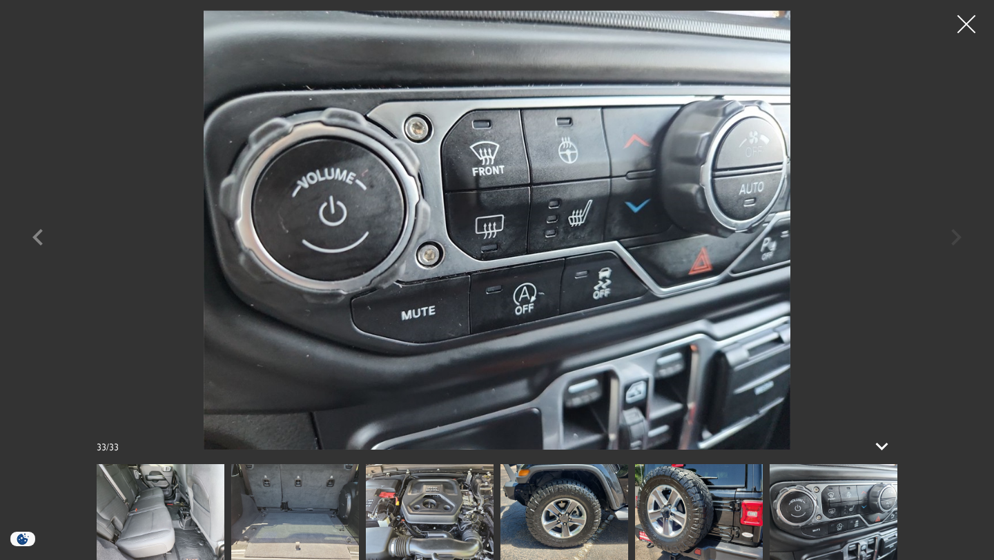
click at [967, 23] on div at bounding box center [966, 24] width 37 height 37
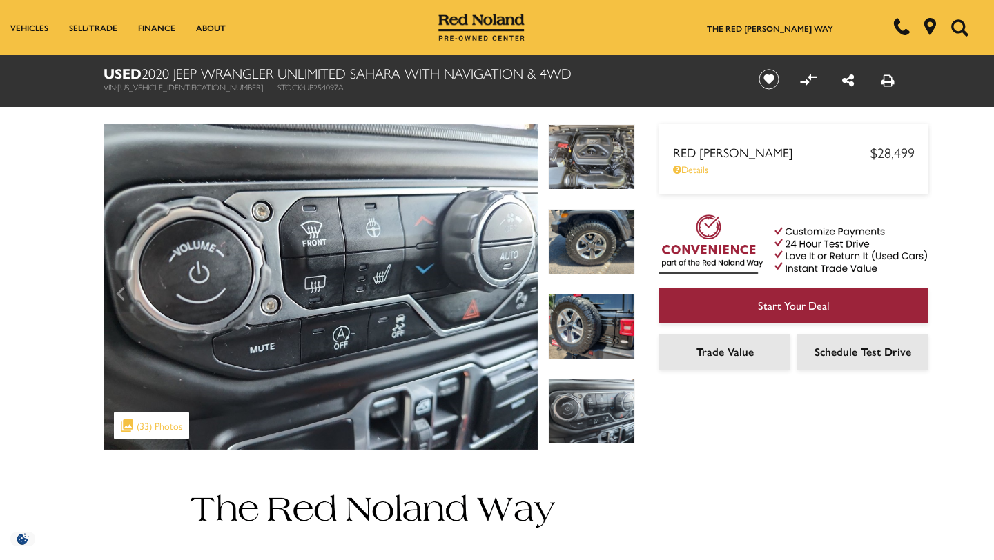
click at [611, 244] on img at bounding box center [591, 242] width 87 height 66
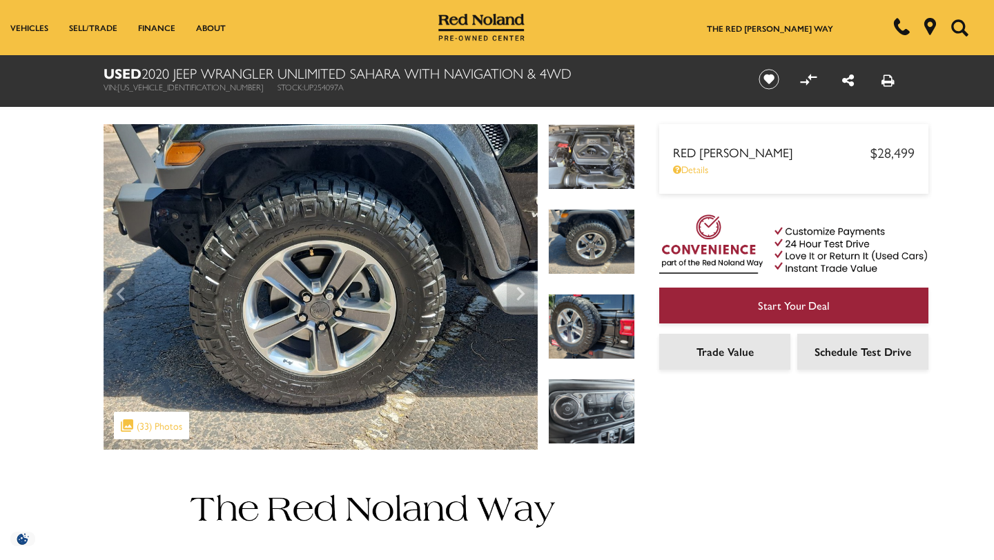
click at [595, 311] on img at bounding box center [591, 327] width 87 height 66
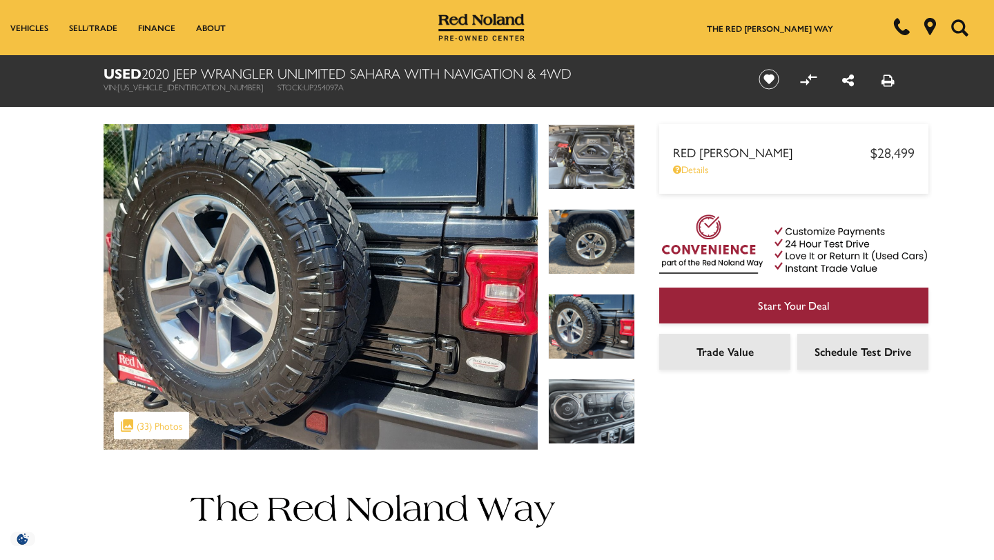
click at [669, 116] on div "Red Noland Price $28,499 Disclaimer: Advertised Prices include local dealer han…" at bounding box center [773, 252] width 276 height 395
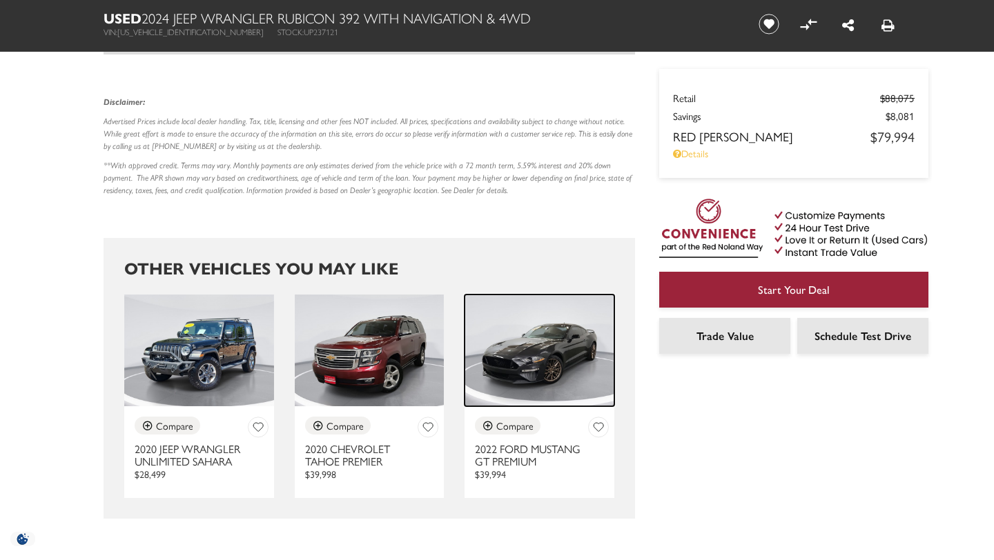
scroll to position [2595, 0]
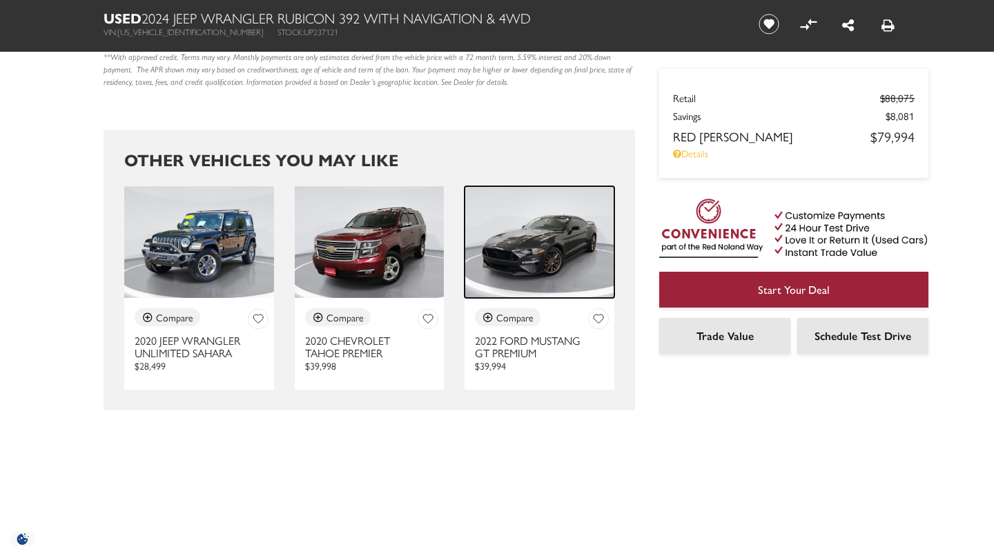
click at [540, 299] on img at bounding box center [539, 242] width 150 height 112
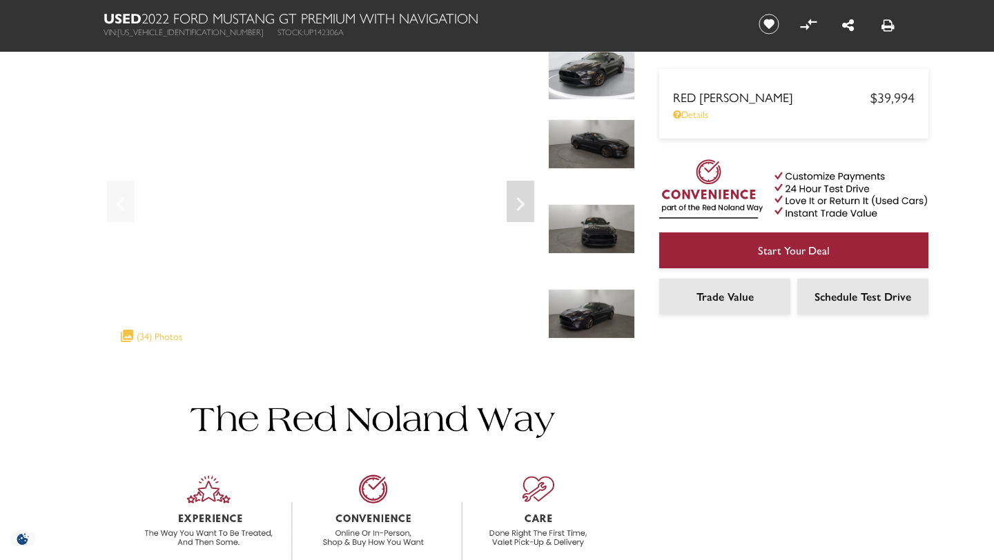
scroll to position [28, 0]
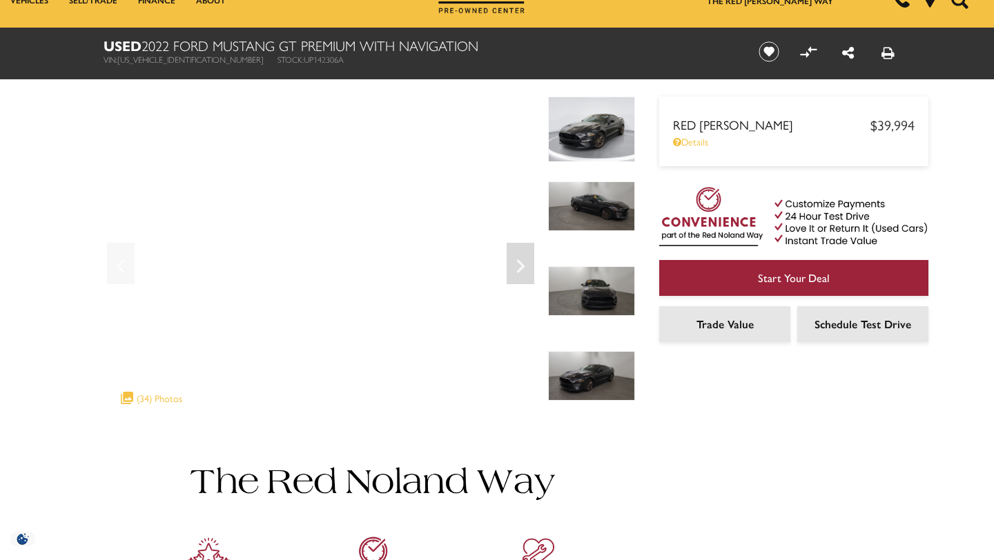
click at [602, 296] on img at bounding box center [591, 291] width 87 height 50
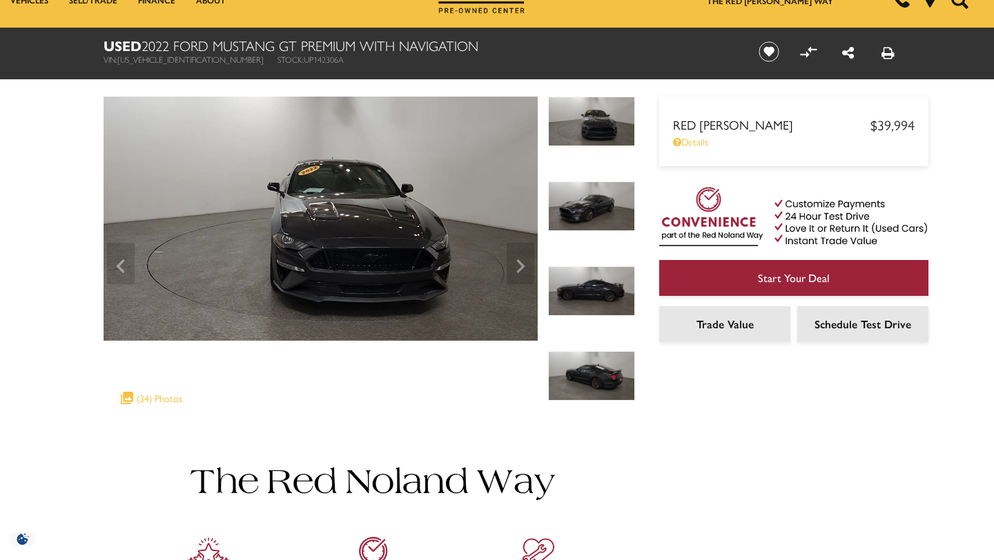
click at [605, 297] on img at bounding box center [591, 291] width 87 height 50
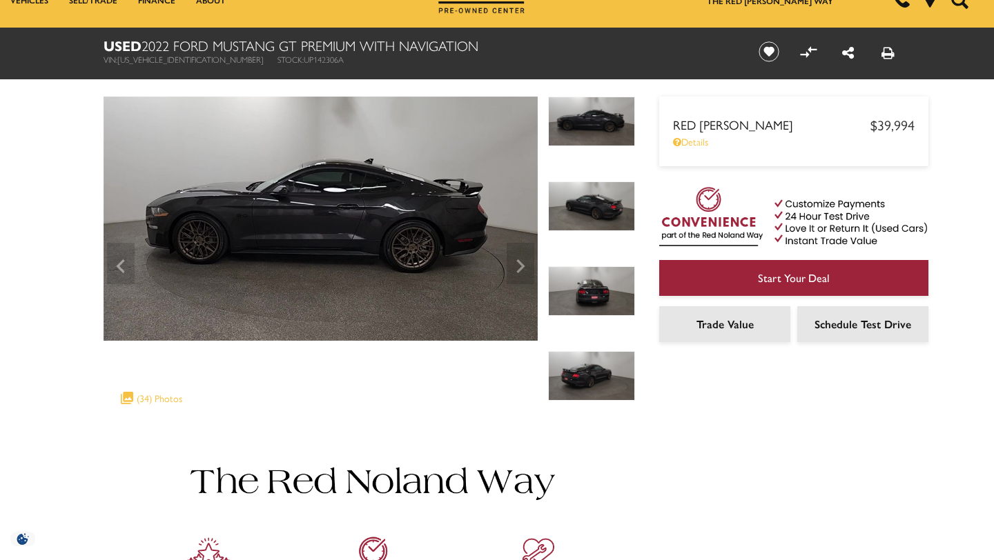
click at [599, 378] on img at bounding box center [591, 376] width 87 height 50
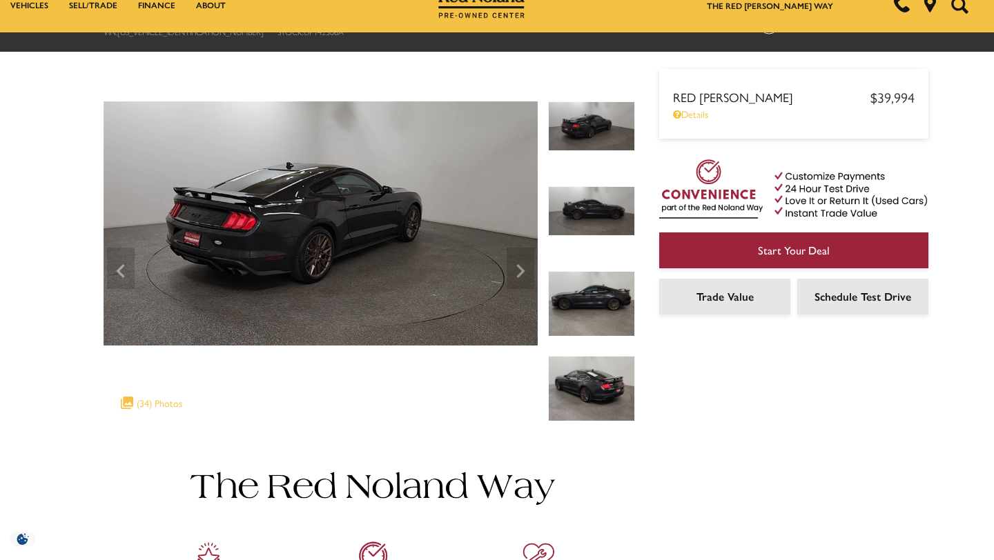
scroll to position [0, 0]
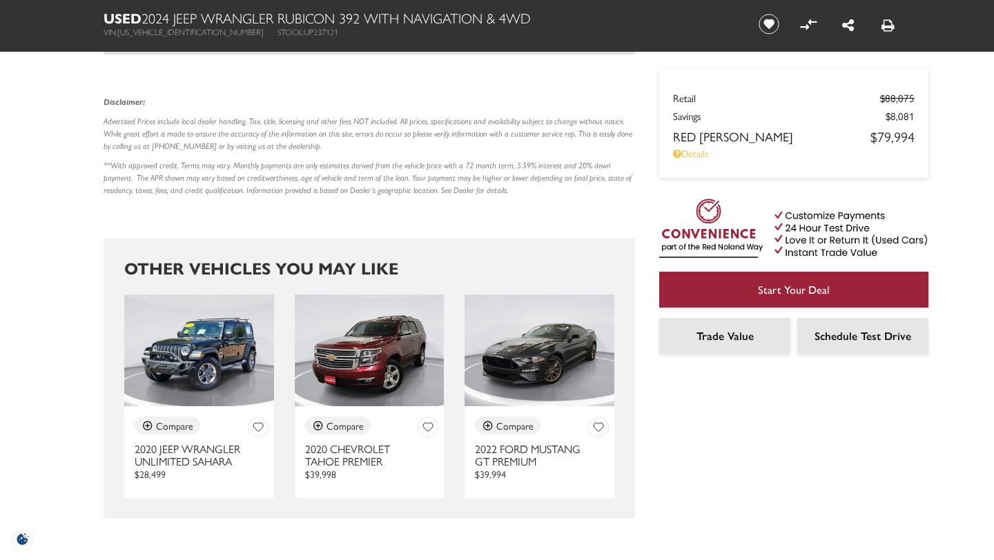
scroll to position [2595, 0]
click at [186, 320] on img at bounding box center [199, 351] width 150 height 112
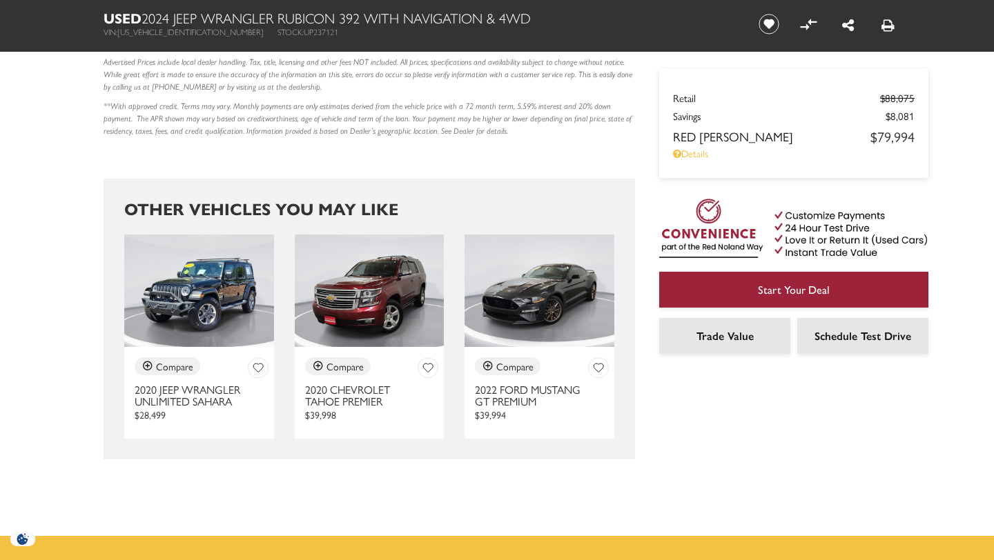
scroll to position [2487, 0]
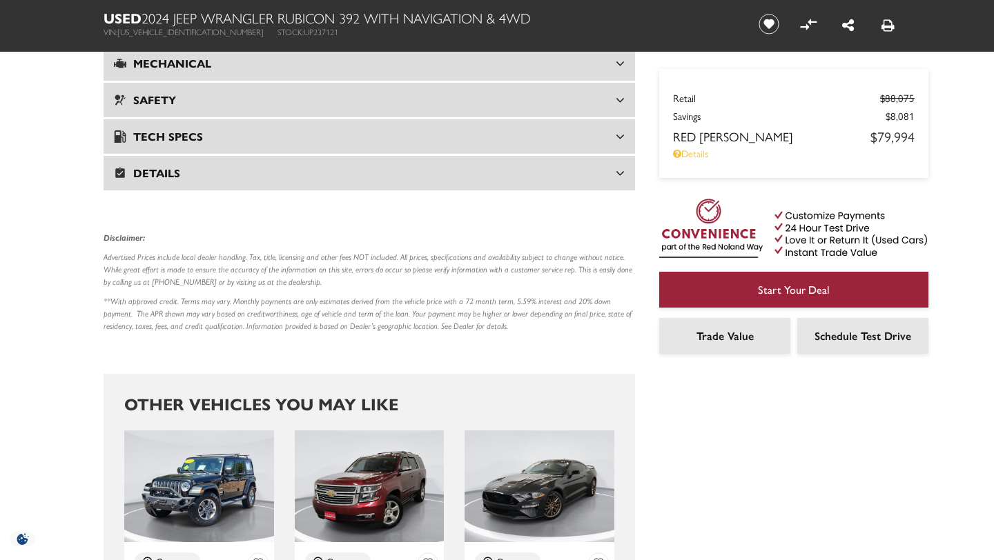
scroll to position [2567, 0]
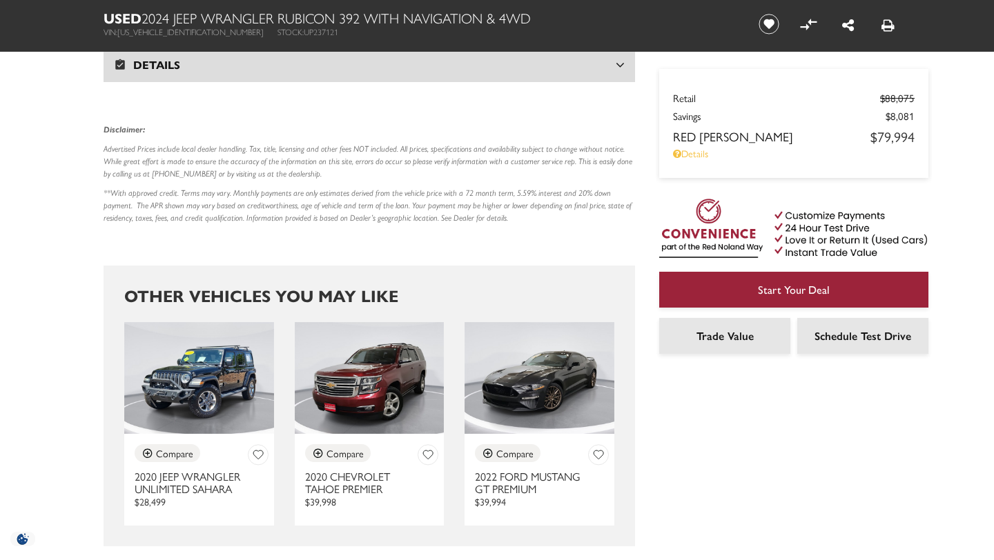
click at [260, 22] on h1 "Used 2024 Jeep Wrangler Rubicon 392 With Navigation & 4WD" at bounding box center [420, 17] width 632 height 15
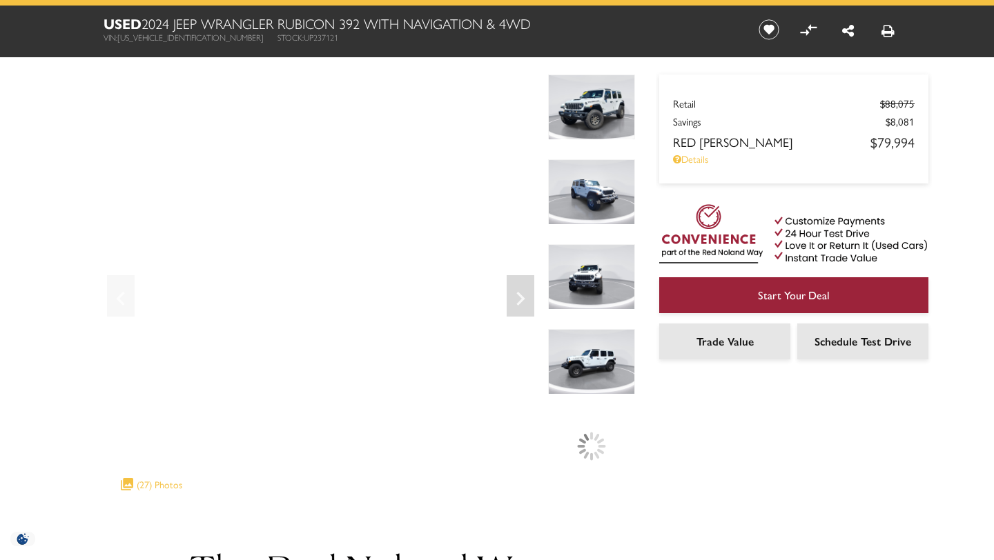
scroll to position [28, 0]
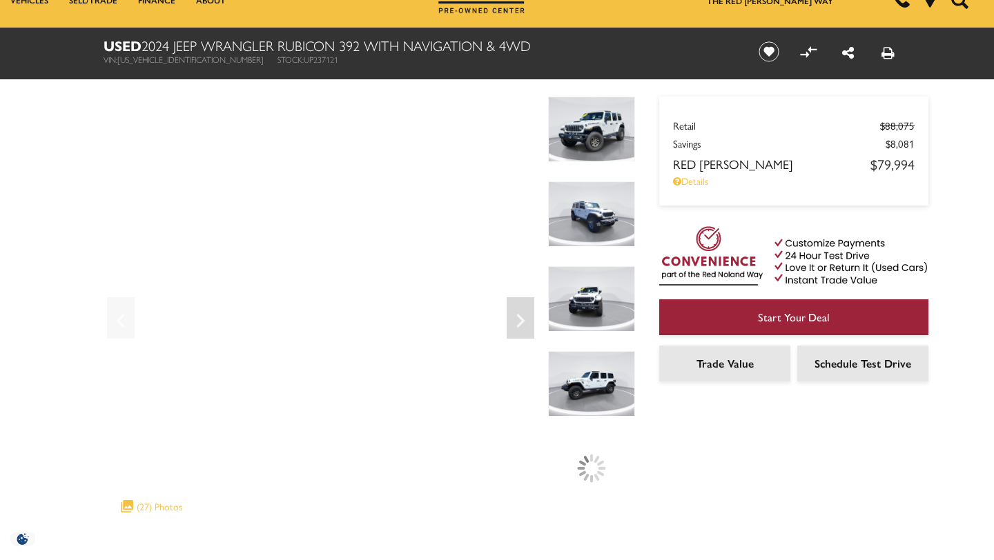
click at [588, 375] on img at bounding box center [591, 384] width 87 height 66
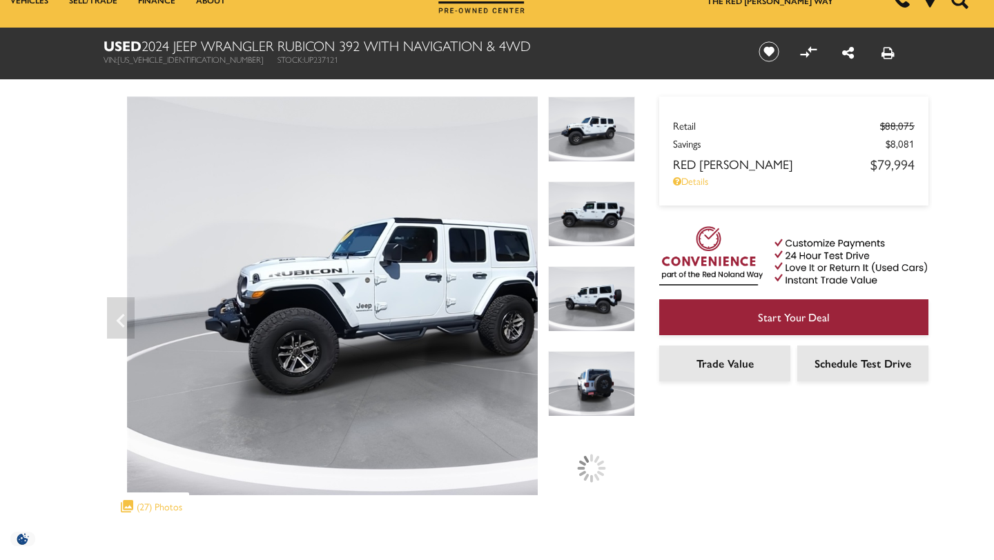
click at [607, 213] on img at bounding box center [591, 215] width 87 height 66
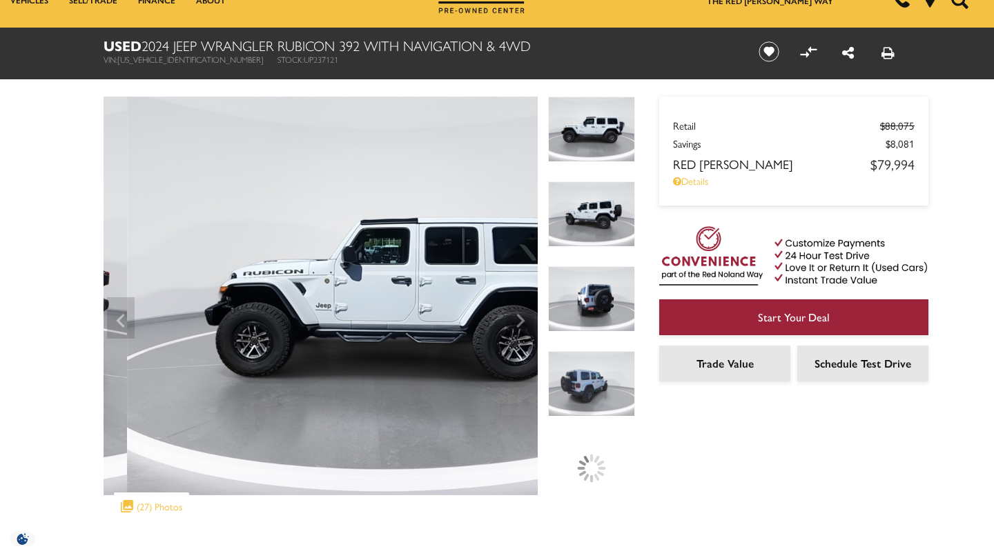
click at [612, 137] on img at bounding box center [591, 130] width 87 height 66
click at [598, 137] on img at bounding box center [591, 130] width 87 height 66
click at [600, 219] on img at bounding box center [591, 215] width 87 height 66
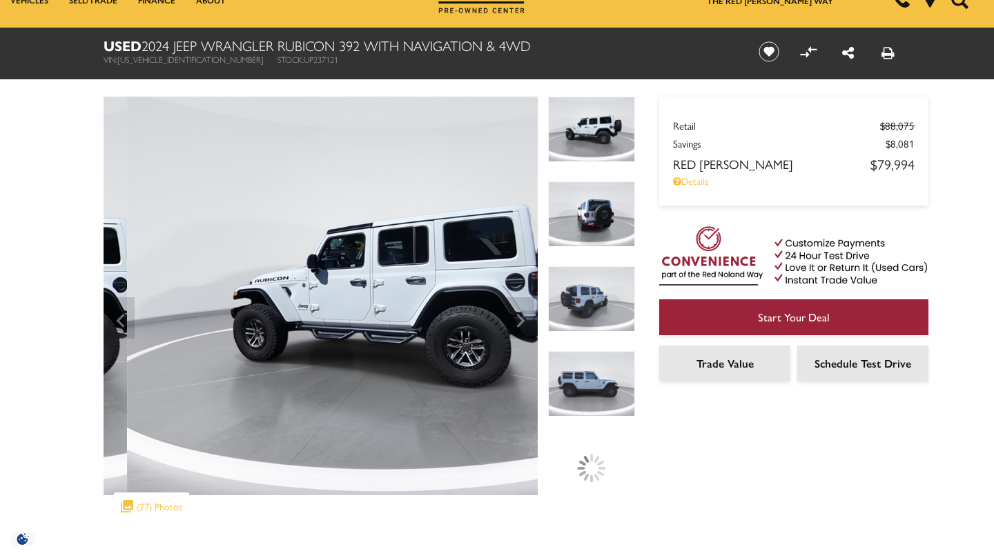
click at [564, 496] on div at bounding box center [591, 468] width 87 height 65
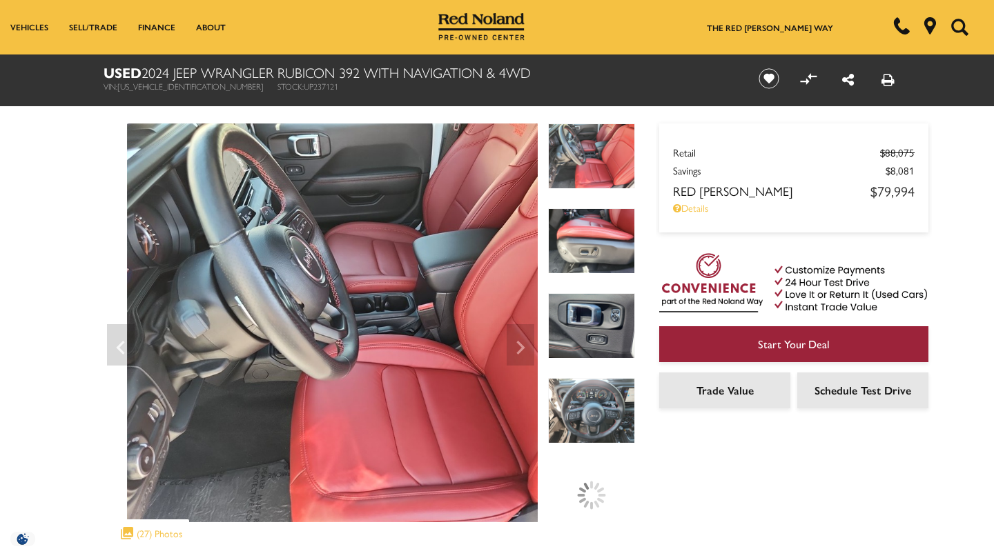
scroll to position [0, 0]
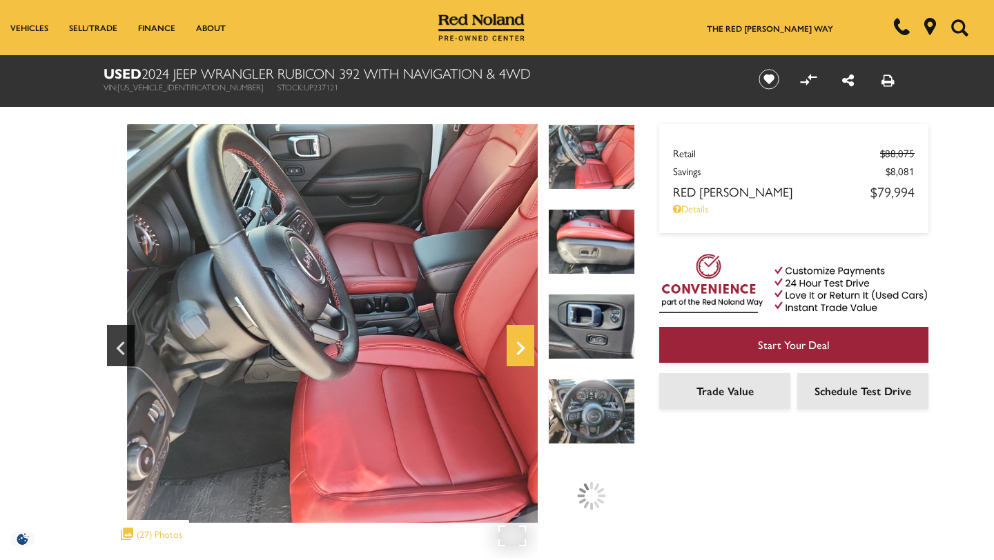
click at [522, 349] on icon "Next" at bounding box center [520, 349] width 8 height 14
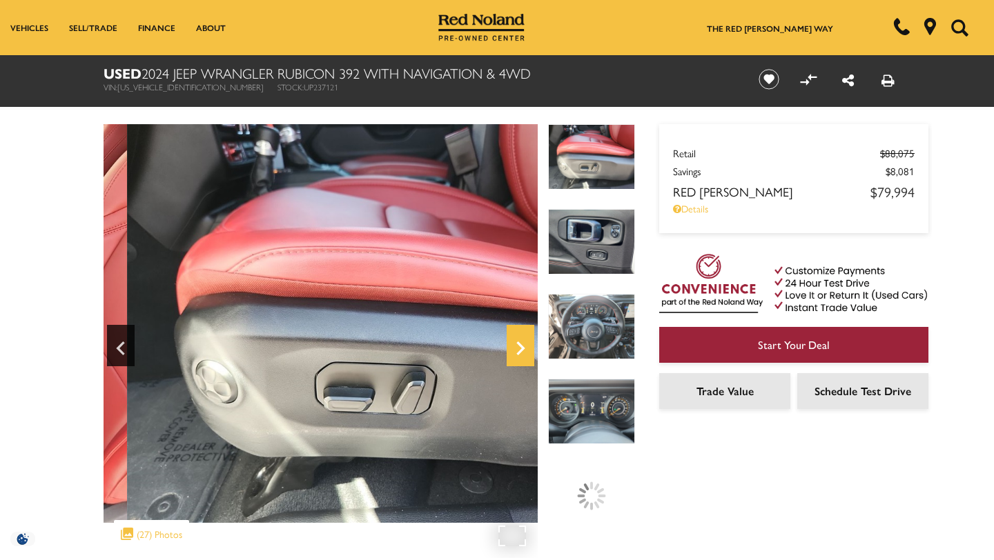
click at [524, 349] on icon "Next" at bounding box center [520, 349] width 8 height 14
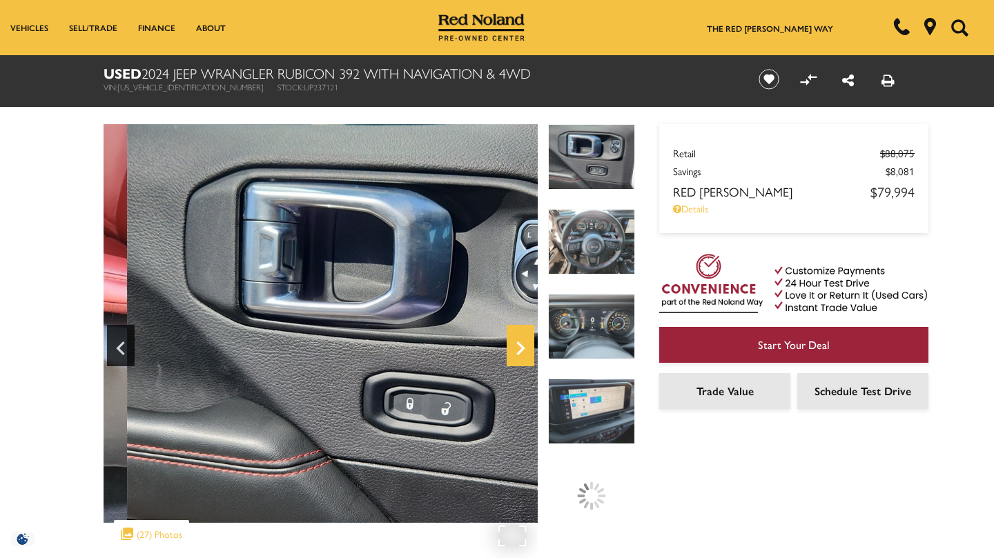
click at [526, 349] on icon "Next" at bounding box center [521, 348] width 28 height 33
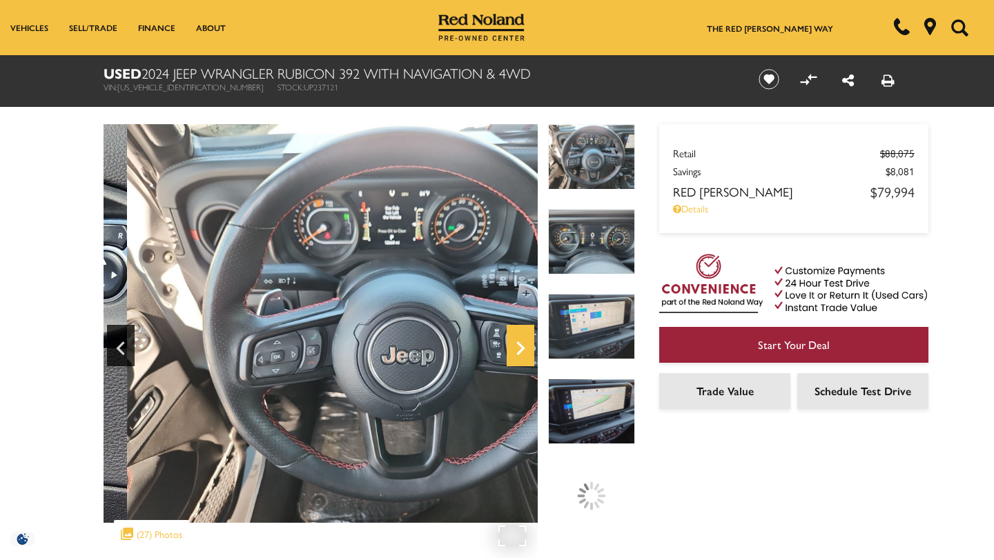
click at [523, 346] on icon "Next" at bounding box center [521, 348] width 28 height 33
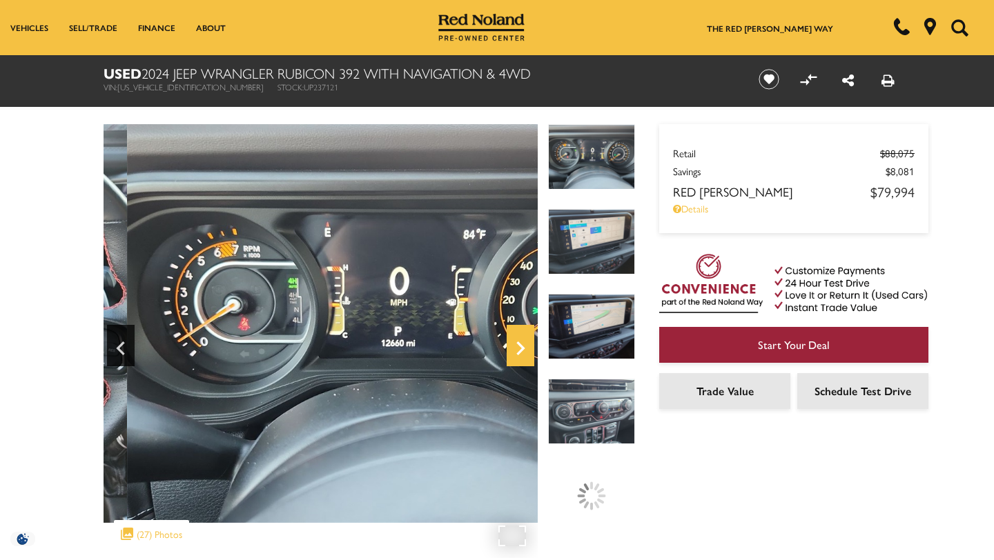
click at [525, 347] on icon "Next" at bounding box center [521, 348] width 28 height 33
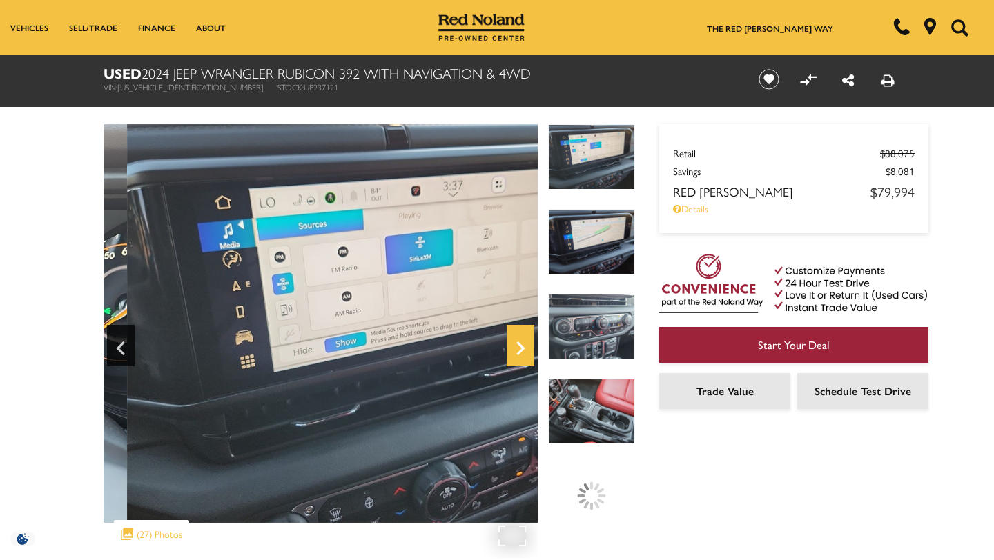
click at [525, 348] on icon "Next" at bounding box center [520, 349] width 8 height 14
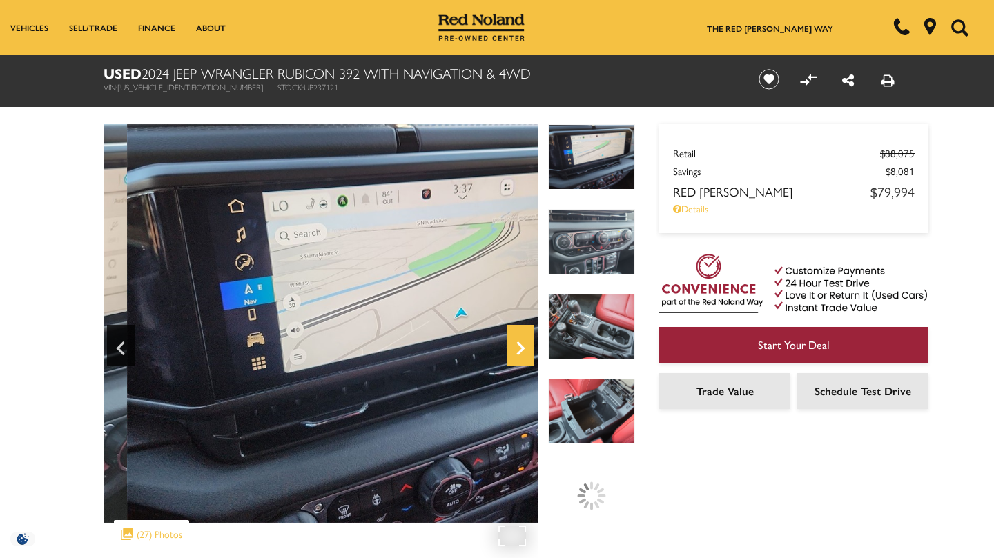
click at [525, 347] on icon "Next" at bounding box center [520, 349] width 8 height 14
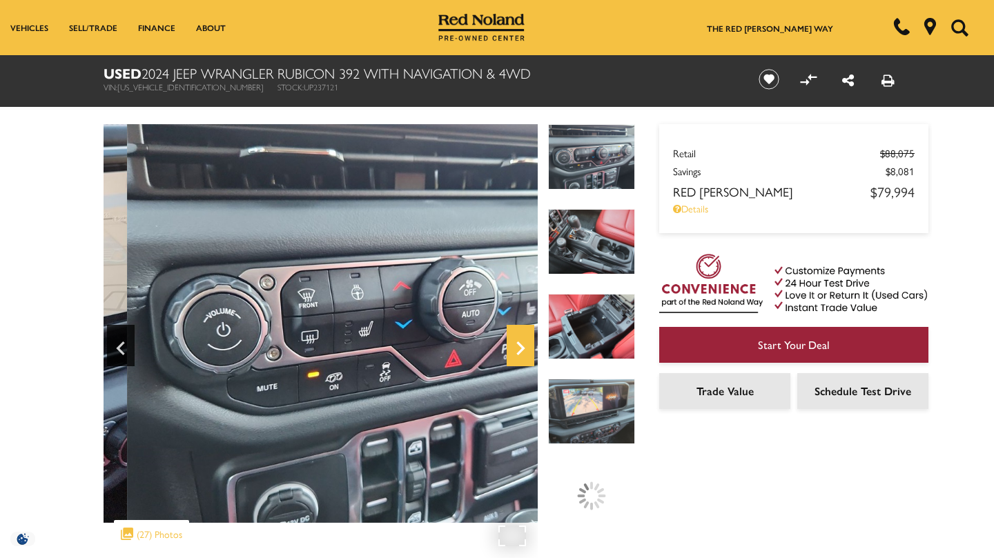
click at [526, 347] on icon "Next" at bounding box center [521, 348] width 28 height 33
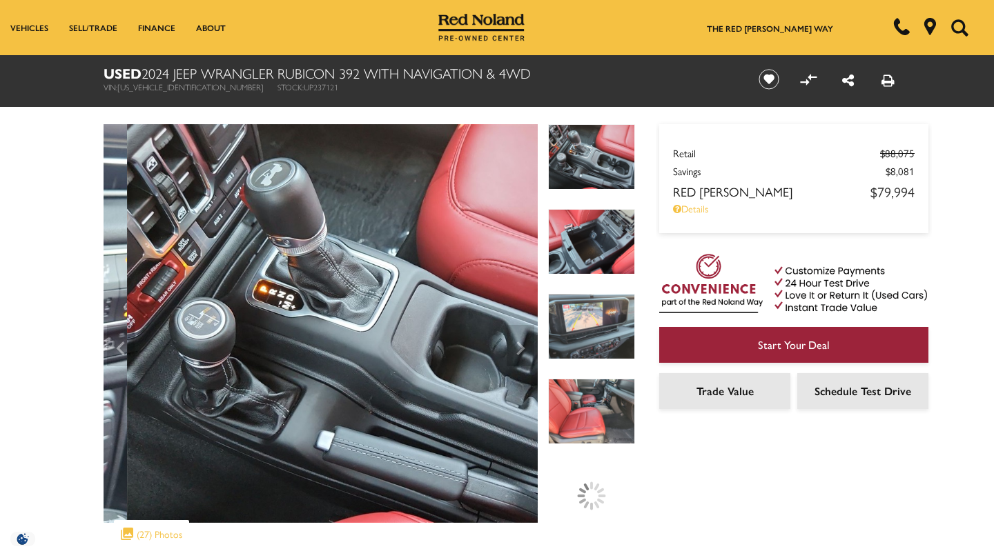
click at [950, 80] on header "Used 2024 Jeep Wrangler Rubicon 392 With Navigation & 4WD VIN: [US_VEHICLE_IDEN…" at bounding box center [497, 81] width 994 height 52
